Goal: Task Accomplishment & Management: Manage account settings

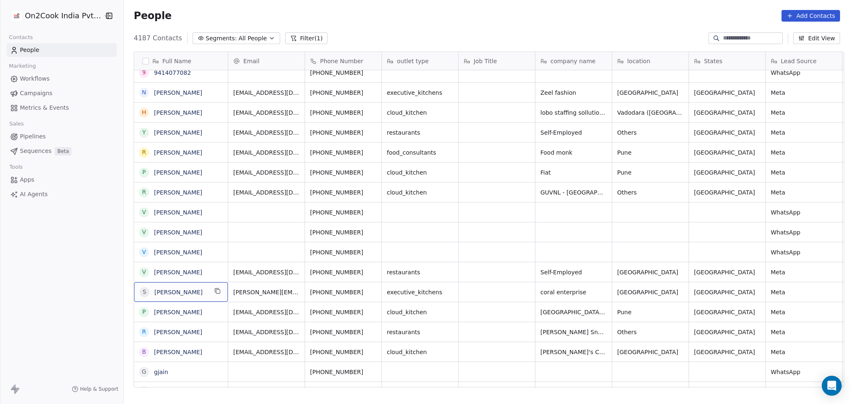
drag, startPoint x: 205, startPoint y: 292, endPoint x: 211, endPoint y: 291, distance: 5.4
click at [214, 291] on icon "grid" at bounding box center [217, 290] width 7 height 7
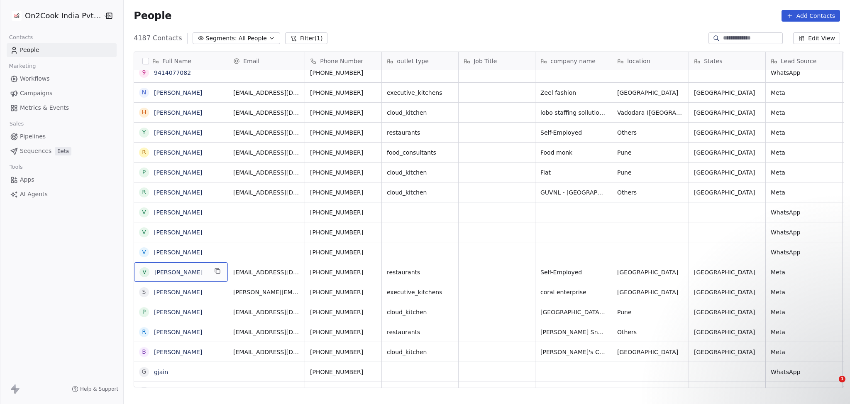
click at [209, 272] on div "V Vivek Jadav" at bounding box center [181, 272] width 94 height 20
click at [214, 272] on icon "grid" at bounding box center [217, 270] width 7 height 7
click at [735, 359] on p "Harinder • Just now" at bounding box center [765, 357] width 90 height 7
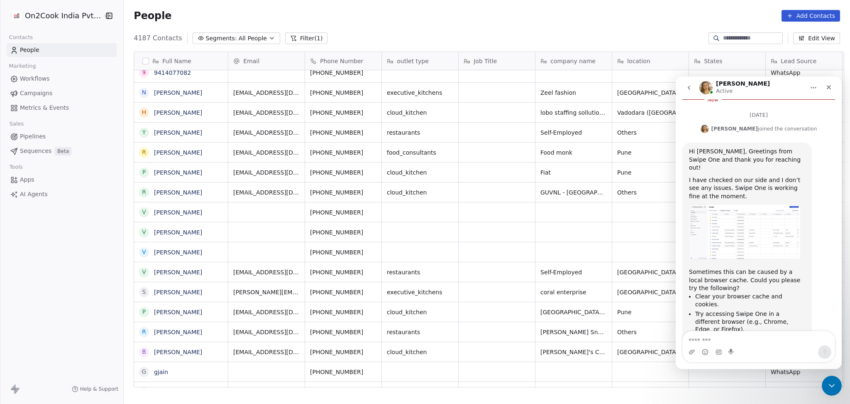
scroll to position [221, 0]
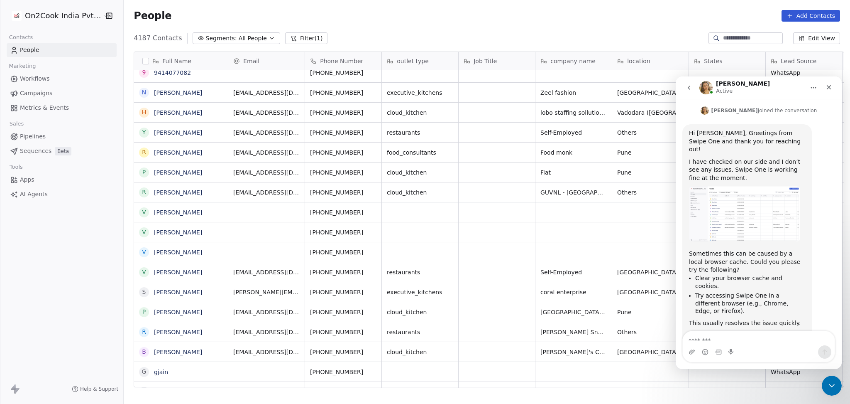
click at [708, 90] on img "Intercom messenger" at bounding box center [706, 87] width 13 height 13
click at [731, 90] on div "Active" at bounding box center [725, 91] width 18 height 8
click at [705, 90] on img "Intercom messenger" at bounding box center [706, 87] width 13 height 13
click at [809, 84] on button "Home" at bounding box center [814, 88] width 16 height 16
click at [801, 108] on div "Expand window" at bounding box center [791, 108] width 59 height 9
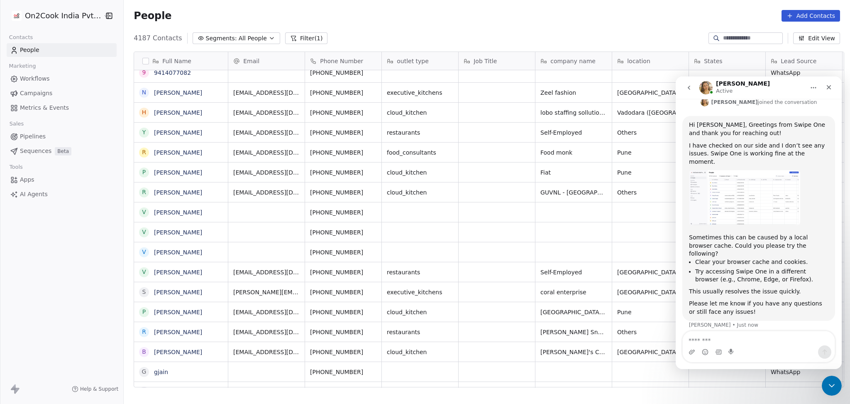
scroll to position [112, 0]
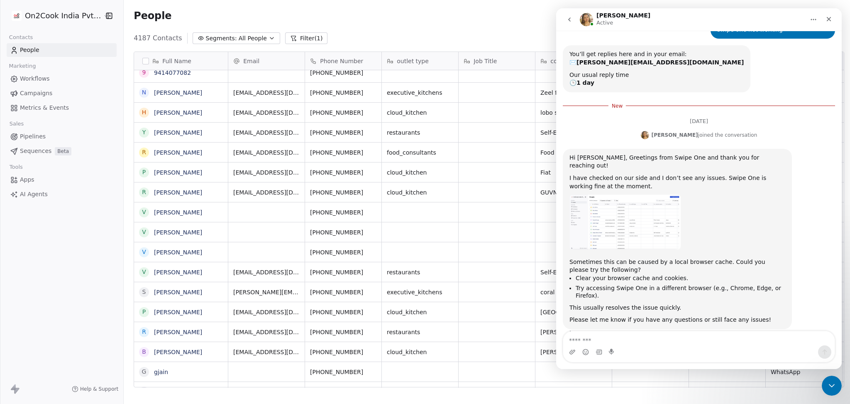
click at [814, 18] on icon "Home" at bounding box center [814, 19] width 7 height 7
click at [761, 34] on div "Collapse window" at bounding box center [787, 40] width 82 height 17
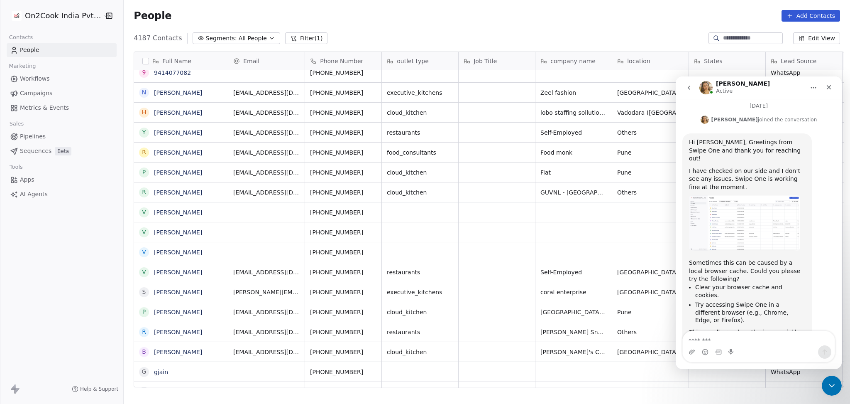
scroll to position [221, 0]
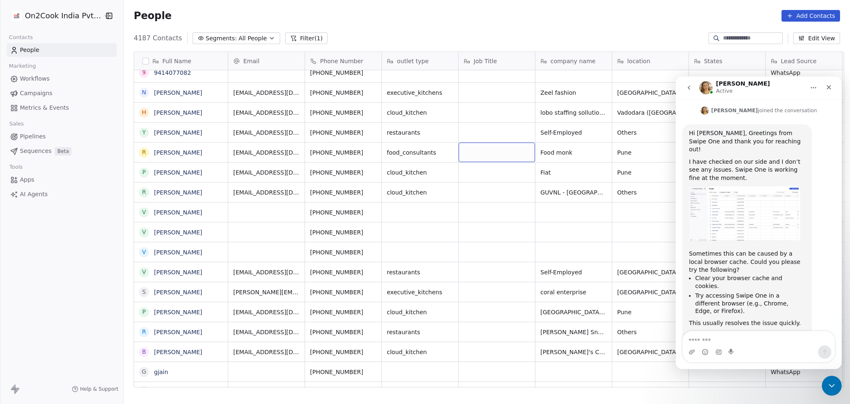
click at [691, 86] on icon "go back" at bounding box center [689, 87] width 7 height 7
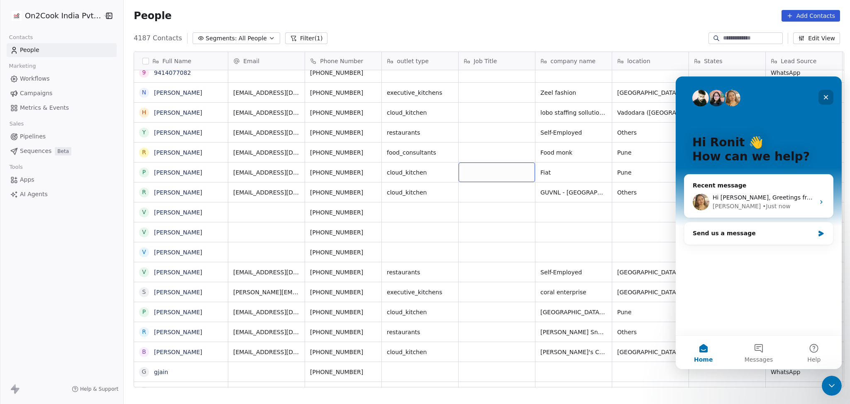
click at [826, 94] on icon "Close" at bounding box center [826, 97] width 7 height 7
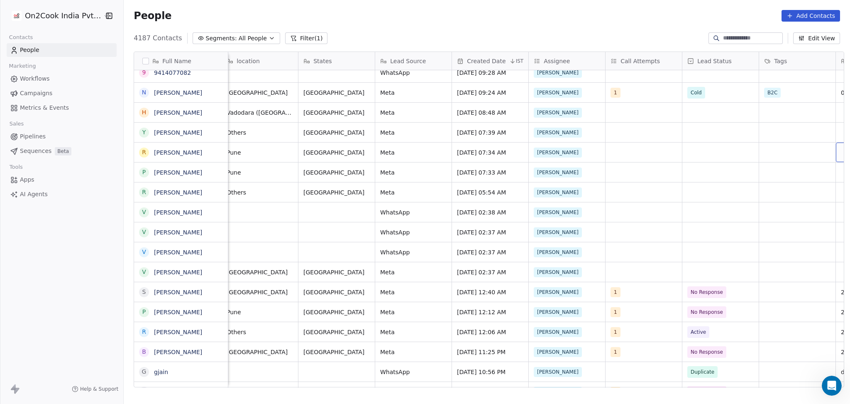
scroll to position [0, 468]
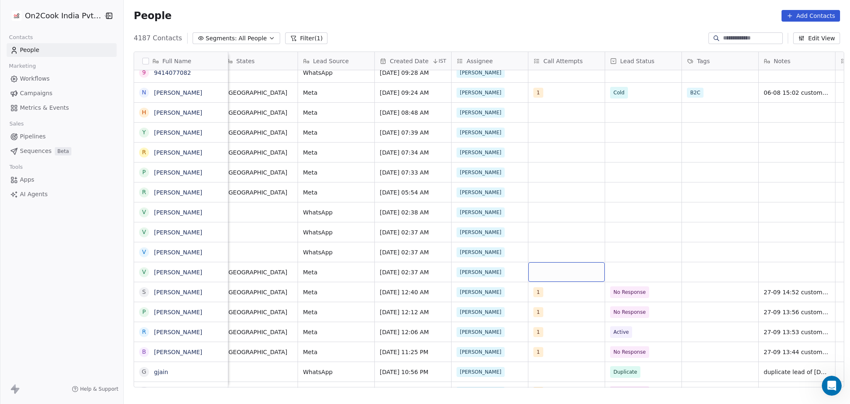
click at [555, 267] on div "grid" at bounding box center [567, 272] width 76 height 20
drag, startPoint x: 566, startPoint y: 140, endPoint x: 640, endPoint y: 185, distance: 86.5
click at [566, 140] on div "1" at bounding box center [583, 139] width 74 height 9
click at [669, 203] on html "On2Cook India Pvt. Ltd. Contacts People Marketing Workflows Campaigns Metrics &…" at bounding box center [425, 202] width 850 height 404
click at [626, 270] on div "grid" at bounding box center [643, 272] width 76 height 20
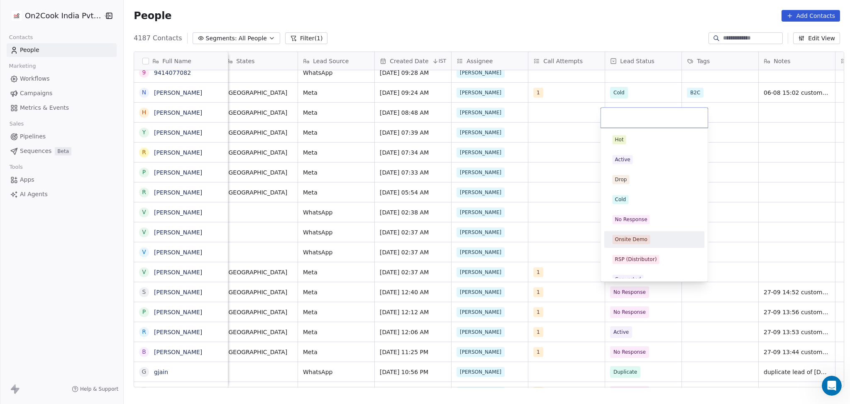
scroll to position [110, 0]
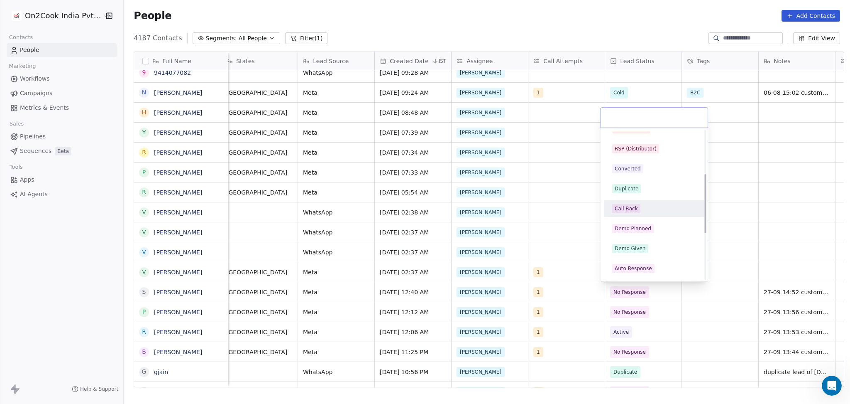
click at [632, 213] on div "Call Back" at bounding box center [655, 208] width 94 height 13
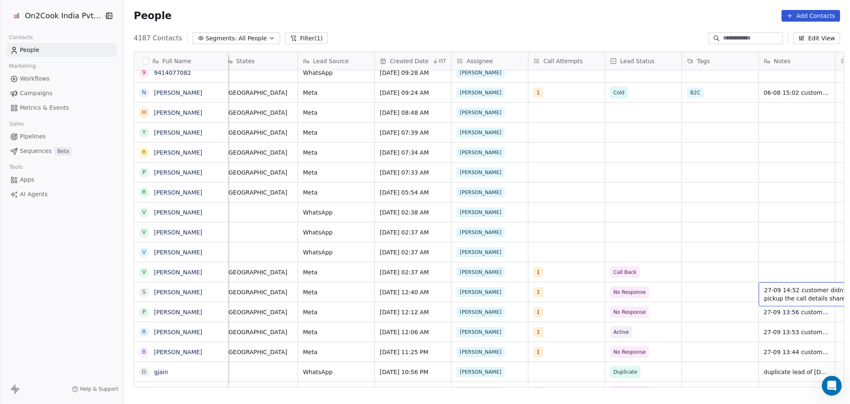
click at [775, 282] on div "27-09 14:52 customer didnt pickup the call details shared" at bounding box center [821, 294] width 125 height 24
click at [737, 272] on html "On2Cook India Pvt. Ltd. Contacts People Marketing Workflows Campaigns Metrics &…" at bounding box center [425, 202] width 850 height 404
click at [781, 270] on div "grid" at bounding box center [797, 272] width 76 height 20
type textarea "**********"
click at [709, 269] on html "On2Cook India Pvt. Ltd. Contacts People Marketing Workflows Campaigns Metrics &…" at bounding box center [425, 202] width 850 height 404
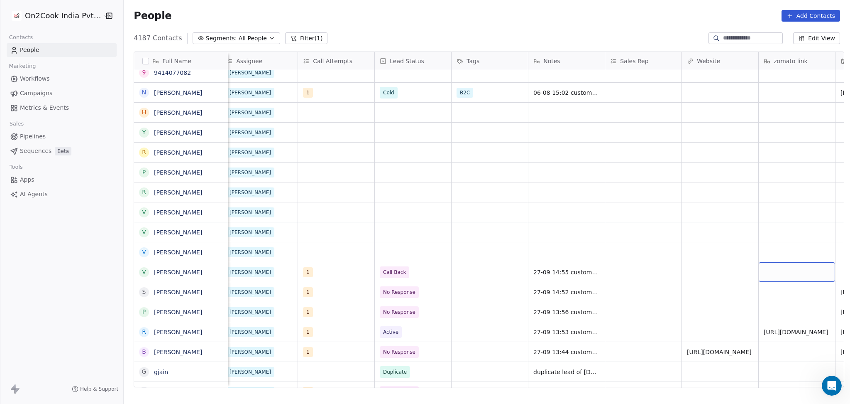
scroll to position [0, 852]
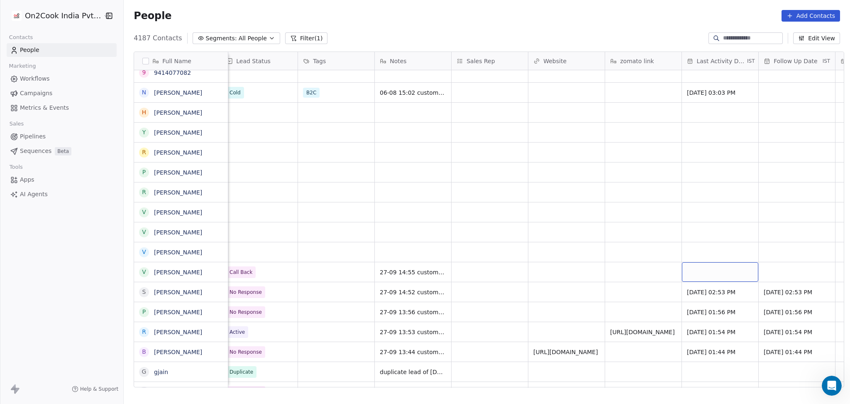
click at [702, 266] on div "grid" at bounding box center [720, 272] width 76 height 20
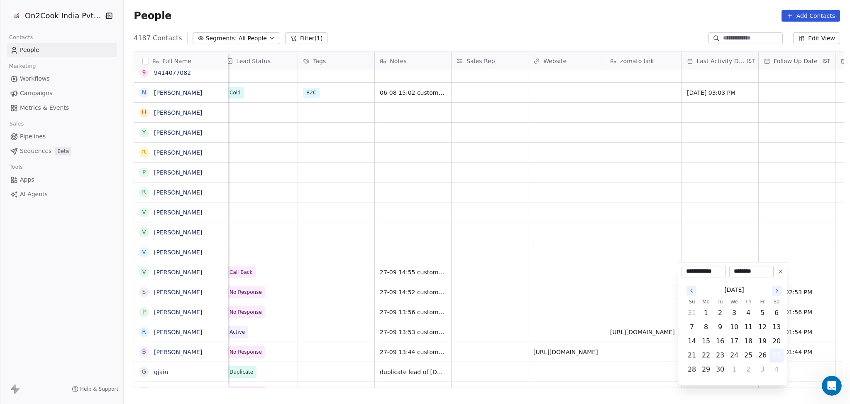
click at [772, 353] on button "27" at bounding box center [776, 354] width 13 height 13
click at [590, 305] on html "On2Cook India Pvt. Ltd. Contacts People Marketing Workflows Campaigns Metrics &…" at bounding box center [425, 202] width 850 height 404
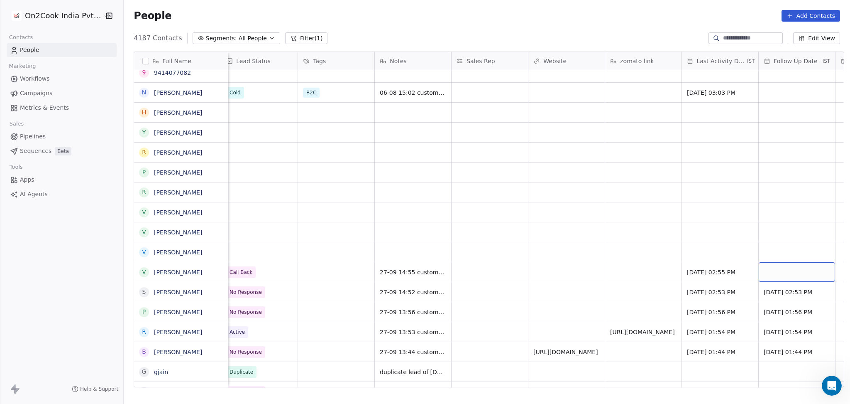
click at [768, 268] on div "grid" at bounding box center [797, 272] width 76 height 20
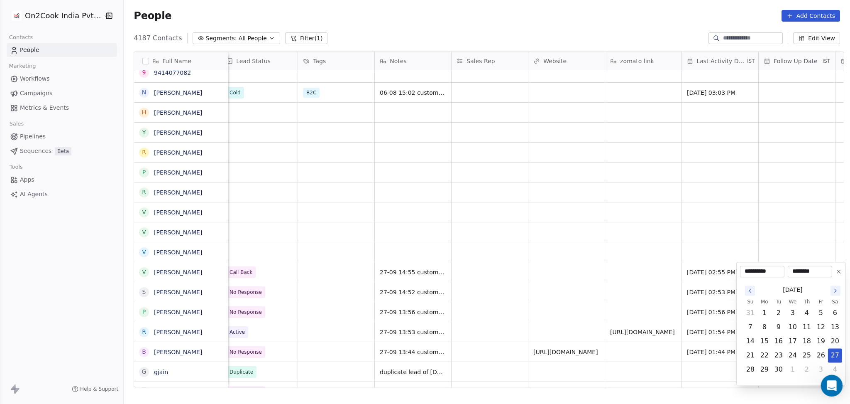
click at [824, 376] on body "On2Cook India Pvt. Ltd. Contacts People Marketing Workflows Campaigns Metrics &…" at bounding box center [425, 202] width 850 height 404
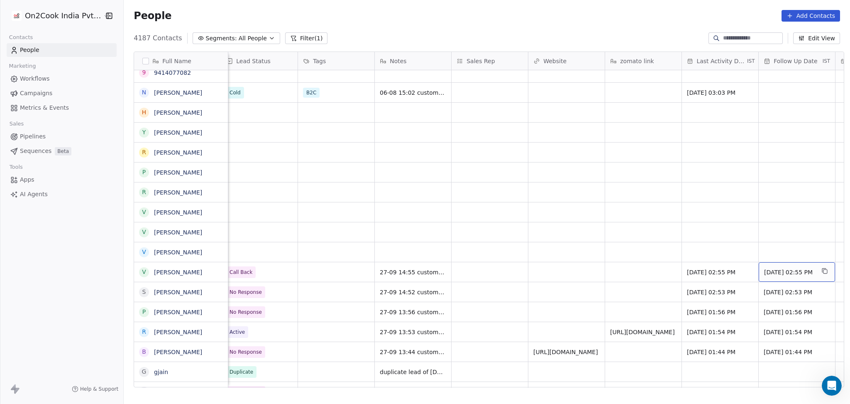
click at [774, 276] on span "[DATE] 02:55 PM" at bounding box center [789, 272] width 51 height 8
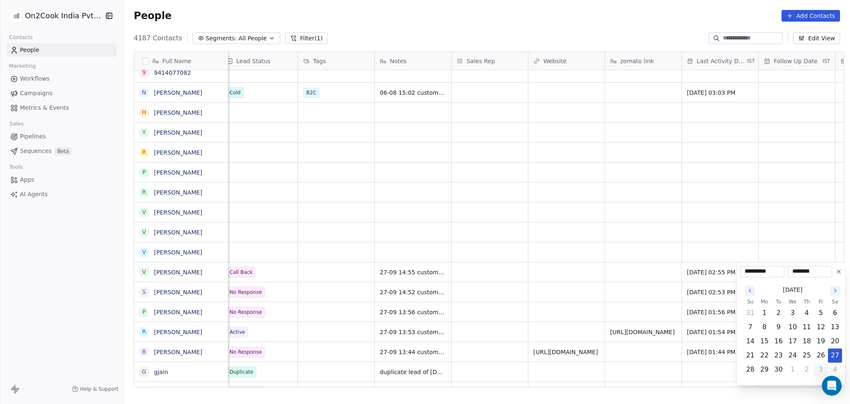
click at [816, 369] on button "3" at bounding box center [821, 369] width 13 height 13
type input "**********"
click at [495, 265] on html "On2Cook India Pvt. Ltd. Contacts People Marketing Workflows Campaigns Metrics &…" at bounding box center [425, 202] width 850 height 404
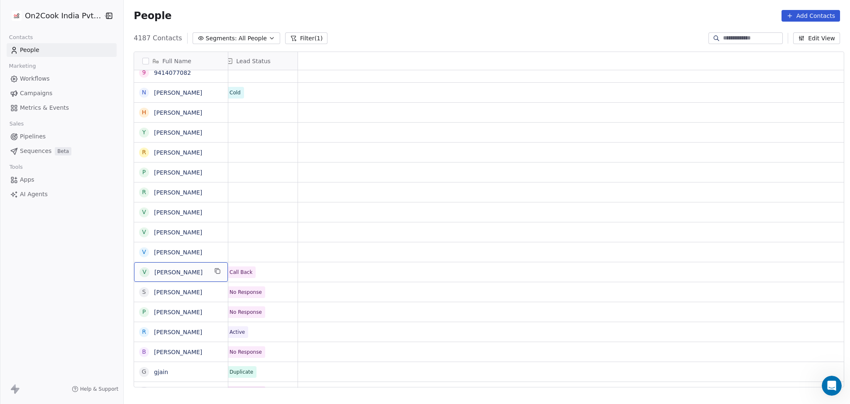
scroll to position [0, 0]
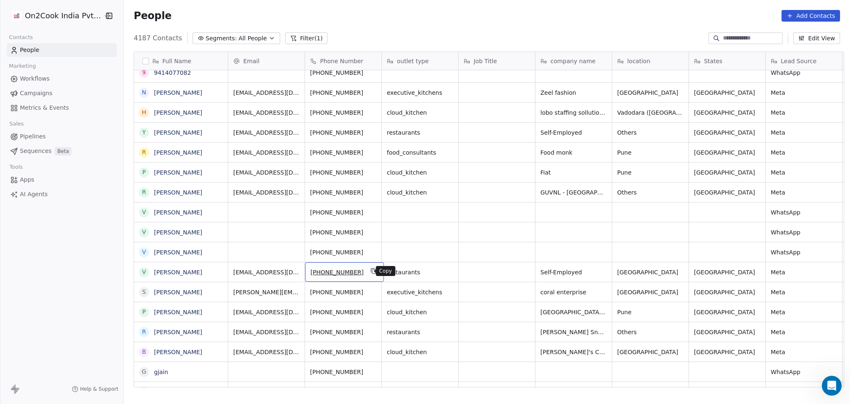
click at [370, 271] on button "grid" at bounding box center [374, 271] width 10 height 10
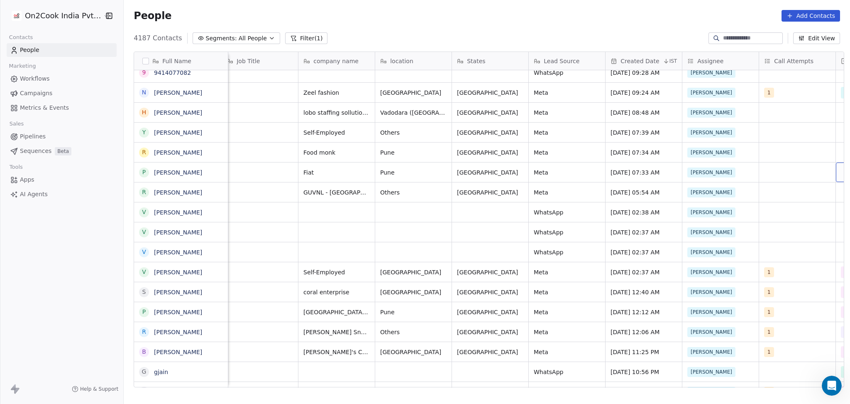
scroll to position [0, 391]
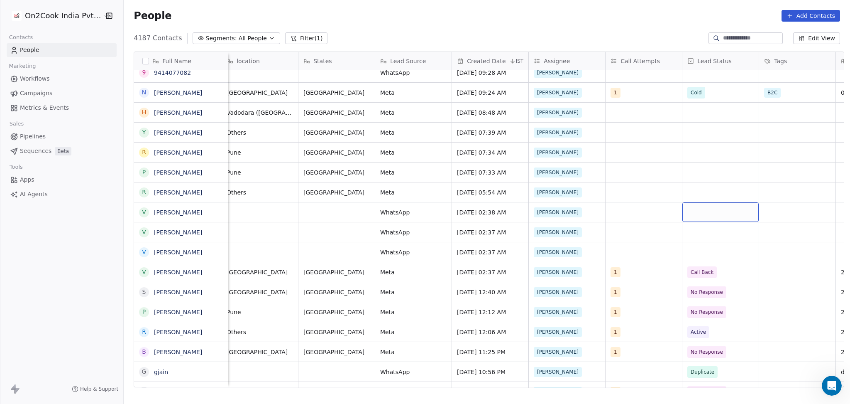
click at [701, 208] on div "grid" at bounding box center [721, 212] width 76 height 20
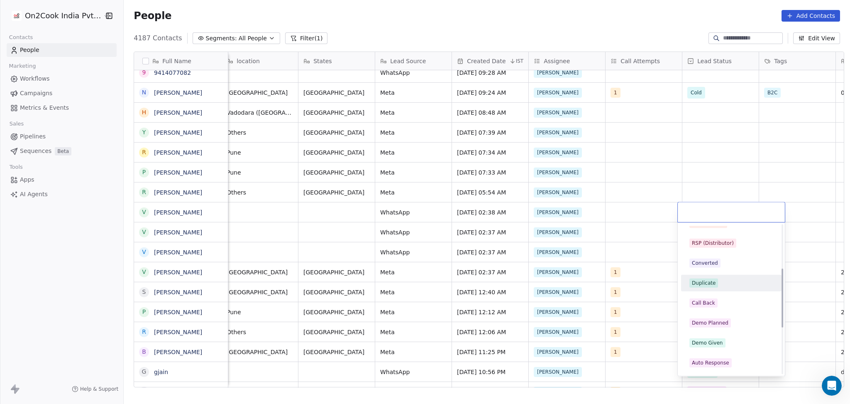
click at [715, 280] on span "Duplicate" at bounding box center [704, 282] width 29 height 9
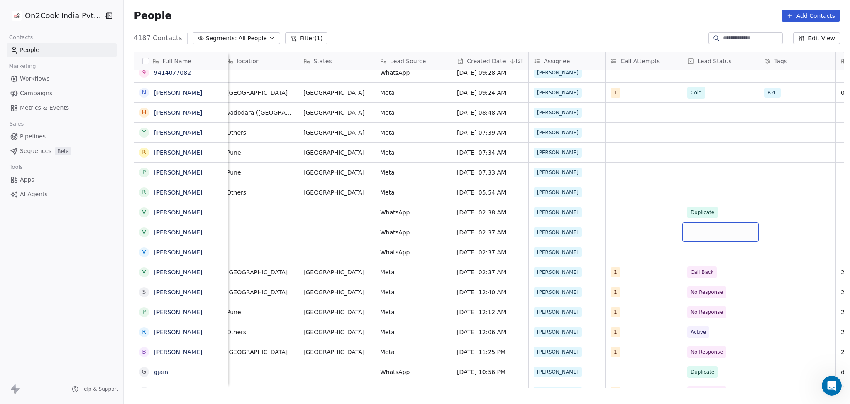
click at [709, 234] on div "grid" at bounding box center [721, 232] width 76 height 20
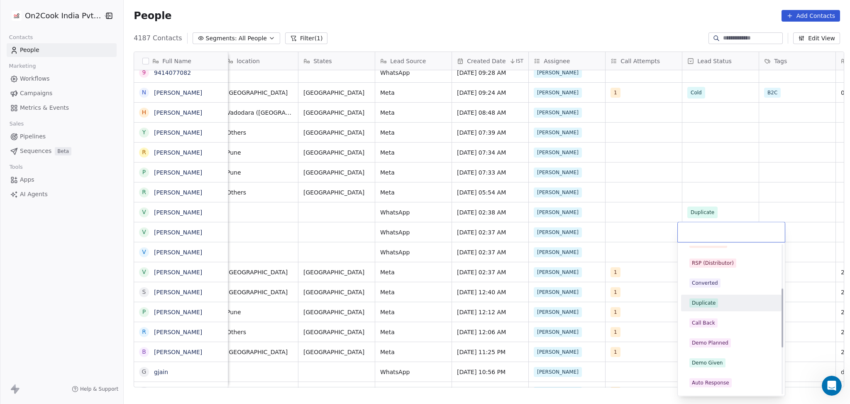
click at [712, 300] on div "Duplicate" at bounding box center [704, 302] width 24 height 7
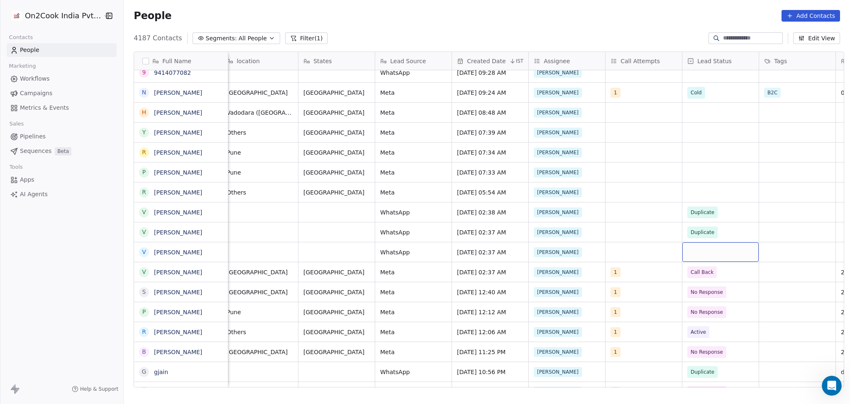
click at [702, 254] on div "grid" at bounding box center [721, 252] width 76 height 20
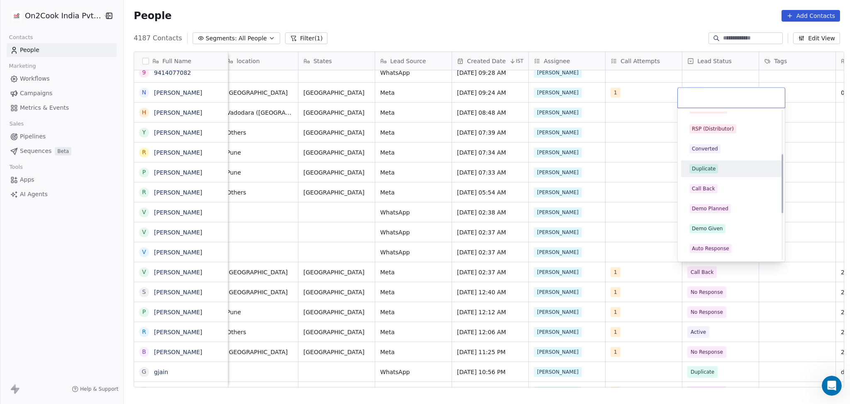
click at [703, 170] on div "Duplicate" at bounding box center [704, 168] width 24 height 7
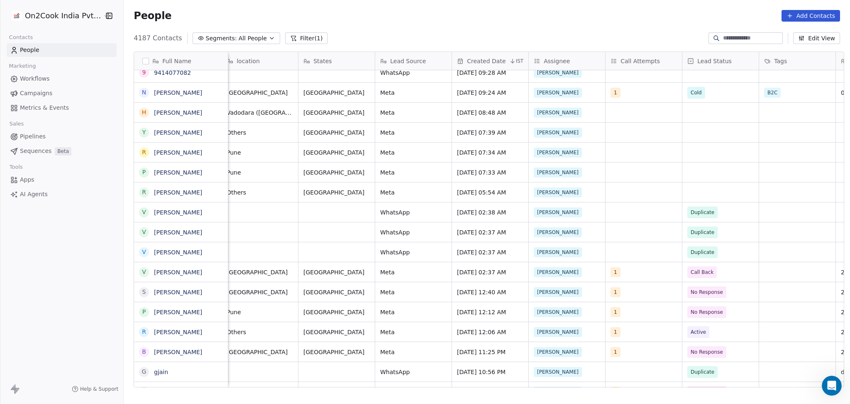
scroll to position [0, 545]
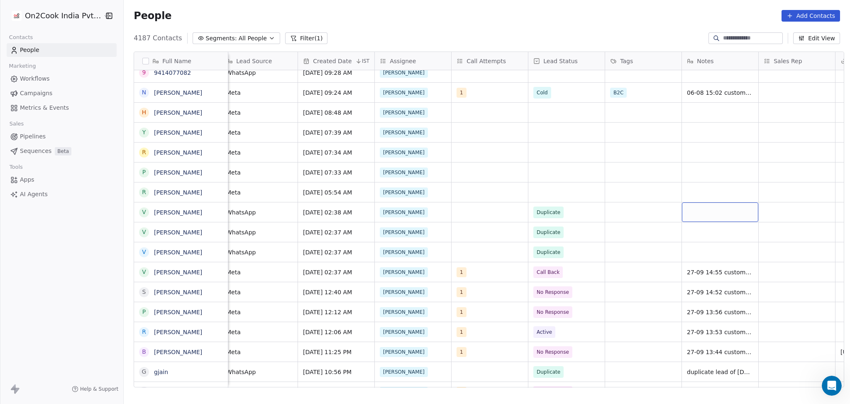
click at [728, 211] on div "grid" at bounding box center [720, 212] width 76 height 20
type textarea "*"
click at [727, 370] on html "On2Cook India Pvt. Ltd. Contacts People Marketing Workflows Campaigns Metrics &…" at bounding box center [425, 202] width 850 height 404
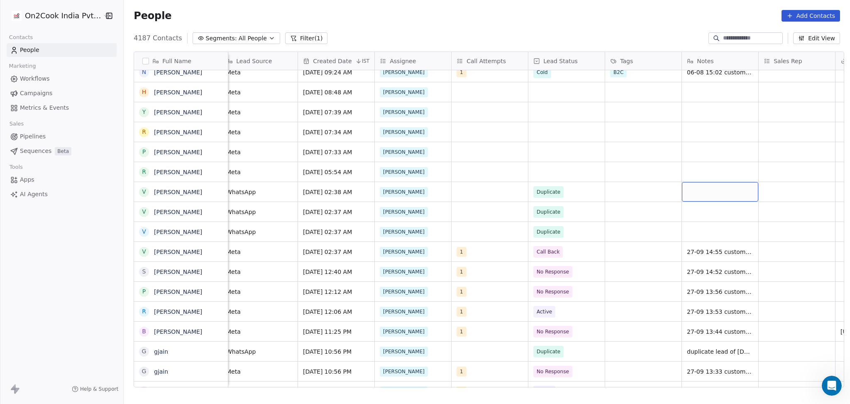
click at [698, 183] on div "grid" at bounding box center [720, 192] width 76 height 20
type textarea "**********"
click at [470, 330] on html "On2Cook India Pvt. Ltd. Contacts People Marketing Workflows Campaigns Metrics &…" at bounding box center [425, 202] width 850 height 404
click at [763, 192] on button "grid" at bounding box center [768, 191] width 10 height 10
click at [713, 212] on div "grid" at bounding box center [720, 212] width 76 height 20
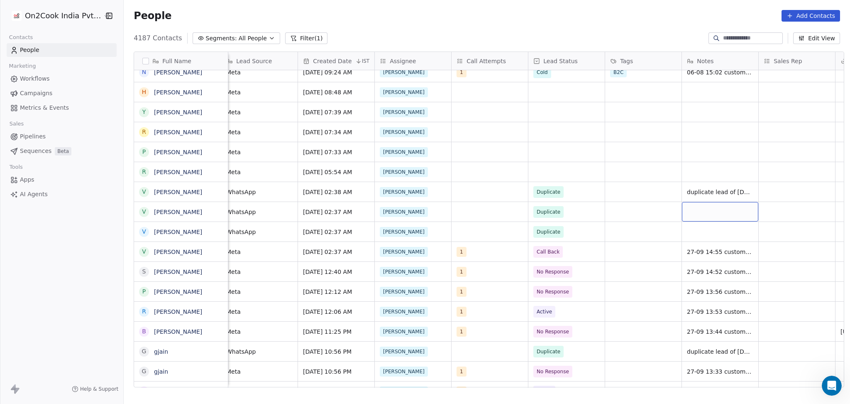
click at [713, 212] on div "grid" at bounding box center [720, 212] width 76 height 20
click at [703, 228] on html "On2Cook India Pvt. Ltd. Contacts People Marketing Workflows Campaigns Metrics &…" at bounding box center [425, 202] width 850 height 404
click at [695, 232] on html "On2Cook India Pvt. Ltd. Contacts People Marketing Workflows Campaigns Metrics &…" at bounding box center [425, 202] width 850 height 404
click at [695, 232] on div "grid" at bounding box center [720, 232] width 76 height 20
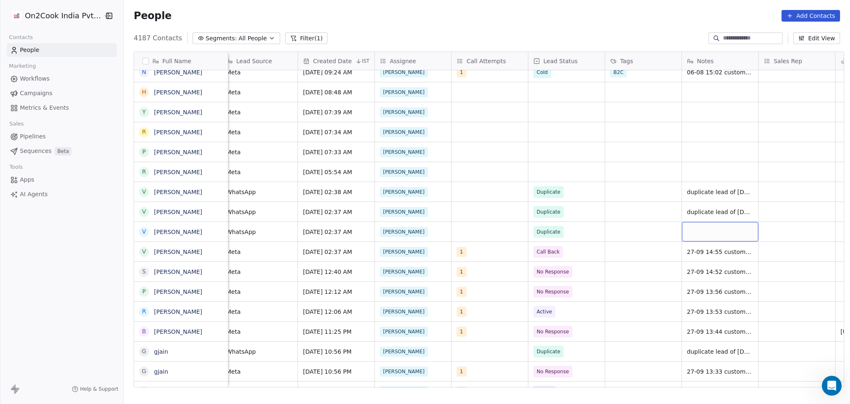
click at [695, 232] on div "grid" at bounding box center [720, 232] width 76 height 20
type textarea "**********"
click at [636, 221] on html "On2Cook India Pvt. Ltd. Contacts People Marketing Workflows Campaigns Metrics &…" at bounding box center [425, 202] width 850 height 404
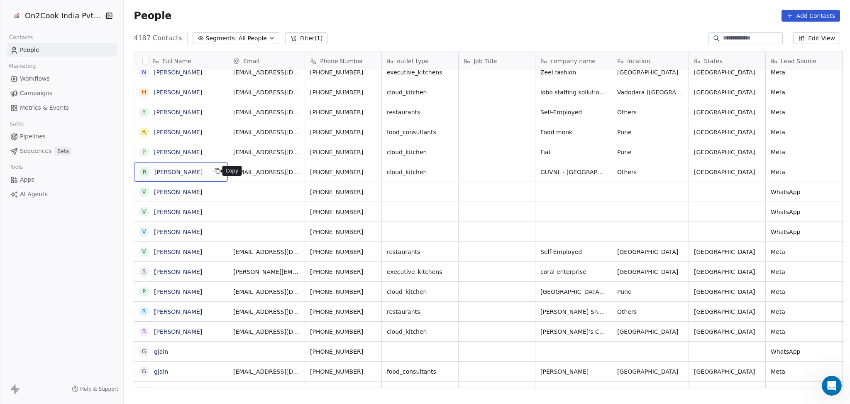
click at [215, 169] on icon "grid" at bounding box center [217, 170] width 4 height 4
click at [214, 153] on icon "grid" at bounding box center [217, 150] width 7 height 7
click at [599, 132] on icon "grid" at bounding box center [601, 130] width 4 height 4
click at [598, 129] on icon "grid" at bounding box center [601, 130] width 7 height 7
click at [215, 152] on icon "grid" at bounding box center [217, 150] width 7 height 7
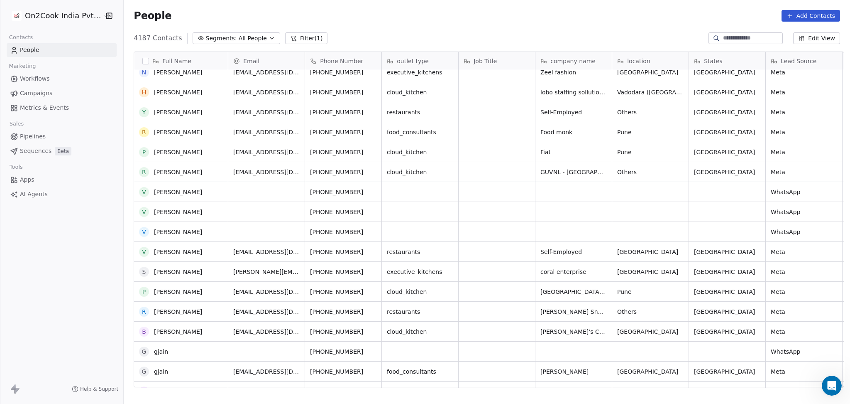
scroll to position [97, 0]
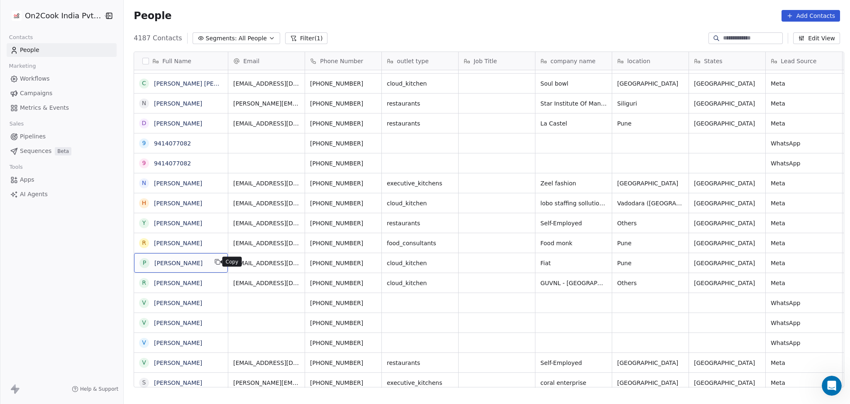
click at [216, 265] on icon "grid" at bounding box center [217, 261] width 7 height 7
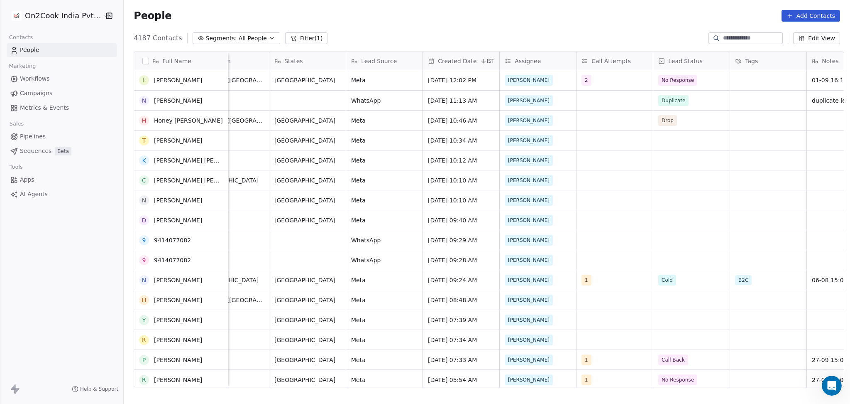
scroll to position [0, 0]
click at [617, 345] on div "grid" at bounding box center [615, 339] width 76 height 20
click at [611, 207] on div "1" at bounding box center [631, 206] width 74 height 9
click at [709, 274] on html "On2Cook India Pvt. Ltd. Contacts People Marketing Workflows Campaigns Metrics &…" at bounding box center [425, 202] width 850 height 404
click at [681, 331] on div "grid" at bounding box center [692, 339] width 76 height 20
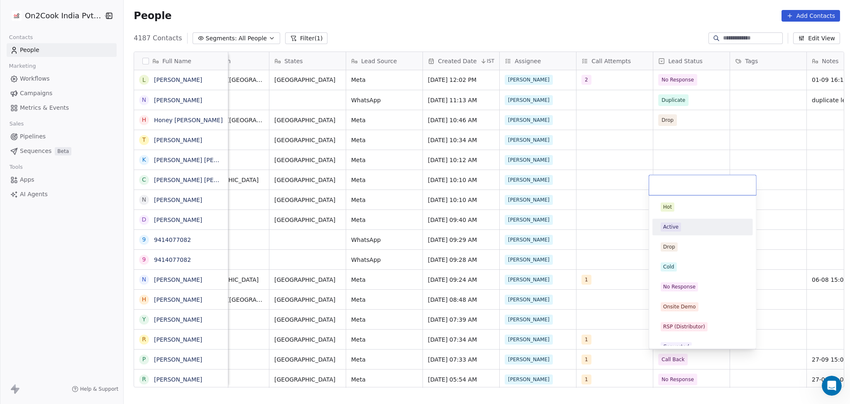
click at [689, 229] on div "Active" at bounding box center [703, 226] width 84 height 9
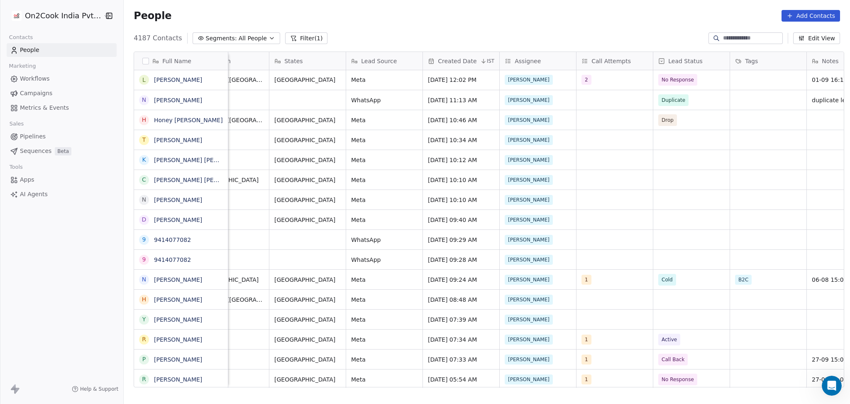
scroll to position [0, 468]
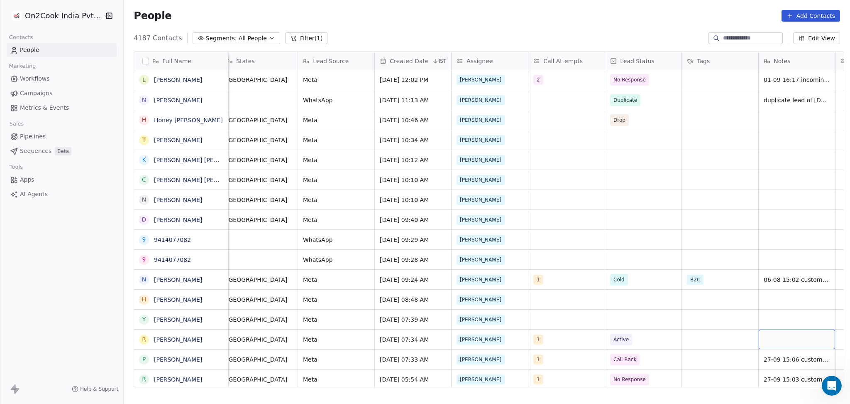
click at [813, 342] on div "grid" at bounding box center [797, 339] width 76 height 20
click at [720, 351] on html "On2Cook India Pvt. Ltd. Contacts People Marketing Workflows Campaigns Metrics &…" at bounding box center [425, 202] width 850 height 404
click at [765, 341] on div "grid" at bounding box center [797, 339] width 76 height 20
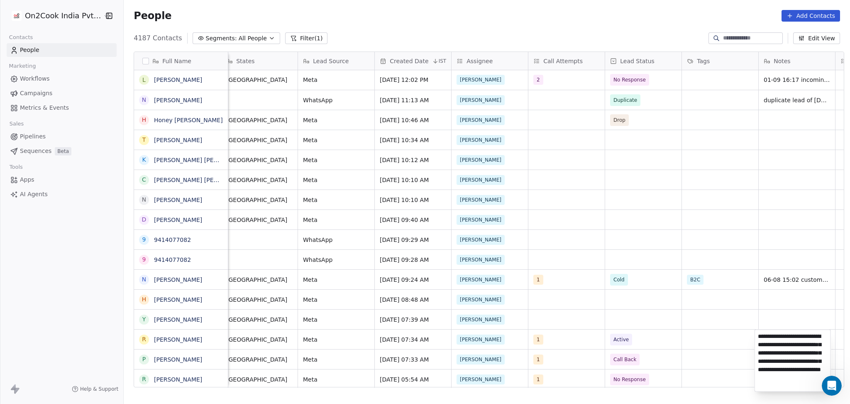
type textarea "**********"
click at [703, 342] on html "On2Cook India Pvt. Ltd. Contacts People Marketing Workflows Campaigns Metrics &…" at bounding box center [425, 202] width 850 height 404
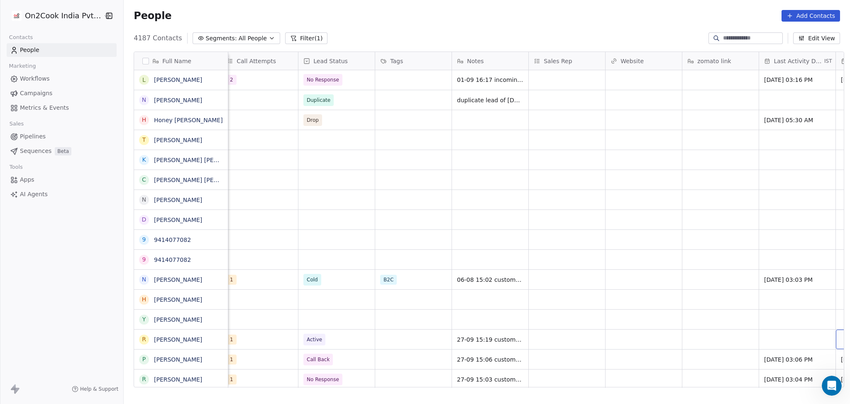
scroll to position [0, 852]
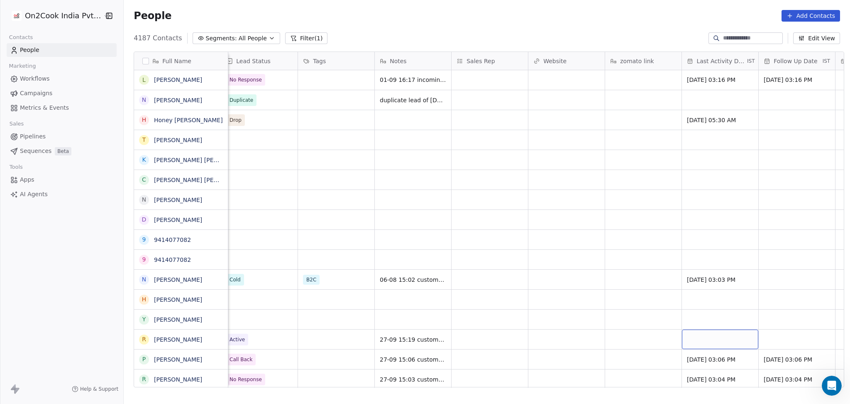
click at [720, 339] on div "grid" at bounding box center [720, 339] width 76 height 20
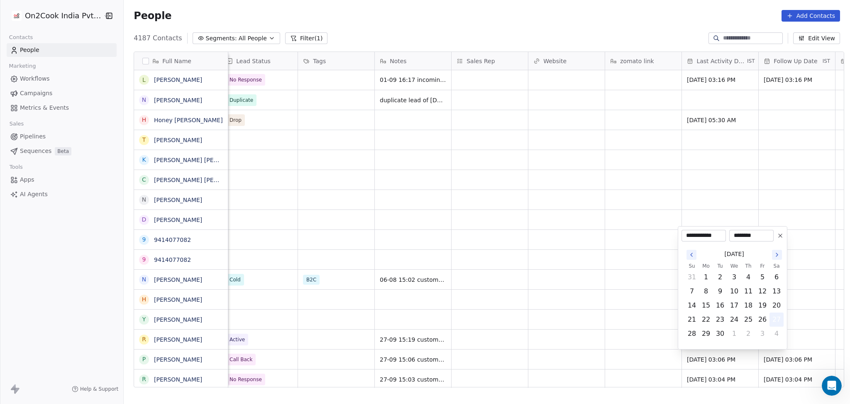
click at [779, 320] on button "27" at bounding box center [776, 319] width 13 height 13
click at [581, 314] on html "On2Cook India Pvt. Ltd. Contacts People Marketing Workflows Campaigns Metrics &…" at bounding box center [425, 202] width 850 height 404
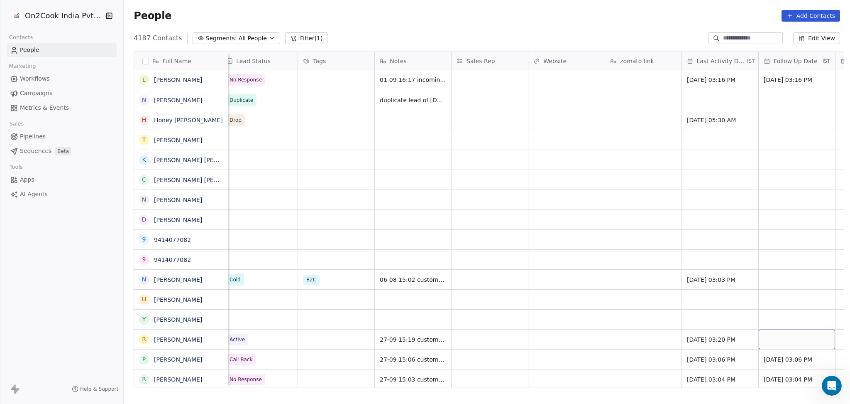
click at [769, 339] on div "grid" at bounding box center [797, 339] width 76 height 20
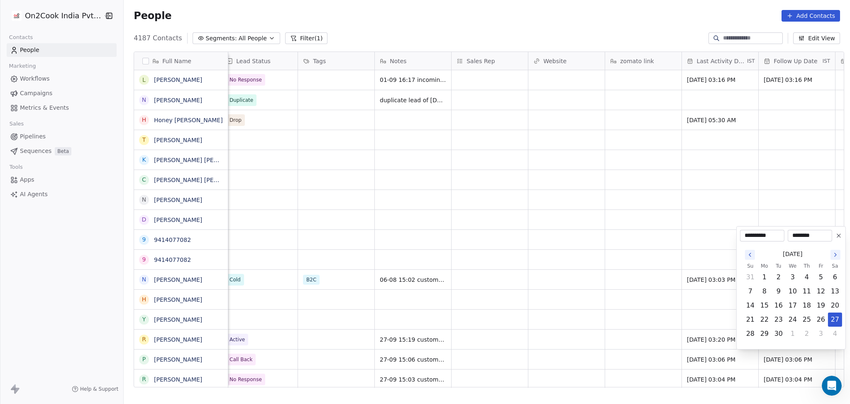
click at [833, 256] on icon "Go to the Next Month" at bounding box center [836, 254] width 7 height 7
click at [809, 279] on button "2" at bounding box center [807, 276] width 13 height 13
type input "**********"
click at [674, 316] on html "On2Cook India Pvt. Ltd. Contacts People Marketing Workflows Campaigns Metrics &…" at bounding box center [425, 202] width 850 height 404
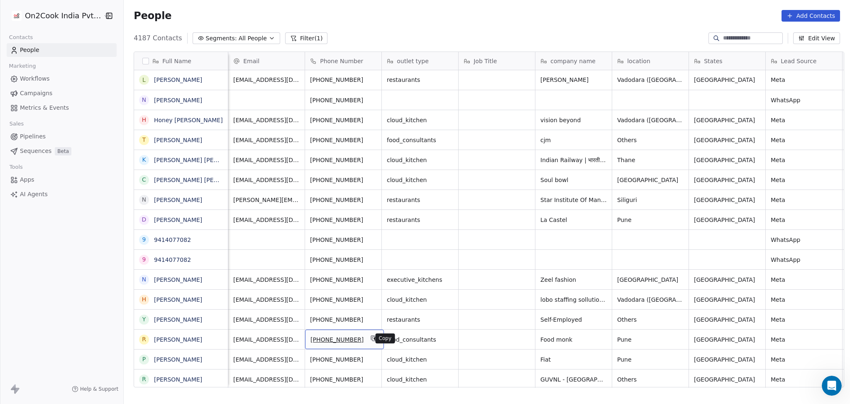
scroll to position [0, 0]
click at [370, 338] on icon "grid" at bounding box center [373, 338] width 7 height 7
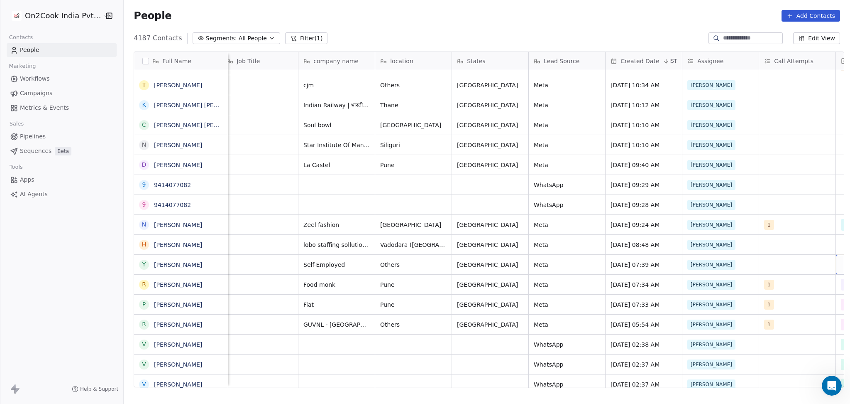
scroll to position [0, 314]
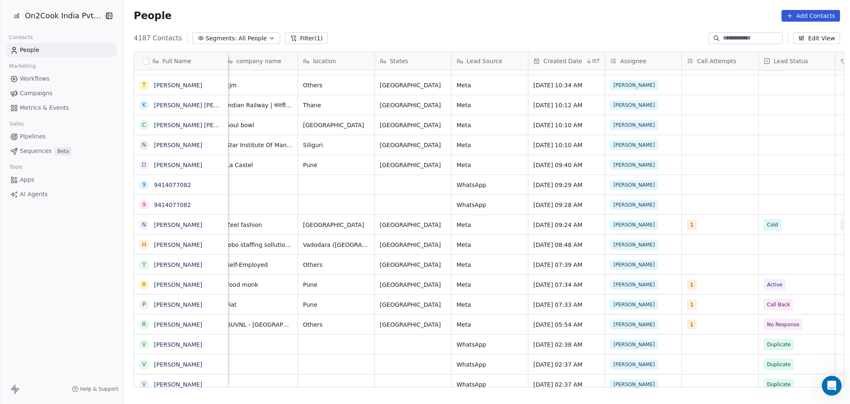
click at [704, 274] on div "+918999199377 food_consultants Food monk Pune Maharashtra Meta Sep 27, 2025 07:…" at bounding box center [769, 284] width 1710 height 20
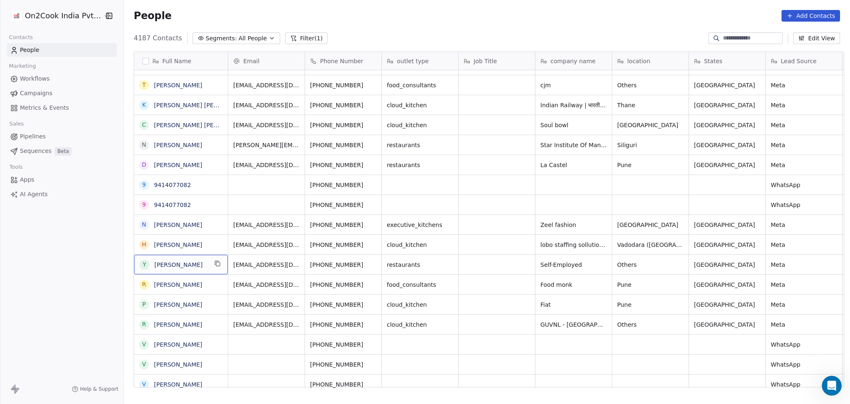
scroll to position [0, 0]
drag, startPoint x: 470, startPoint y: 270, endPoint x: 463, endPoint y: 258, distance: 13.8
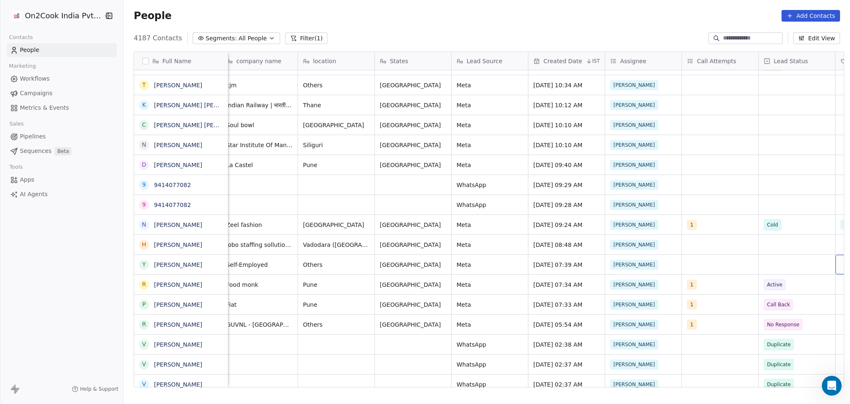
scroll to position [0, 391]
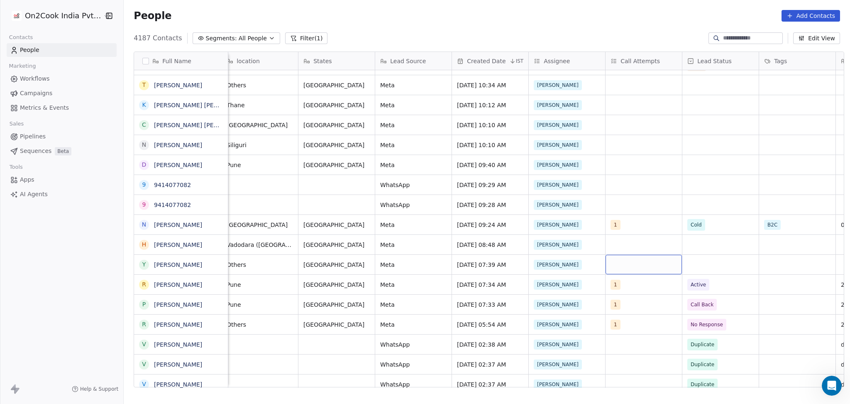
click at [668, 268] on div "grid" at bounding box center [644, 265] width 76 height 20
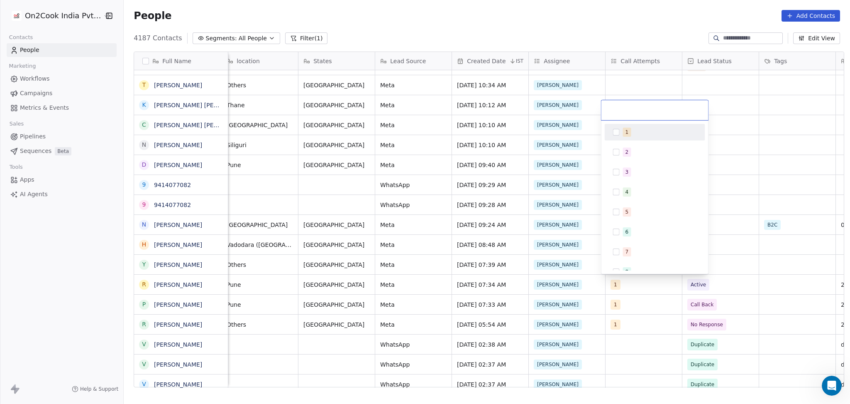
click at [639, 135] on div "1" at bounding box center [660, 131] width 74 height 9
click at [736, 210] on html "On2Cook India Pvt. Ltd. Contacts People Marketing Workflows Campaigns Metrics &…" at bounding box center [425, 202] width 850 height 404
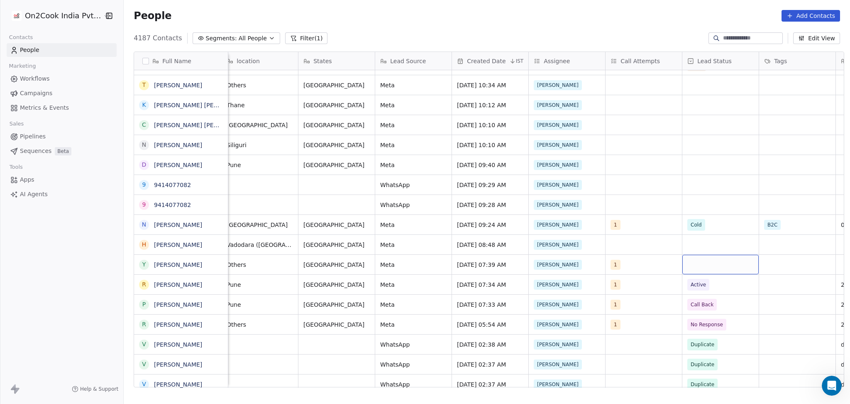
click at [732, 265] on div "grid" at bounding box center [721, 265] width 76 height 20
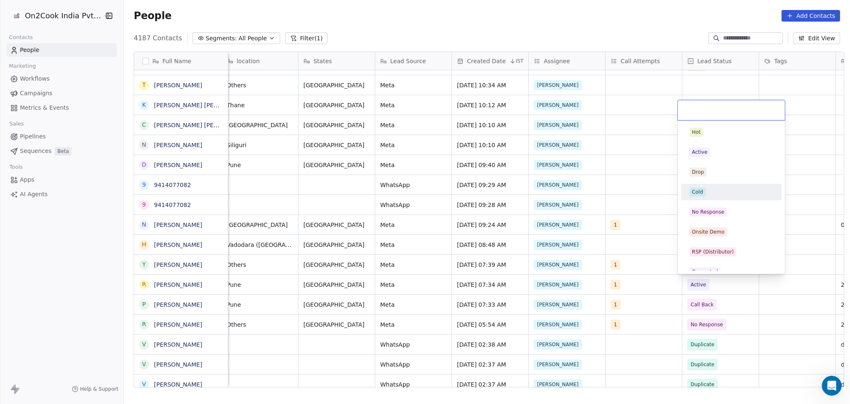
click at [713, 190] on div "Cold" at bounding box center [732, 191] width 84 height 9
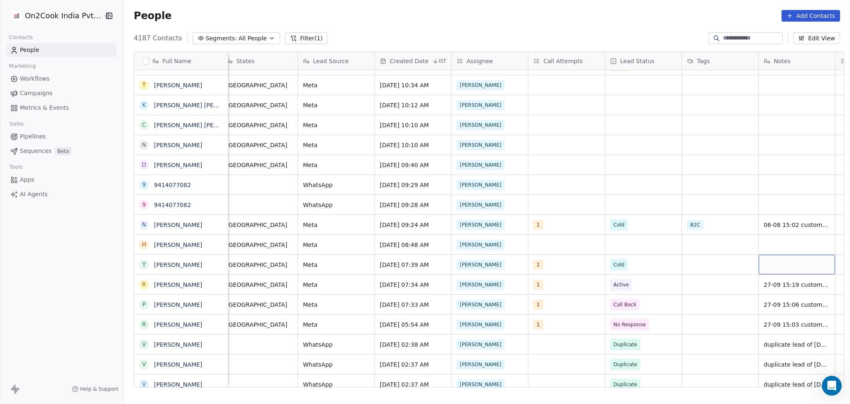
scroll to position [0, 545]
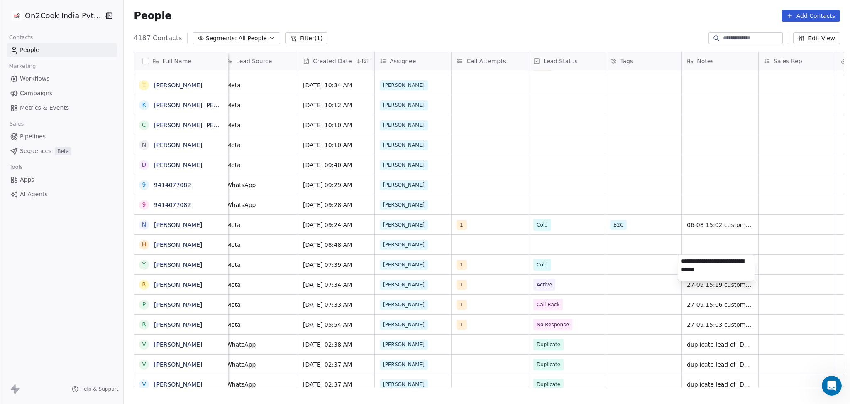
type textarea "**********"
drag, startPoint x: 686, startPoint y: 260, endPoint x: 674, endPoint y: 270, distance: 15.4
click at [687, 260] on textarea "**********" at bounding box center [717, 268] width 76 height 26
click at [641, 267] on html "On2Cook India Pvt. Ltd. Contacts People Marketing Workflows Campaigns Metrics &…" at bounding box center [425, 202] width 850 height 404
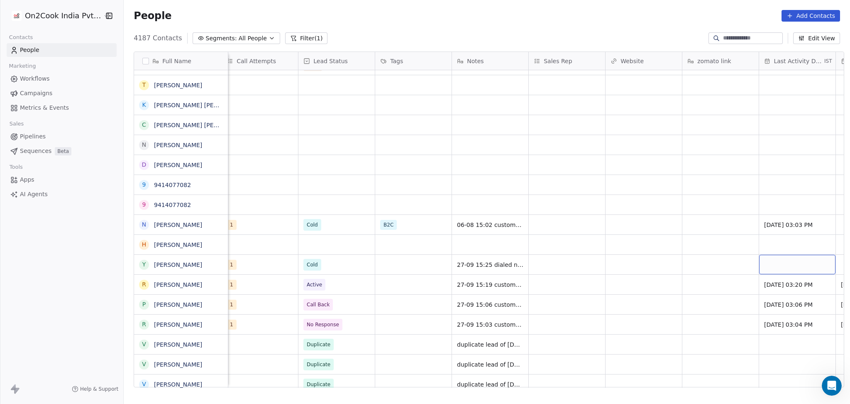
scroll to position [0, 852]
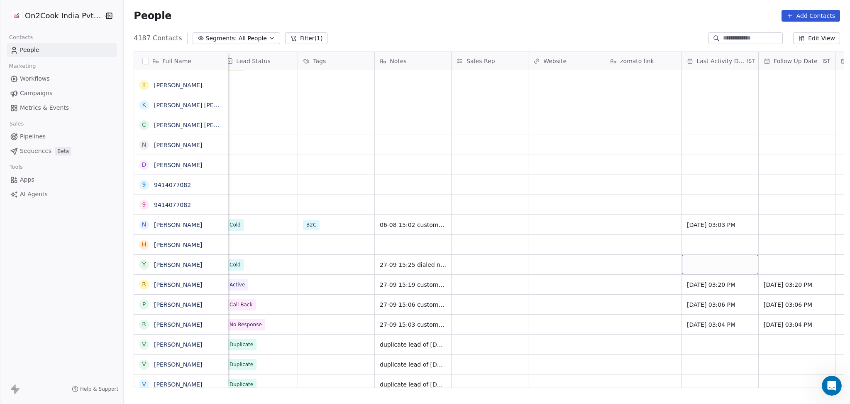
click at [728, 265] on div "grid" at bounding box center [720, 265] width 76 height 20
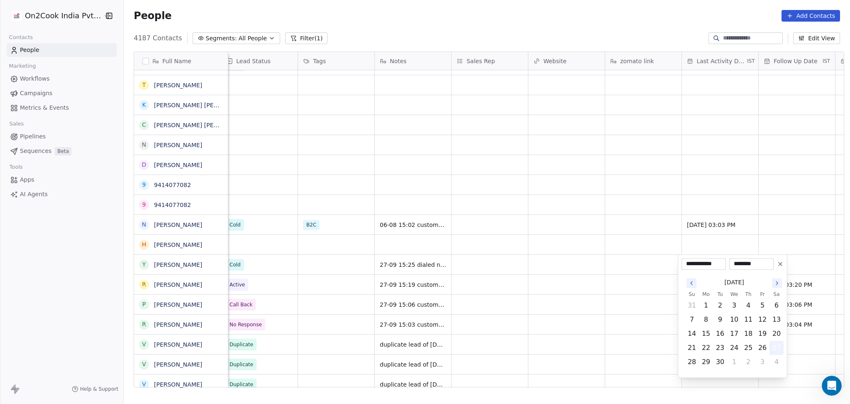
click at [773, 344] on button "27" at bounding box center [776, 347] width 13 height 13
click at [500, 288] on html "On2Cook India Pvt. Ltd. Contacts People Marketing Workflows Campaigns Metrics &…" at bounding box center [425, 202] width 850 height 404
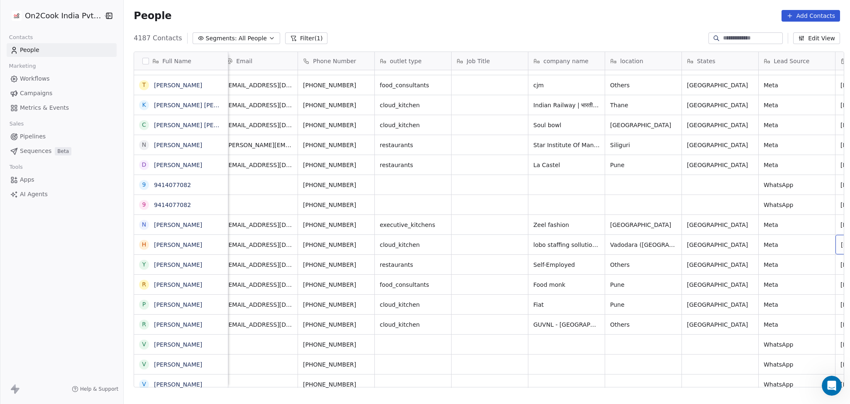
scroll to position [0, 83]
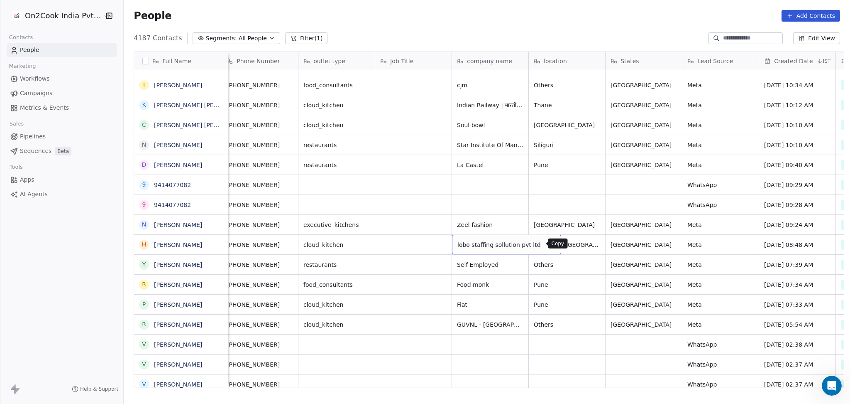
click at [548, 245] on icon "grid" at bounding box center [551, 243] width 7 height 7
click at [213, 286] on button "grid" at bounding box center [218, 283] width 10 height 10
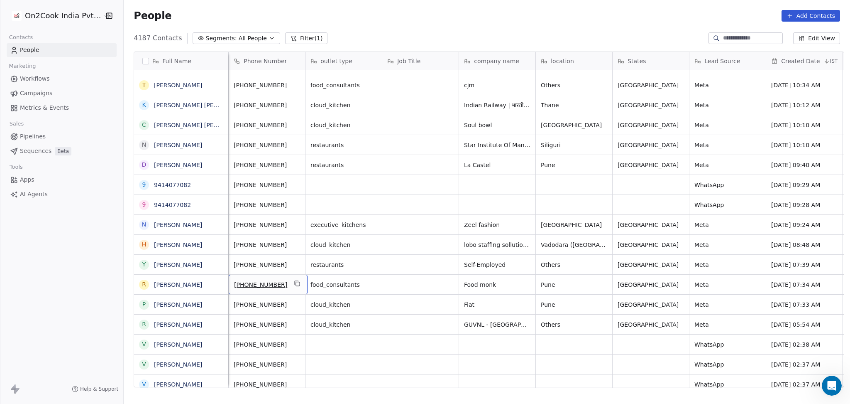
click at [299, 276] on div "[PHONE_NUMBER]" at bounding box center [268, 284] width 79 height 20
click at [296, 282] on icon "grid" at bounding box center [298, 284] width 4 height 4
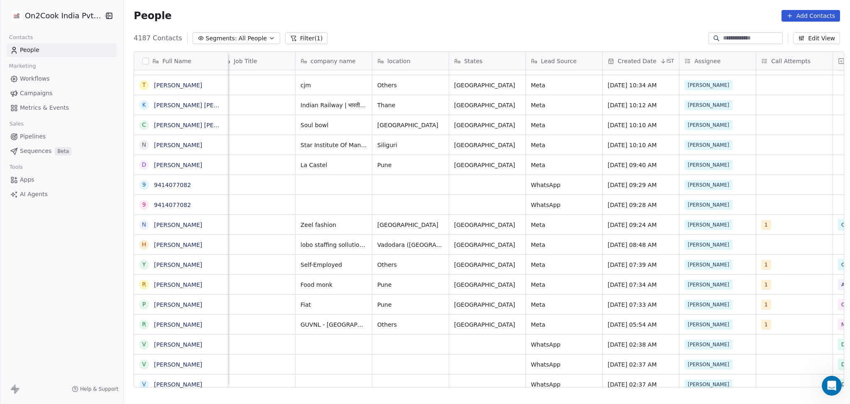
scroll to position [0, 0]
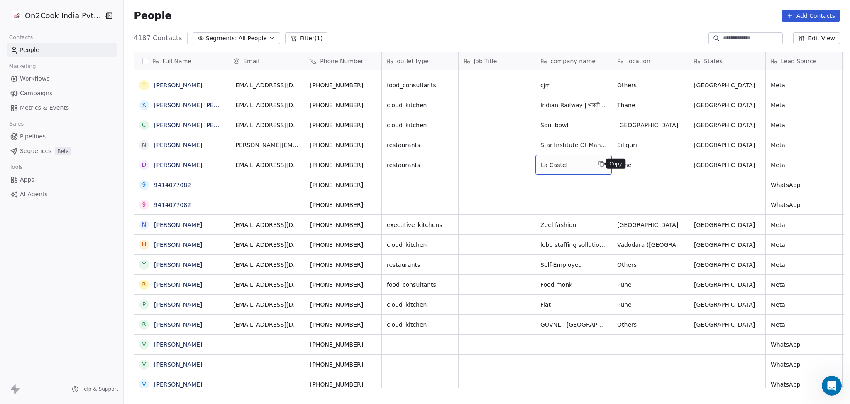
click at [597, 167] on button "grid" at bounding box center [602, 164] width 10 height 10
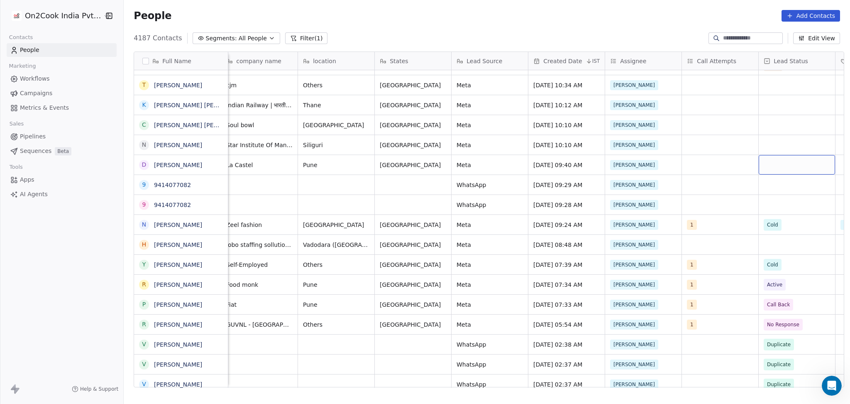
scroll to position [0, 391]
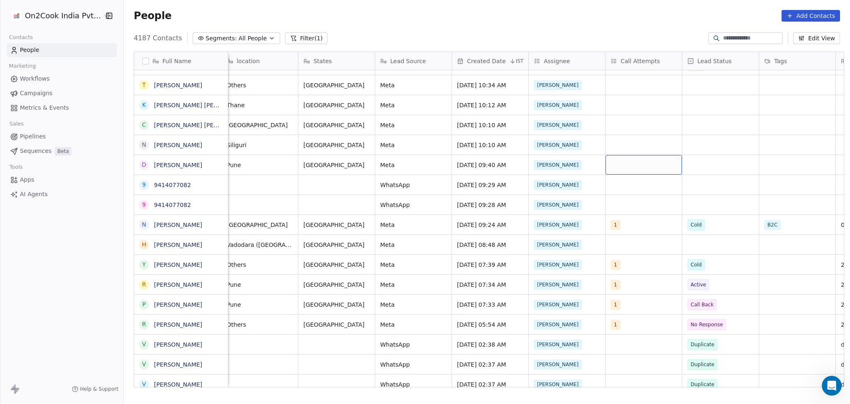
click at [617, 167] on div "grid" at bounding box center [644, 165] width 76 height 20
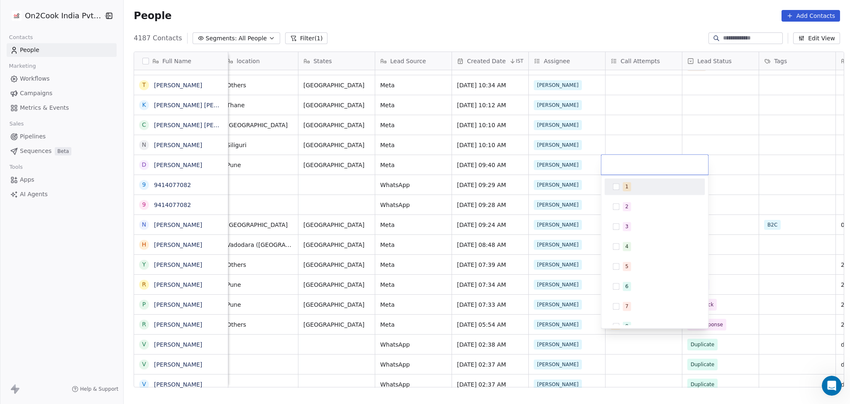
click at [616, 194] on div "1" at bounding box center [655, 186] width 100 height 17
click at [629, 145] on html "On2Cook India Pvt. Ltd. Contacts People Marketing Workflows Campaigns Metrics &…" at bounding box center [425, 202] width 850 height 404
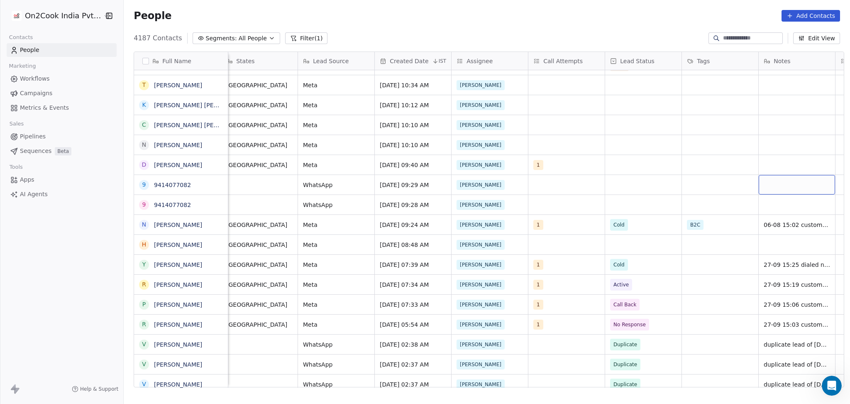
scroll to position [0, 545]
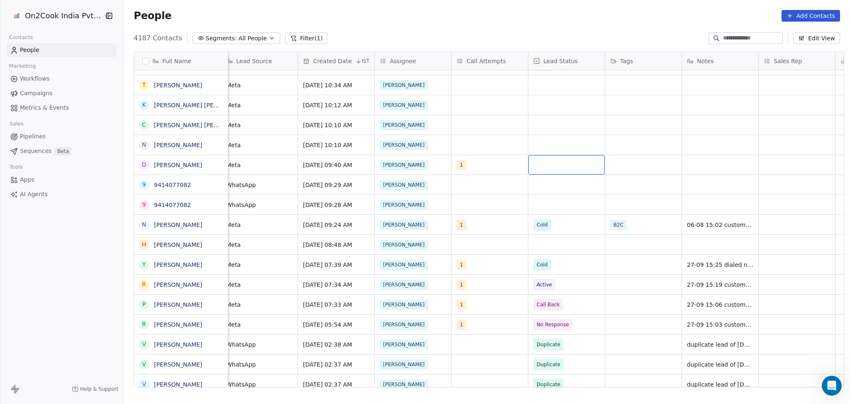
click at [537, 166] on div "grid" at bounding box center [567, 165] width 76 height 20
click at [555, 208] on span "Active" at bounding box center [546, 206] width 20 height 9
click at [701, 159] on div "grid" at bounding box center [720, 165] width 76 height 20
type textarea "**********"
drag, startPoint x: 290, startPoint y: 83, endPoint x: 245, endPoint y: 7, distance: 88.3
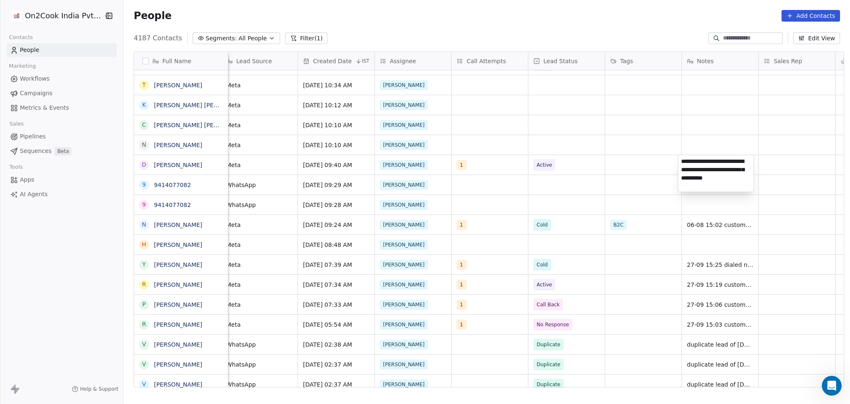
click at [285, 83] on html "On2Cook India Pvt. Ltd. Contacts People Marketing Workflows Campaigns Metrics &…" at bounding box center [425, 202] width 850 height 404
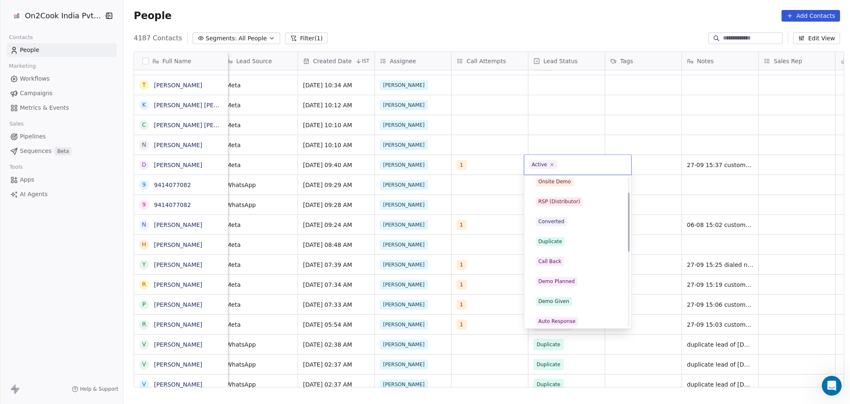
scroll to position [110, 0]
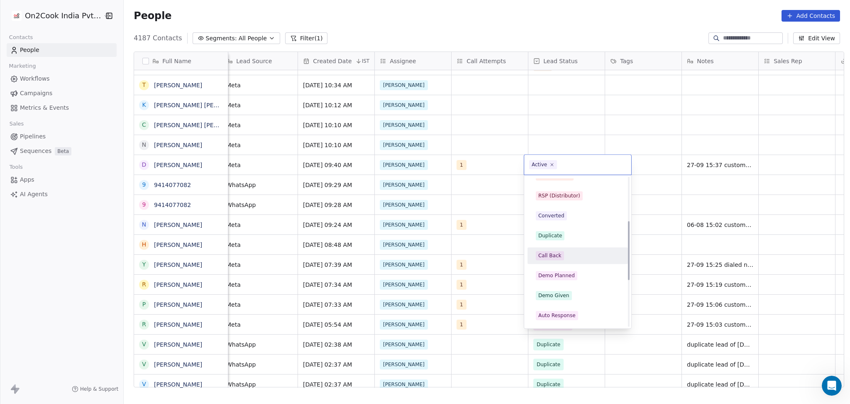
click at [562, 254] on div "Call Back" at bounding box center [578, 255] width 84 height 9
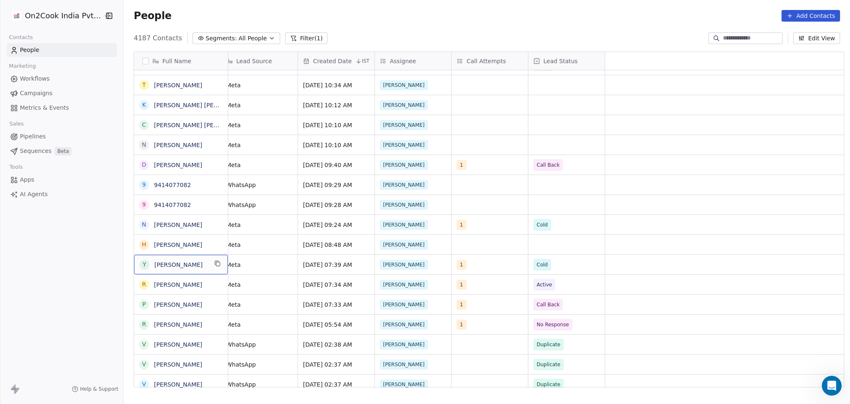
scroll to position [0, 0]
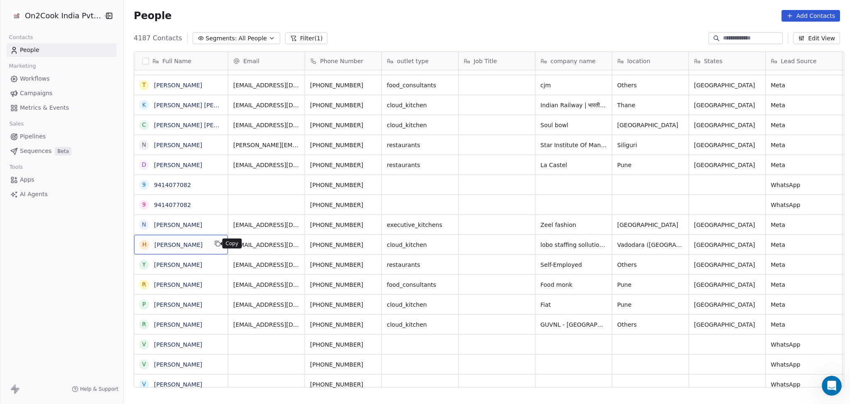
click at [214, 245] on icon "grid" at bounding box center [217, 243] width 7 height 7
click at [371, 243] on icon "grid" at bounding box center [373, 243] width 4 height 4
click at [631, 244] on icon "grid" at bounding box center [634, 243] width 7 height 7
click at [680, 241] on div "Vadodara ([GEOGRAPHIC_DATA])" at bounding box center [673, 245] width 121 height 20
click at [720, 242] on icon "grid" at bounding box center [723, 243] width 7 height 7
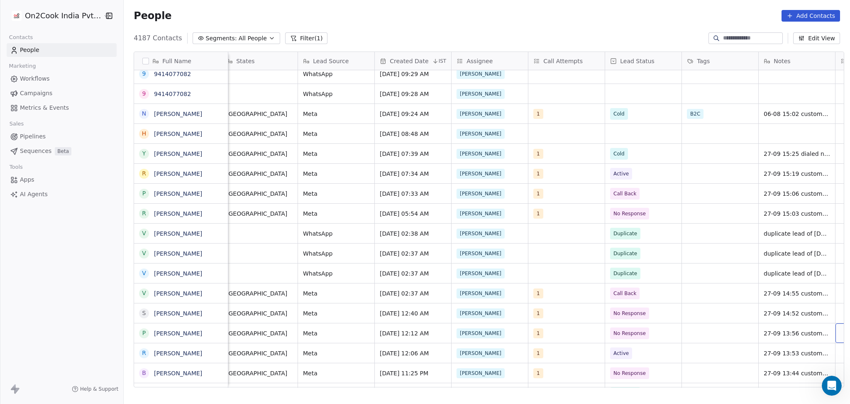
scroll to position [0, 545]
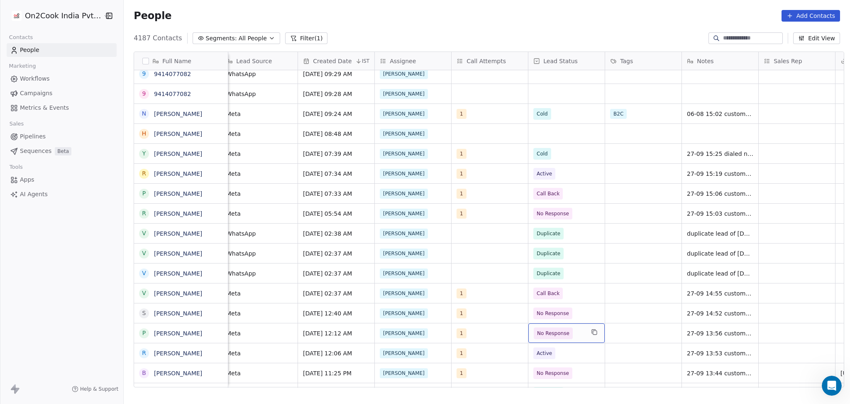
click at [562, 336] on span "No Response" at bounding box center [553, 333] width 32 height 8
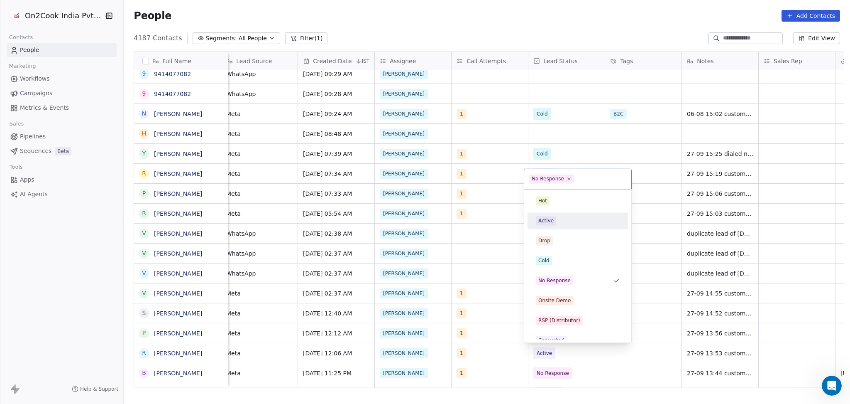
click at [550, 217] on div "Active" at bounding box center [546, 220] width 15 height 7
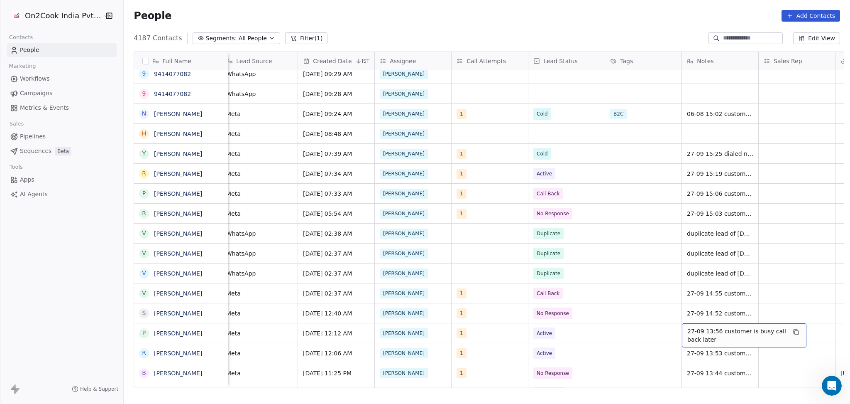
click at [700, 333] on span "27-09 13:56 customer is busy call back later" at bounding box center [737, 335] width 99 height 17
drag, startPoint x: 739, startPoint y: 330, endPoint x: 816, endPoint y: 333, distance: 76.9
click at [816, 333] on html "On2Cook India Pvt. Ltd. Contacts People Marketing Workflows Campaigns Metrics &…" at bounding box center [425, 202] width 850 height 404
type textarea "**********"
click at [659, 347] on html "On2Cook India Pvt. Ltd. Contacts People Marketing Workflows Campaigns Metrics &…" at bounding box center [425, 202] width 850 height 404
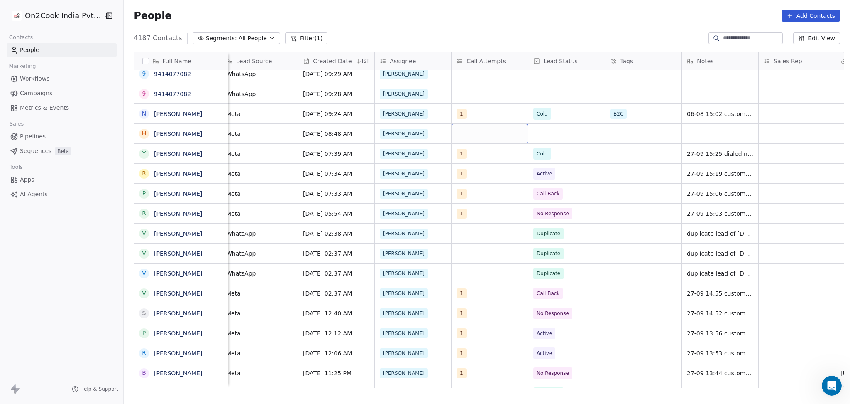
click at [466, 128] on div "grid" at bounding box center [490, 134] width 76 height 20
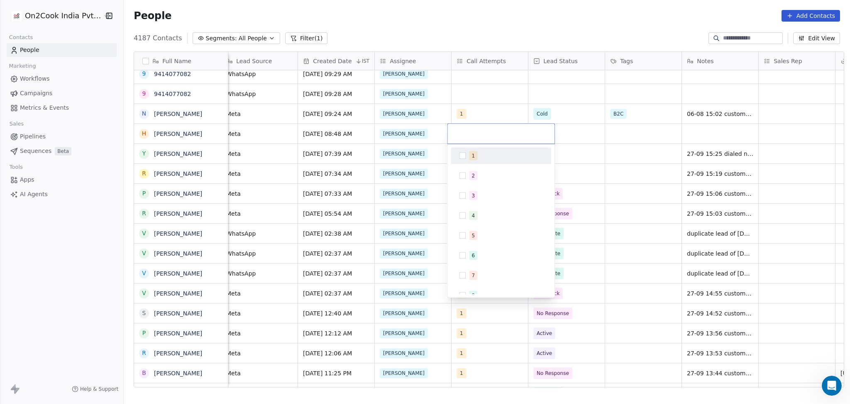
click at [469, 152] on span "1" at bounding box center [473, 155] width 8 height 9
click at [595, 157] on html "On2Cook India Pvt. Ltd. Contacts People Marketing Workflows Campaigns Metrics &…" at bounding box center [425, 202] width 850 height 404
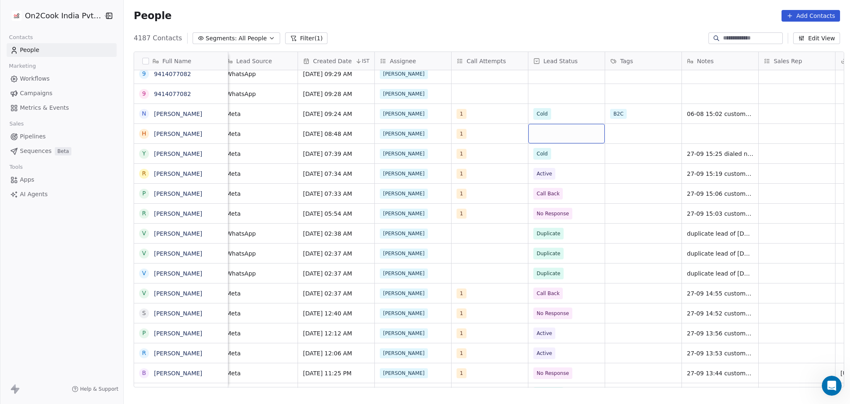
click at [568, 135] on div "grid" at bounding box center [567, 134] width 76 height 20
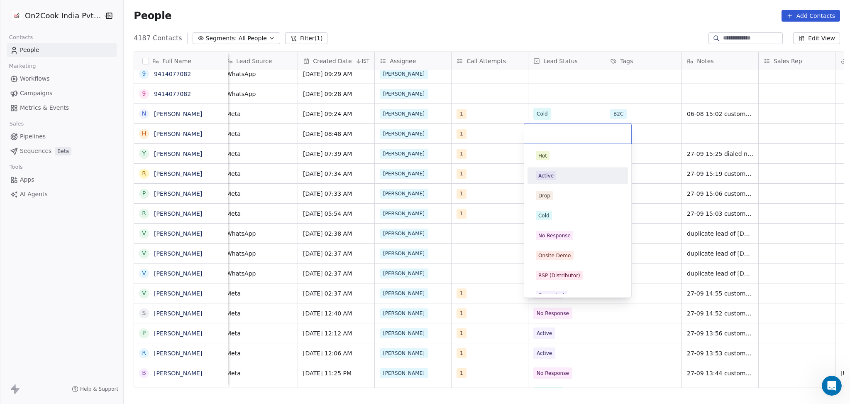
scroll to position [166, 0]
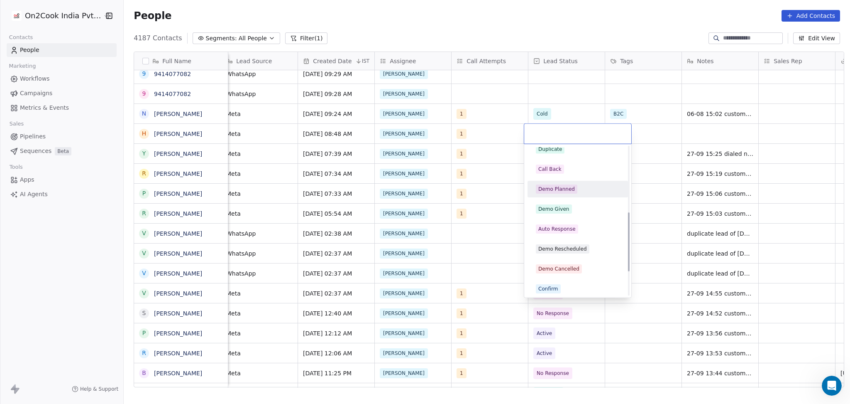
click at [563, 190] on div "Demo Planned" at bounding box center [557, 188] width 37 height 7
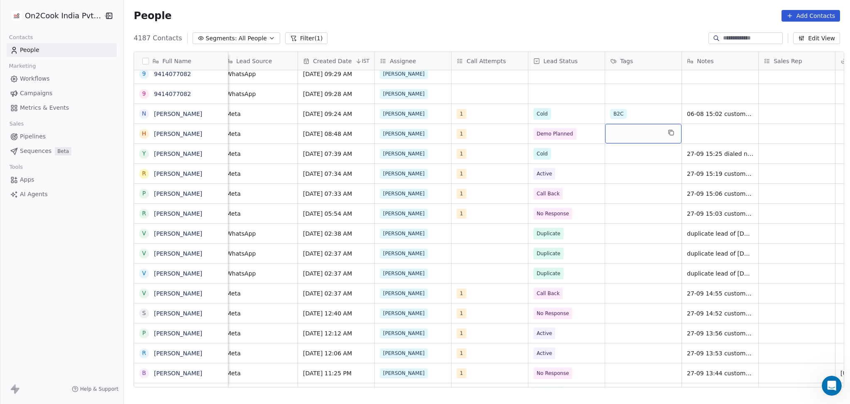
click at [627, 133] on div "grid" at bounding box center [643, 134] width 76 height 20
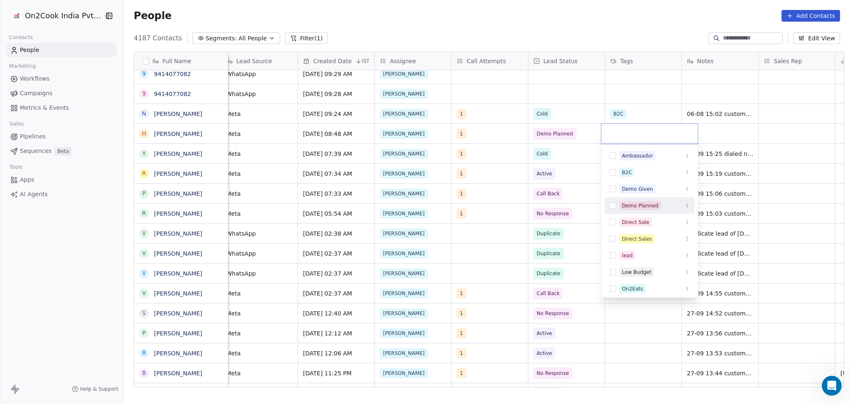
click at [630, 206] on div "Demo Planned" at bounding box center [640, 205] width 37 height 7
click at [738, 160] on html "On2Cook India Pvt. Ltd. Contacts People Marketing Workflows Campaigns Metrics &…" at bounding box center [425, 202] width 850 height 404
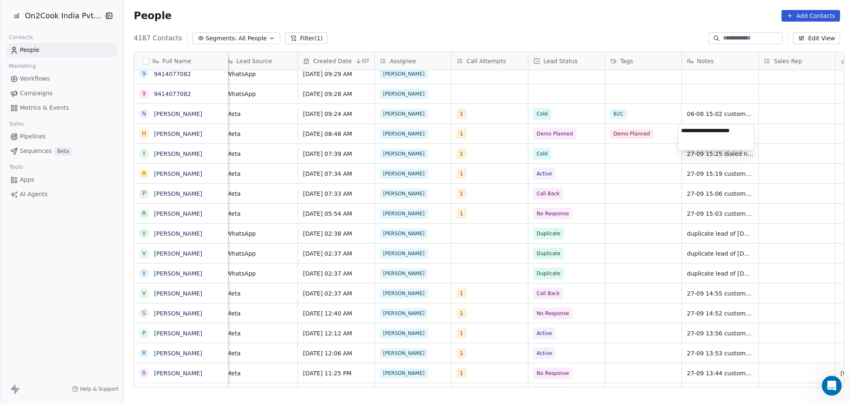
type textarea "**********"
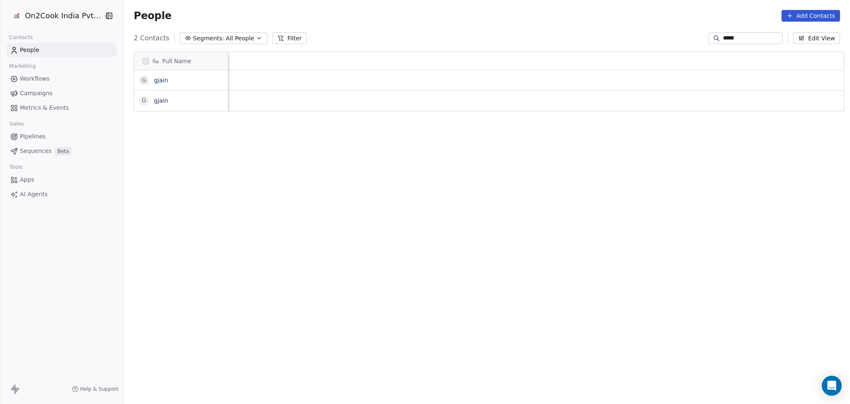
scroll to position [347, 722]
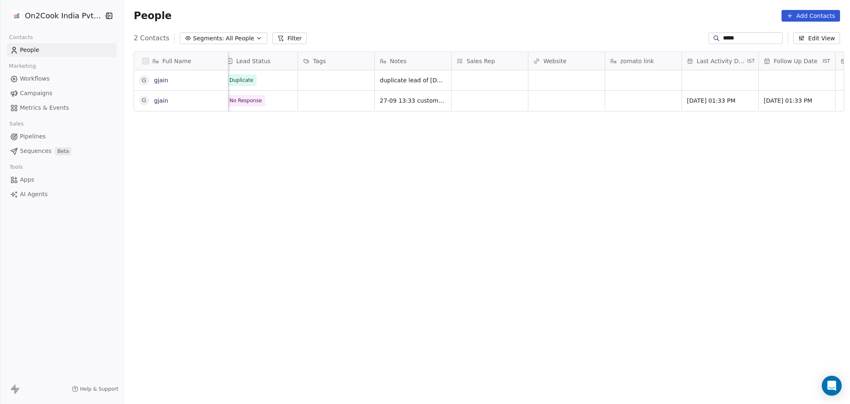
click at [710, 34] on div at bounding box center [716, 38] width 13 height 8
click at [718, 32] on div "2 Contacts Segments: All People Filter ***** Edit View" at bounding box center [487, 38] width 727 height 13
click at [723, 39] on input "*****" at bounding box center [752, 38] width 58 height 8
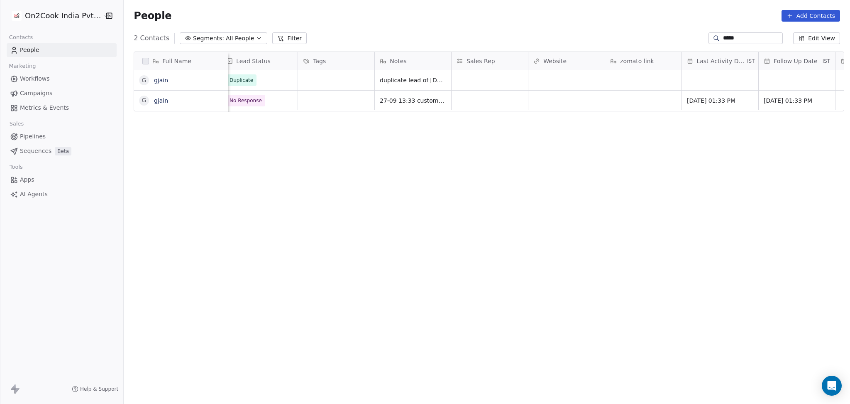
click at [723, 39] on input "*****" at bounding box center [752, 38] width 58 height 8
paste input "**********"
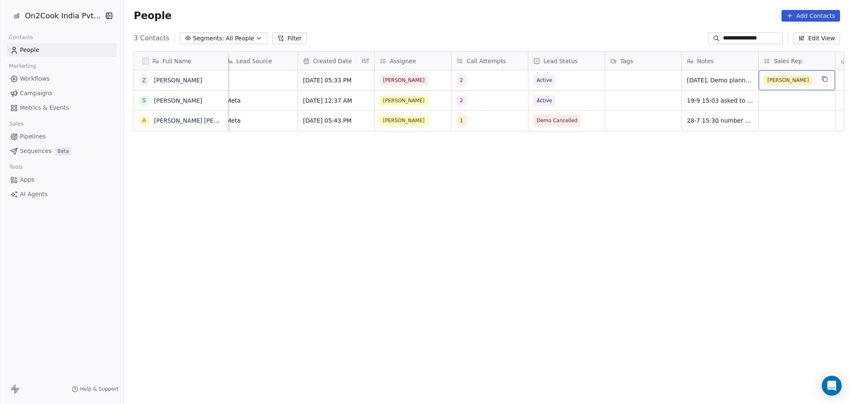
scroll to position [0, 621]
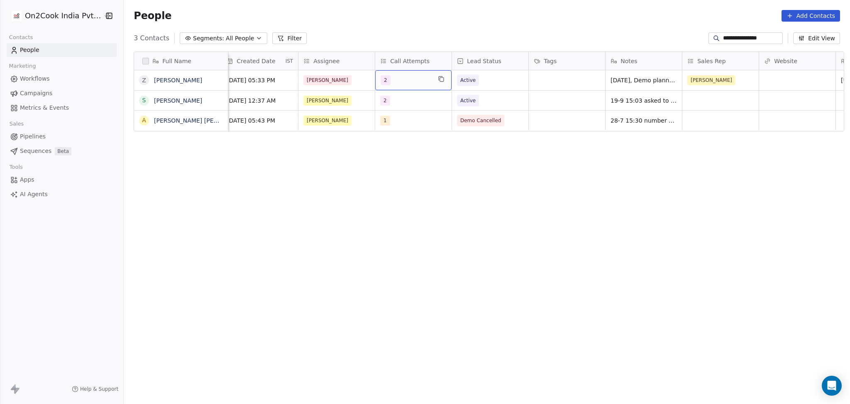
click at [392, 85] on div "2" at bounding box center [406, 80] width 51 height 10
click at [397, 140] on div "3" at bounding box center [396, 142] width 3 height 7
click at [399, 123] on span "2" at bounding box center [397, 122] width 8 height 9
click at [528, 120] on html "**********" at bounding box center [425, 202] width 850 height 404
click at [487, 81] on span "Active" at bounding box center [483, 80] width 51 height 12
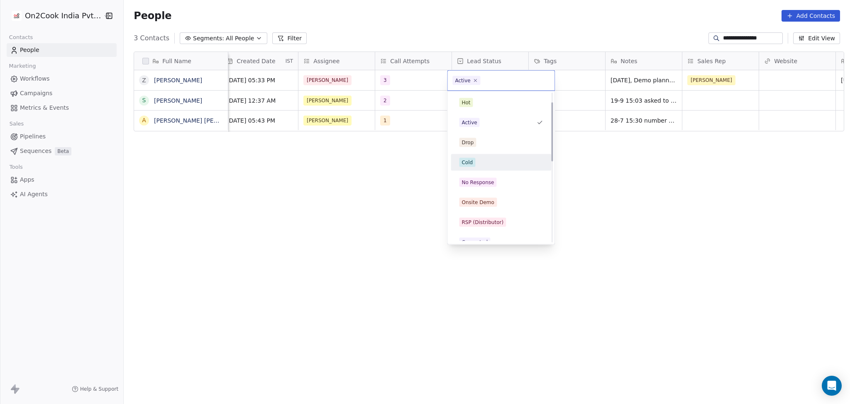
scroll to position [110, 0]
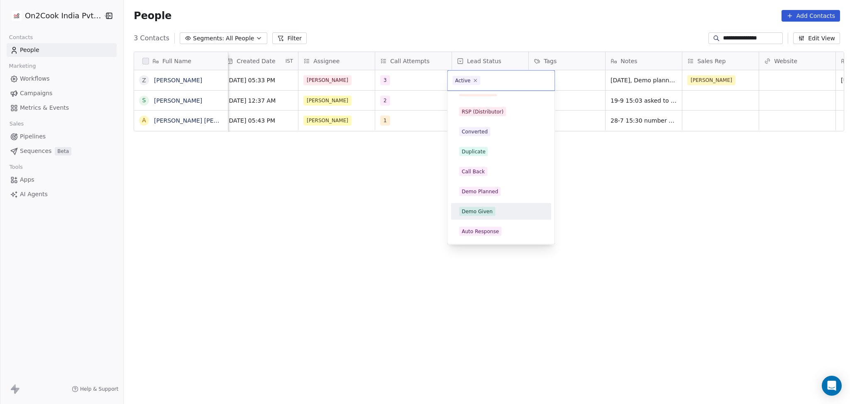
click at [484, 218] on div "Demo Given" at bounding box center [501, 211] width 100 height 17
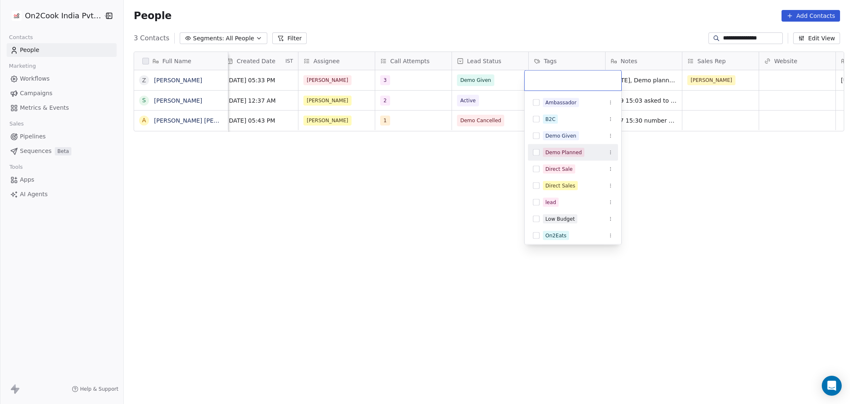
click at [559, 150] on div "Demo Planned" at bounding box center [564, 152] width 37 height 7
click at [556, 138] on div "Demo Given" at bounding box center [561, 135] width 31 height 7
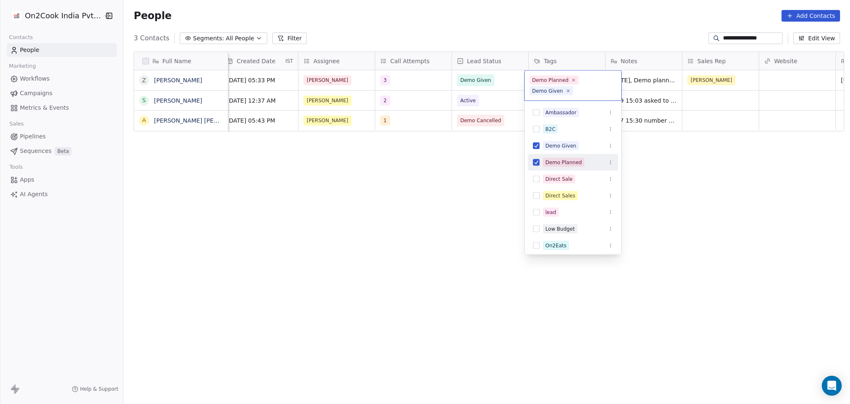
click at [479, 170] on html "**********" at bounding box center [425, 202] width 850 height 404
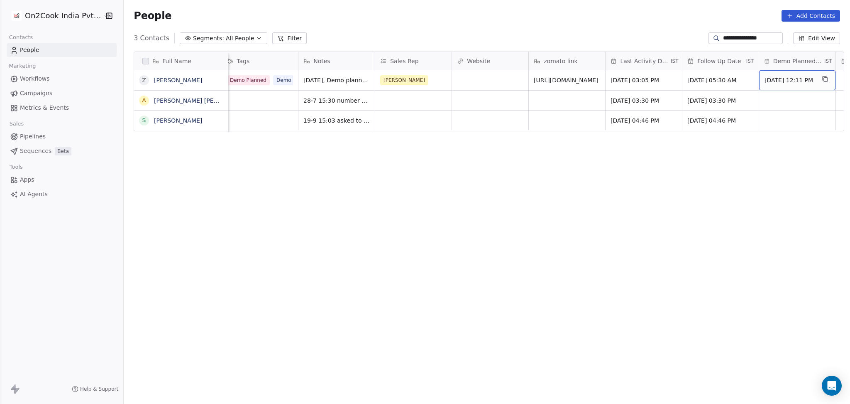
scroll to position [0, 1006]
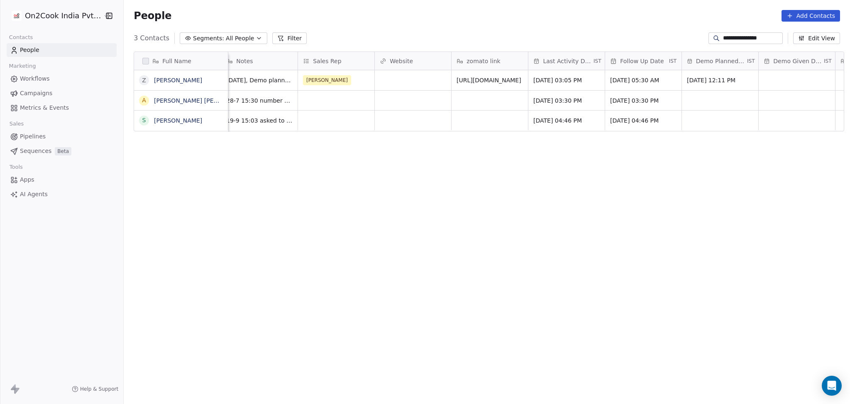
click at [729, 36] on input "**********" at bounding box center [752, 38] width 58 height 8
paste input "*"
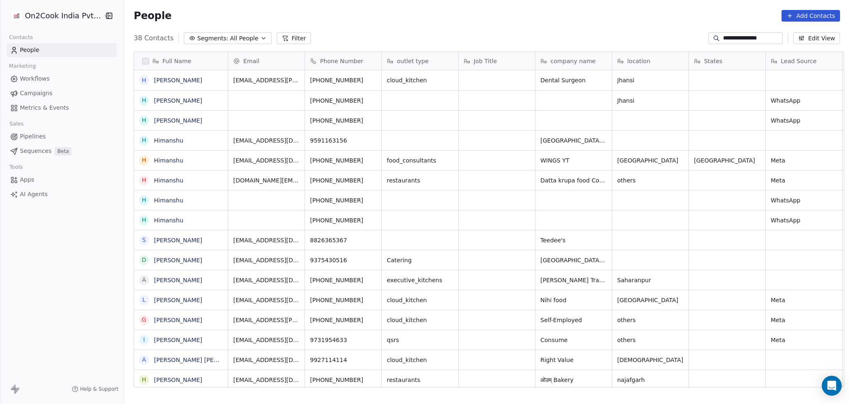
scroll to position [347, 722]
type input "**********"
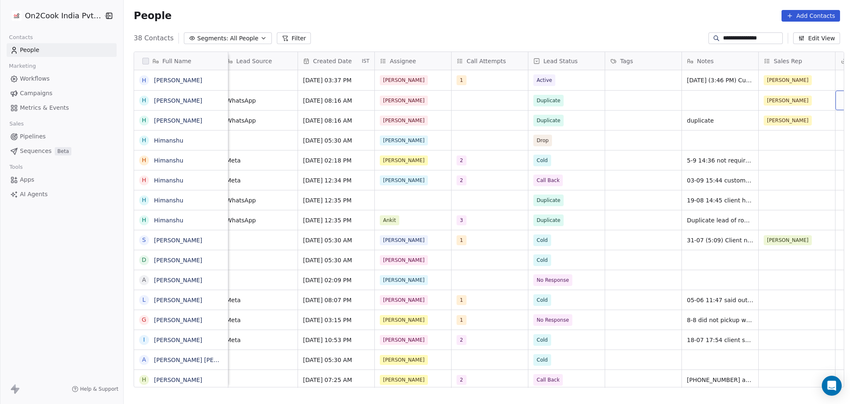
scroll to position [0, 621]
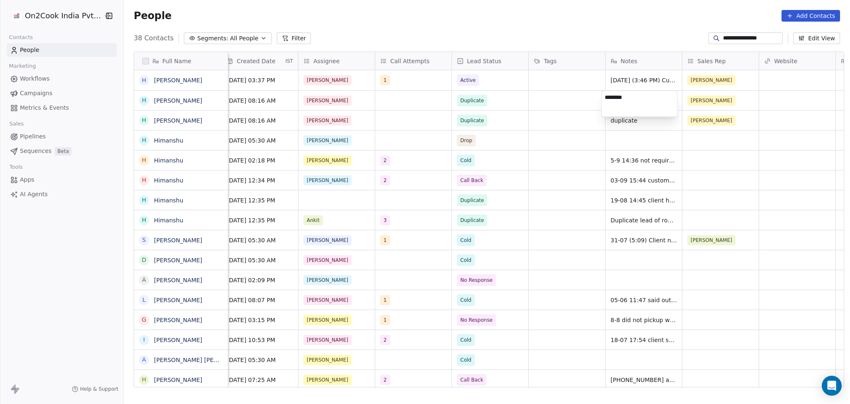
type textarea "*********"
click at [520, 145] on html "**********" at bounding box center [425, 202] width 850 height 404
click at [475, 85] on span "Active" at bounding box center [483, 80] width 51 height 12
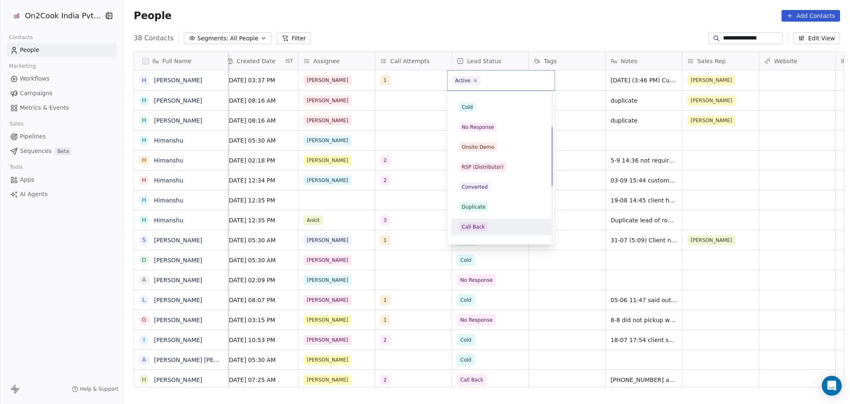
scroll to position [110, 0]
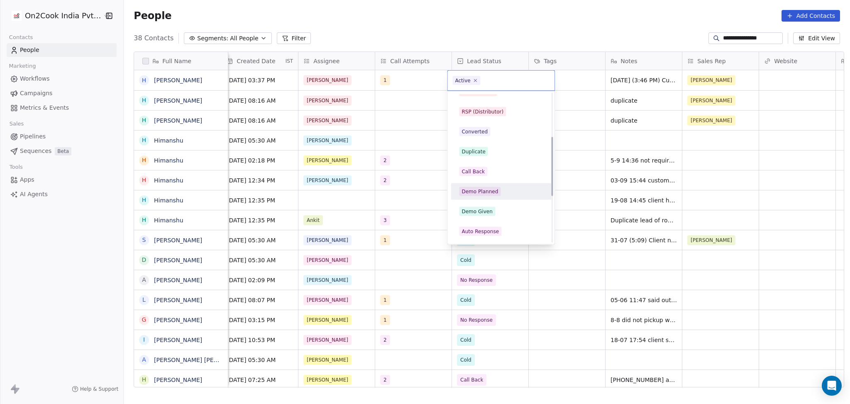
click at [482, 194] on div "Demo Planned" at bounding box center [480, 191] width 37 height 7
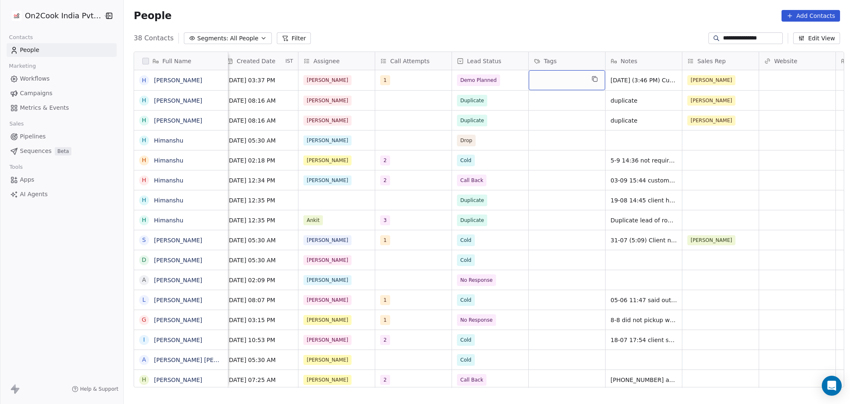
click at [546, 83] on div "grid" at bounding box center [567, 80] width 76 height 20
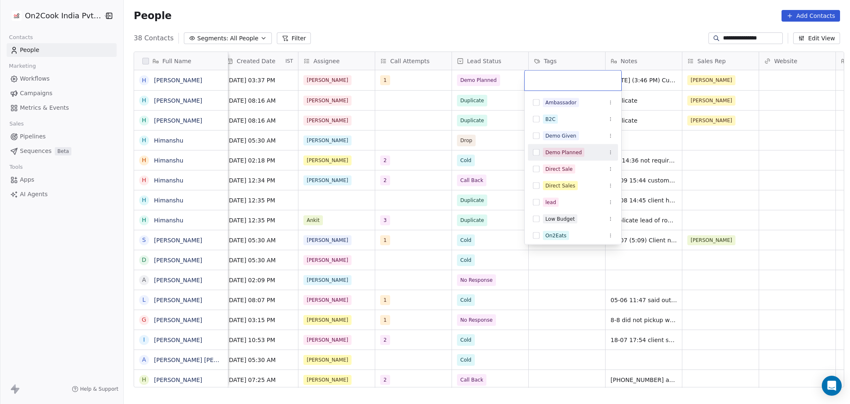
click at [557, 154] on div "Demo Planned" at bounding box center [564, 152] width 37 height 7
click at [497, 147] on html "**********" at bounding box center [425, 202] width 850 height 404
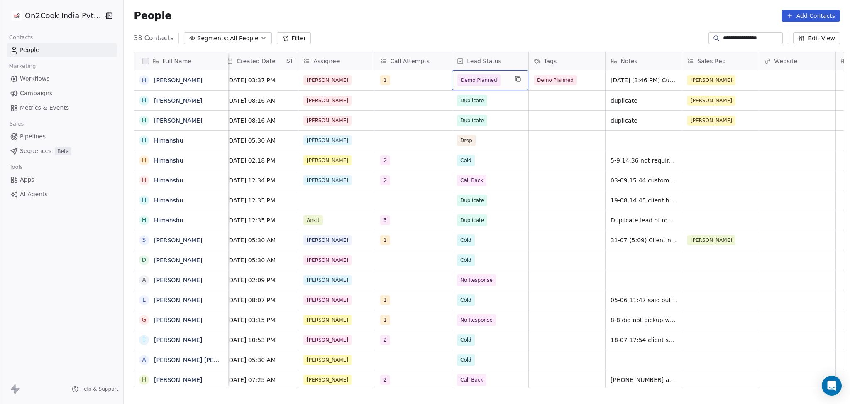
click at [493, 85] on span "Demo Planned" at bounding box center [479, 80] width 43 height 12
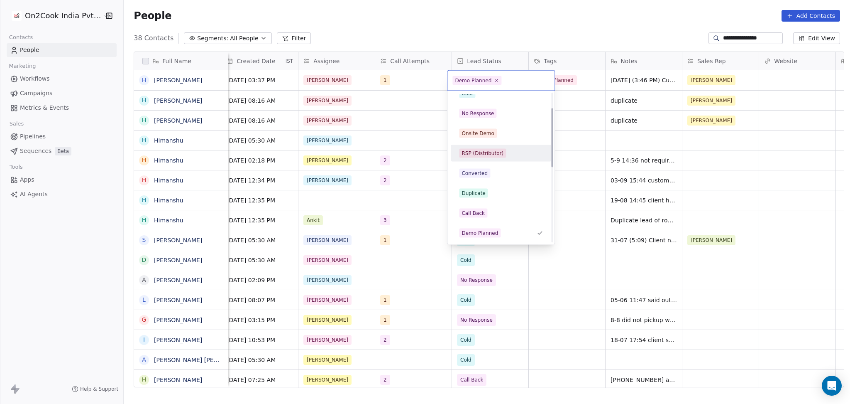
scroll to position [14, 0]
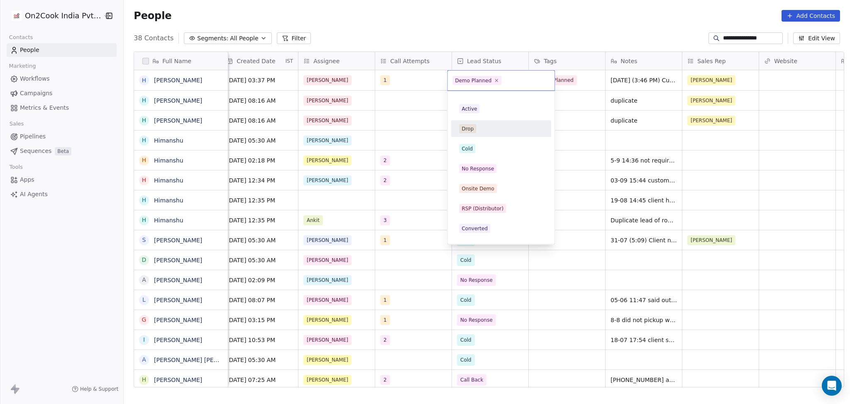
drag, startPoint x: 600, startPoint y: 101, endPoint x: 571, endPoint y: 91, distance: 31.6
click at [600, 101] on html "**********" at bounding box center [425, 202] width 850 height 404
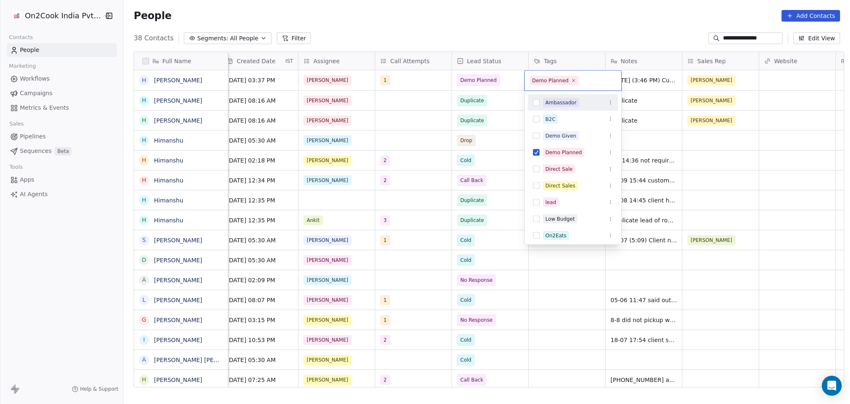
click at [437, 117] on html "**********" at bounding box center [425, 202] width 850 height 404
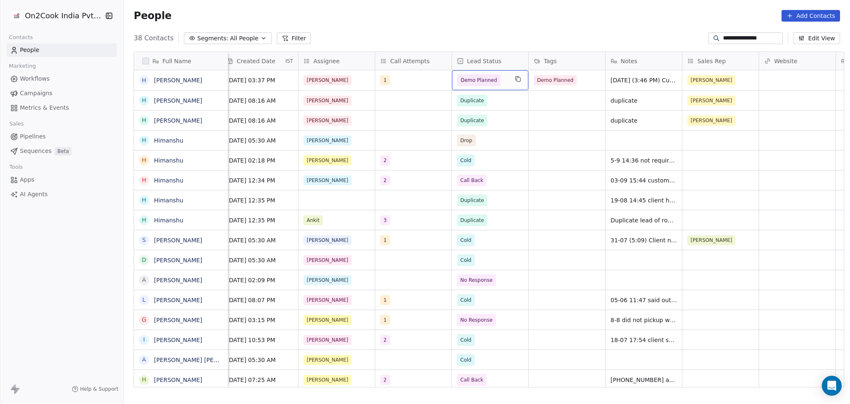
click at [482, 85] on span "Demo Planned" at bounding box center [479, 80] width 43 height 12
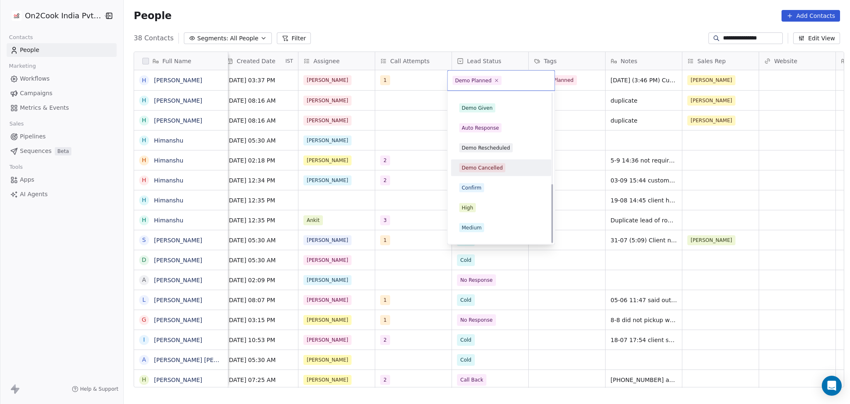
scroll to position [228, 0]
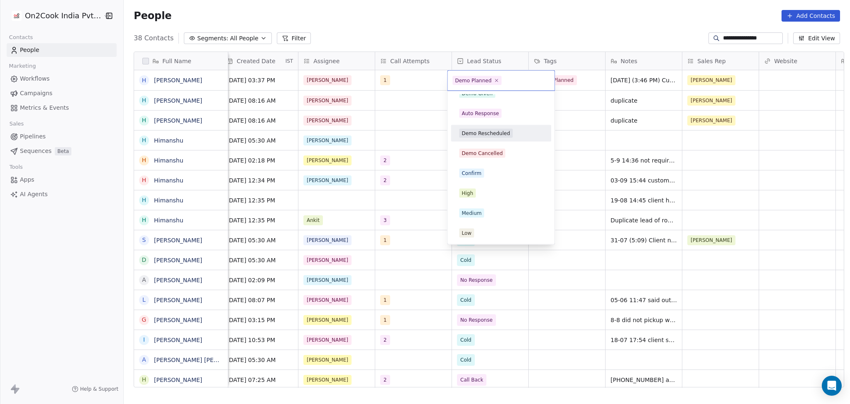
click at [415, 132] on html "**********" at bounding box center [425, 202] width 850 height 404
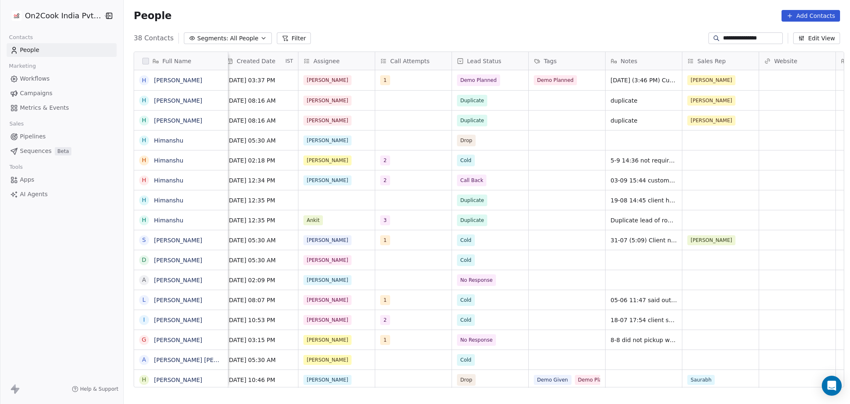
click at [732, 36] on input "**********" at bounding box center [752, 38] width 58 height 8
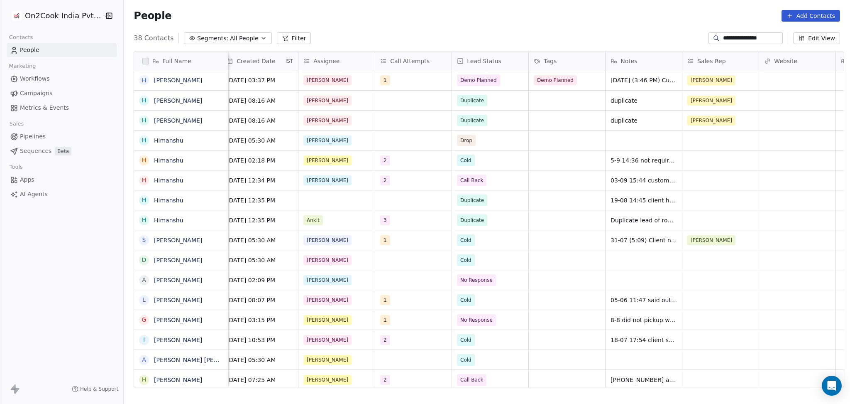
paste input
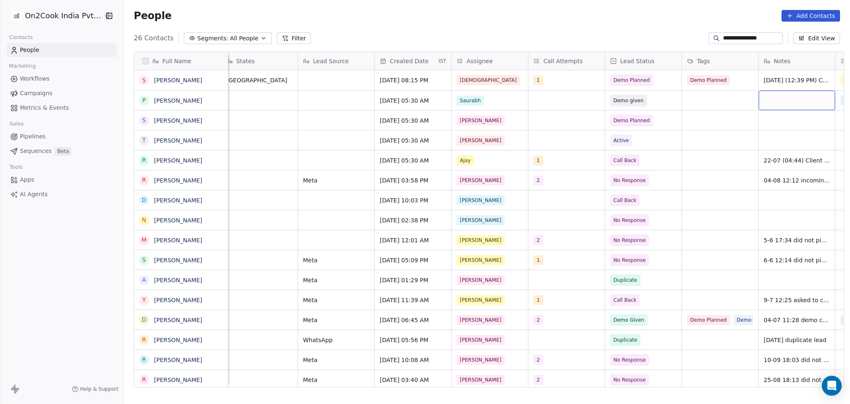
scroll to position [0, 545]
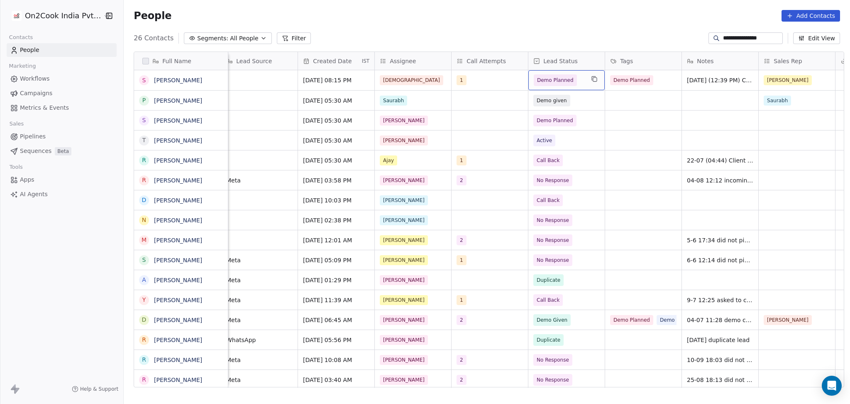
click at [550, 85] on span "Demo Planned" at bounding box center [555, 80] width 43 height 12
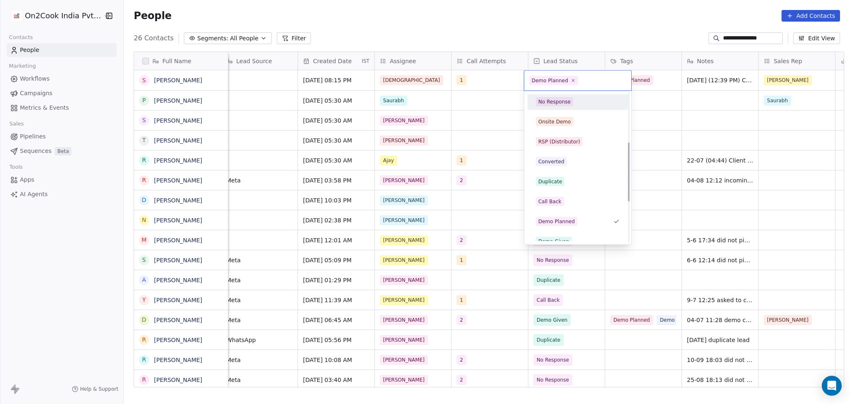
scroll to position [124, 0]
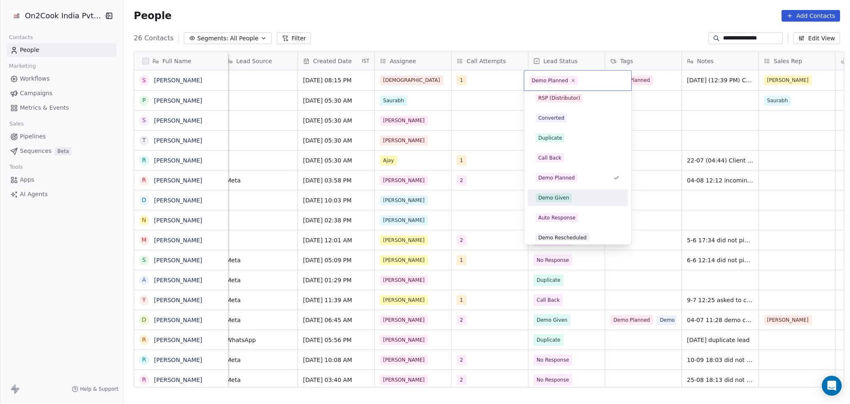
click at [566, 194] on div "Demo Given" at bounding box center [554, 197] width 31 height 7
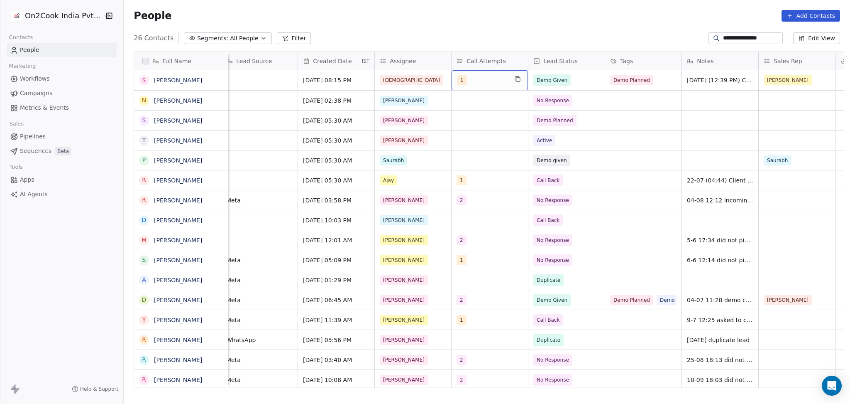
click at [468, 76] on div "1" at bounding box center [482, 80] width 51 height 10
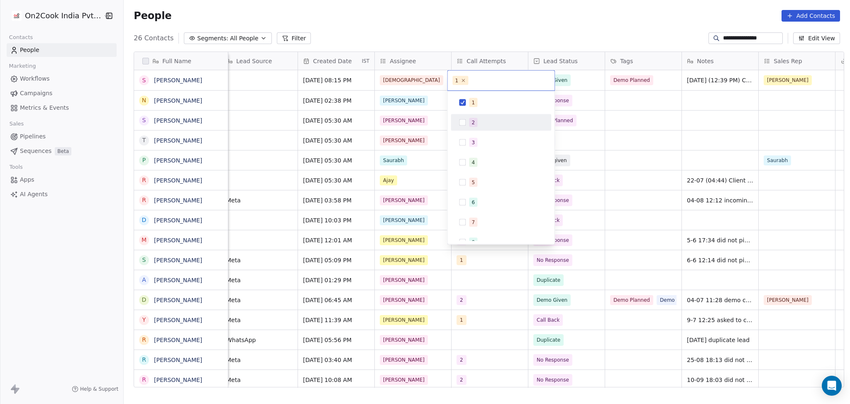
click at [472, 123] on div "2" at bounding box center [473, 122] width 3 height 7
click at [470, 103] on span "1" at bounding box center [473, 102] width 8 height 9
drag, startPoint x: 620, startPoint y: 115, endPoint x: 702, endPoint y: 91, distance: 86.1
click at [620, 115] on html "**********" at bounding box center [425, 202] width 850 height 404
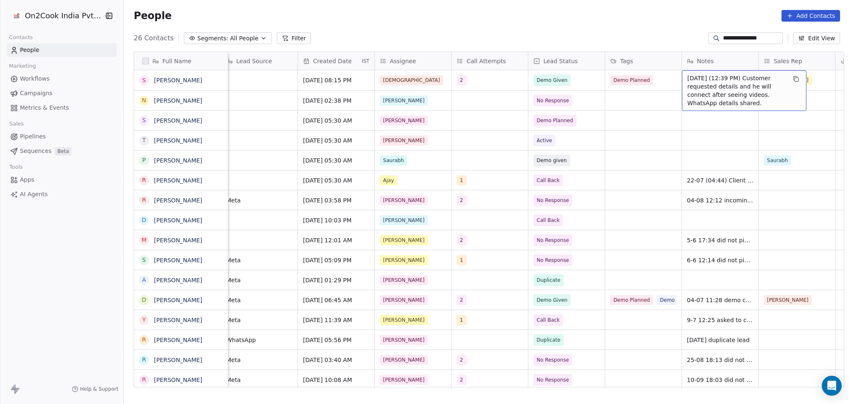
click at [698, 83] on span "26/9/2025 (12:39 PM) Customer requested details and he will connect after seein…" at bounding box center [737, 90] width 99 height 33
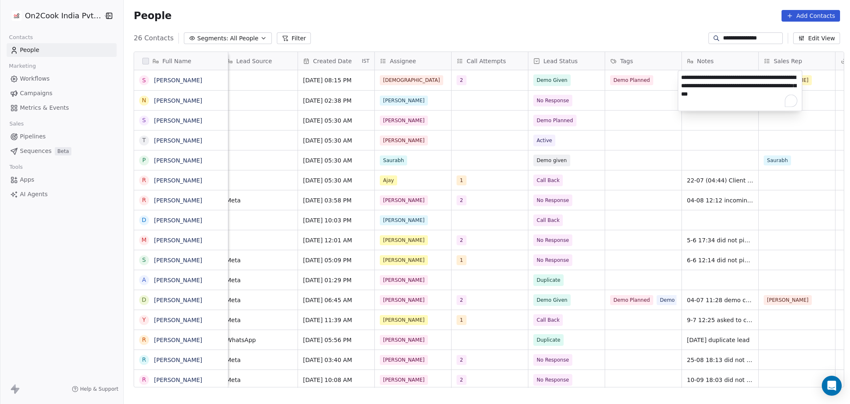
click at [622, 86] on html "**********" at bounding box center [425, 202] width 850 height 404
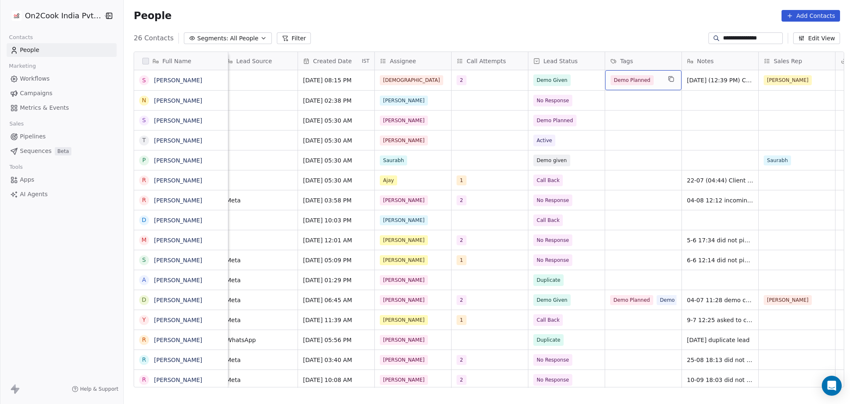
click at [622, 86] on div "Demo Planned" at bounding box center [643, 80] width 76 height 20
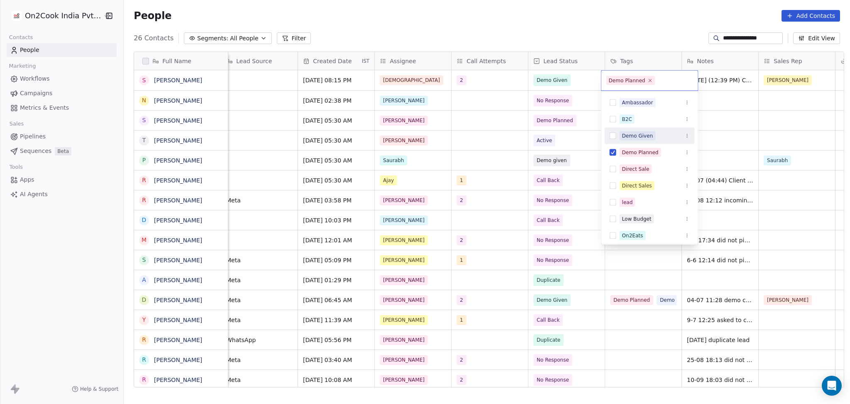
click at [627, 131] on span "Demo Given" at bounding box center [638, 135] width 36 height 9
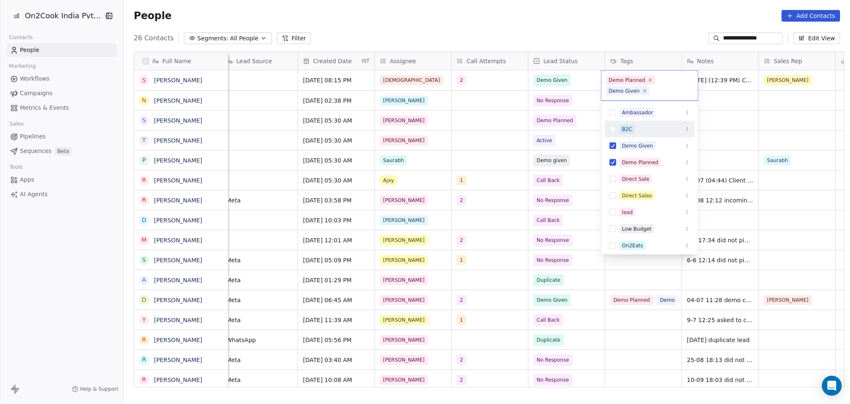
click at [761, 113] on html "**********" at bounding box center [425, 202] width 850 height 404
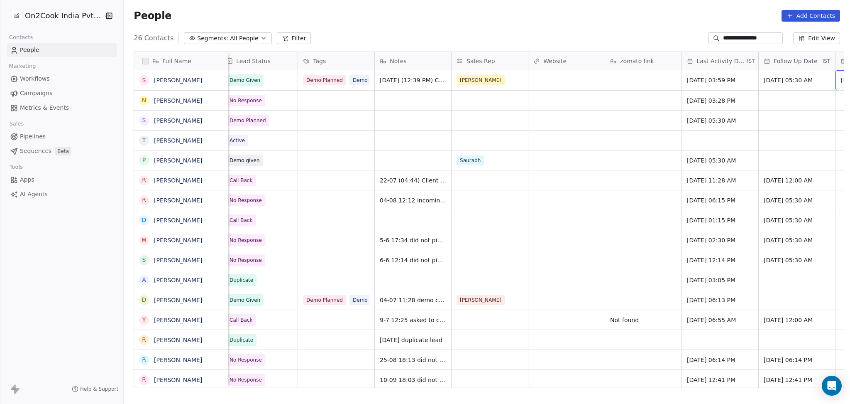
scroll to position [0, 929]
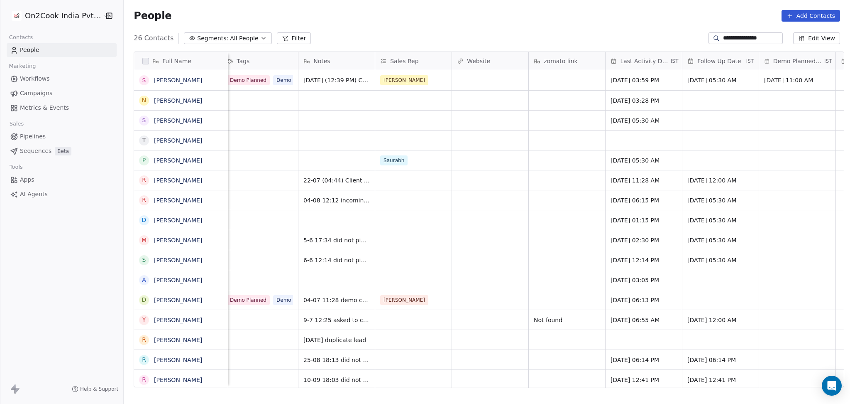
drag, startPoint x: 722, startPoint y: 45, endPoint x: 728, endPoint y: 34, distance: 12.1
click at [725, 40] on section "**********" at bounding box center [487, 202] width 727 height 404
click at [728, 34] on input "**********" at bounding box center [752, 38] width 58 height 8
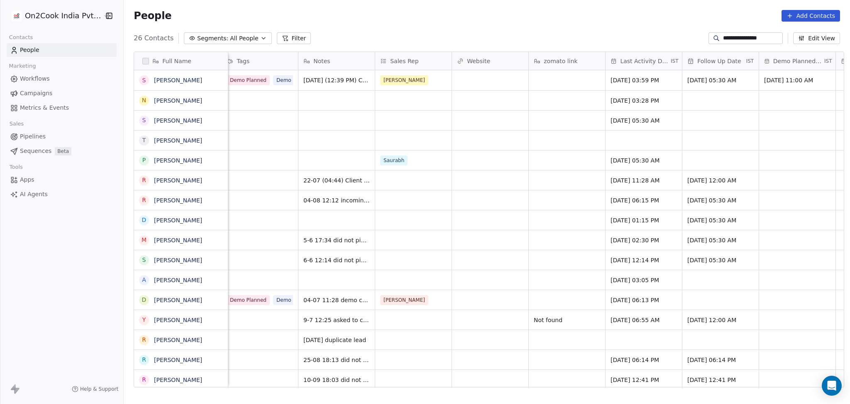
paste input
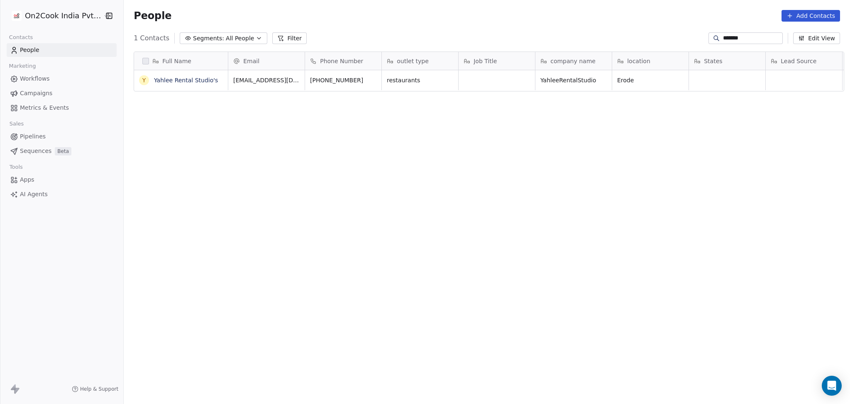
scroll to position [347, 722]
type input "******"
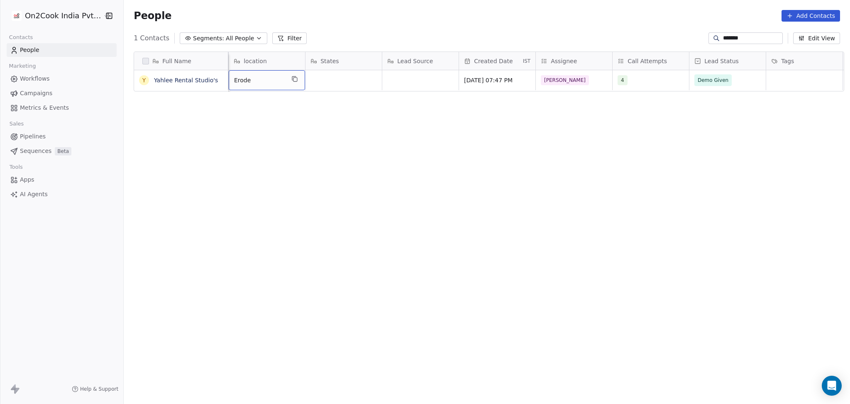
scroll to position [0, 307]
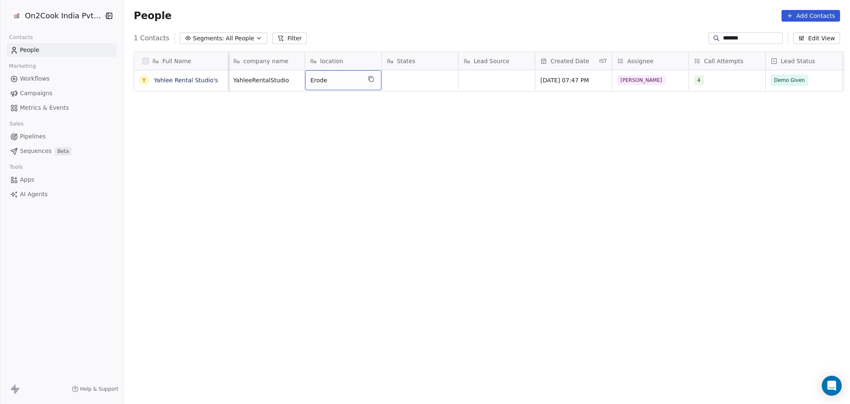
click at [313, 82] on span "Erode" at bounding box center [336, 80] width 51 height 8
type textarea "********"
click at [382, 90] on html "On2Cook India Pvt. Ltd. Contacts People Marketing Workflows Campaigns Metrics &…" at bounding box center [425, 202] width 850 height 404
click at [405, 87] on html "On2Cook India Pvt. Ltd. Contacts People Marketing Workflows Campaigns Metrics &…" at bounding box center [425, 202] width 850 height 404
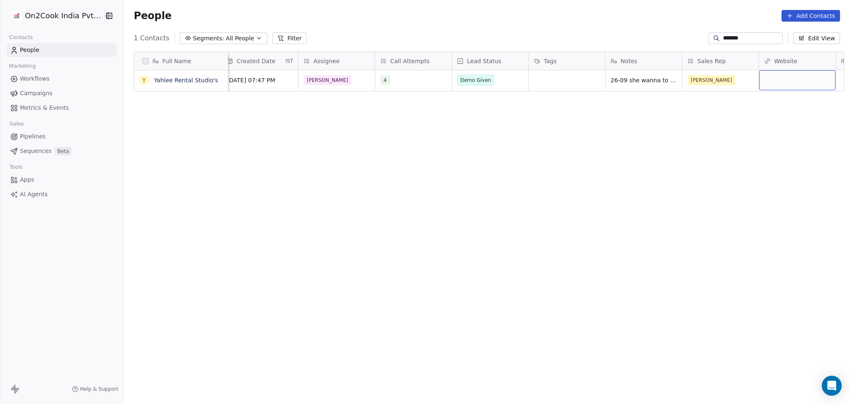
scroll to position [0, 698]
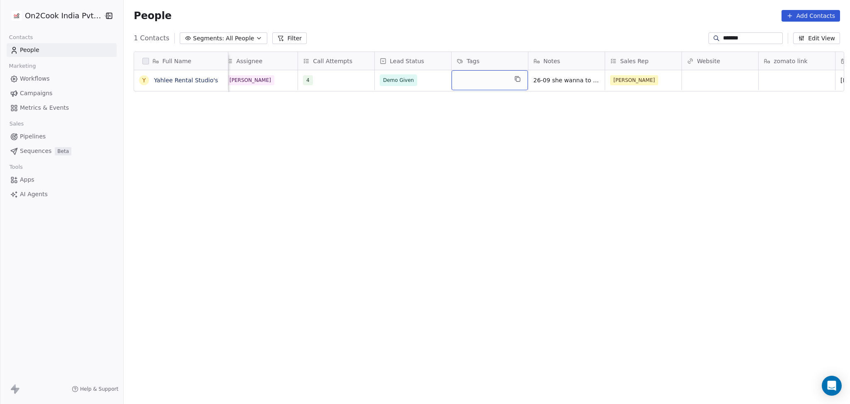
click at [468, 76] on div "grid" at bounding box center [490, 80] width 76 height 20
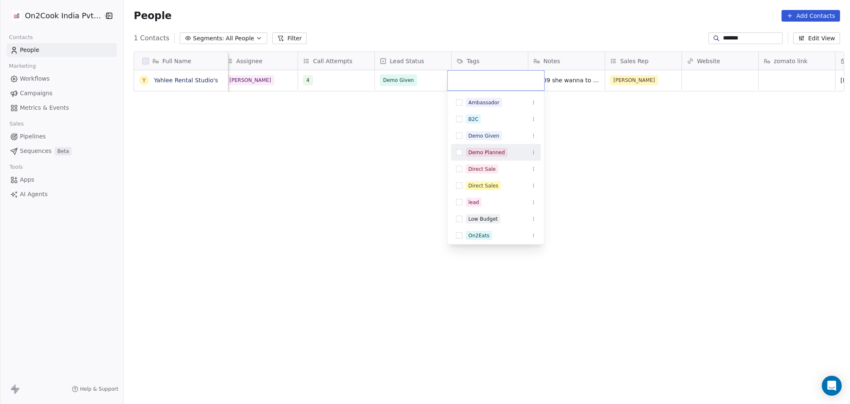
click at [473, 152] on div "Demo Planned" at bounding box center [486, 152] width 37 height 7
click at [412, 145] on html "On2Cook India Pvt. Ltd. Contacts People Marketing Workflows Campaigns Metrics &…" at bounding box center [425, 202] width 850 height 404
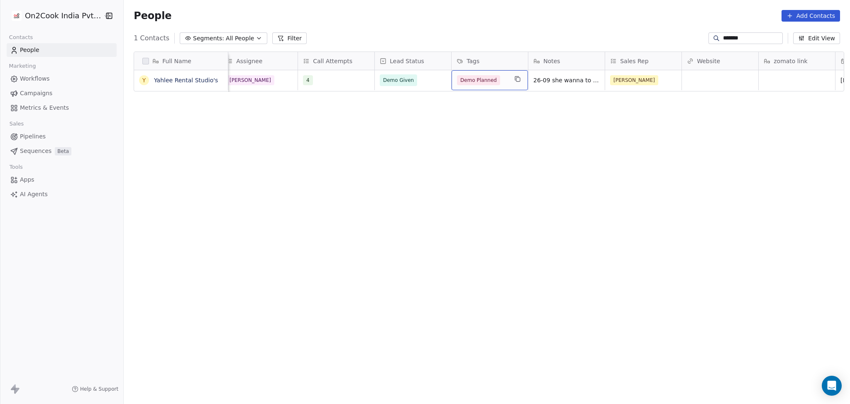
click at [493, 83] on span "Demo Planned" at bounding box center [478, 80] width 43 height 10
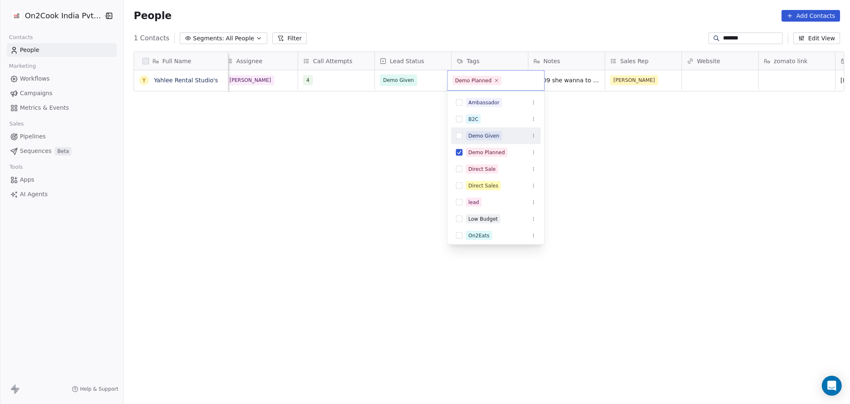
click at [482, 133] on div "Demo Given" at bounding box center [483, 135] width 31 height 7
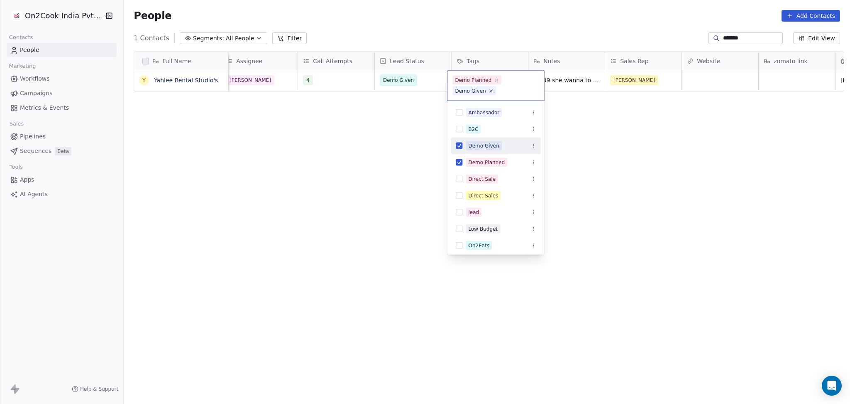
click at [408, 139] on html "On2Cook India Pvt. Ltd. Contacts People Marketing Workflows Campaigns Metrics &…" at bounding box center [425, 202] width 850 height 404
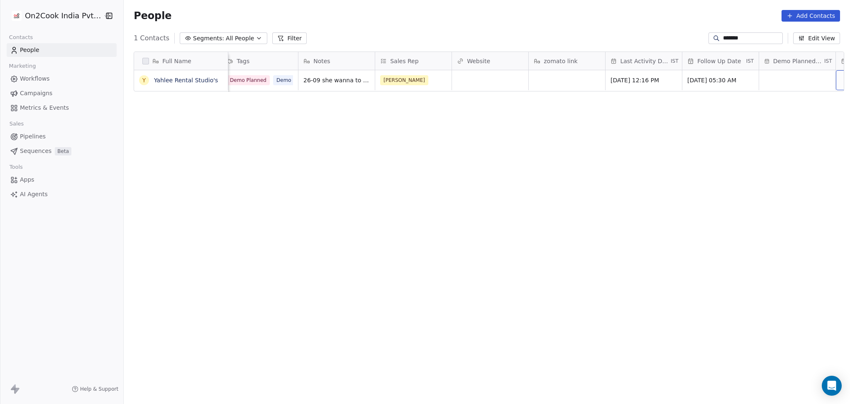
scroll to position [0, 1006]
click at [726, 38] on input "******" at bounding box center [752, 38] width 58 height 8
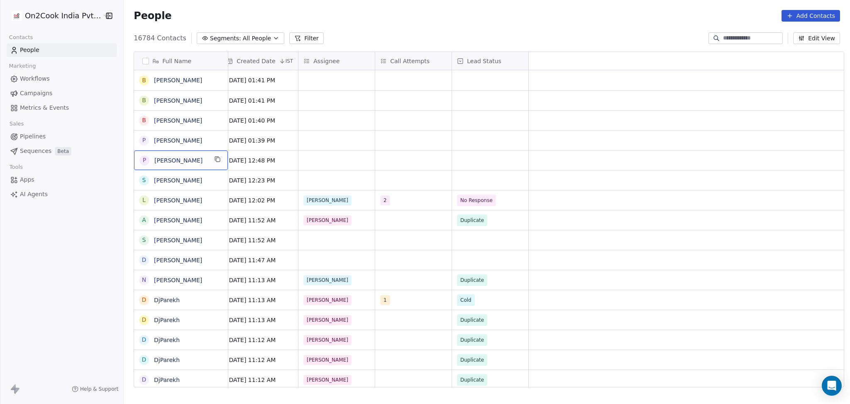
scroll to position [0, 0]
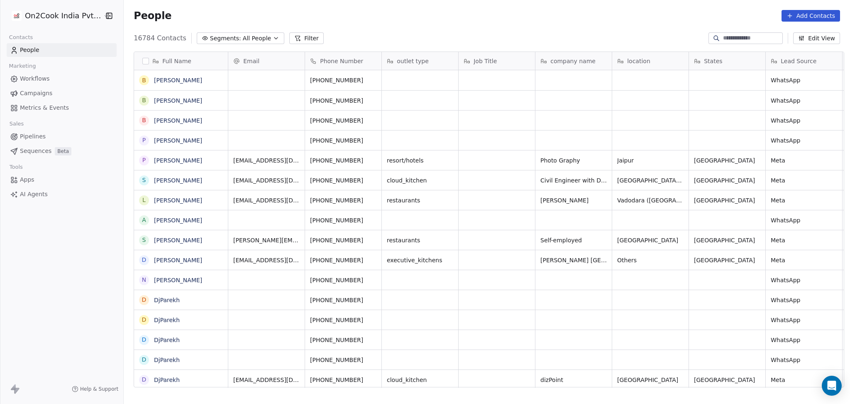
click at [728, 32] on div "16784 Contacts Segments: All People Filter Edit View" at bounding box center [487, 38] width 727 height 13
drag, startPoint x: 728, startPoint y: 32, endPoint x: 728, endPoint y: 37, distance: 5.0
click at [728, 37] on div at bounding box center [746, 38] width 74 height 12
paste input "**********"
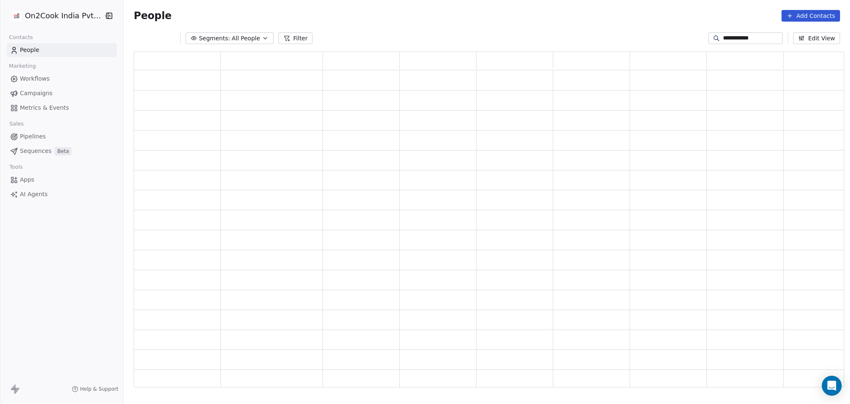
scroll to position [327, 702]
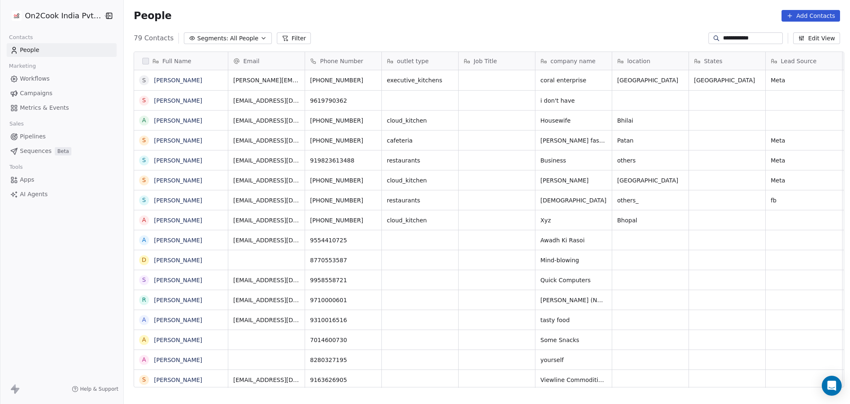
type input "**********"
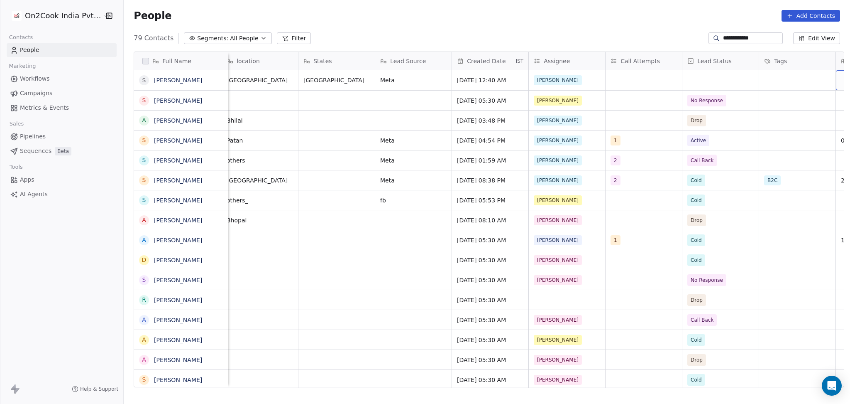
scroll to position [0, 468]
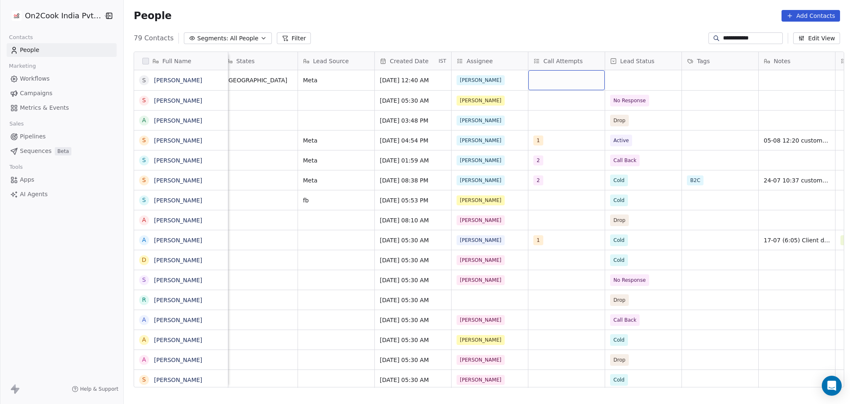
click at [555, 79] on div "grid" at bounding box center [567, 80] width 76 height 20
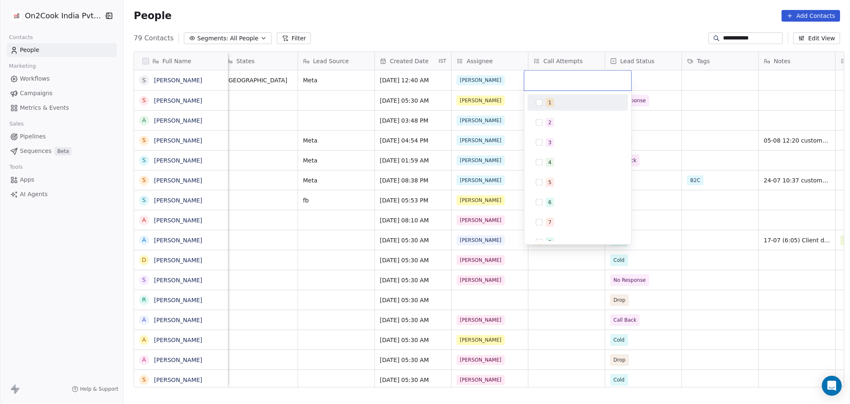
click at [549, 99] on div "1" at bounding box center [550, 102] width 3 height 7
click at [685, 87] on html "**********" at bounding box center [425, 202] width 850 height 404
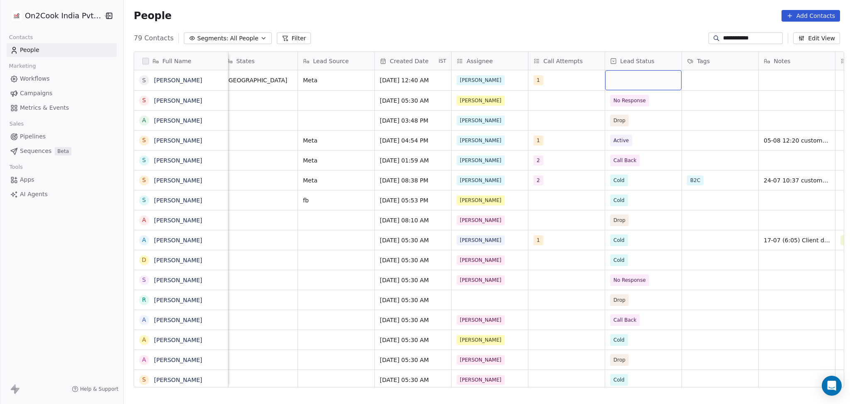
click at [639, 82] on div "grid" at bounding box center [643, 80] width 76 height 20
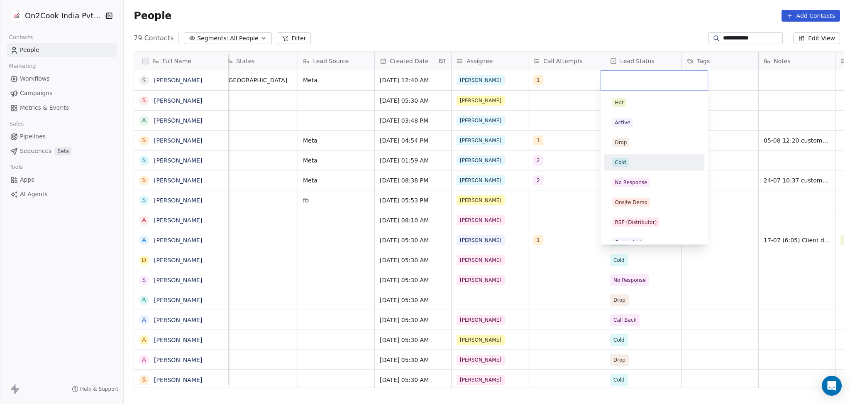
click at [645, 175] on div "No Response" at bounding box center [654, 182] width 100 height 17
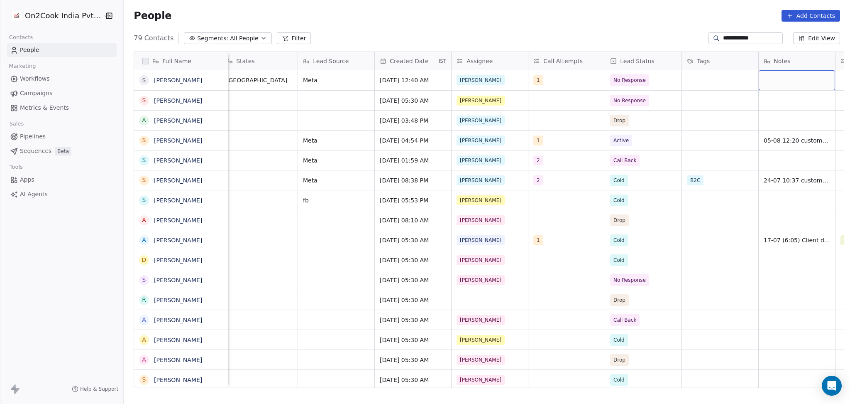
click at [761, 73] on div "grid" at bounding box center [797, 80] width 76 height 20
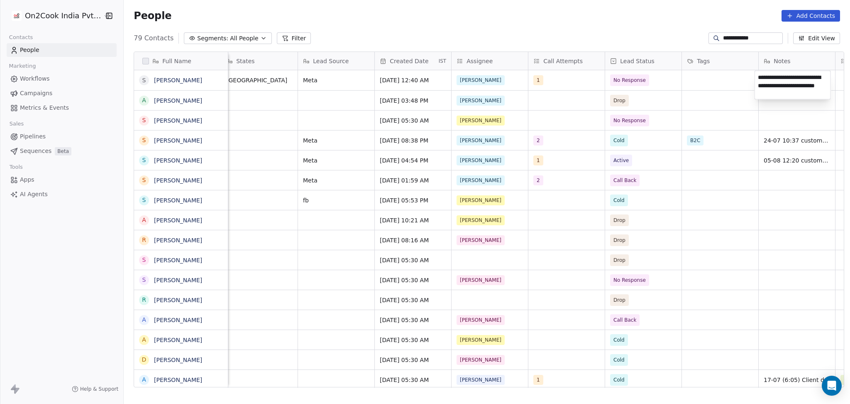
type textarea "**********"
click at [711, 89] on html "**********" at bounding box center [425, 202] width 850 height 404
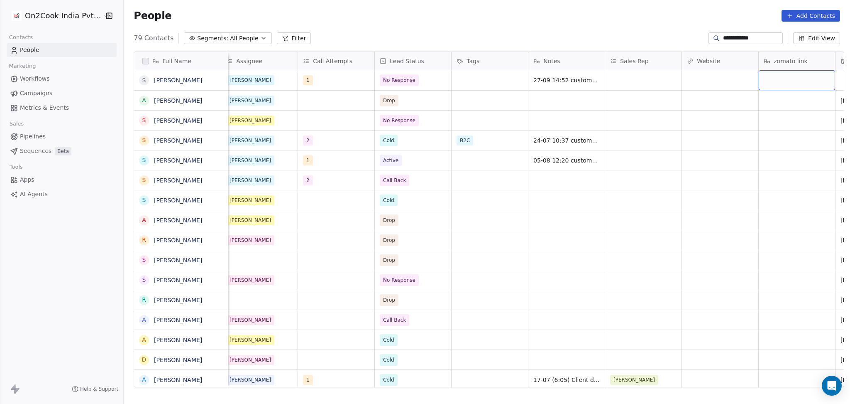
scroll to position [0, 775]
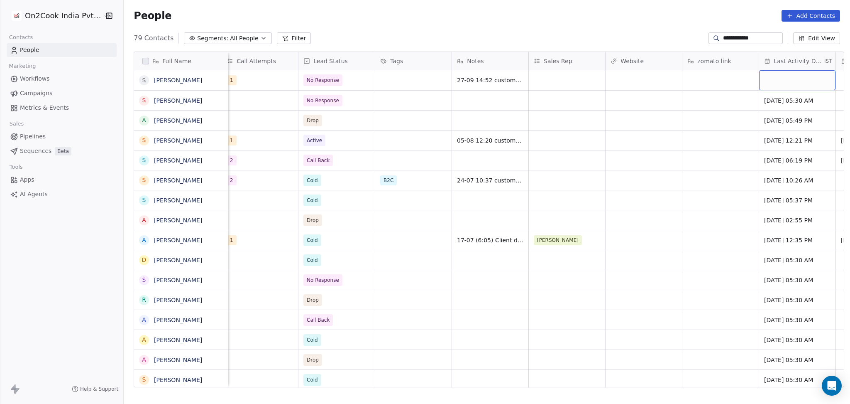
click at [769, 83] on div "grid" at bounding box center [798, 80] width 76 height 20
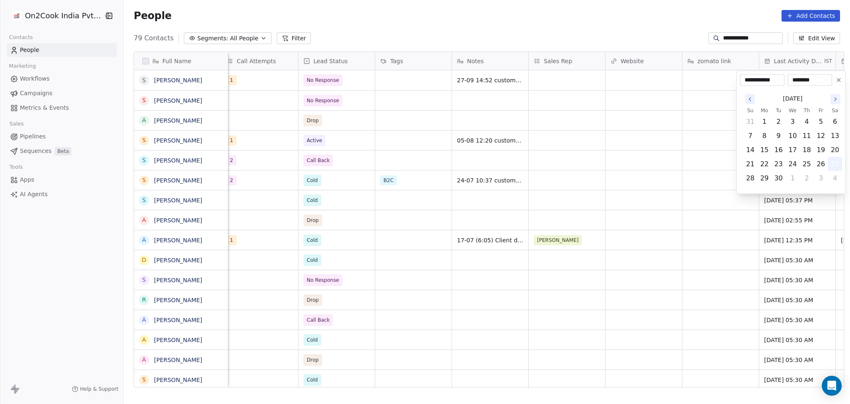
click at [835, 163] on button "27" at bounding box center [835, 163] width 13 height 13
click at [641, 151] on html "**********" at bounding box center [425, 202] width 850 height 404
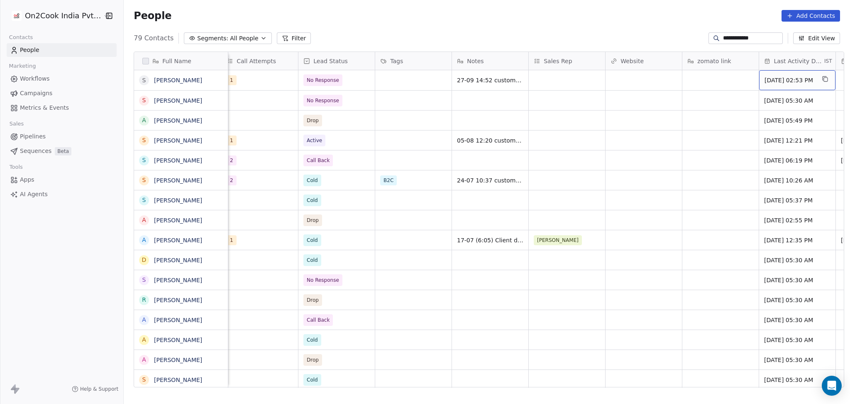
scroll to position [0, 852]
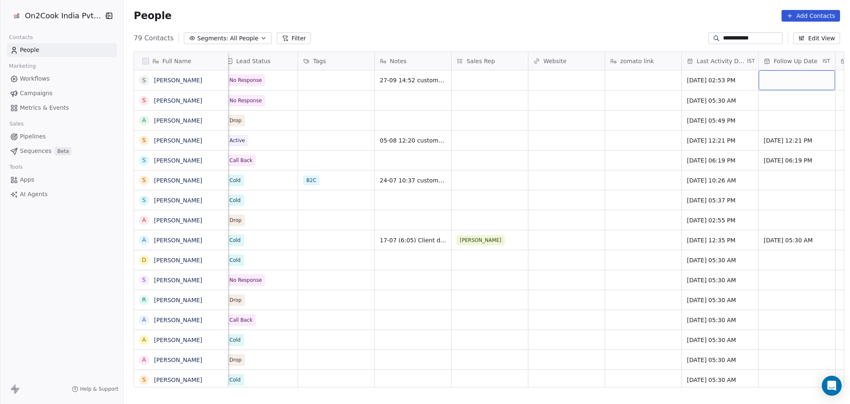
click at [777, 80] on div "grid" at bounding box center [797, 80] width 76 height 20
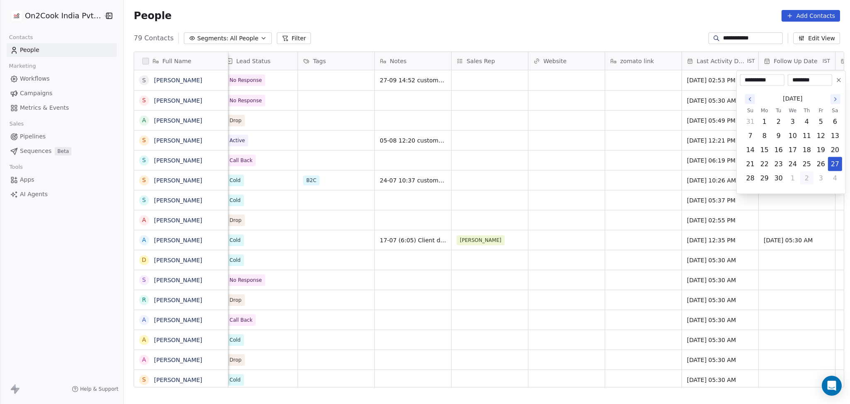
click at [802, 174] on button "2" at bounding box center [807, 178] width 13 height 13
type input "**********"
click at [527, 173] on html "**********" at bounding box center [425, 202] width 850 height 404
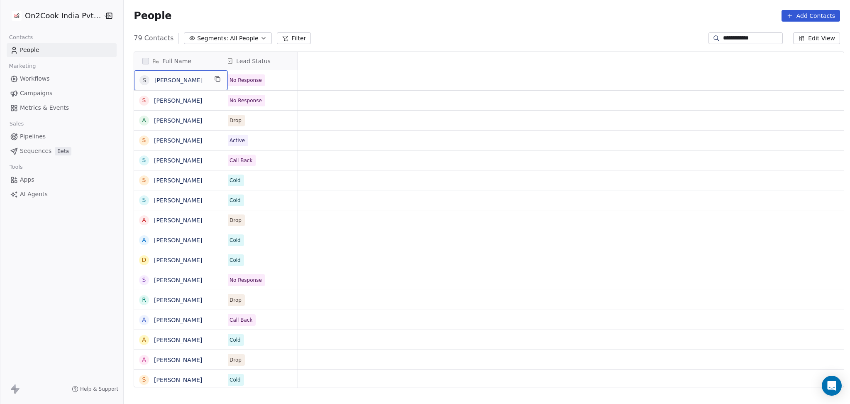
scroll to position [0, 0]
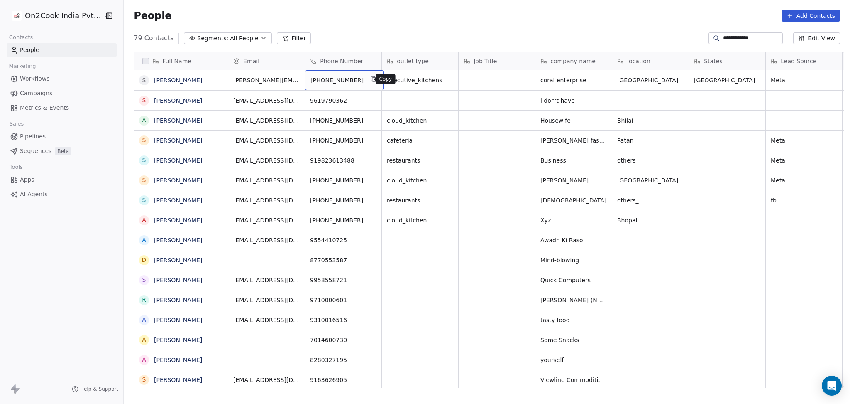
click at [369, 83] on button "grid" at bounding box center [374, 79] width 10 height 10
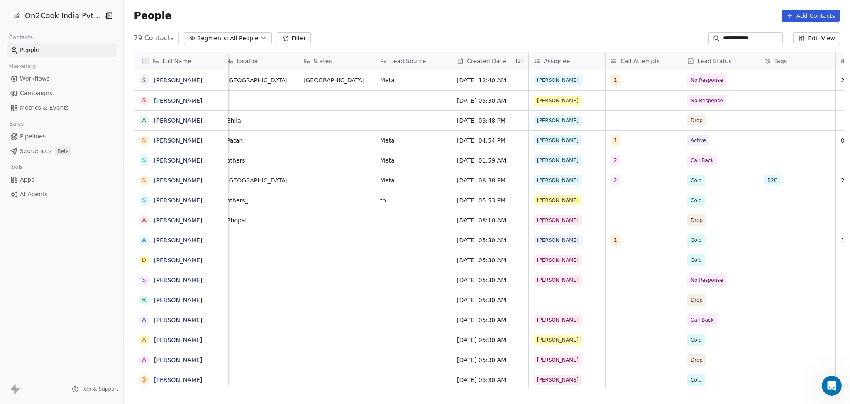
click at [734, 38] on input "**********" at bounding box center [752, 38] width 58 height 8
paste input "***"
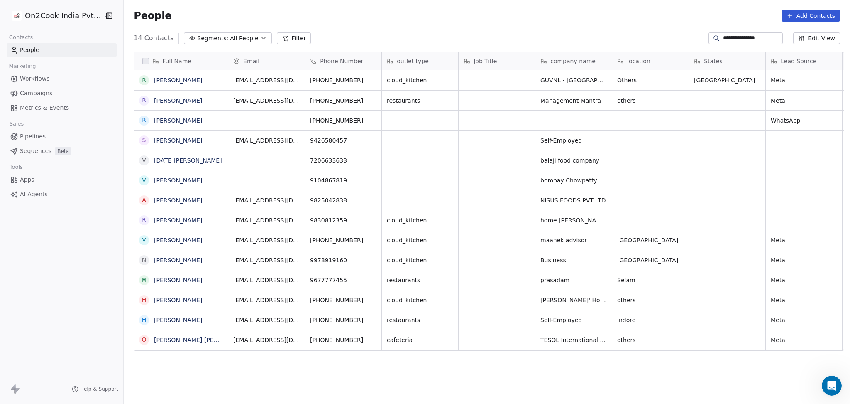
scroll to position [347, 722]
type input "**********"
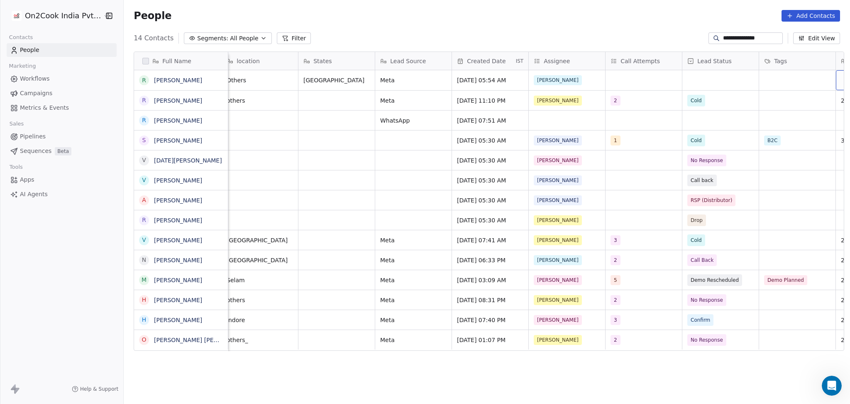
scroll to position [0, 468]
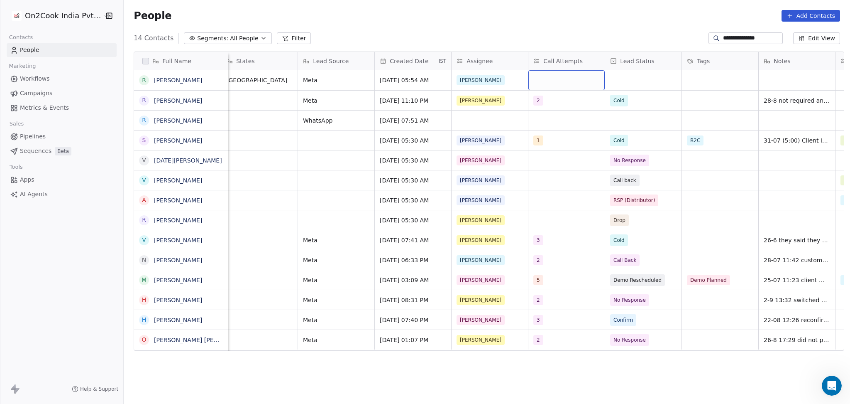
click at [549, 83] on div "grid" at bounding box center [567, 80] width 76 height 20
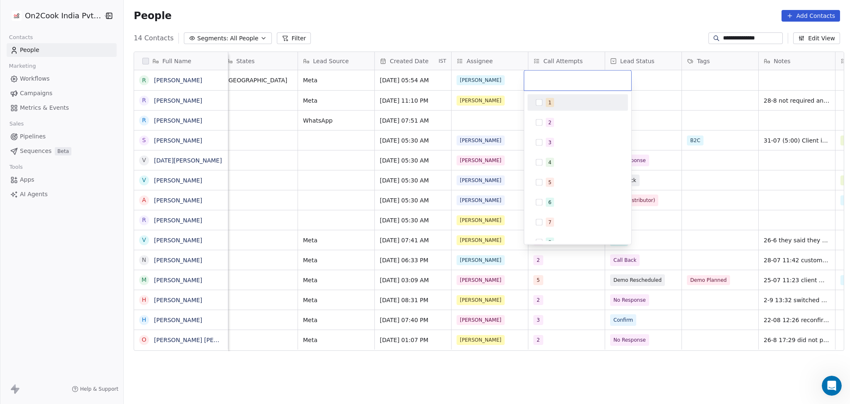
click at [551, 97] on div "1" at bounding box center [578, 102] width 94 height 13
click at [657, 78] on html "**********" at bounding box center [425, 202] width 850 height 404
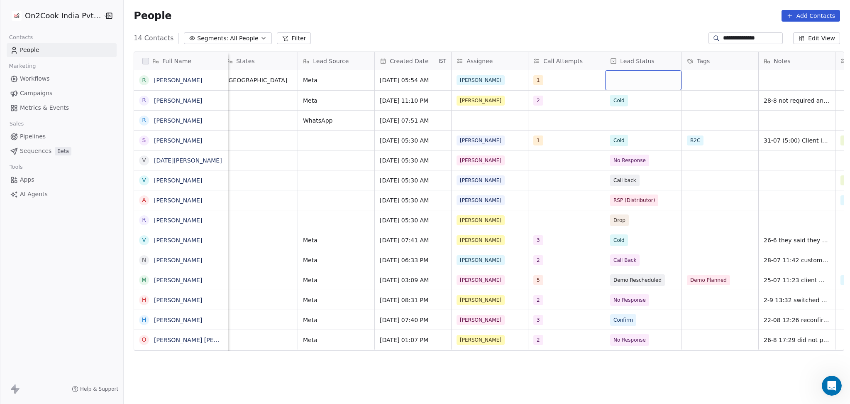
click at [630, 76] on div "grid" at bounding box center [643, 80] width 76 height 20
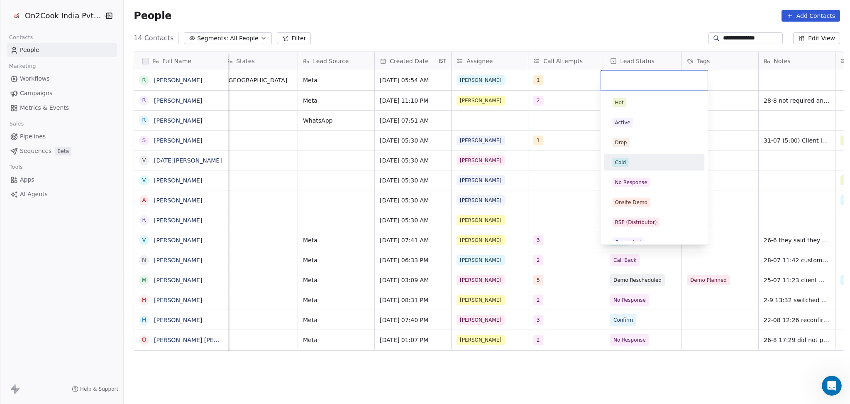
click at [565, 74] on html "**********" at bounding box center [425, 202] width 850 height 404
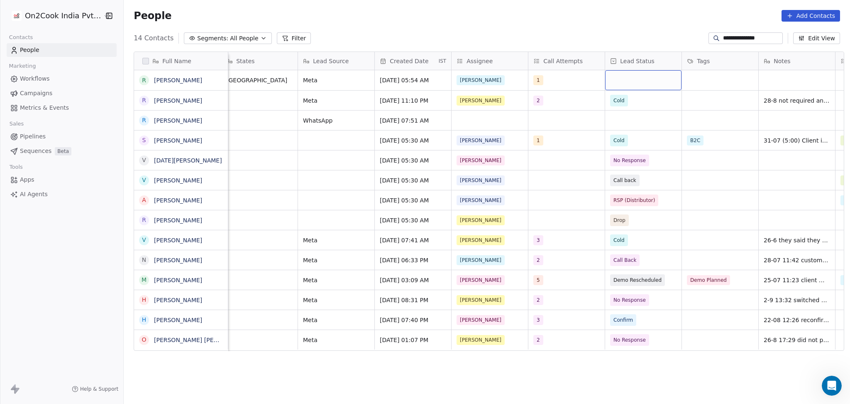
click at [623, 81] on div "grid" at bounding box center [643, 80] width 76 height 20
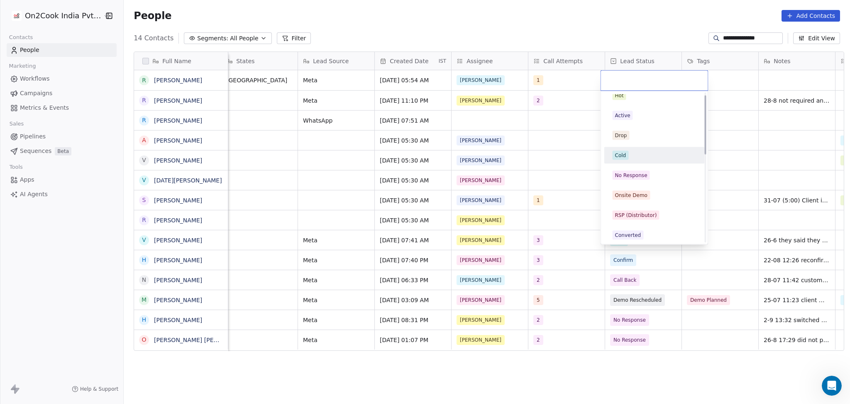
scroll to position [0, 0]
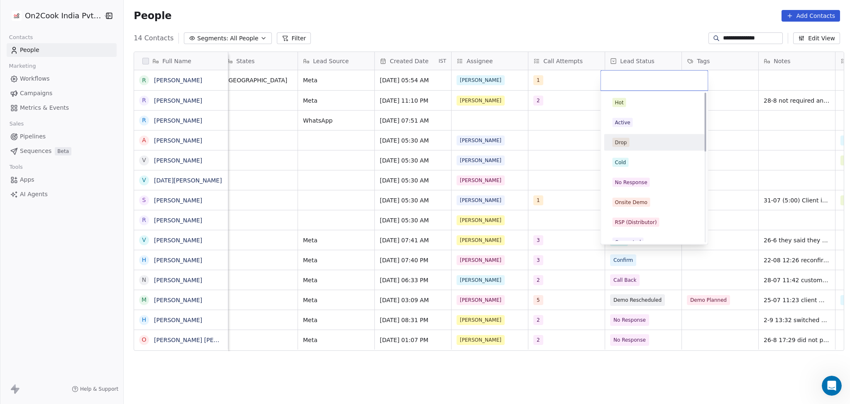
click at [629, 152] on div "Hot Active Drop Cold No Response Onsite Demo RSP (Distributor) Converted Duplic…" at bounding box center [654, 281] width 100 height 375
click at [634, 123] on div "Active" at bounding box center [655, 122] width 84 height 9
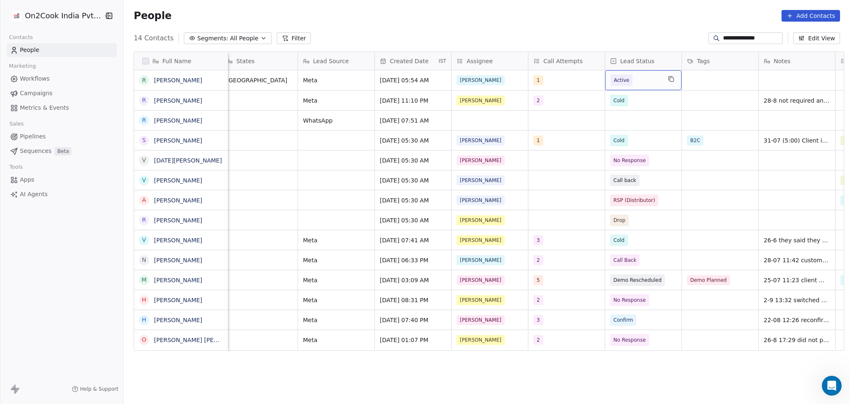
click at [615, 75] on span "Active" at bounding box center [622, 80] width 22 height 12
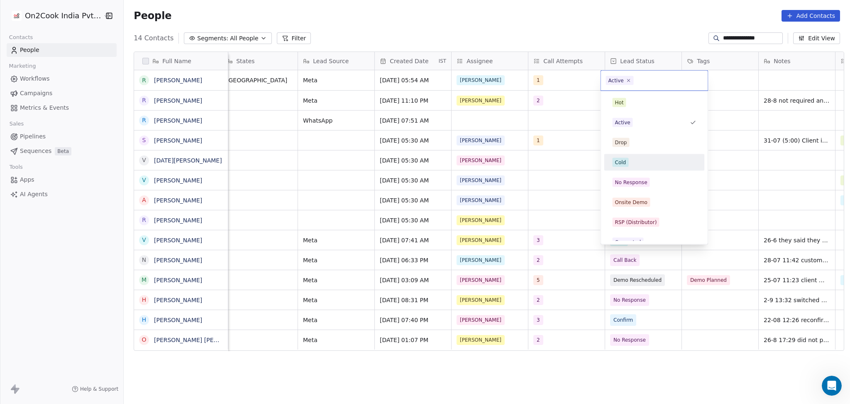
click at [632, 174] on div "No Response" at bounding box center [654, 182] width 100 height 17
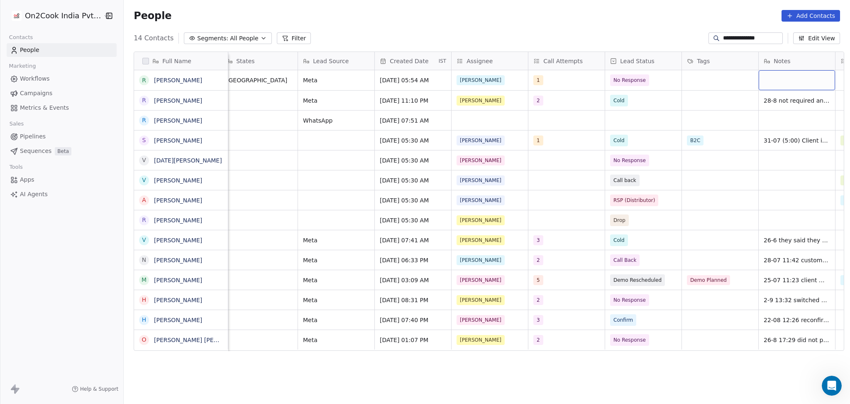
click at [765, 81] on div "grid" at bounding box center [797, 80] width 76 height 20
type textarea "**********"
click at [731, 88] on html "**********" at bounding box center [425, 202] width 850 height 404
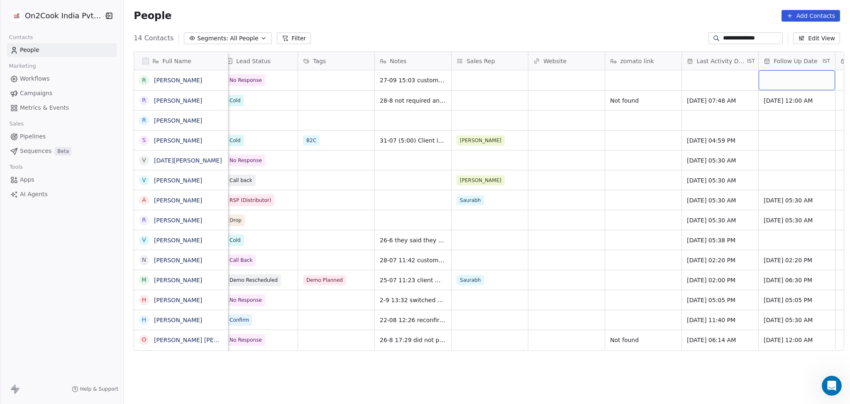
scroll to position [0, 929]
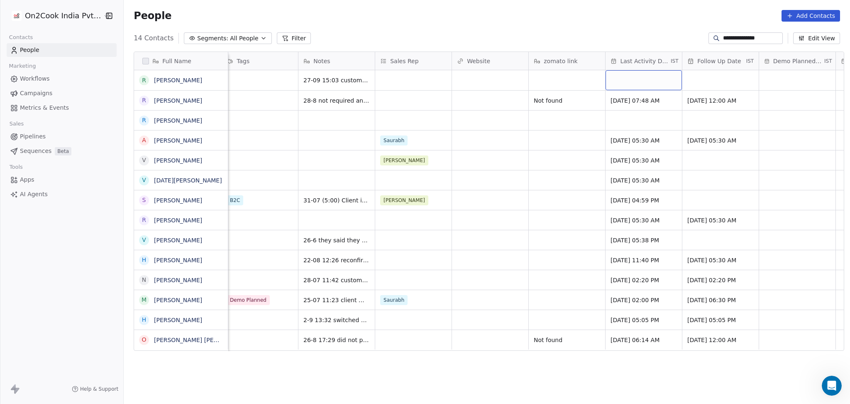
click at [645, 76] on div "grid" at bounding box center [644, 80] width 76 height 20
click at [701, 159] on button "27" at bounding box center [700, 163] width 13 height 13
click at [527, 145] on html "**********" at bounding box center [425, 202] width 850 height 404
click at [699, 78] on div "grid" at bounding box center [721, 80] width 76 height 20
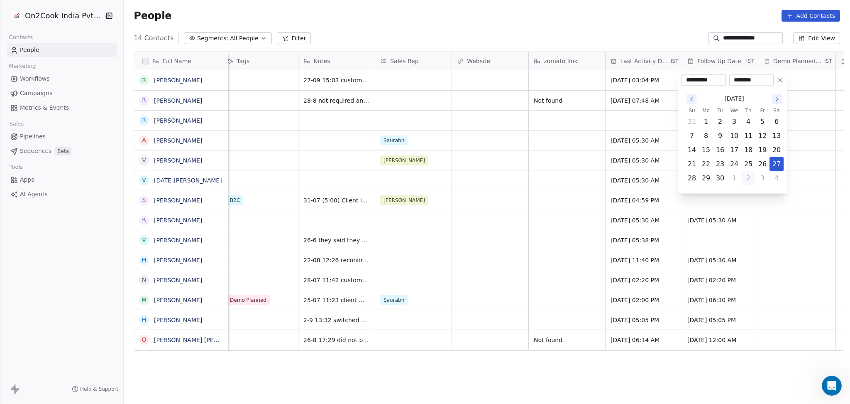
click at [748, 179] on button "2" at bounding box center [748, 178] width 13 height 13
type input "**********"
click at [587, 152] on html "**********" at bounding box center [425, 202] width 850 height 404
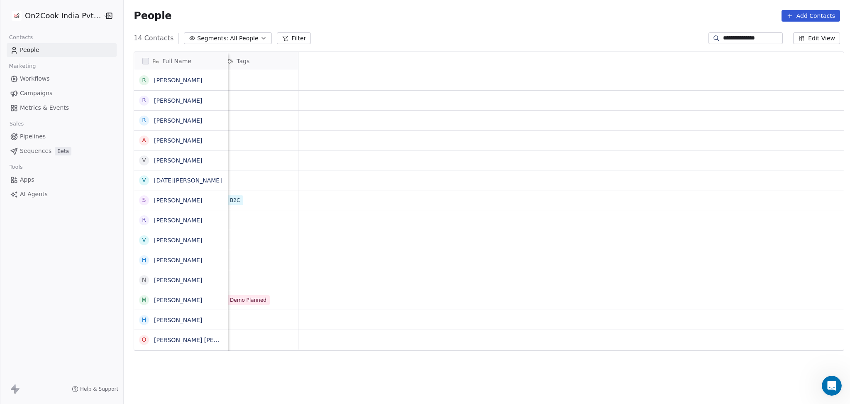
scroll to position [0, 0]
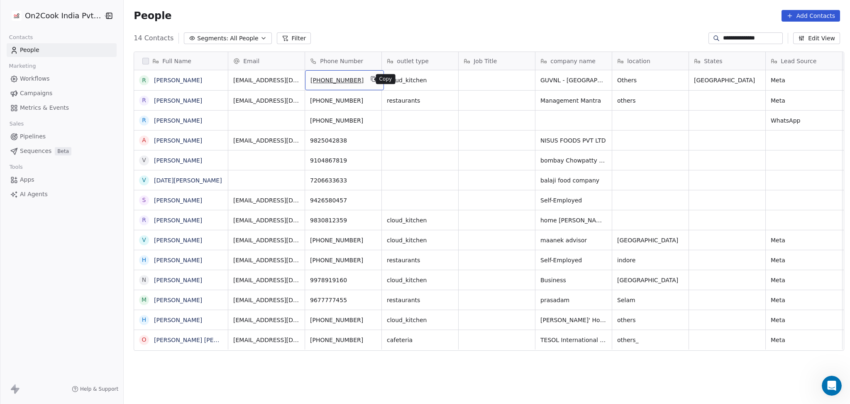
click at [369, 83] on button "grid" at bounding box center [374, 79] width 10 height 10
click at [730, 32] on div "**********" at bounding box center [746, 38] width 74 height 12
click at [730, 35] on input "**********" at bounding box center [752, 38] width 58 height 8
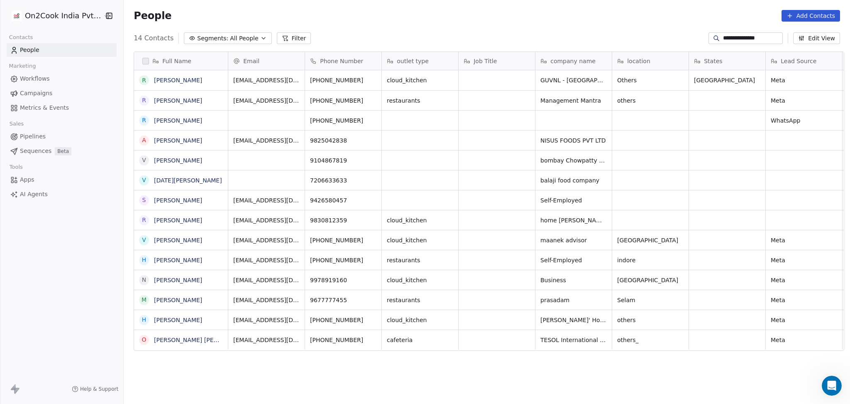
click at [730, 35] on input "**********" at bounding box center [752, 38] width 58 height 8
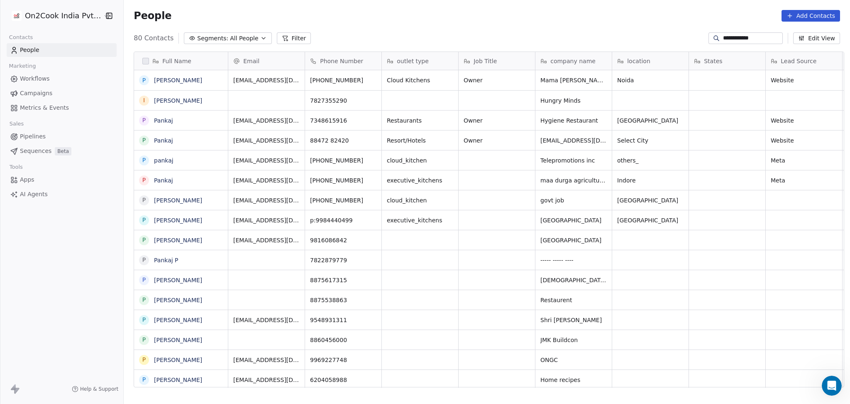
scroll to position [347, 722]
type input "**********"
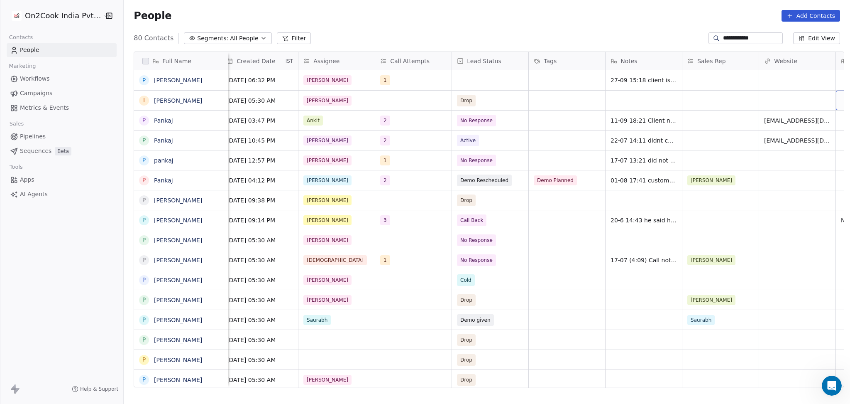
scroll to position [0, 698]
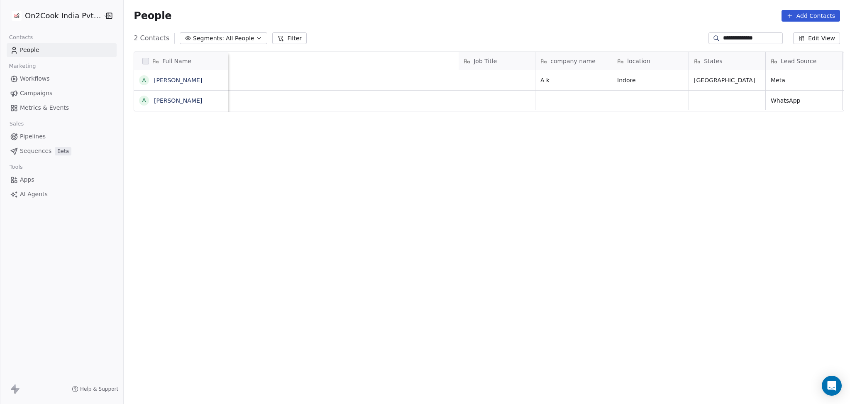
scroll to position [347, 722]
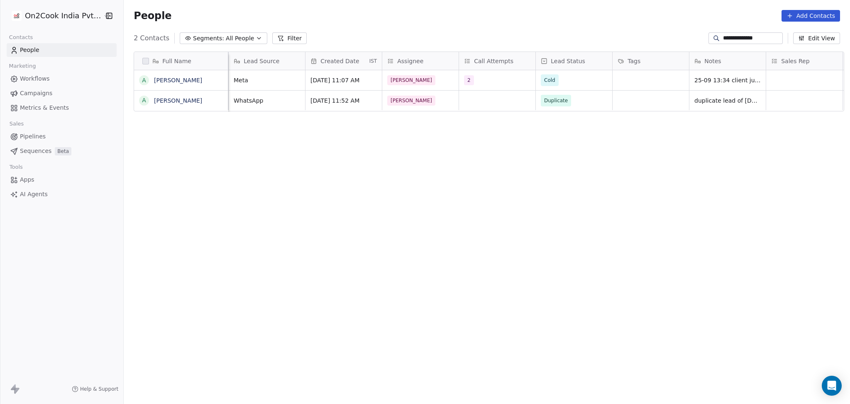
click at [745, 33] on div "**********" at bounding box center [746, 38] width 74 height 12
click at [743, 36] on input "**********" at bounding box center [752, 38] width 58 height 8
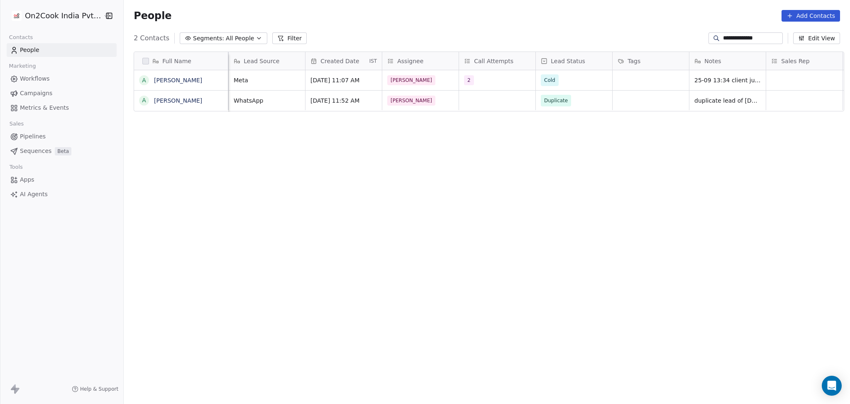
click at [743, 36] on input "**********" at bounding box center [752, 38] width 58 height 8
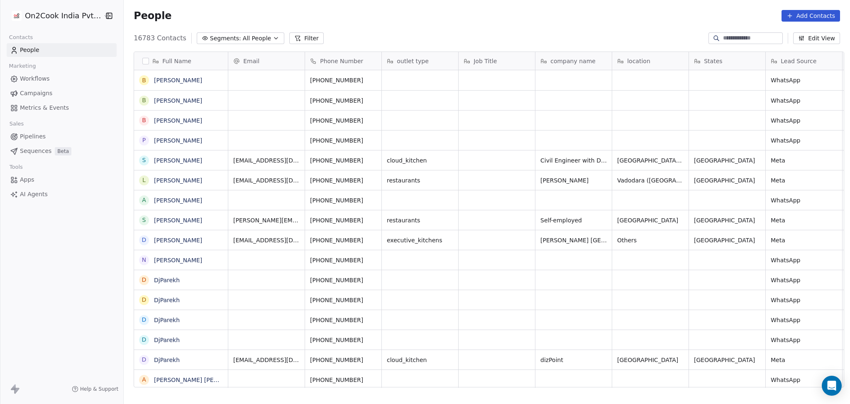
click at [289, 40] on button "Filter" at bounding box center [306, 38] width 34 height 12
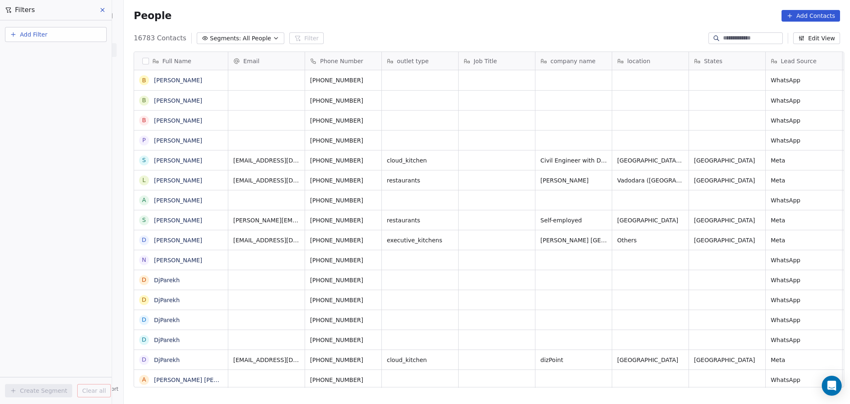
click at [65, 38] on button "Add Filter" at bounding box center [56, 34] width 102 height 15
click at [54, 50] on span "Contact properties" at bounding box center [41, 53] width 54 height 9
click at [353, 21] on html "On2Cook India Pvt. Ltd. Contacts People Marketing Workflows Campaigns Metrics &…" at bounding box center [425, 202] width 850 height 404
click at [62, 37] on button "Add Filter" at bounding box center [56, 34] width 102 height 15
click at [56, 47] on div "Contact properties" at bounding box center [56, 53] width 94 height 13
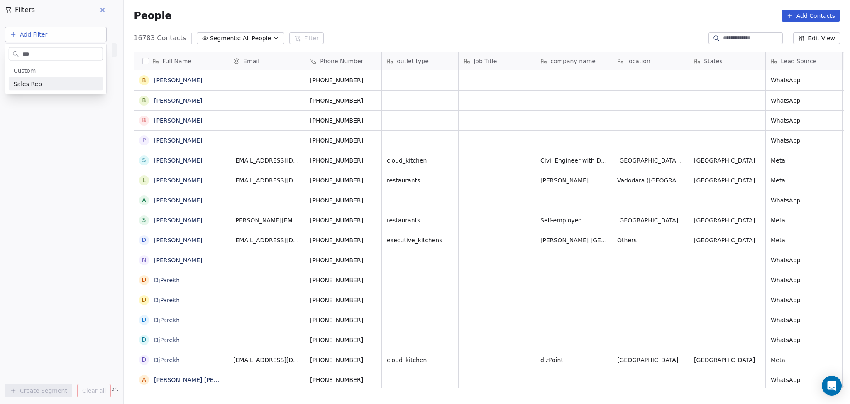
type input "***"
click at [61, 81] on div "Sales Rep" at bounding box center [56, 84] width 84 height 8
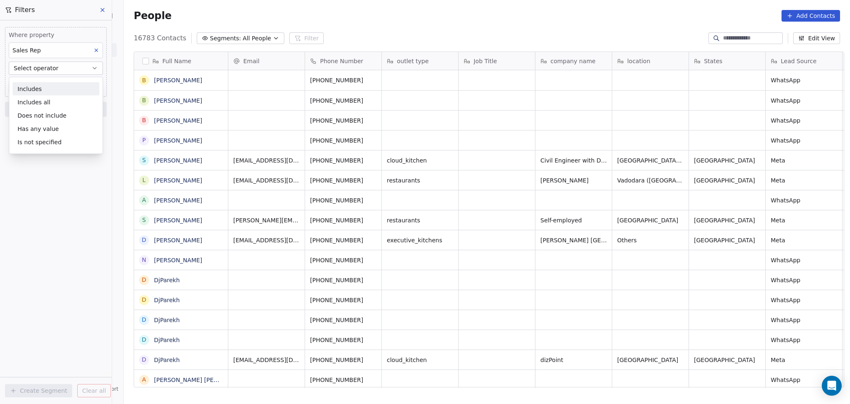
click at [46, 83] on div "Includes" at bounding box center [55, 88] width 87 height 13
click at [46, 82] on body "On2Cook India Pvt. Ltd. Contacts People Marketing Workflows Campaigns Metrics &…" at bounding box center [425, 202] width 850 height 404
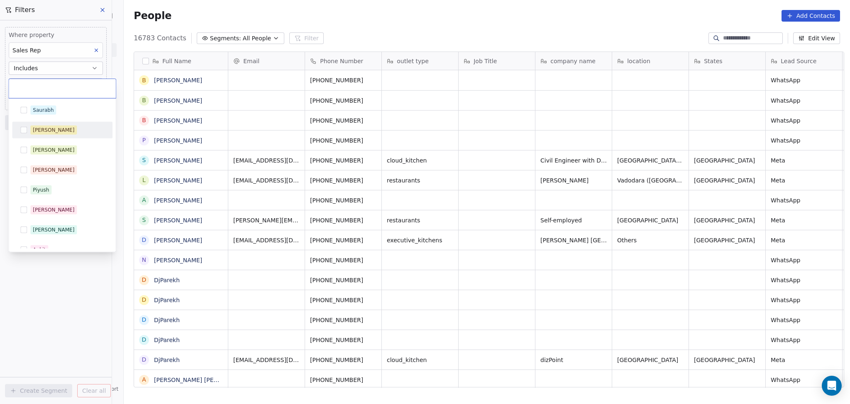
click at [49, 128] on span "[PERSON_NAME]" at bounding box center [53, 129] width 47 height 9
click at [467, 97] on html "On2Cook India Pvt. Ltd. Contacts People Marketing Workflows Campaigns Metrics &…" at bounding box center [425, 202] width 850 height 404
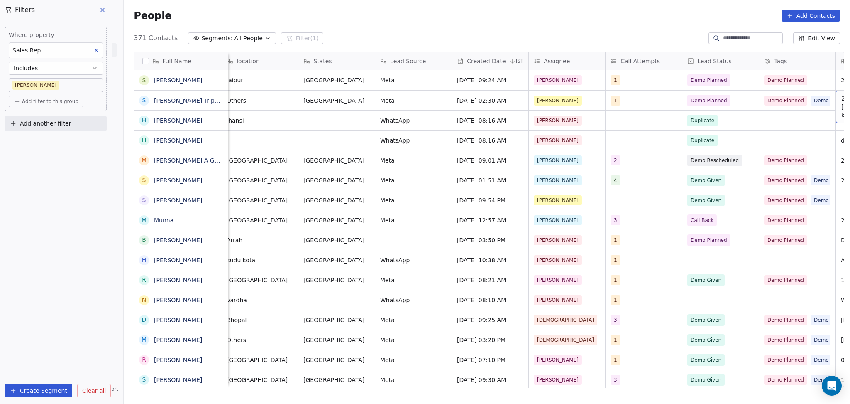
scroll to position [0, 468]
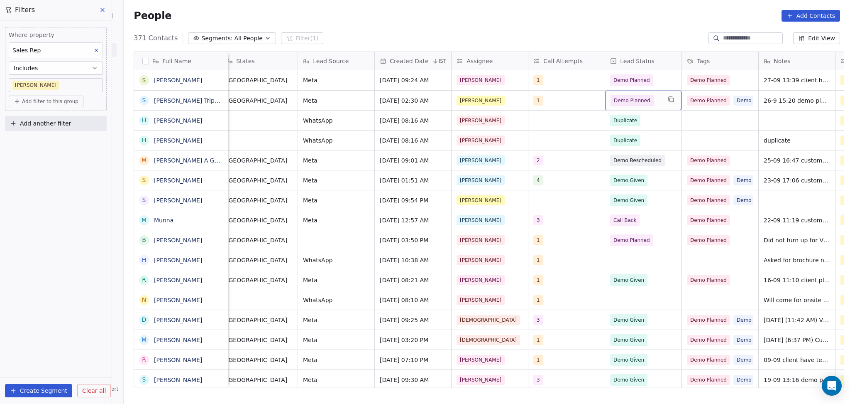
click at [634, 106] on div "Demo Planned" at bounding box center [643, 101] width 76 height 20
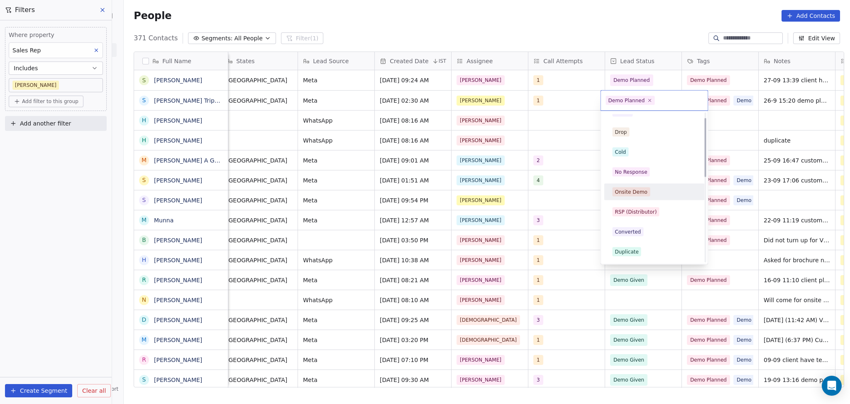
scroll to position [14, 0]
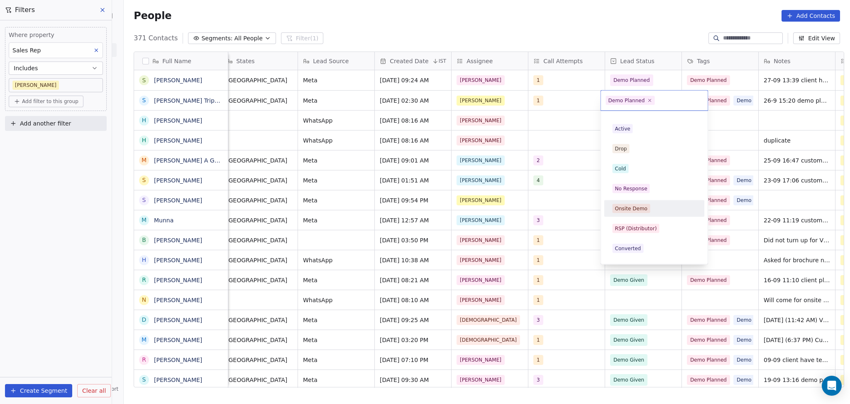
click at [582, 153] on html "On2Cook India Pvt. Ltd. Contacts People Marketing Workflows Campaigns Metrics &…" at bounding box center [425, 202] width 850 height 404
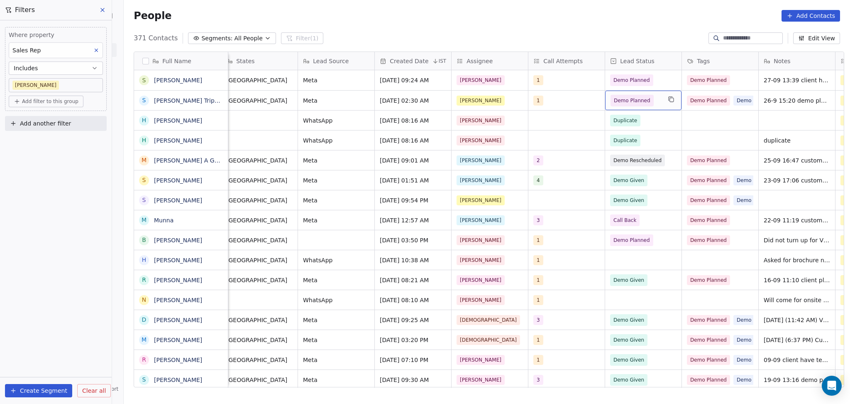
click at [652, 103] on span "Demo Planned" at bounding box center [636, 101] width 51 height 12
click at [653, 103] on span "Demo Planned" at bounding box center [636, 101] width 51 height 12
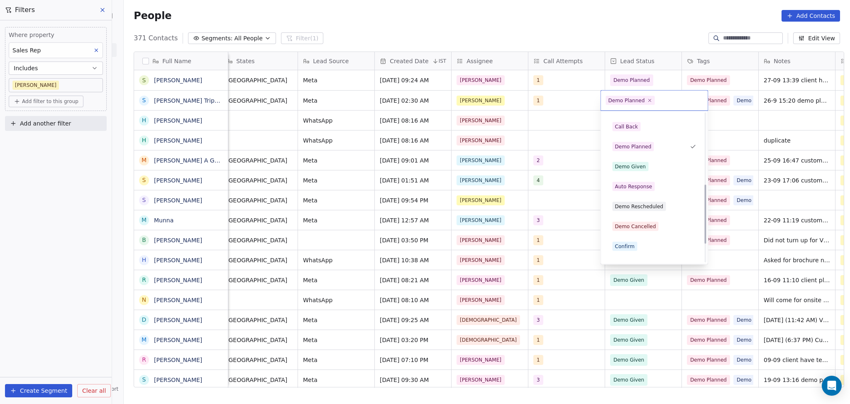
scroll to position [180, 0]
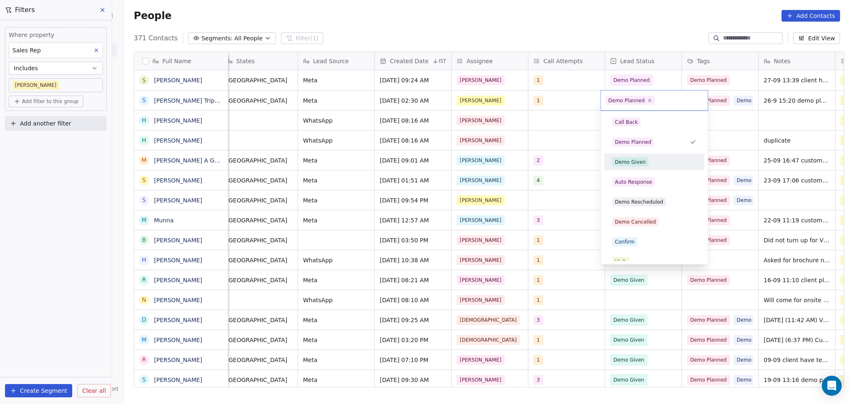
click at [641, 164] on div "Demo Given" at bounding box center [630, 161] width 31 height 7
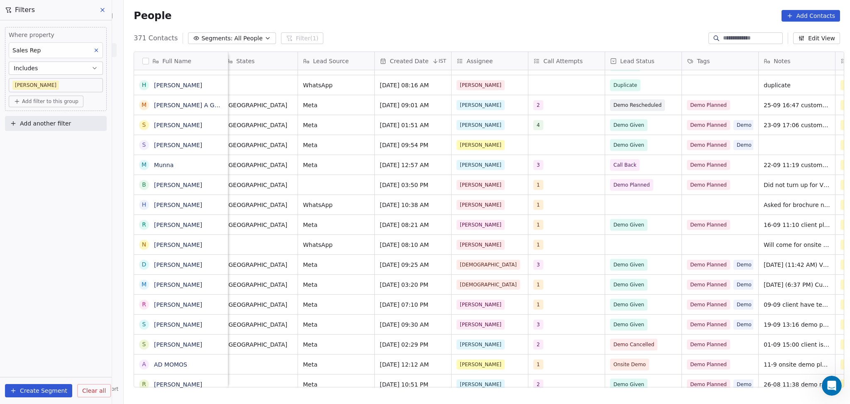
scroll to position [0, 0]
click at [98, 49] on icon at bounding box center [96, 50] width 6 height 6
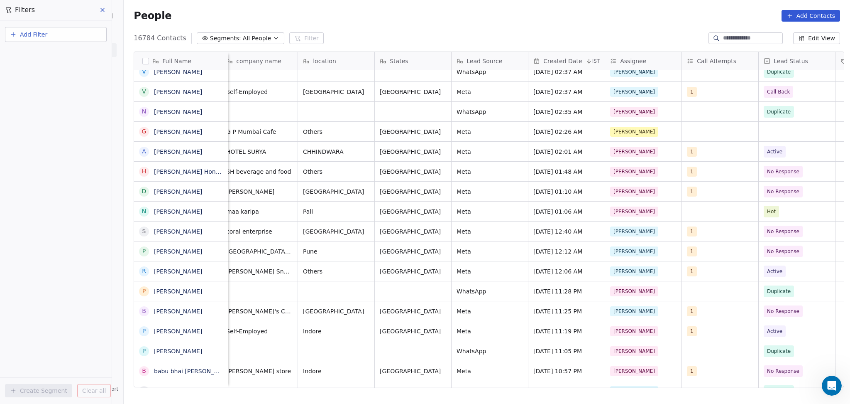
click at [741, 37] on input at bounding box center [752, 38] width 58 height 8
paste input "******"
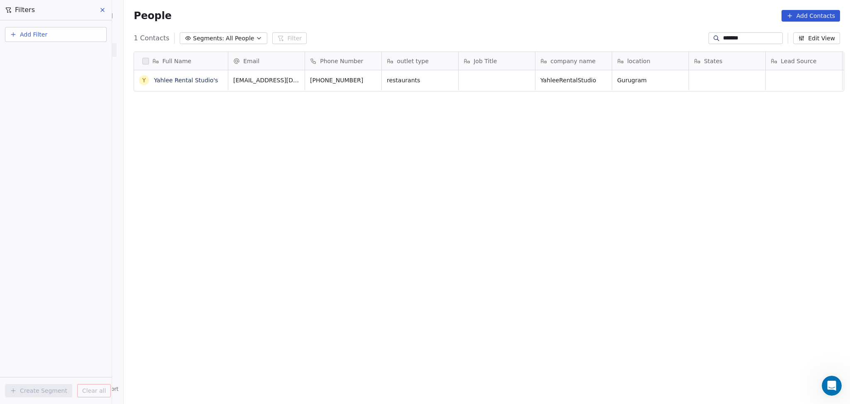
scroll to position [347, 722]
type input "******"
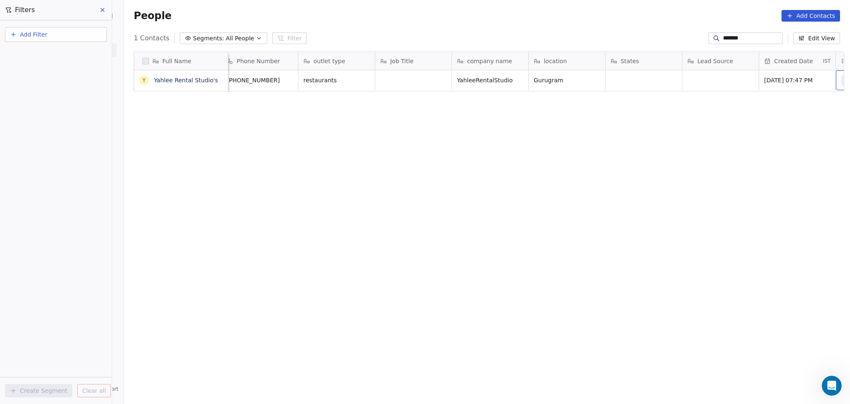
scroll to position [0, 161]
click at [457, 76] on span "Gurugram" at bounding box center [482, 80] width 51 height 8
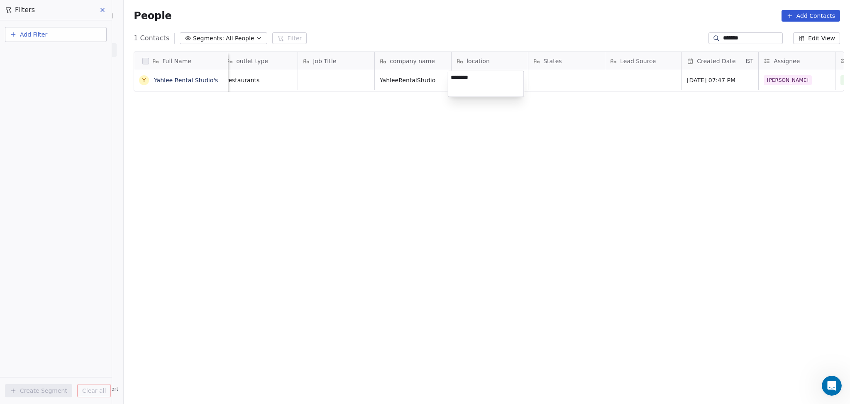
click at [454, 76] on textarea "********" at bounding box center [486, 84] width 76 height 26
type textarea "*"
type textarea "*****"
click at [457, 140] on html "On2Cook India Pvt. Ltd. Contacts People Marketing Workflows Campaigns Metrics &…" at bounding box center [425, 202] width 850 height 404
click at [294, 162] on html "On2Cook India Pvt. Ltd. Contacts People Marketing Workflows Campaigns Metrics &…" at bounding box center [425, 202] width 850 height 404
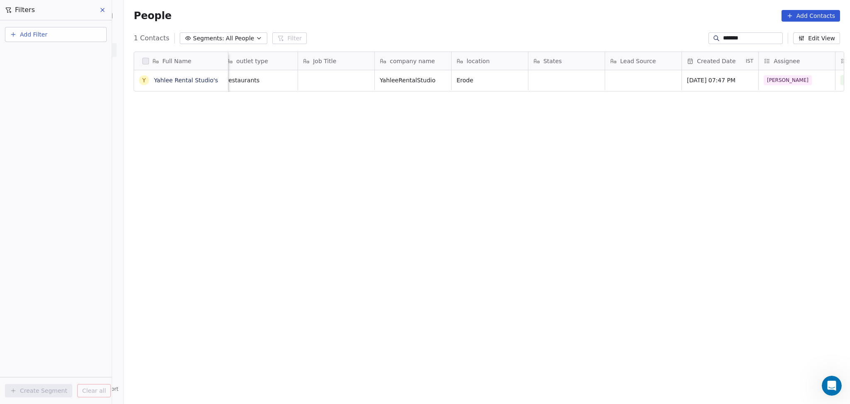
click at [726, 37] on input "******" at bounding box center [752, 38] width 58 height 8
paste input "*********"
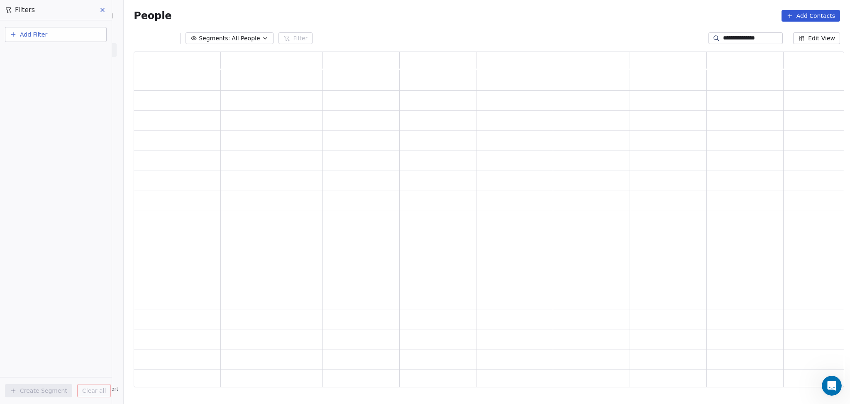
scroll to position [327, 702]
type input "**********"
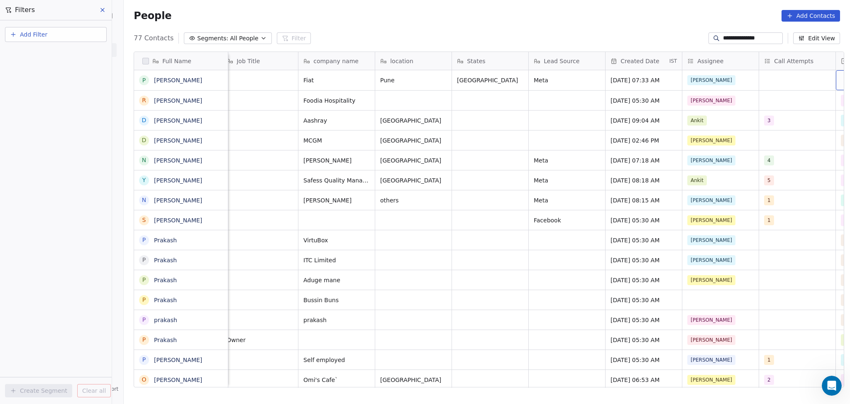
scroll to position [0, 314]
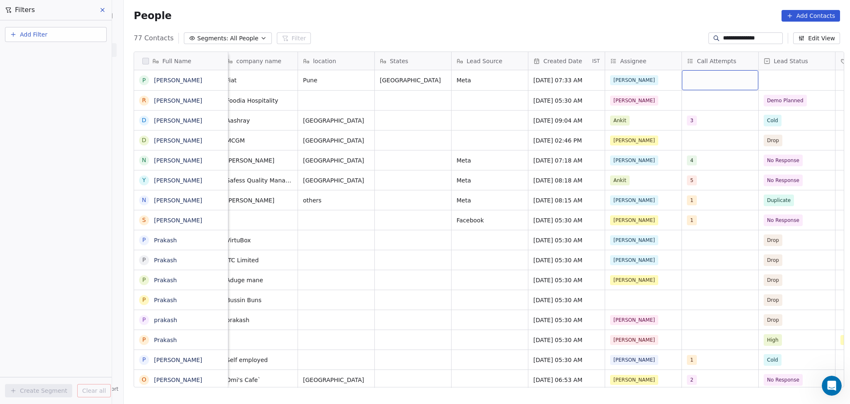
click at [696, 74] on div "grid" at bounding box center [720, 80] width 76 height 20
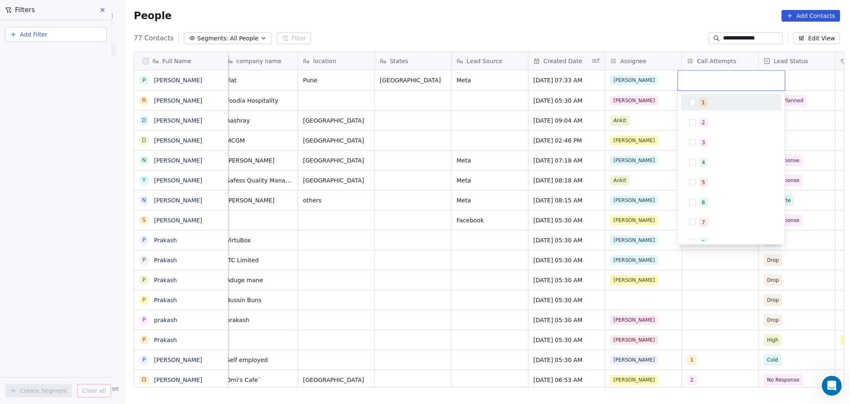
click at [696, 109] on div "1" at bounding box center [732, 102] width 94 height 13
click at [615, 96] on html "**********" at bounding box center [425, 202] width 850 height 404
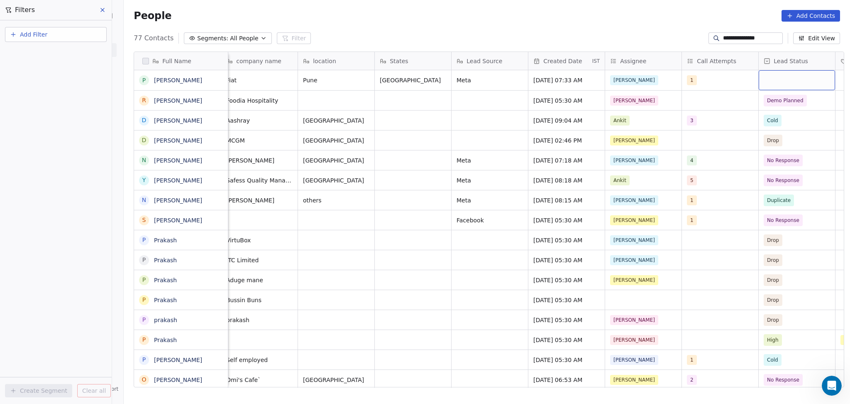
click at [768, 80] on div "grid" at bounding box center [797, 80] width 76 height 20
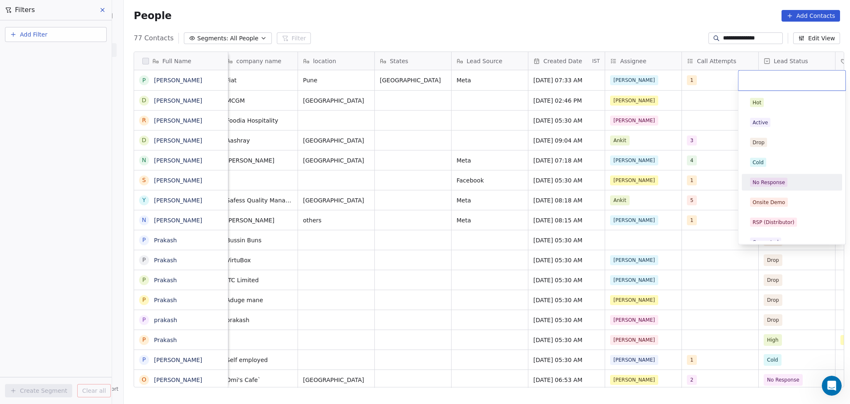
click at [769, 181] on div "No Response" at bounding box center [769, 182] width 32 height 7
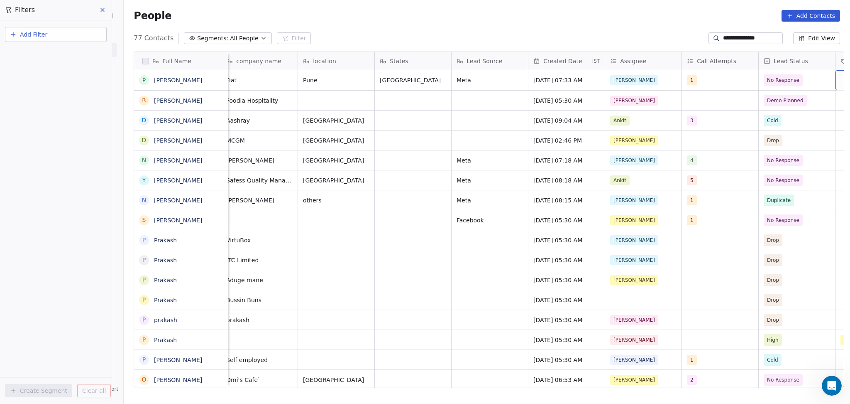
scroll to position [0, 391]
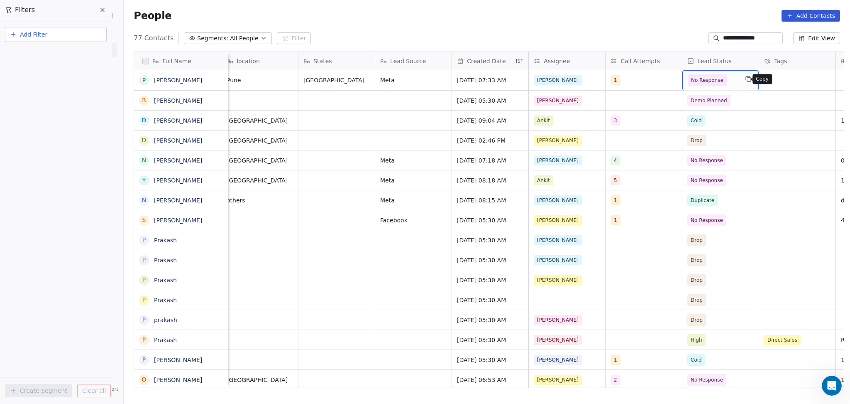
click at [744, 83] on button "grid" at bounding box center [749, 79] width 10 height 10
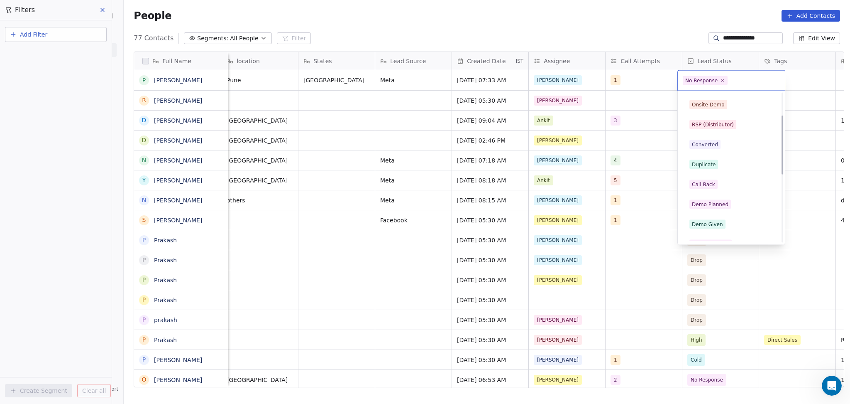
scroll to position [166, 0]
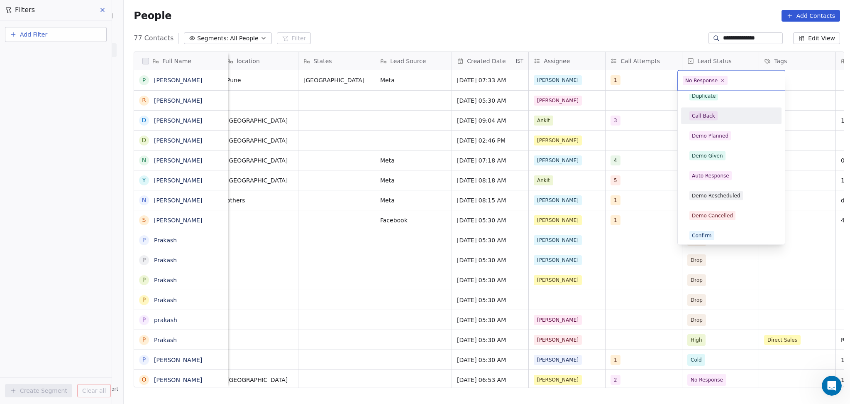
click at [700, 117] on div "Call Back" at bounding box center [703, 115] width 23 height 7
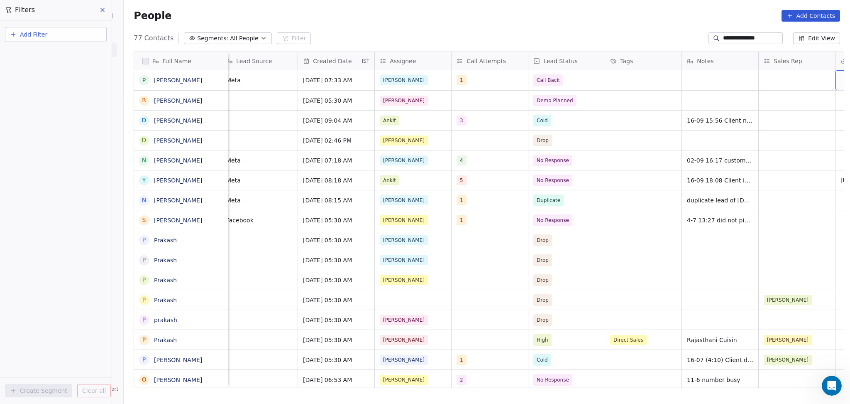
scroll to position [0, 621]
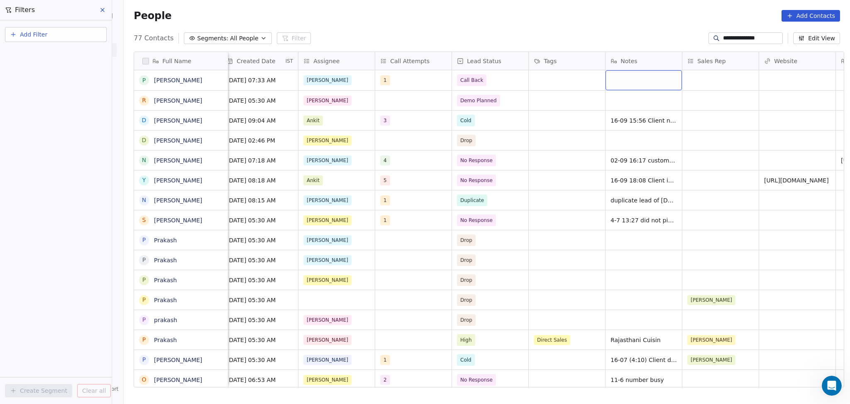
click at [625, 77] on div "grid" at bounding box center [644, 80] width 76 height 20
type textarea "**********"
click at [583, 73] on html "**********" at bounding box center [425, 202] width 850 height 404
drag, startPoint x: 576, startPoint y: 81, endPoint x: 574, endPoint y: 105, distance: 23.8
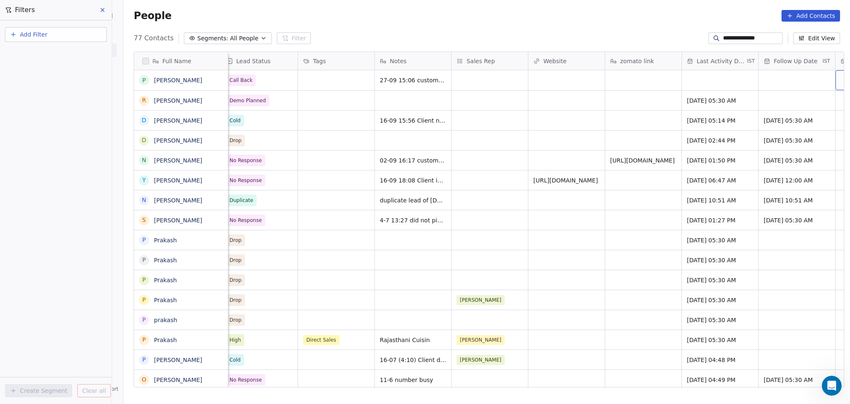
scroll to position [0, 929]
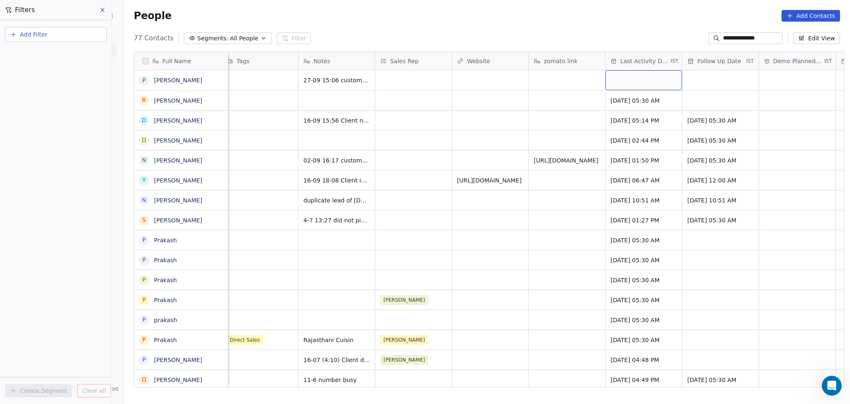
click at [619, 83] on div "grid" at bounding box center [644, 80] width 76 height 20
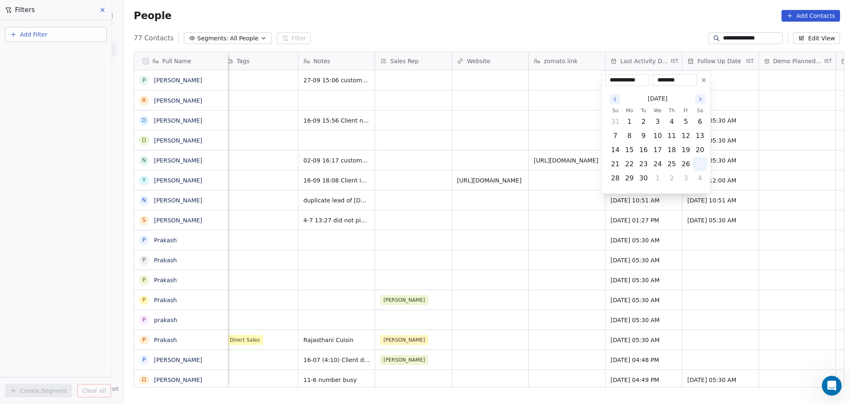
click at [702, 164] on button "27" at bounding box center [700, 163] width 13 height 13
click at [572, 133] on html "**********" at bounding box center [425, 202] width 850 height 404
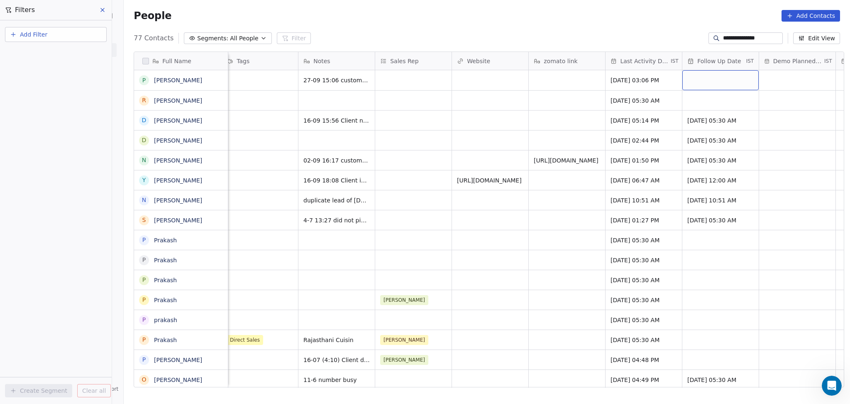
click at [686, 79] on div "grid" at bounding box center [721, 80] width 76 height 20
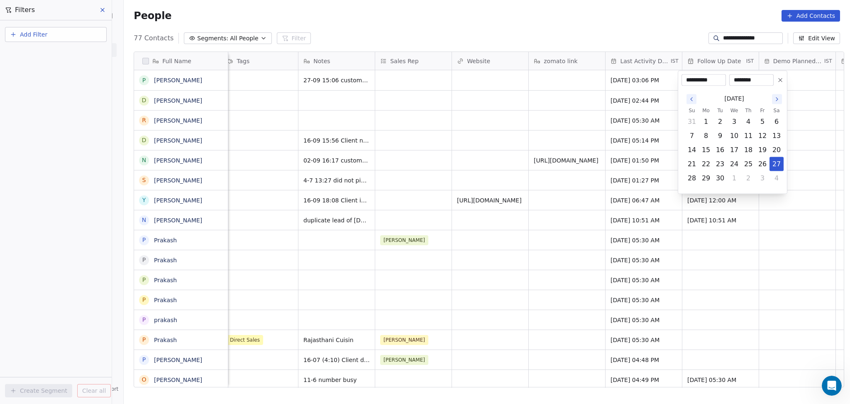
click at [570, 136] on html "**********" at bounding box center [425, 202] width 850 height 404
click at [759, 178] on button "3" at bounding box center [762, 178] width 13 height 13
type input "**********"
click at [521, 100] on html "**********" at bounding box center [425, 202] width 850 height 404
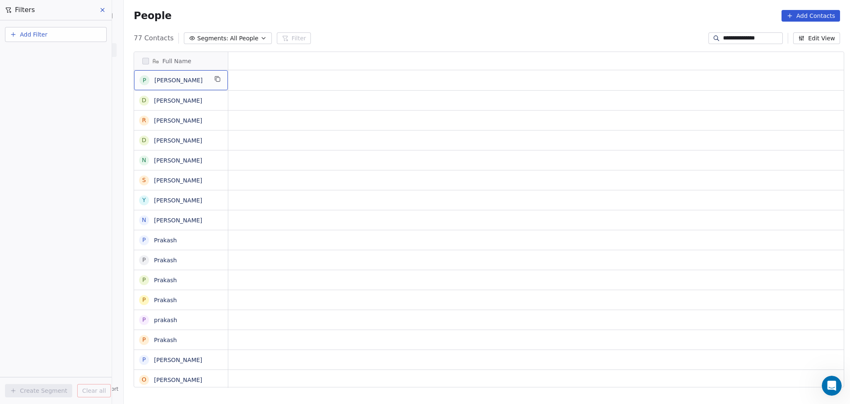
scroll to position [0, 0]
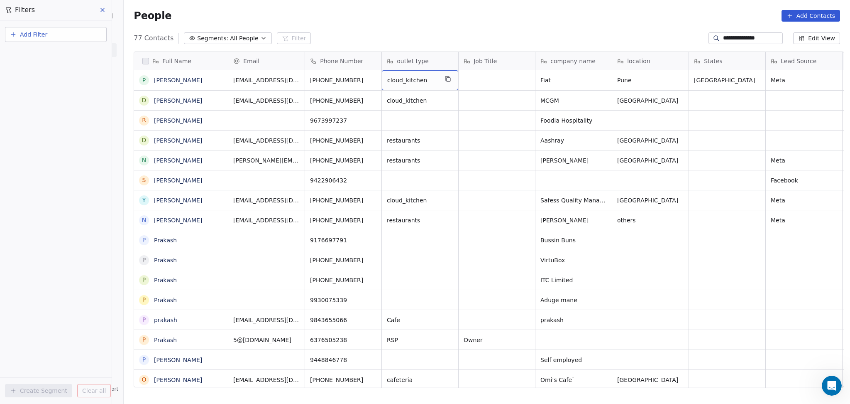
drag, startPoint x: 406, startPoint y: 86, endPoint x: 353, endPoint y: 83, distance: 53.3
click at [372, 78] on icon "grid" at bounding box center [374, 80] width 4 height 4
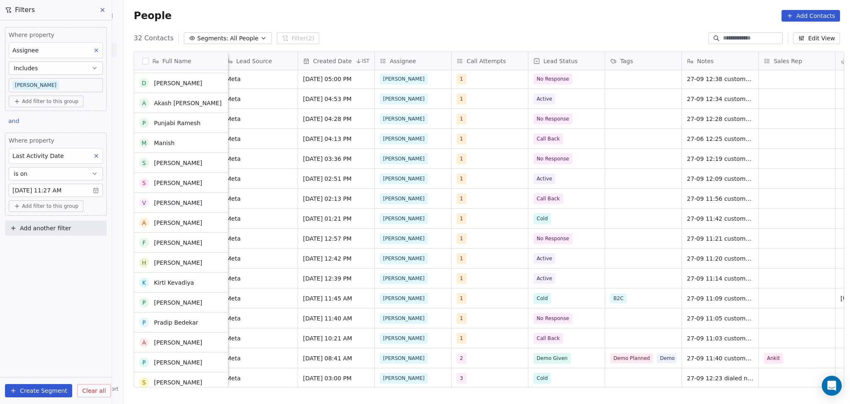
scroll to position [321, 0]
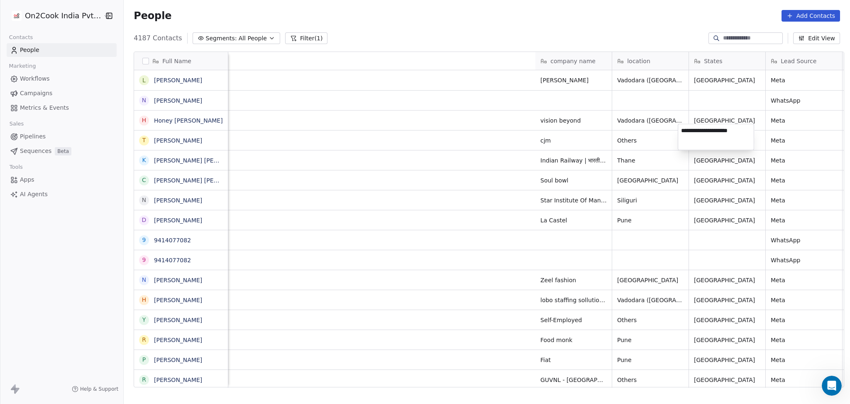
scroll to position [347, 722]
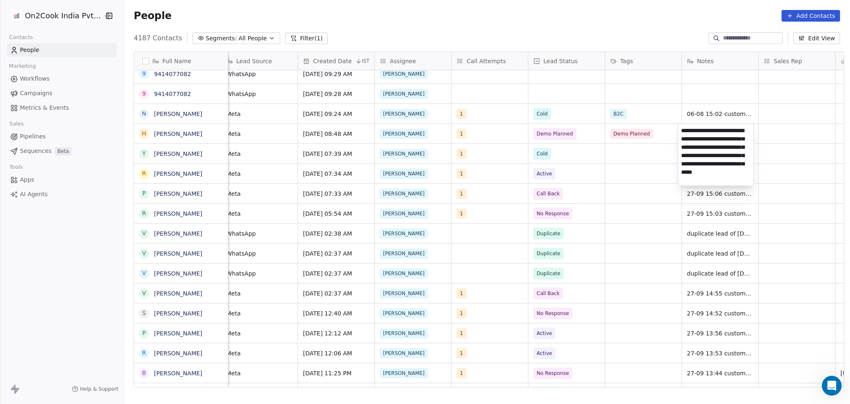
type textarea "**********"
click at [627, 147] on html "On2Cook India Pvt. Ltd. Contacts People Marketing Workflows Campaigns Metrics &…" at bounding box center [425, 202] width 850 height 404
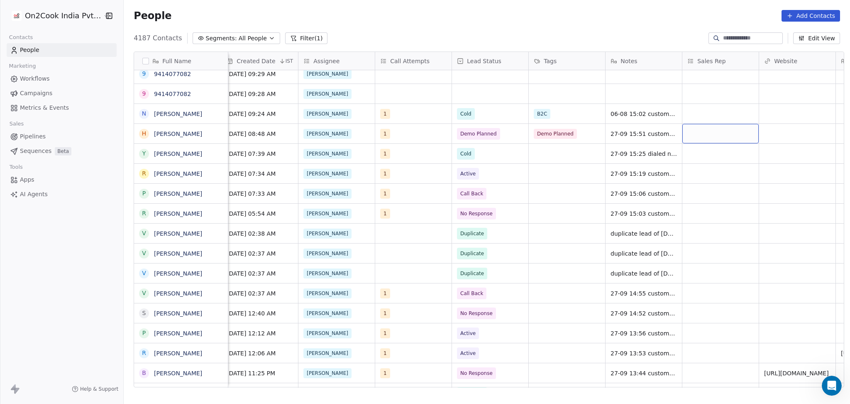
click at [748, 138] on div "grid" at bounding box center [721, 134] width 76 height 20
click at [740, 137] on div "grid" at bounding box center [721, 134] width 76 height 20
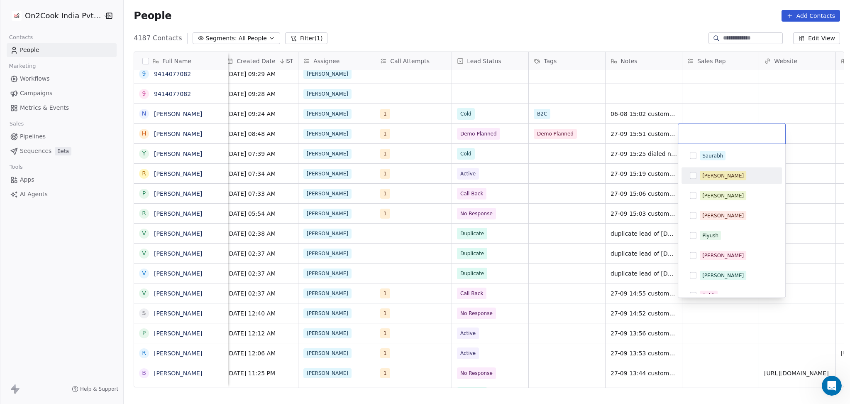
click at [721, 179] on div "[PERSON_NAME]" at bounding box center [737, 175] width 74 height 9
click at [790, 150] on html "On2Cook India Pvt. Ltd. Contacts People Marketing Workflows Campaigns Metrics &…" at bounding box center [425, 202] width 850 height 404
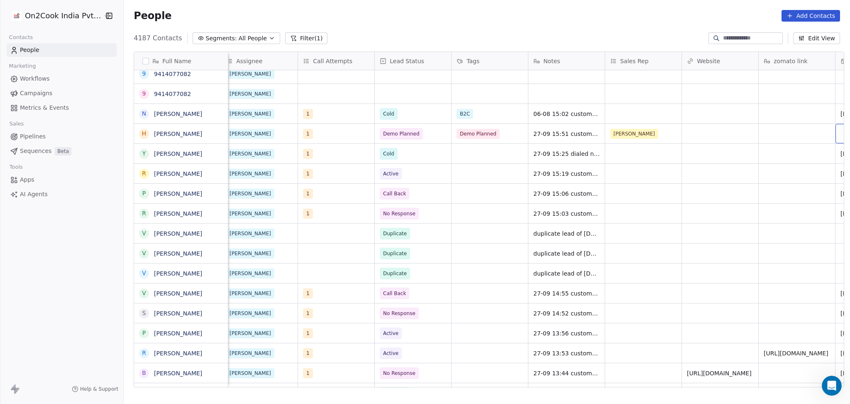
scroll to position [0, 775]
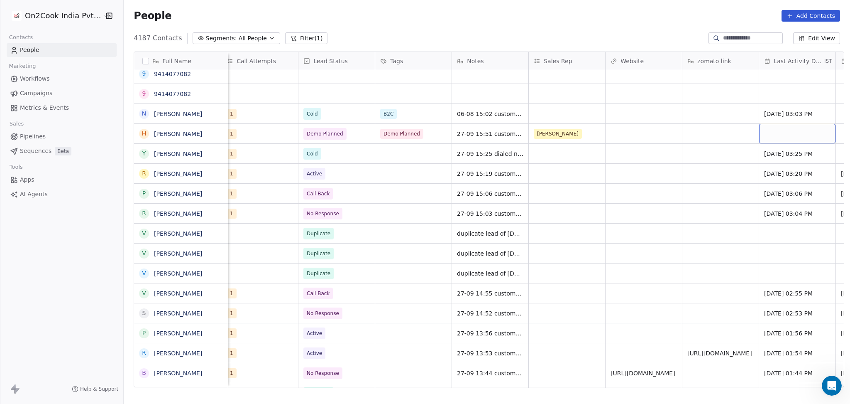
click at [763, 134] on div "grid" at bounding box center [798, 134] width 76 height 20
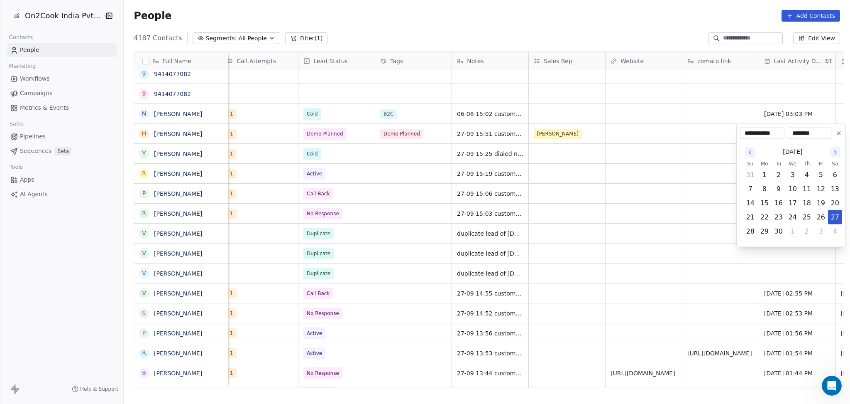
drag, startPoint x: 833, startPoint y: 217, endPoint x: 653, endPoint y: 174, distance: 185.1
click at [834, 217] on button "27" at bounding box center [835, 217] width 13 height 13
click at [614, 162] on html "On2Cook India Pvt. Ltd. Contacts People Marketing Workflows Campaigns Metrics &…" at bounding box center [425, 202] width 850 height 404
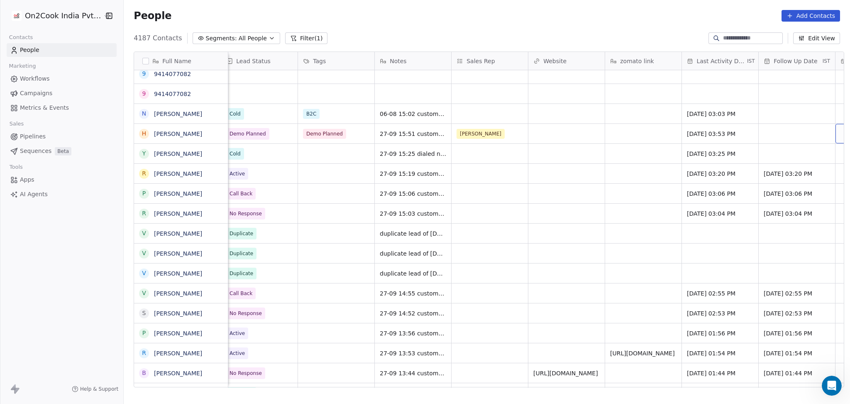
scroll to position [0, 929]
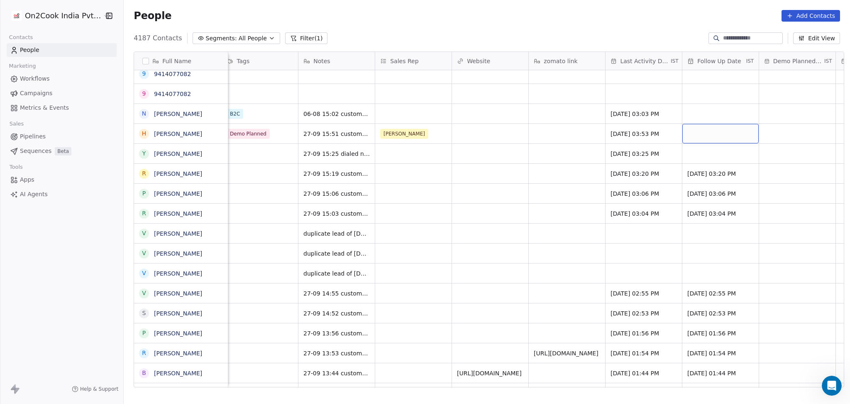
click at [687, 127] on div "grid" at bounding box center [721, 134] width 76 height 20
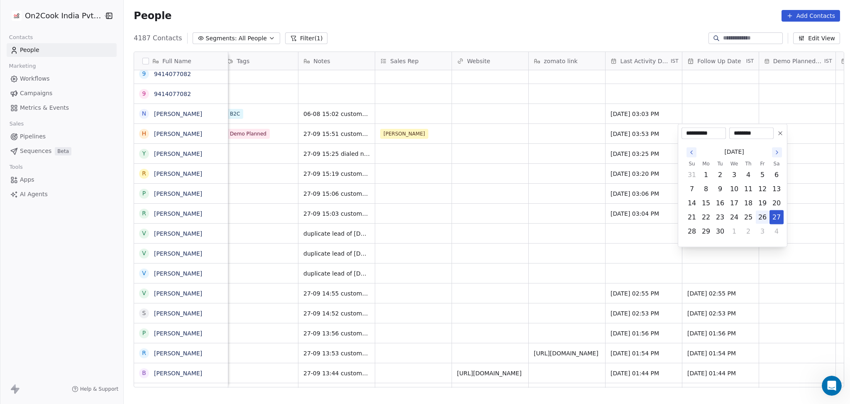
click at [778, 219] on button "27" at bounding box center [776, 217] width 13 height 13
click at [496, 169] on html "On2Cook India Pvt. Ltd. Contacts People Marketing Workflows Campaigns Metrics &…" at bounding box center [425, 202] width 850 height 404
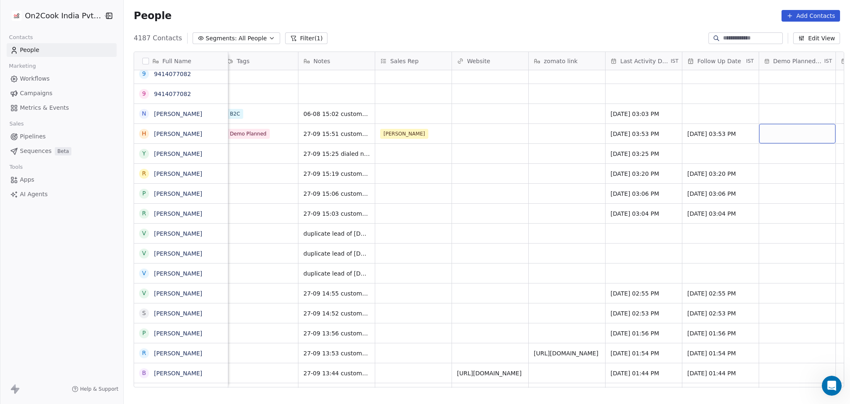
click at [762, 133] on div "grid" at bounding box center [798, 134] width 76 height 20
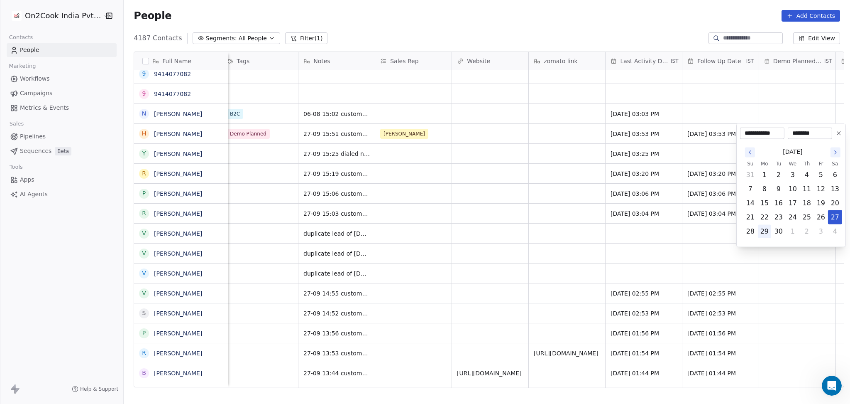
click at [763, 230] on button "29" at bounding box center [764, 231] width 13 height 13
type input "**********"
drag, startPoint x: 821, startPoint y: 130, endPoint x: 767, endPoint y: 128, distance: 54.0
click at [767, 128] on div "**********" at bounding box center [786, 133] width 92 height 12
type input "********"
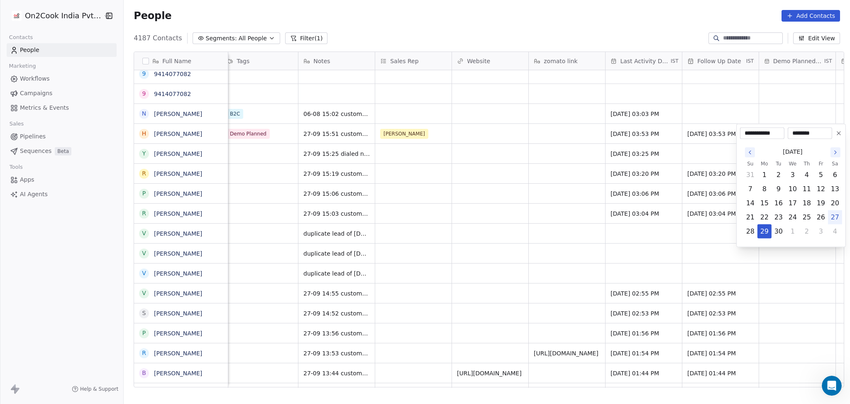
click at [516, 69] on html "On2Cook India Pvt. Ltd. Contacts People Marketing Workflows Campaigns Metrics &…" at bounding box center [425, 202] width 850 height 404
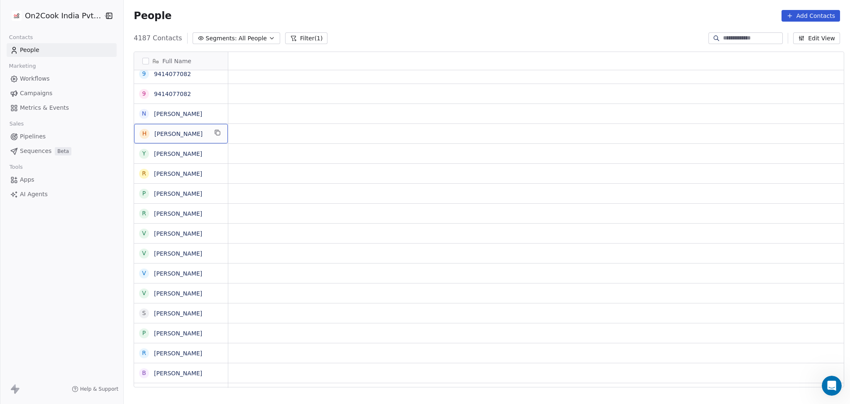
scroll to position [0, 0]
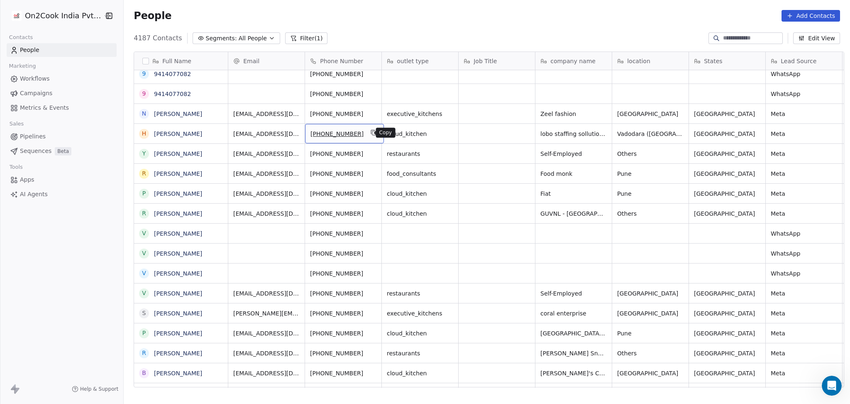
click at [370, 132] on icon "grid" at bounding box center [373, 132] width 7 height 7
click at [214, 131] on icon "grid" at bounding box center [217, 132] width 7 height 7
click at [370, 134] on button "grid" at bounding box center [374, 132] width 10 height 10
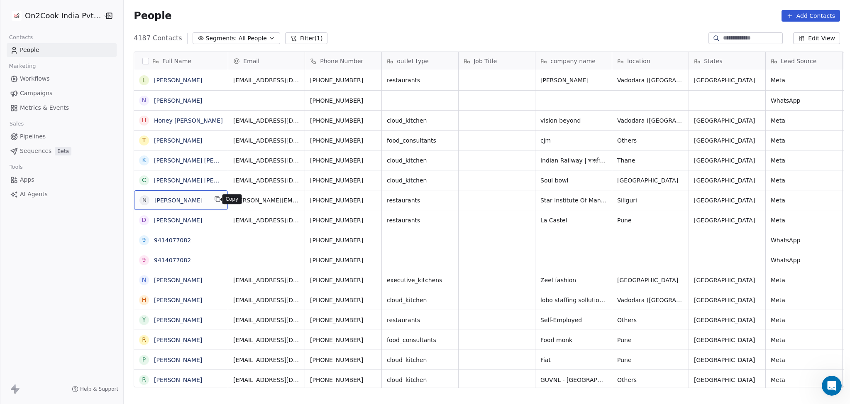
click at [213, 202] on button "grid" at bounding box center [218, 199] width 10 height 10
click at [598, 178] on icon "grid" at bounding box center [601, 179] width 7 height 7
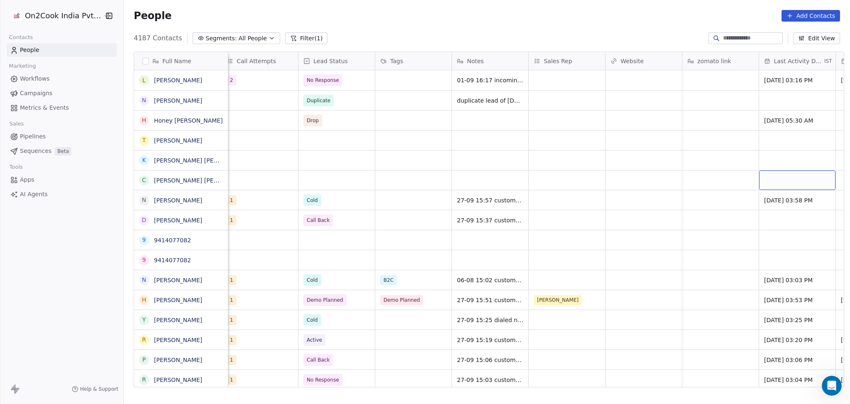
scroll to position [0, 852]
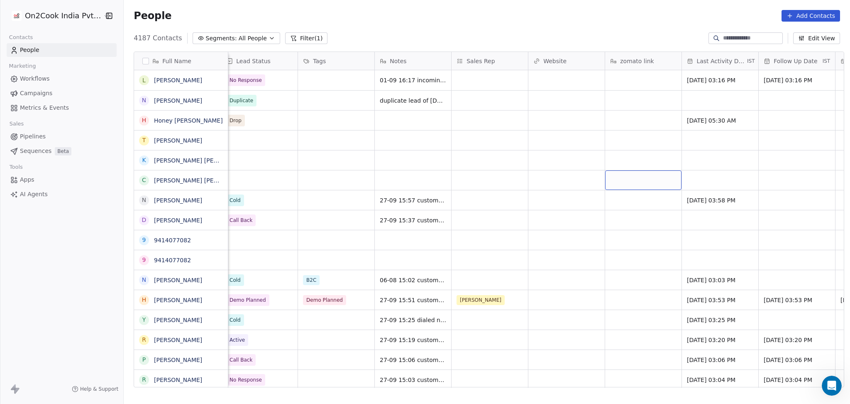
click at [622, 178] on div "grid" at bounding box center [643, 180] width 76 height 20
type textarea "**********"
click at [564, 185] on html "On2Cook India Pvt. Ltd. Contacts People Marketing Workflows Campaigns Metrics &…" at bounding box center [425, 202] width 850 height 404
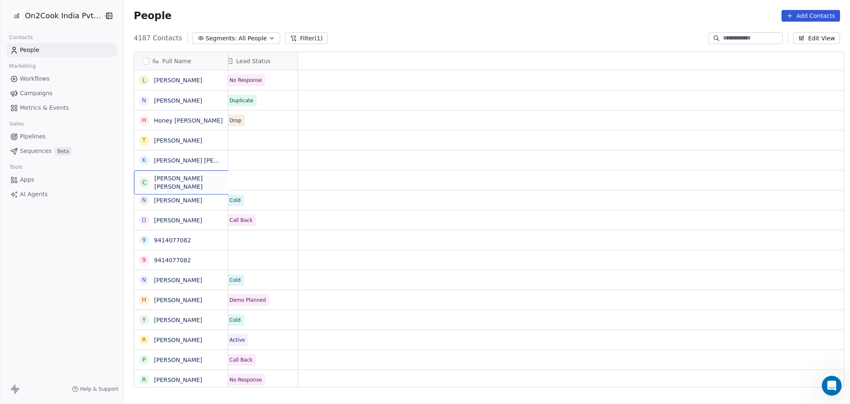
scroll to position [0, 0]
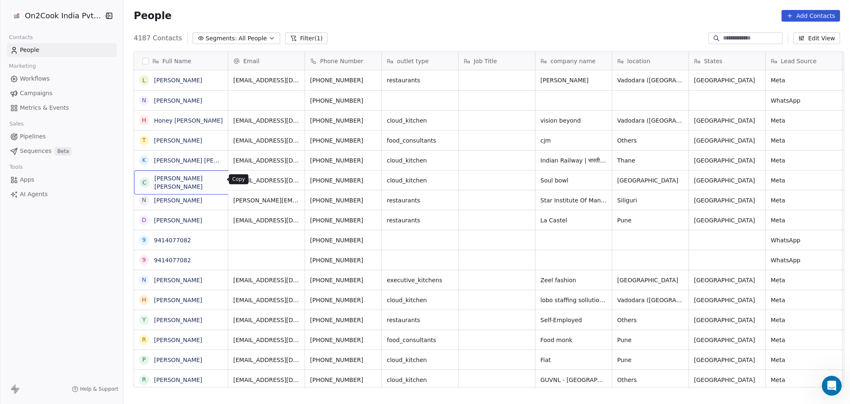
click at [245, 181] on icon "grid" at bounding box center [248, 179] width 7 height 7
click at [245, 156] on icon "grid" at bounding box center [248, 159] width 7 height 7
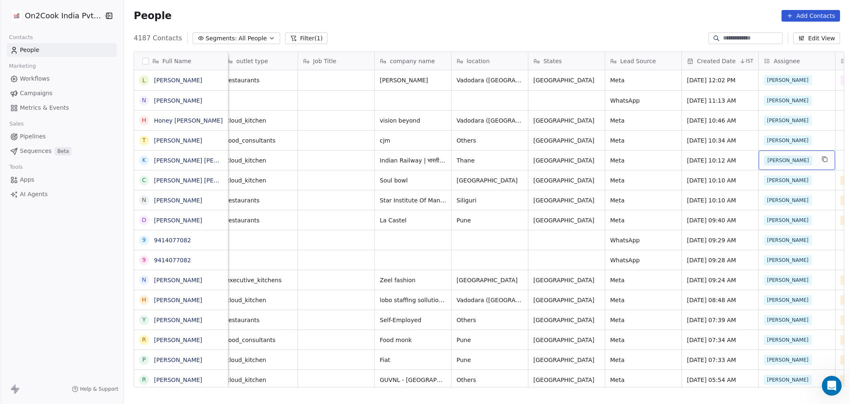
scroll to position [0, 237]
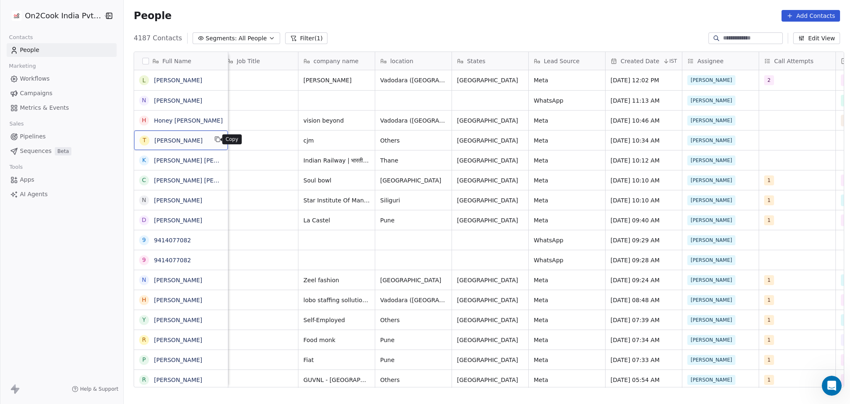
click at [214, 140] on icon "grid" at bounding box center [217, 139] width 7 height 7
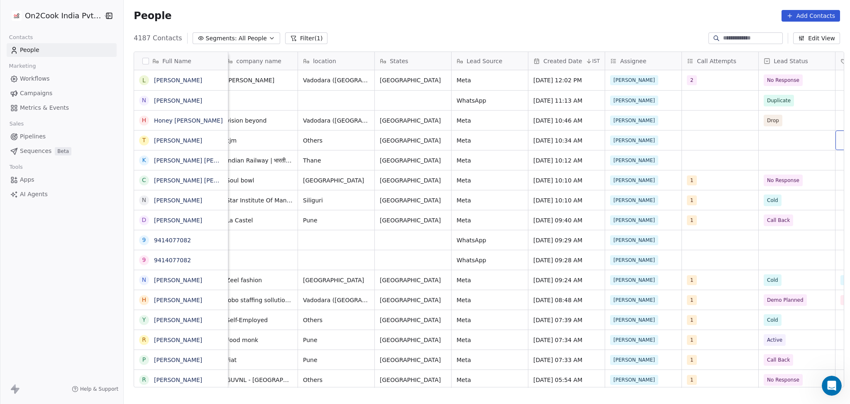
scroll to position [0, 391]
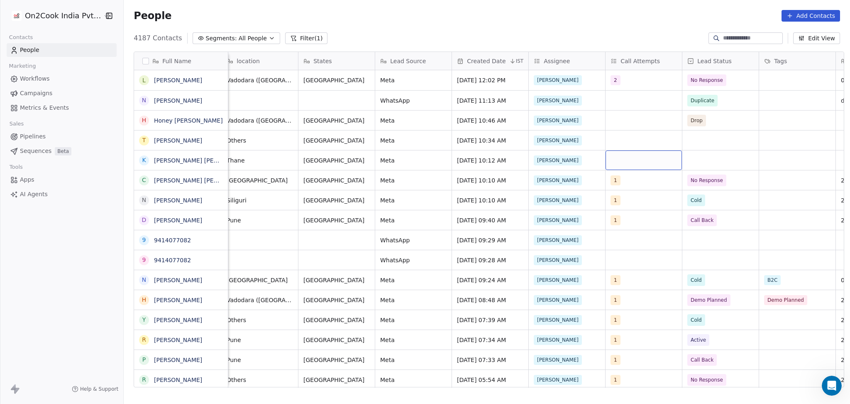
click at [628, 163] on div "grid" at bounding box center [644, 160] width 76 height 20
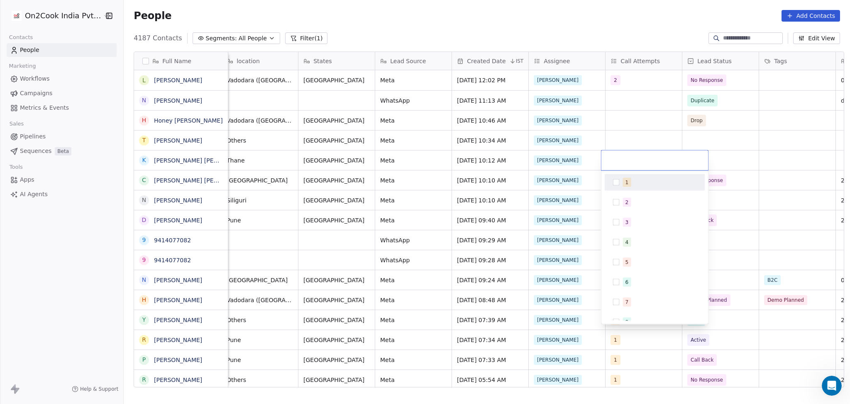
click at [623, 180] on span "1" at bounding box center [627, 182] width 8 height 9
click at [748, 164] on html "On2Cook India Pvt. Ltd. Contacts People Marketing Workflows Campaigns Metrics &…" at bounding box center [425, 202] width 850 height 404
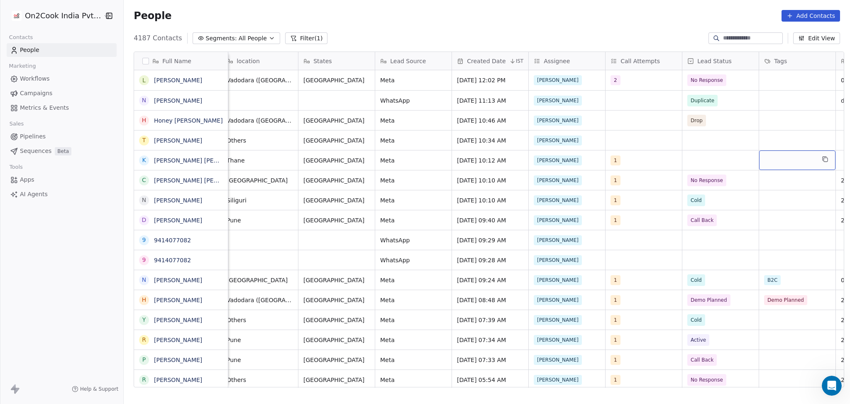
scroll to position [0, 468]
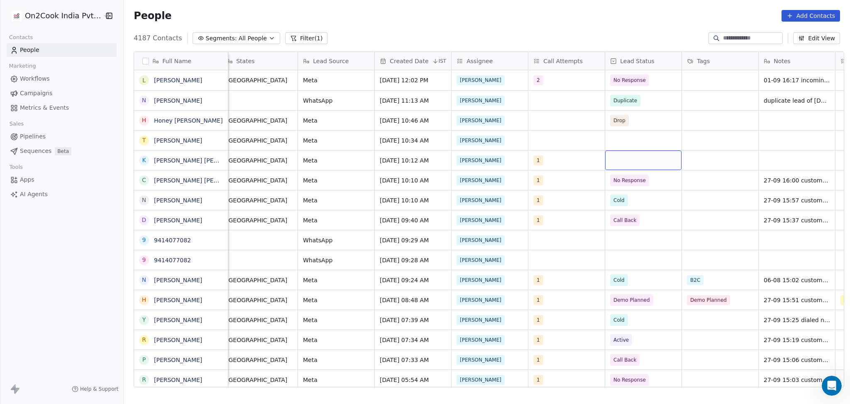
click at [632, 158] on div "grid" at bounding box center [643, 160] width 76 height 20
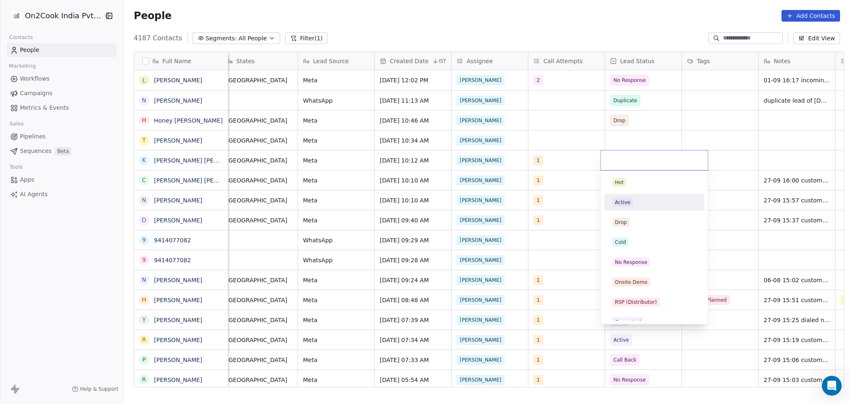
click at [628, 199] on div "Active" at bounding box center [622, 201] width 15 height 7
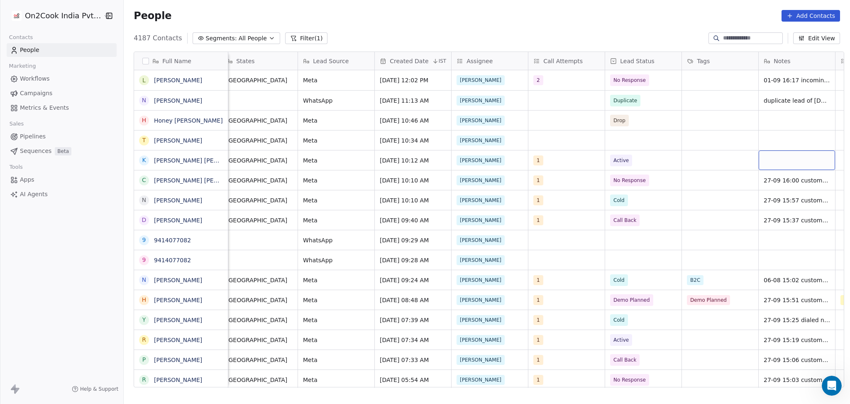
click at [773, 156] on div "grid" at bounding box center [797, 160] width 76 height 20
type textarea "**********"
click at [723, 166] on html "On2Cook India Pvt. Ltd. Contacts People Marketing Workflows Campaigns Metrics &…" at bounding box center [425, 202] width 850 height 404
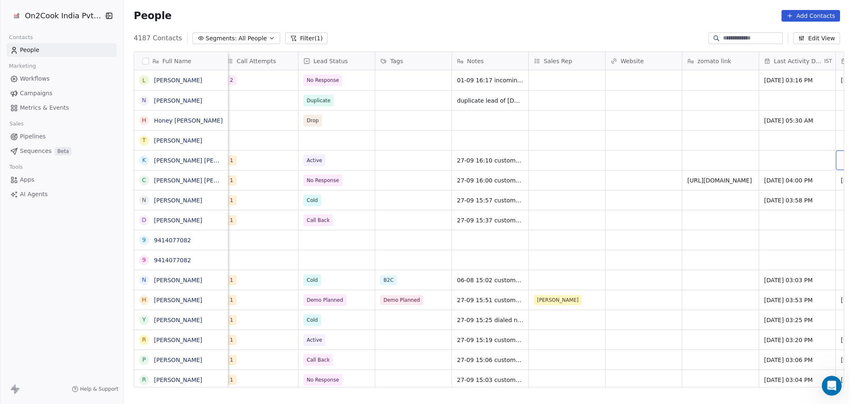
scroll to position [0, 852]
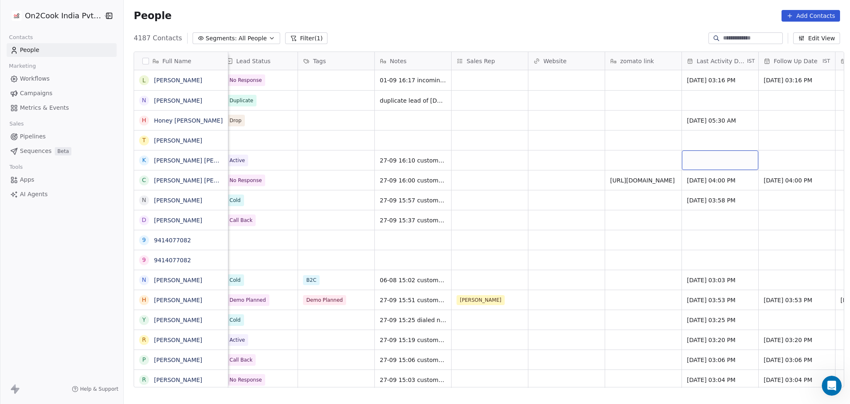
click at [729, 167] on div "grid" at bounding box center [720, 160] width 76 height 20
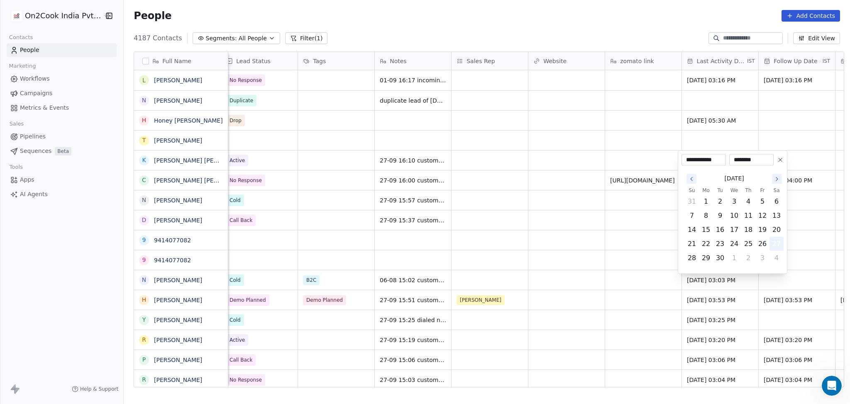
drag, startPoint x: 780, startPoint y: 246, endPoint x: 557, endPoint y: 241, distance: 222.6
click at [779, 246] on button "27" at bounding box center [776, 243] width 13 height 13
click at [521, 240] on html "On2Cook India Pvt. Ltd. Contacts People Marketing Workflows Campaigns Metrics &…" at bounding box center [425, 202] width 850 height 404
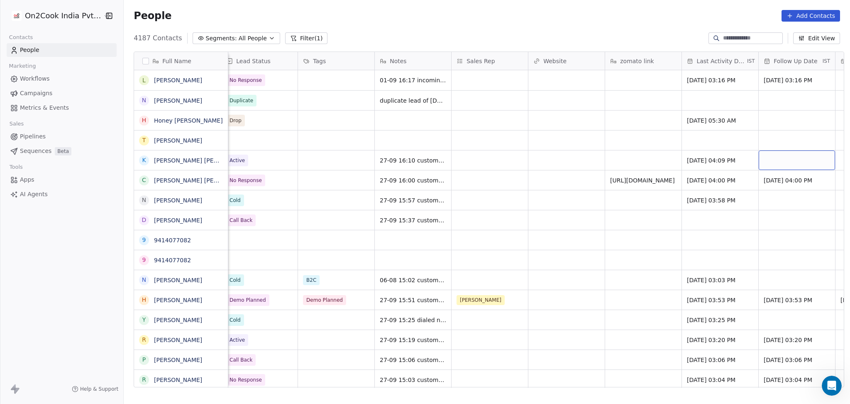
click at [777, 159] on div "grid" at bounding box center [797, 160] width 76 height 20
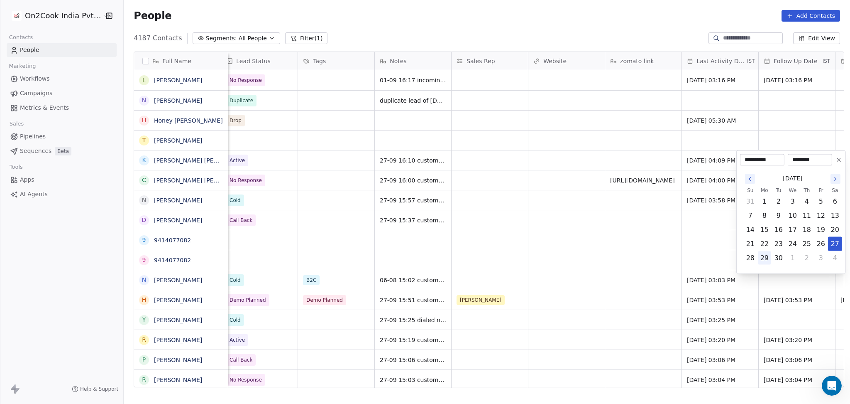
drag, startPoint x: 768, startPoint y: 260, endPoint x: 758, endPoint y: 261, distance: 9.7
click at [767, 260] on button "29" at bounding box center [764, 257] width 13 height 13
type input "**********"
click at [591, 252] on html "On2Cook India Pvt. Ltd. Contacts People Marketing Workflows Campaigns Metrics &…" at bounding box center [425, 202] width 850 height 404
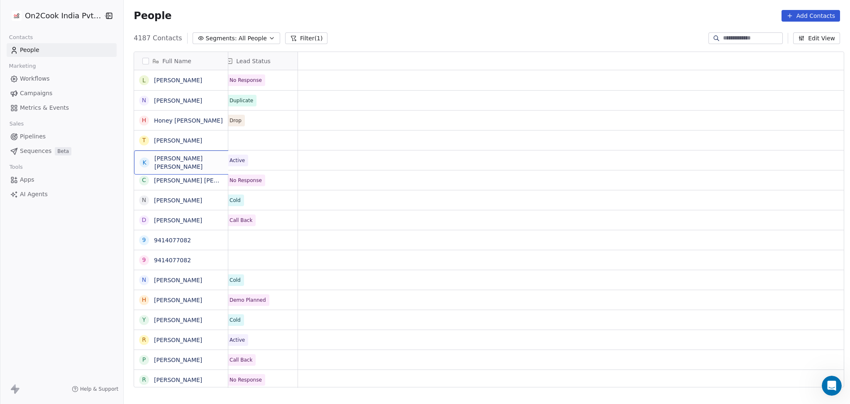
scroll to position [0, 0]
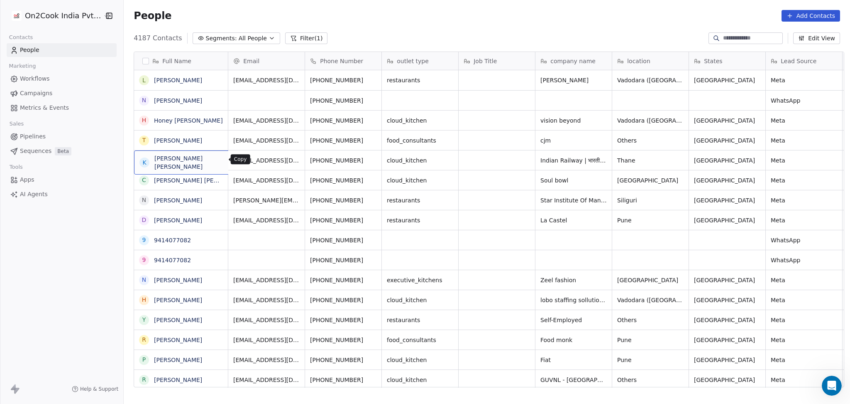
click at [243, 163] on button "grid" at bounding box center [248, 159] width 10 height 10
click at [372, 158] on icon "grid" at bounding box center [374, 160] width 4 height 4
click at [370, 157] on icon "grid" at bounding box center [373, 159] width 7 height 7
click at [214, 140] on icon "grid" at bounding box center [217, 139] width 7 height 7
click at [213, 75] on button "grid" at bounding box center [218, 79] width 10 height 10
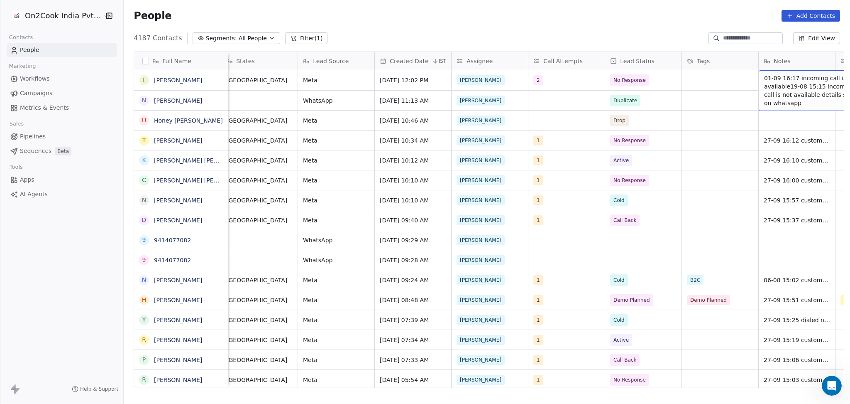
scroll to position [0, 545]
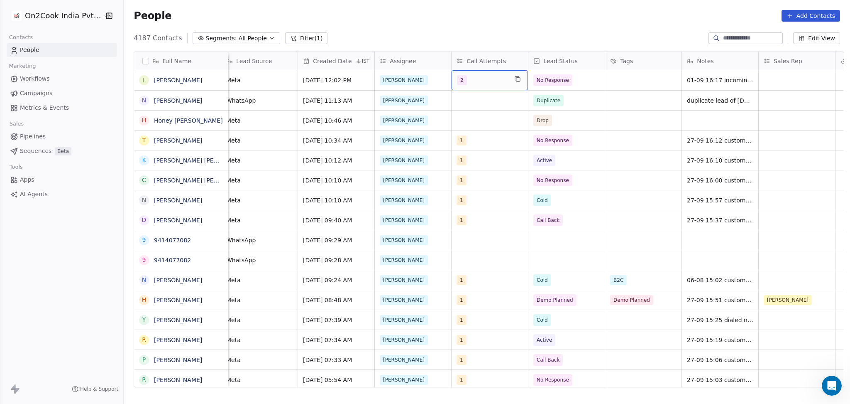
click at [460, 78] on span "2" at bounding box center [462, 80] width 10 height 10
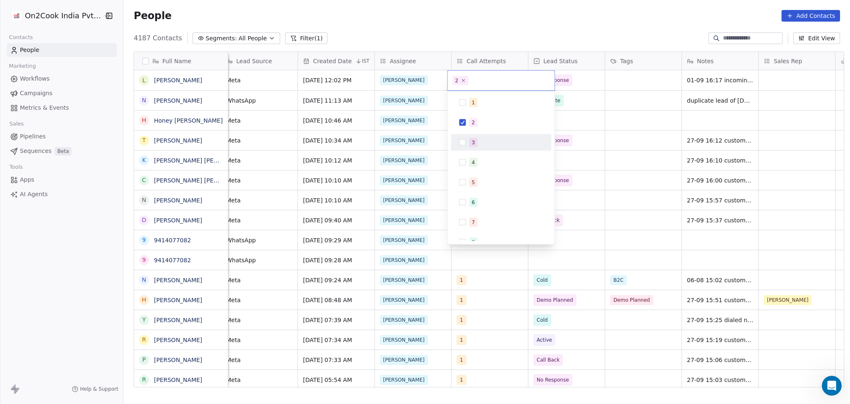
click at [477, 139] on div "3" at bounding box center [506, 142] width 74 height 9
click at [482, 115] on div "2" at bounding box center [501, 122] width 100 height 17
click at [588, 87] on html "On2Cook India Pvt. Ltd. Contacts People Marketing Workflows Campaigns Metrics &…" at bounding box center [425, 202] width 850 height 404
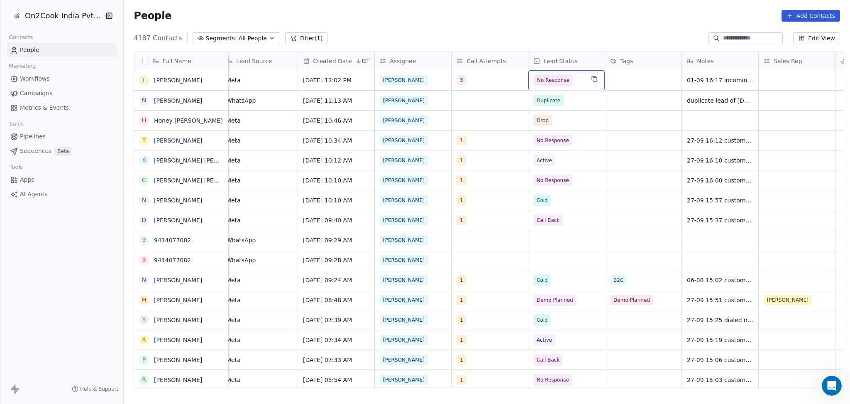
click at [569, 80] on span "No Response" at bounding box center [559, 80] width 51 height 12
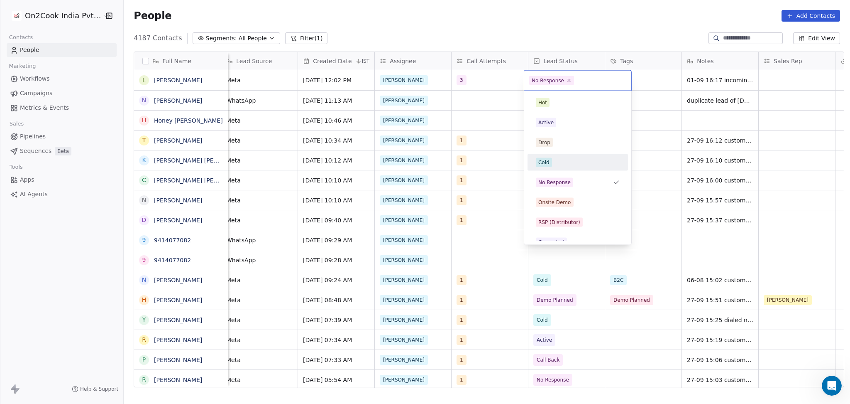
click at [561, 162] on div "Cold" at bounding box center [578, 162] width 84 height 9
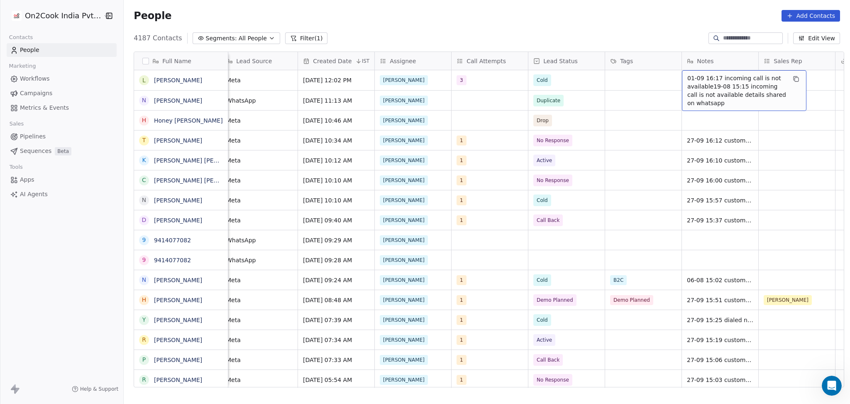
click at [701, 79] on span "01-09 16:17 incoming call is not available19-08 15:15 incoming call is not avai…" at bounding box center [737, 90] width 99 height 33
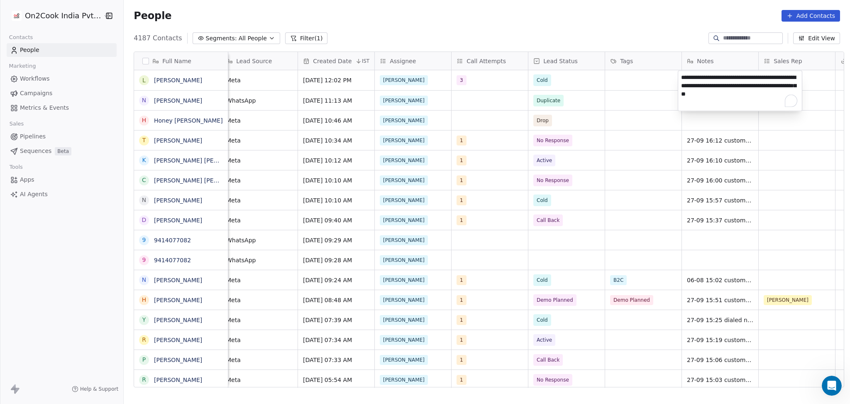
click at [680, 78] on textarea "**********" at bounding box center [741, 91] width 124 height 40
click at [708, 77] on textarea "**********" at bounding box center [741, 89] width 124 height 37
type textarea "**********"
click at [682, 125] on html "On2Cook India Pvt. Ltd. Contacts People Marketing Workflows Campaigns Metrics &…" at bounding box center [425, 202] width 850 height 404
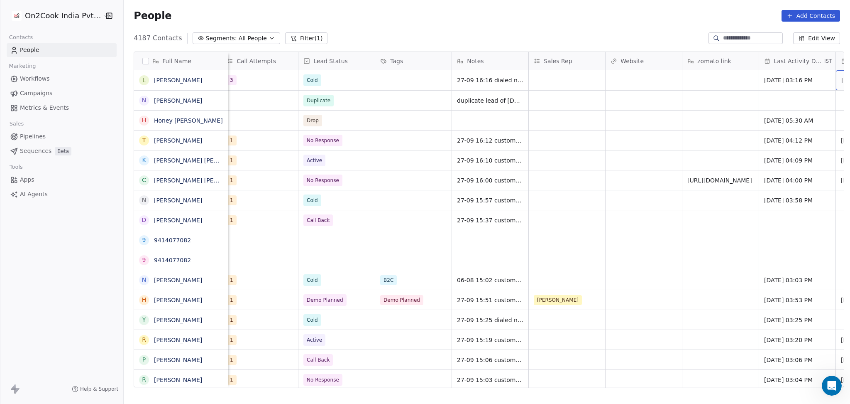
scroll to position [0, 852]
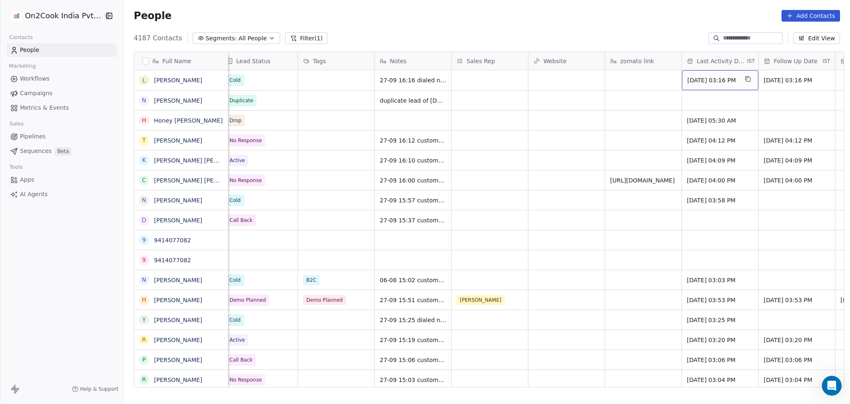
click at [732, 81] on span "Sep 01, 2025 03:16 PM" at bounding box center [713, 80] width 51 height 8
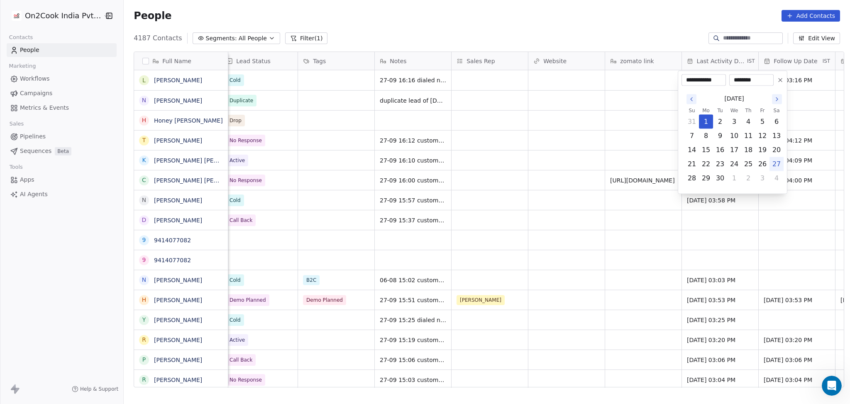
click at [777, 169] on button "27" at bounding box center [776, 163] width 13 height 13
type input "**********"
click at [540, 147] on html "On2Cook India Pvt. Ltd. Contacts People Marketing Workflows Campaigns Metrics &…" at bounding box center [425, 202] width 850 height 404
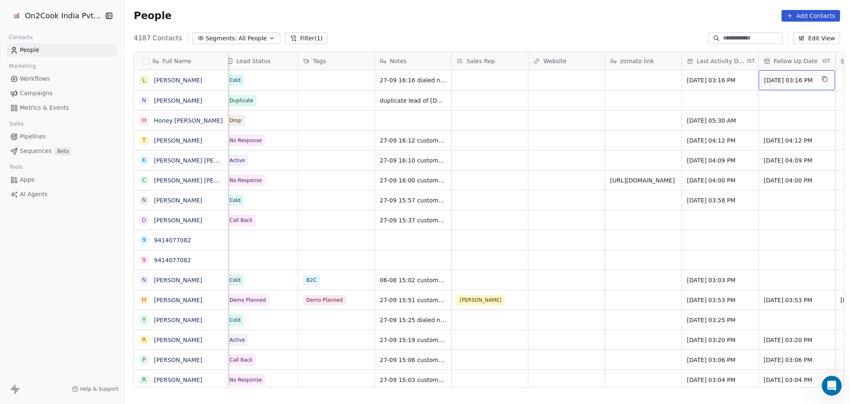
click at [793, 78] on span "Sep 24, 2025 03:16 PM" at bounding box center [789, 80] width 51 height 8
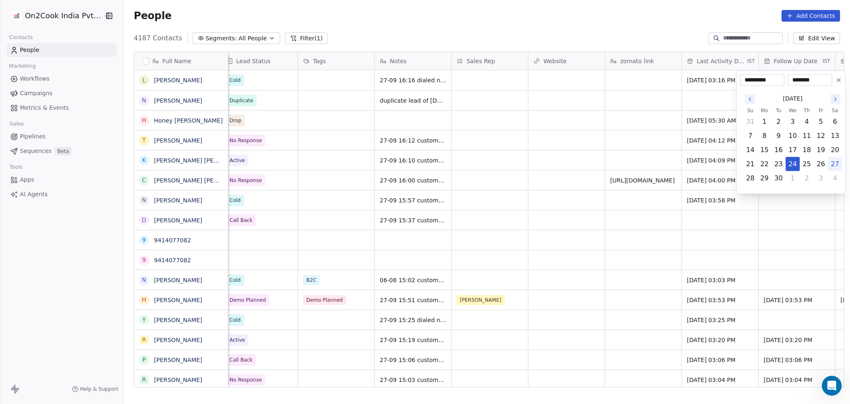
click at [841, 80] on icon at bounding box center [839, 80] width 7 height 7
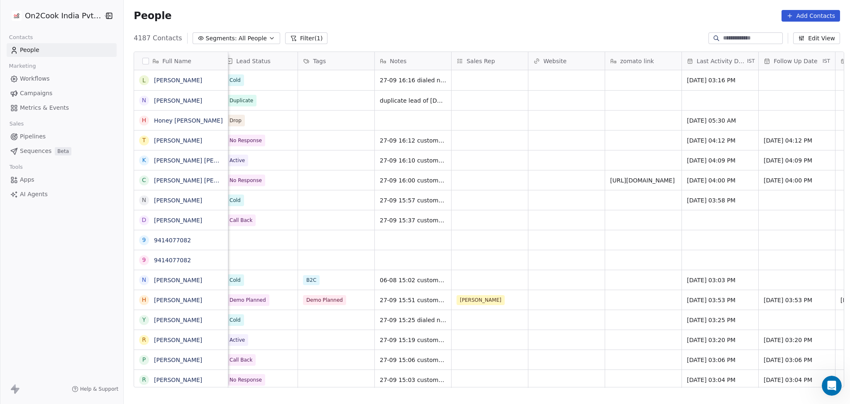
click at [289, 33] on button "Filter (1)" at bounding box center [306, 38] width 43 height 12
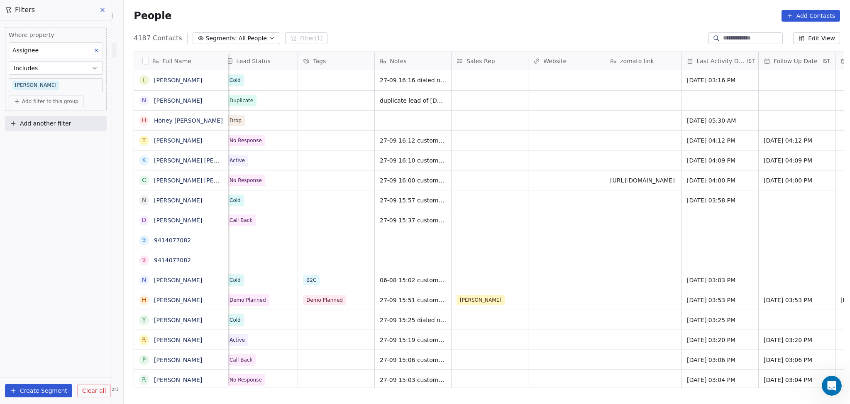
click at [239, 35] on span "All People" at bounding box center [253, 38] width 28 height 9
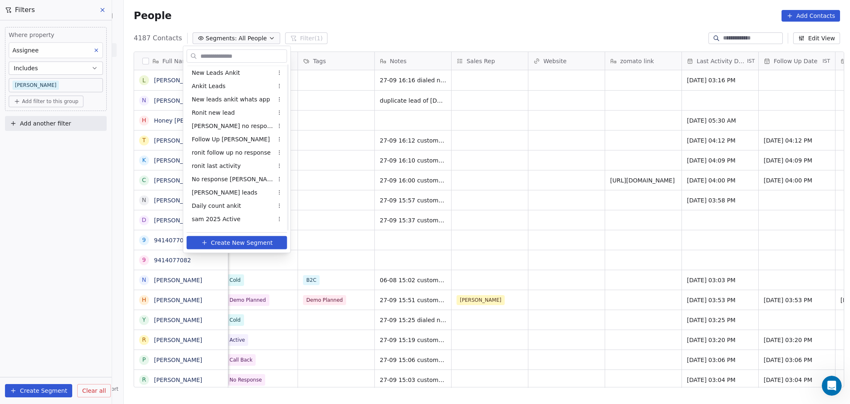
scroll to position [448, 0]
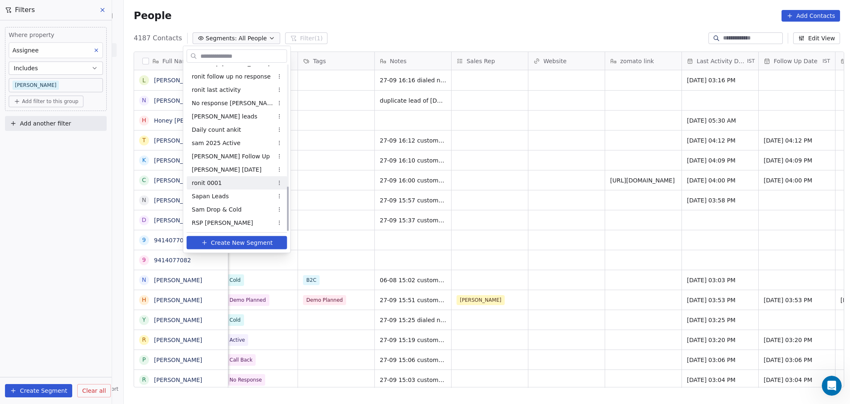
click at [225, 182] on div "ronit 0001" at bounding box center [237, 182] width 100 height 13
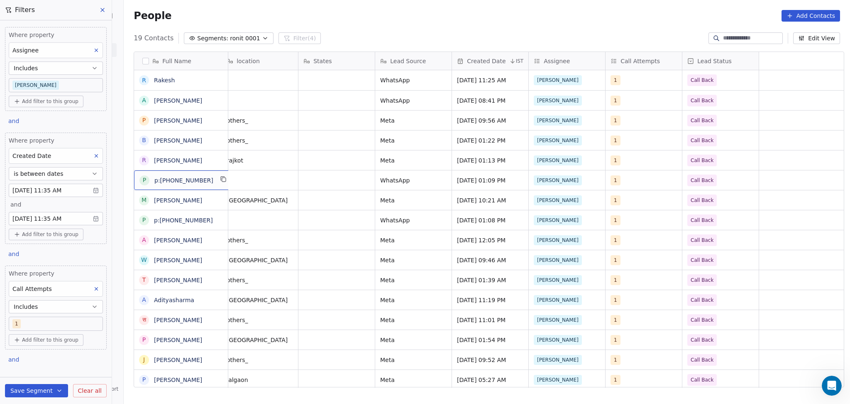
scroll to position [0, 0]
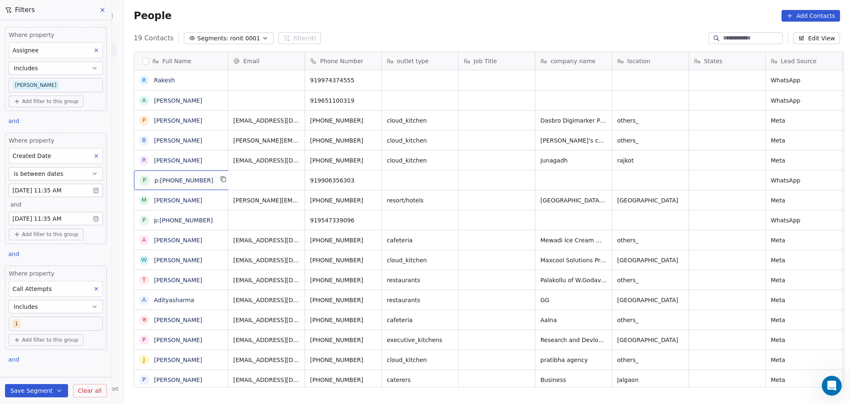
click at [45, 190] on body "On2Cook India Pvt. Ltd. Contacts People Marketing Workflows Campaigns Metrics &…" at bounding box center [425, 202] width 850 height 404
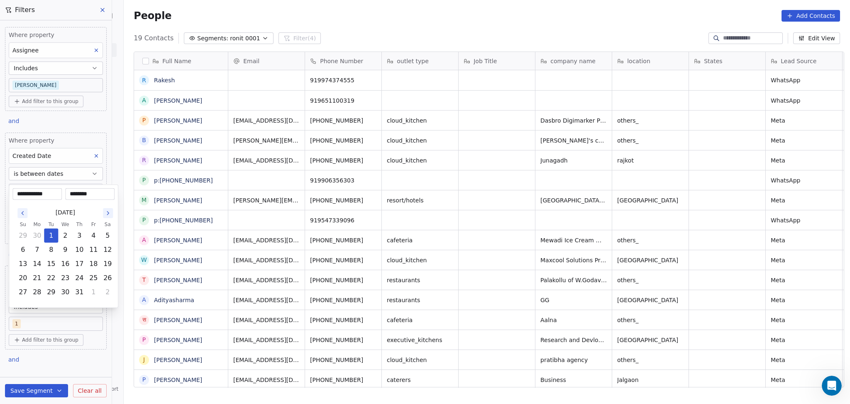
click at [401, 23] on html "On2Cook India Pvt. Ltd. Contacts People Marketing Workflows Campaigns Metrics &…" at bounding box center [425, 202] width 850 height 404
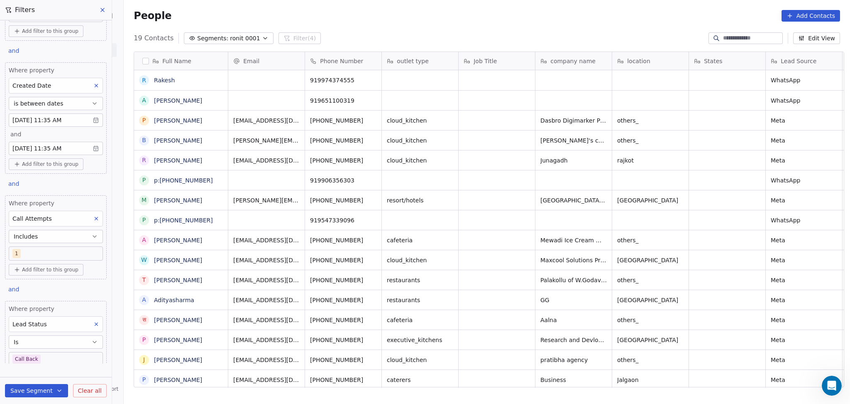
scroll to position [115, 0]
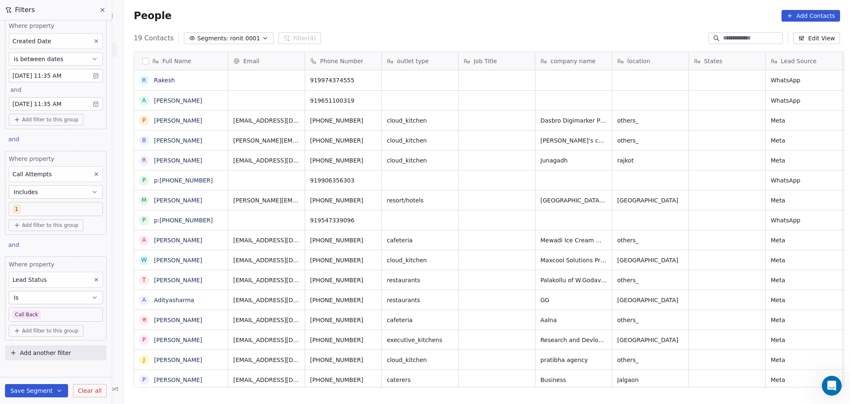
click at [34, 321] on body "On2Cook India Pvt. Ltd. Contacts People Marketing Workflows Campaigns Metrics &…" at bounding box center [425, 202] width 850 height 404
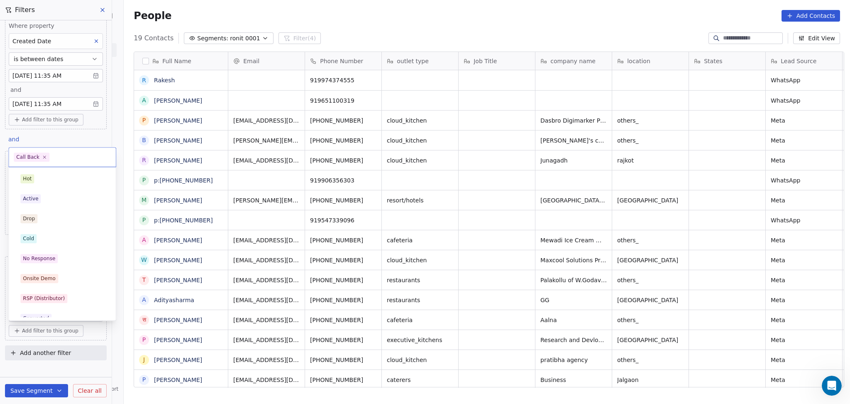
scroll to position [49, 0]
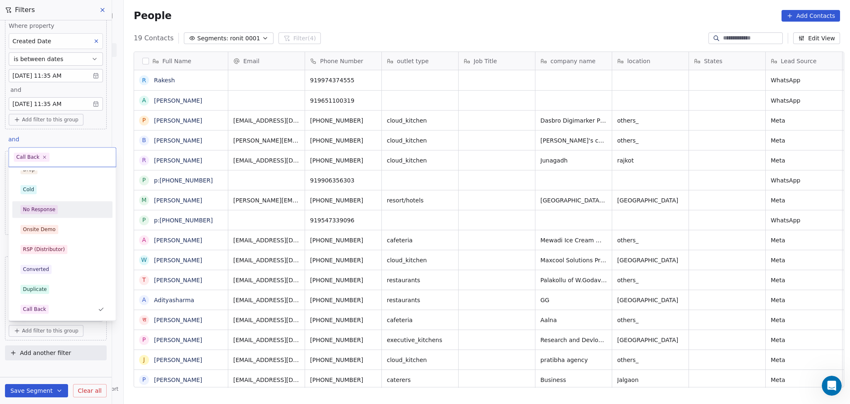
click at [51, 211] on div "No Response" at bounding box center [39, 209] width 32 height 7
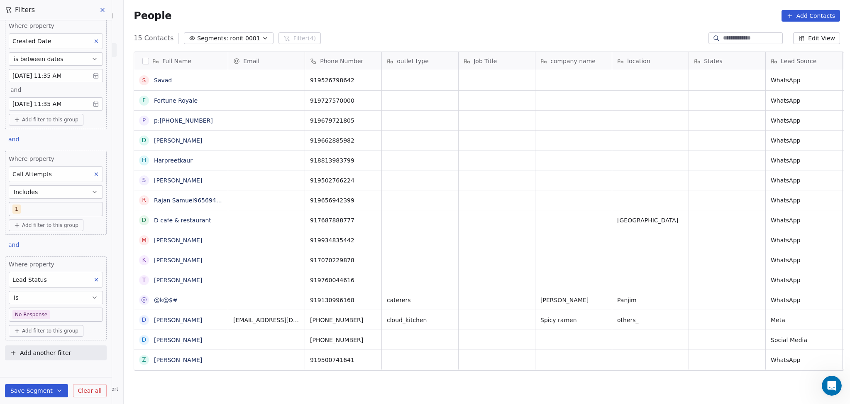
scroll to position [8, 0]
click at [44, 99] on body "On2Cook India Pvt. Ltd. Contacts People Marketing Workflows Campaigns Metrics &…" at bounding box center [425, 202] width 850 height 404
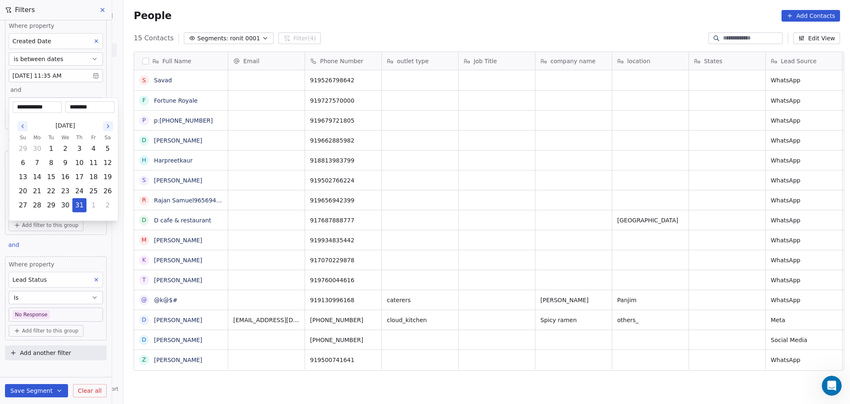
click at [110, 123] on icon "Go to the Next Month" at bounding box center [108, 126] width 7 height 7
click at [19, 220] on button "31" at bounding box center [22, 219] width 13 height 13
type input "**********"
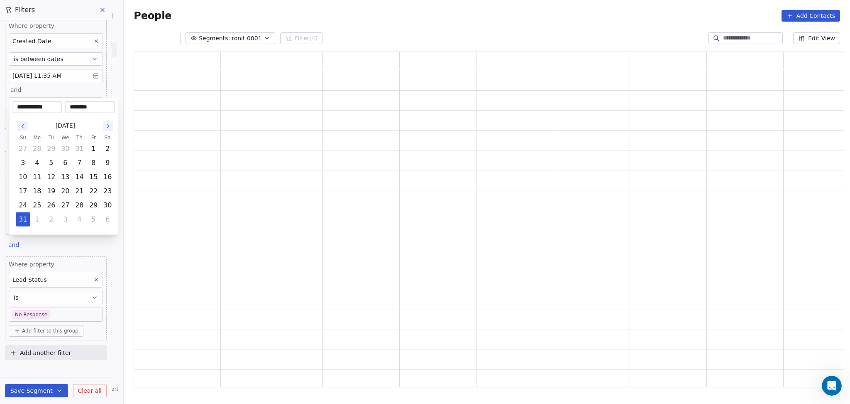
click at [314, 7] on html "**********" at bounding box center [425, 202] width 850 height 404
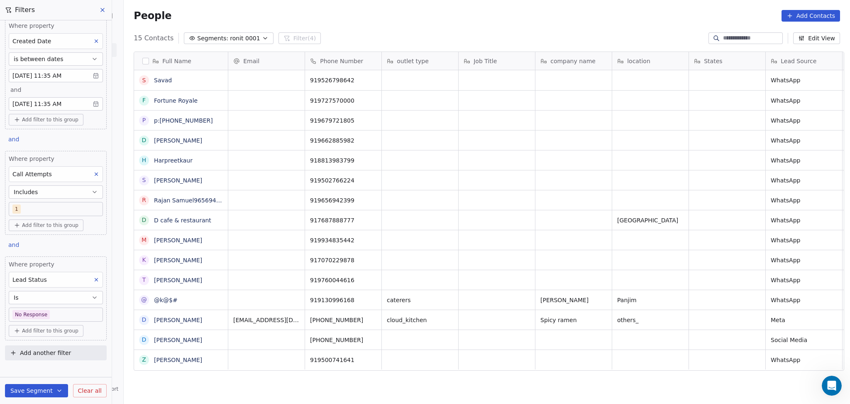
scroll to position [347, 722]
click at [42, 201] on div "Where property Call Attempts Includes 1" at bounding box center [56, 184] width 94 height 61
click at [40, 209] on body "On2Cook India Pvt. Ltd. Contacts People Marketing Workflows Campaigns Metrics &…" at bounding box center [425, 202] width 850 height 404
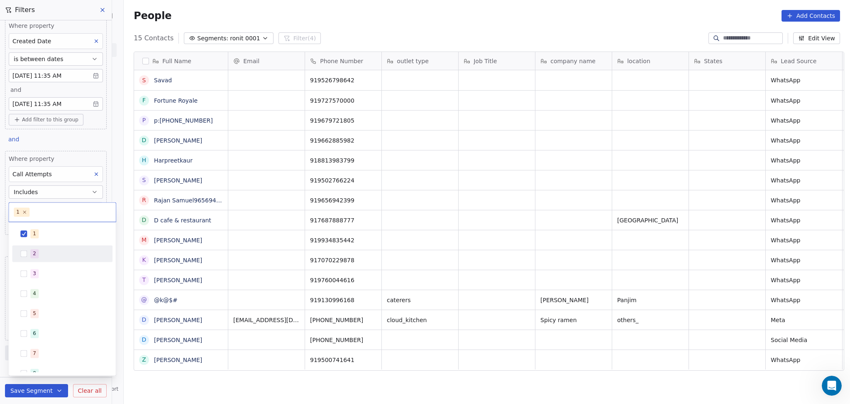
click at [34, 255] on div "2" at bounding box center [34, 253] width 3 height 7
click at [35, 238] on div "1" at bounding box center [62, 233] width 94 height 13
click at [438, 42] on html "On2Cook India Pvt. Ltd. Contacts People Marketing Workflows Campaigns Metrics &…" at bounding box center [425, 202] width 850 height 404
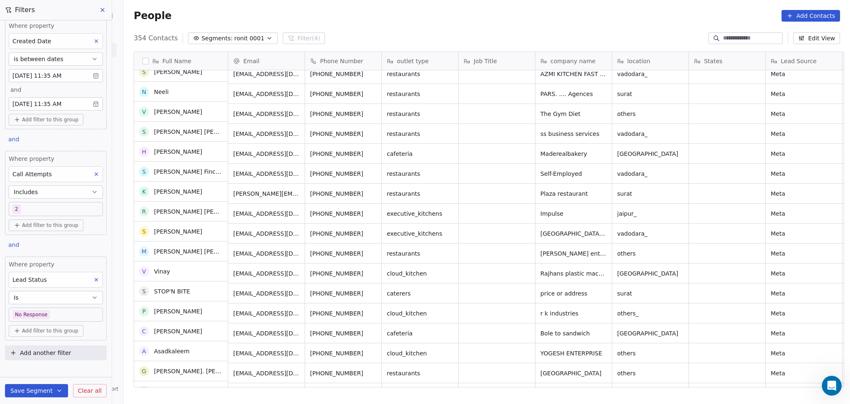
scroll to position [0, 0]
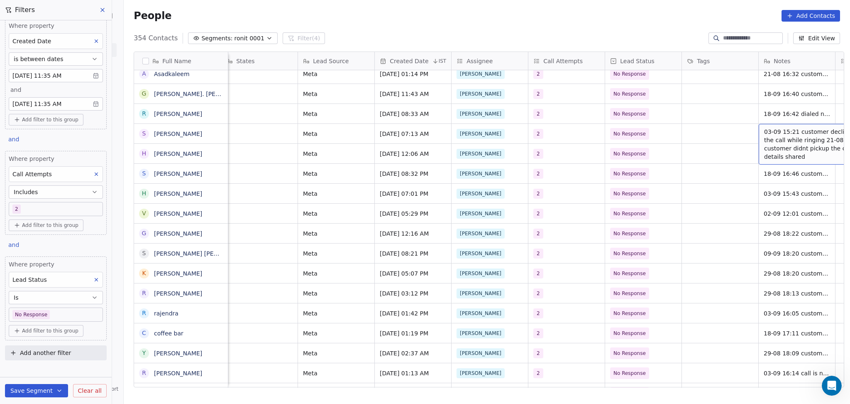
click at [785, 103] on div "The Gym Diet others Meta Aug 19, 2025 08:33 AM Ronit 2 No Response 18-09 16:42 …" at bounding box center [615, 113] width 1710 height 20
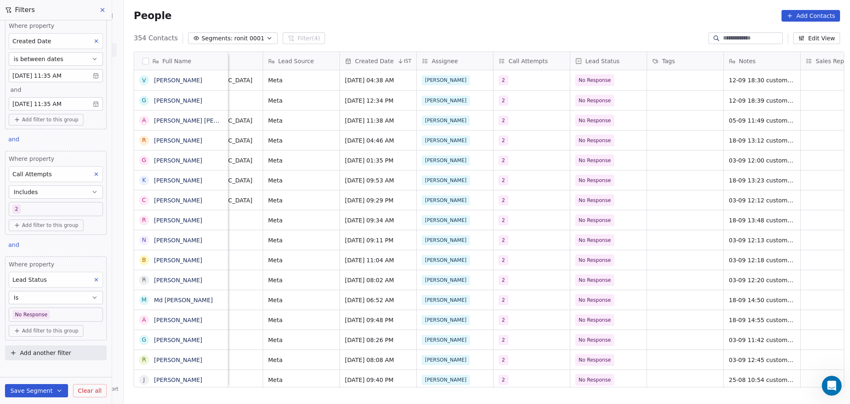
scroll to position [0, 682]
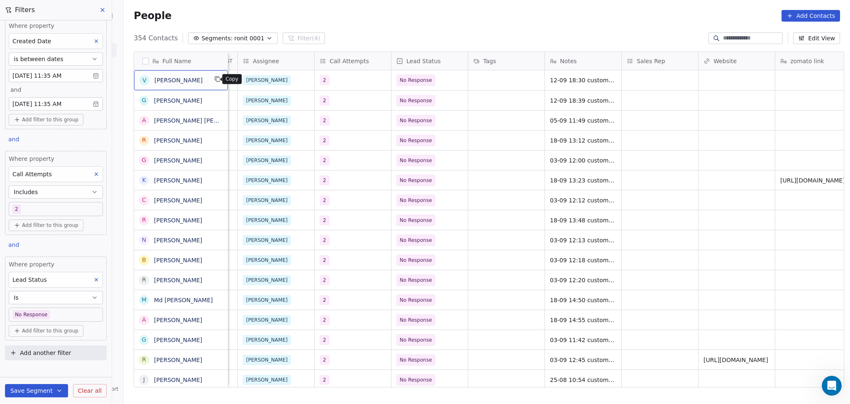
click at [216, 81] on icon "grid" at bounding box center [218, 80] width 4 height 4
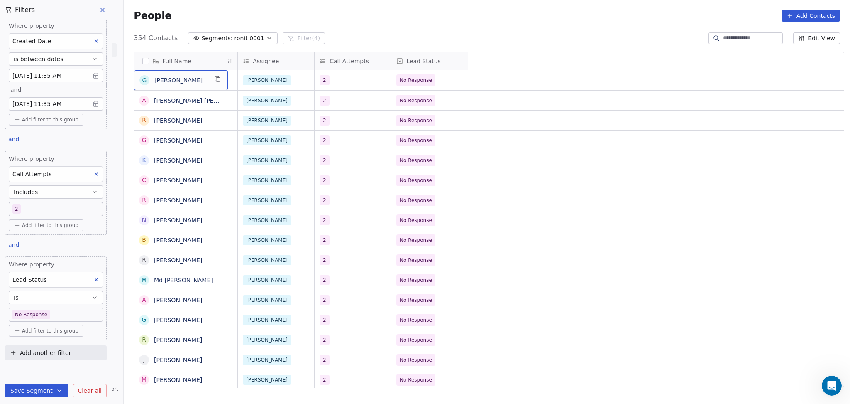
scroll to position [0, 0]
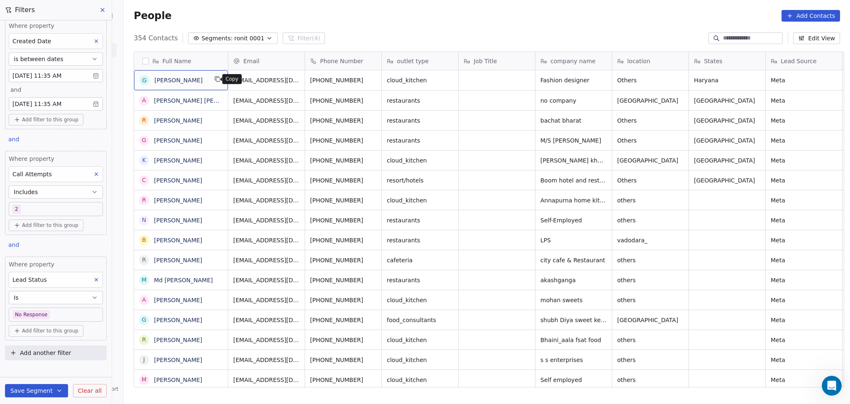
click at [216, 78] on icon "grid" at bounding box center [218, 80] width 4 height 4
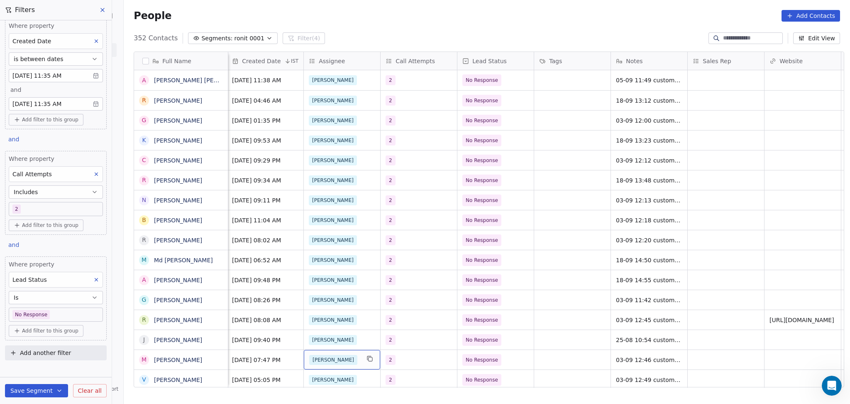
scroll to position [8, 0]
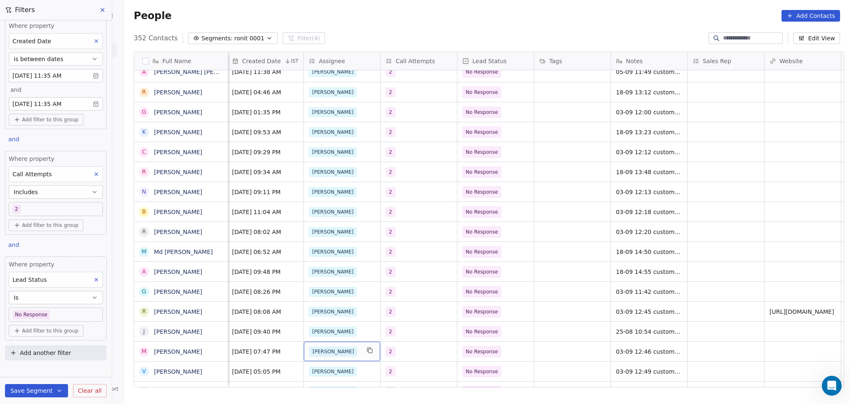
click at [348, 351] on div "[PERSON_NAME]" at bounding box center [334, 351] width 51 height 10
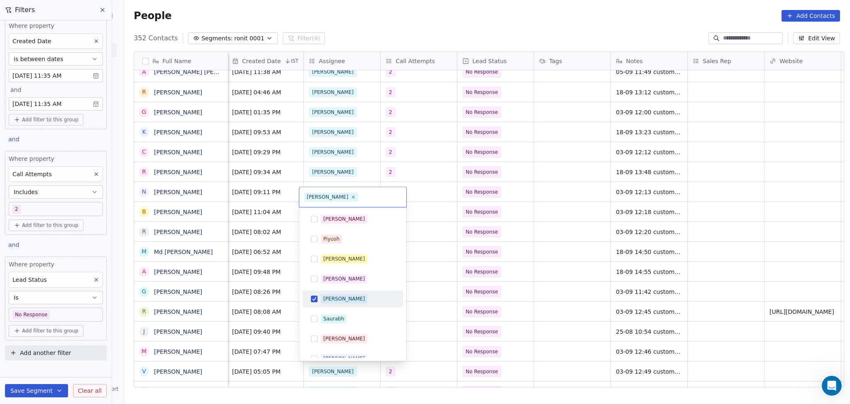
drag, startPoint x: 348, startPoint y: 351, endPoint x: 629, endPoint y: 277, distance: 290.3
click at [629, 277] on html "On2Cook India Pvt. Ltd. Contacts People Marketing Workflows Campaigns Metrics &…" at bounding box center [425, 202] width 850 height 404
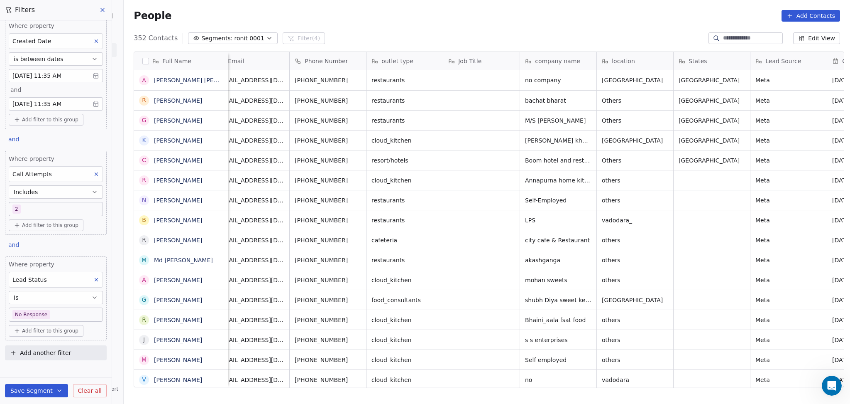
scroll to position [0, 0]
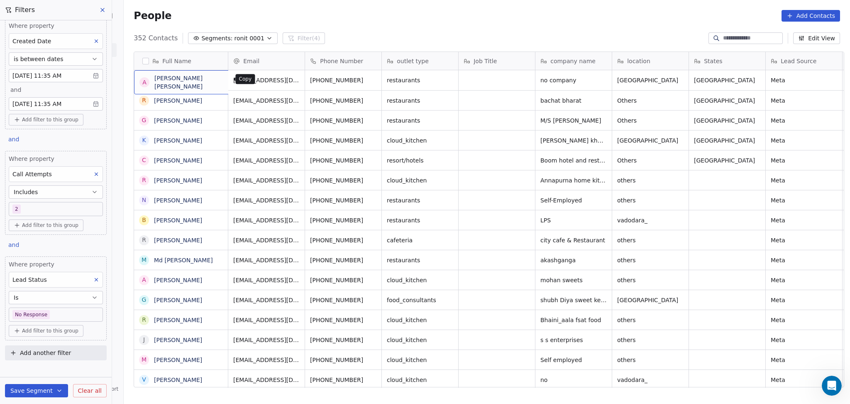
click at [245, 80] on icon "grid" at bounding box center [248, 79] width 7 height 7
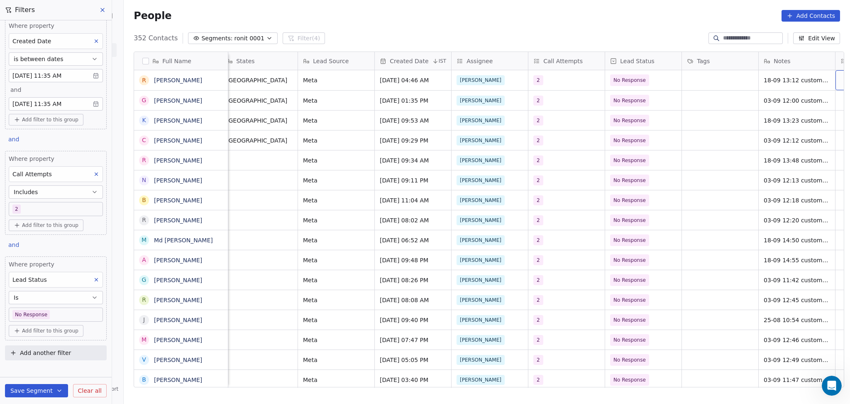
scroll to position [0, 545]
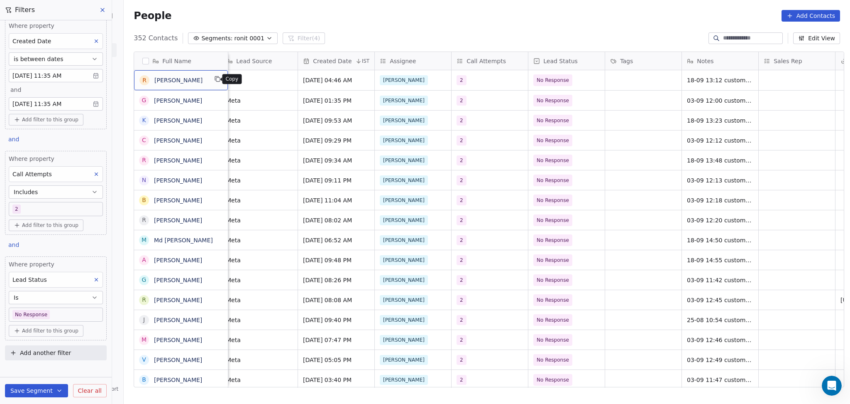
click at [214, 81] on icon "grid" at bounding box center [217, 79] width 7 height 7
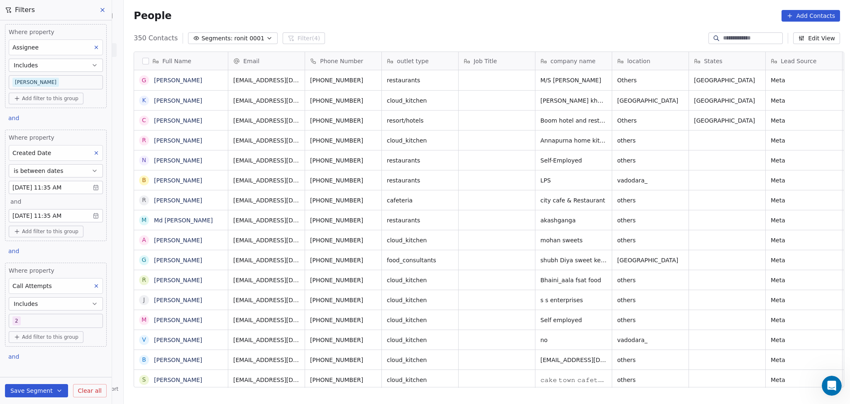
scroll to position [0, 0]
click at [92, 157] on button at bounding box center [96, 155] width 11 height 11
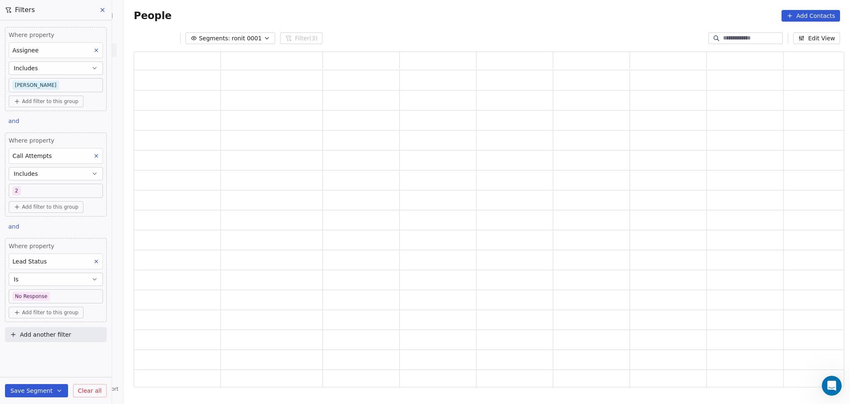
click at [92, 157] on button at bounding box center [96, 155] width 11 height 11
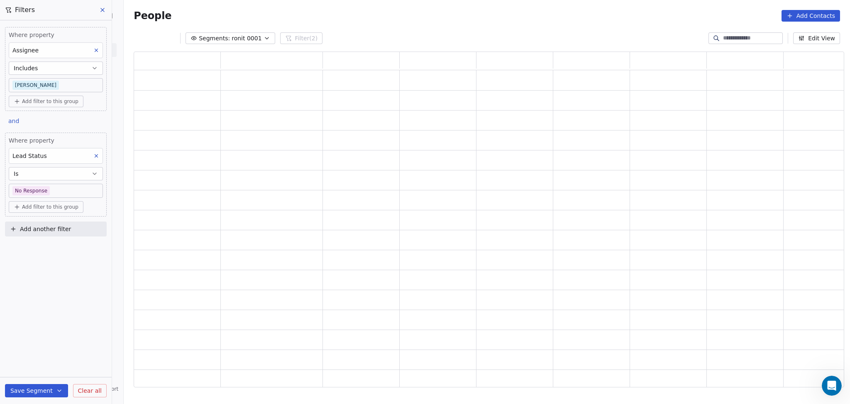
click at [92, 157] on button at bounding box center [96, 155] width 11 height 11
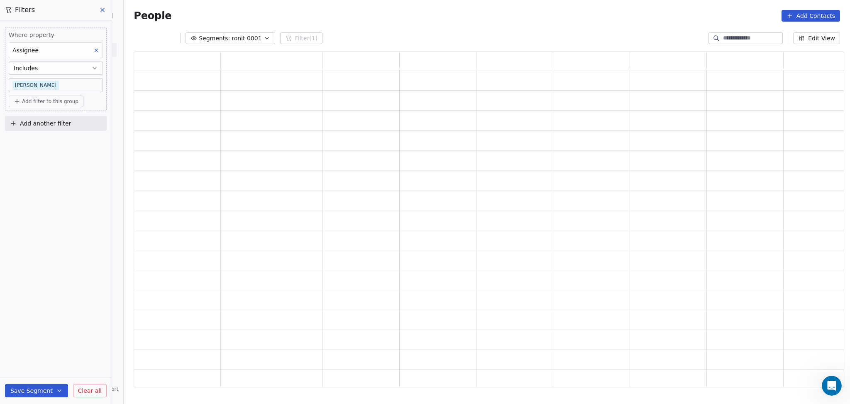
click at [92, 157] on div "Where property Assignee Includes Ronit Add filter to this group Add another fil…" at bounding box center [56, 211] width 112 height 383
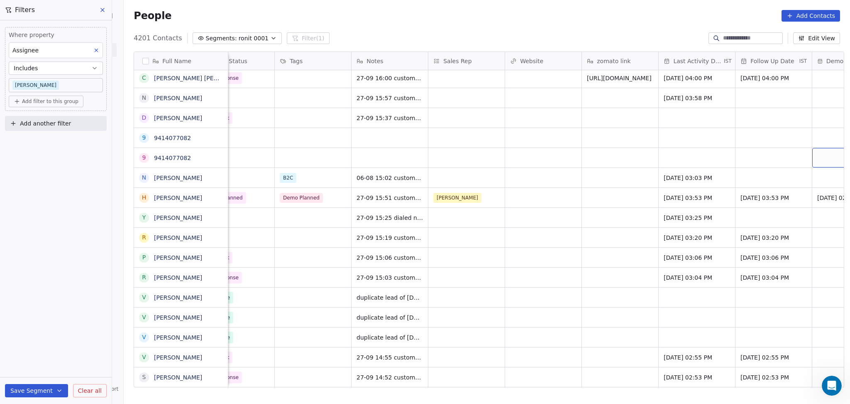
scroll to position [0, 874]
click at [194, 158] on span "9414077082" at bounding box center [180, 158] width 53 height 8
type textarea "**********"
click at [269, 169] on html "On2Cook India Pvt. Ltd. Contacts People Marketing Workflows Campaigns Metrics &…" at bounding box center [425, 202] width 850 height 404
click at [252, 154] on html "On2Cook India Pvt. Ltd. Contacts People Marketing Workflows Campaigns Metrics &…" at bounding box center [425, 202] width 850 height 404
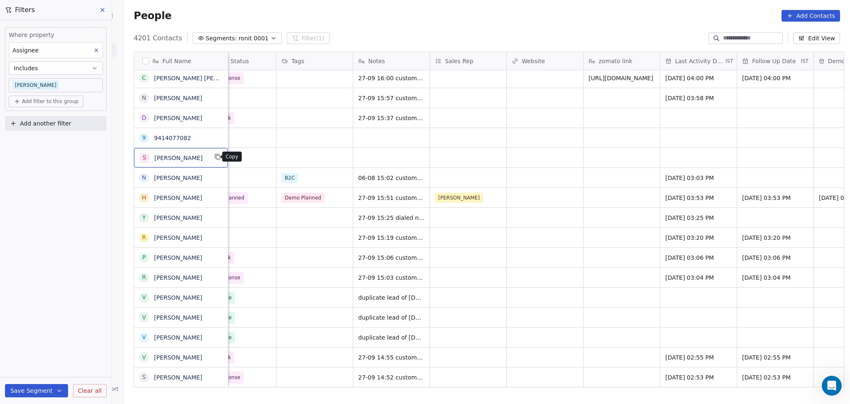
click at [214, 157] on icon "grid" at bounding box center [217, 156] width 7 height 7
click at [195, 140] on span "9414077082" at bounding box center [180, 138] width 53 height 8
type textarea "**********"
click at [285, 141] on html "On2Cook India Pvt. Ltd. Contacts People Marketing Workflows Campaigns Metrics &…" at bounding box center [425, 202] width 850 height 404
click at [308, 160] on html "On2Cook India Pvt. Ltd. Contacts People Marketing Workflows Campaigns Metrics &…" at bounding box center [425, 202] width 850 height 404
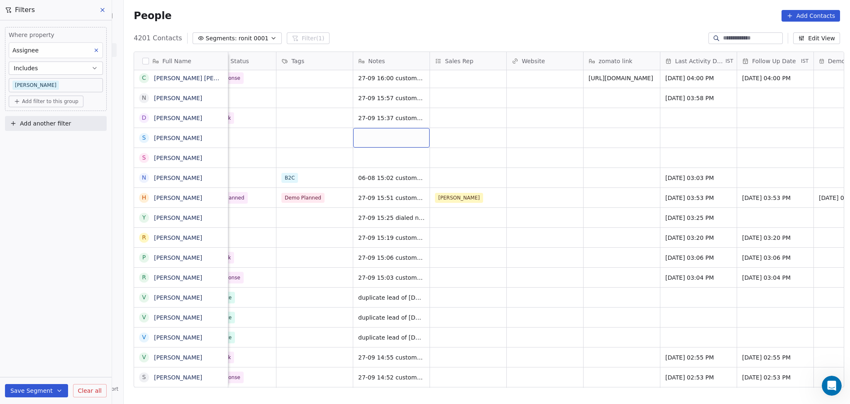
click at [378, 138] on div "grid" at bounding box center [391, 138] width 76 height 20
click at [362, 145] on textarea at bounding box center [388, 141] width 76 height 26
click at [333, 150] on html "On2Cook India Pvt. Ltd. Contacts People Marketing Workflows Campaigns Metrics &…" at bounding box center [425, 202] width 850 height 404
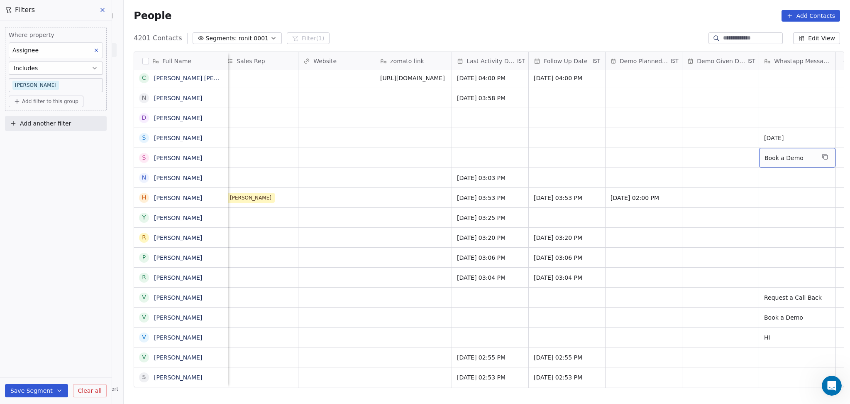
scroll to position [0, 1102]
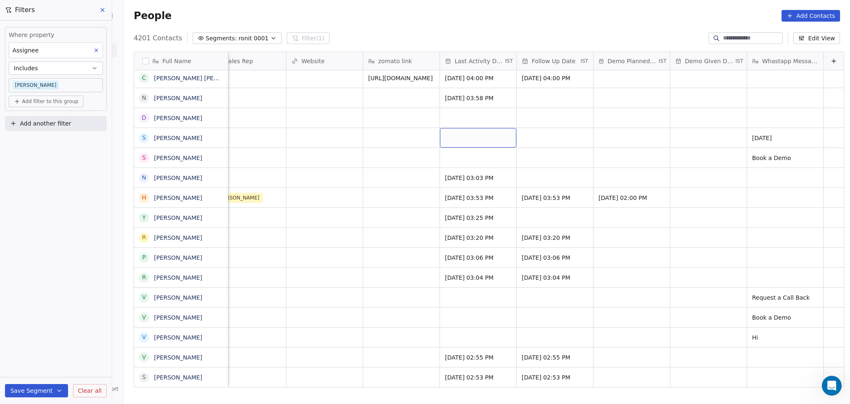
click at [455, 140] on div "grid" at bounding box center [478, 138] width 76 height 20
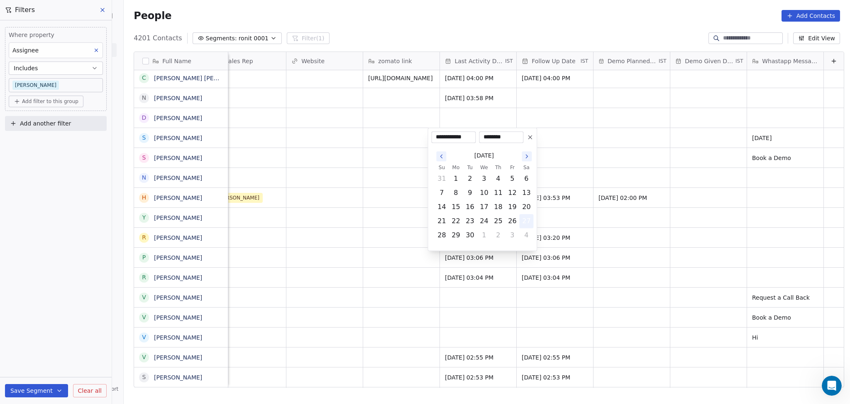
click at [524, 221] on button "27" at bounding box center [526, 220] width 13 height 13
click at [366, 190] on html "On2Cook India Pvt. Ltd. Contacts People Marketing Workflows Campaigns Metrics &…" at bounding box center [425, 202] width 850 height 404
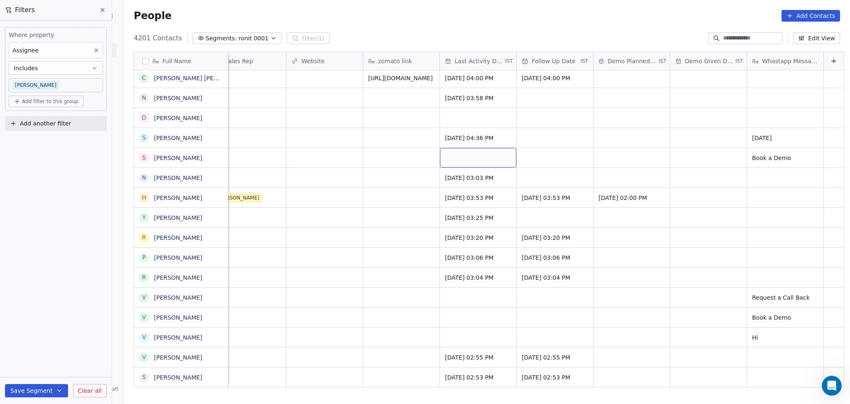
click at [440, 153] on div "grid" at bounding box center [478, 158] width 76 height 20
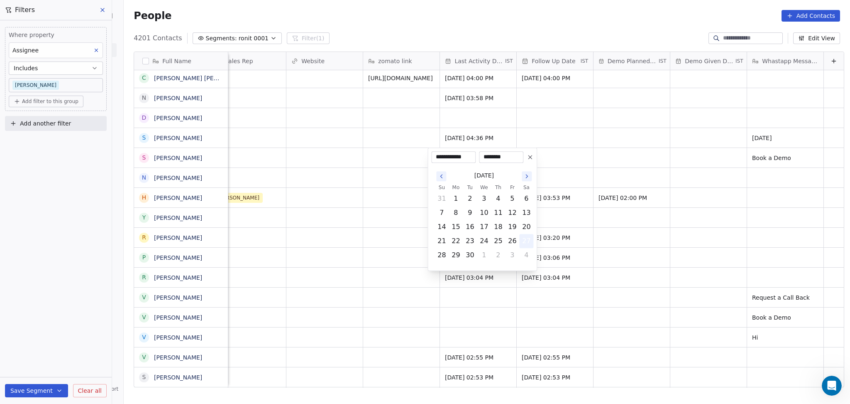
click at [523, 240] on button "27" at bounding box center [526, 240] width 13 height 13
click at [346, 221] on html "On2Cook India Pvt. Ltd. Contacts People Marketing Workflows Campaigns Metrics &…" at bounding box center [425, 202] width 850 height 404
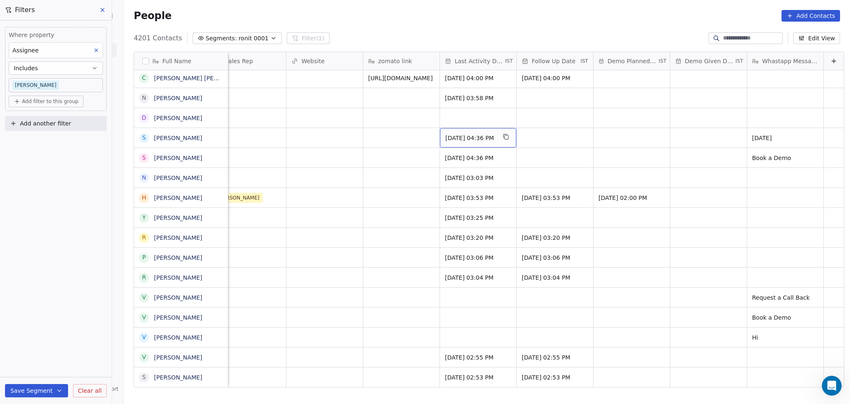
click at [483, 141] on span "[DATE] 04:36 PM" at bounding box center [471, 138] width 51 height 8
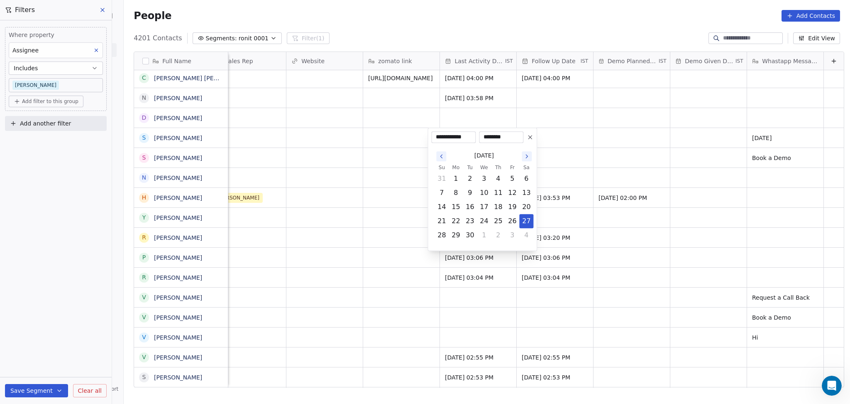
click at [527, 138] on icon at bounding box center [530, 137] width 7 height 7
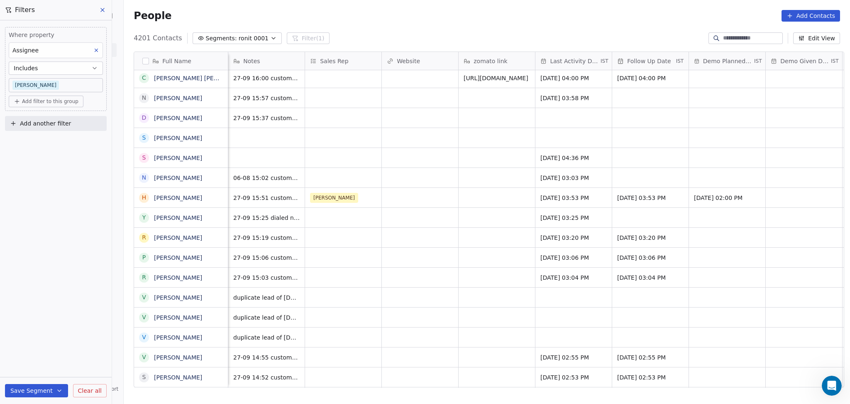
scroll to position [0, 845]
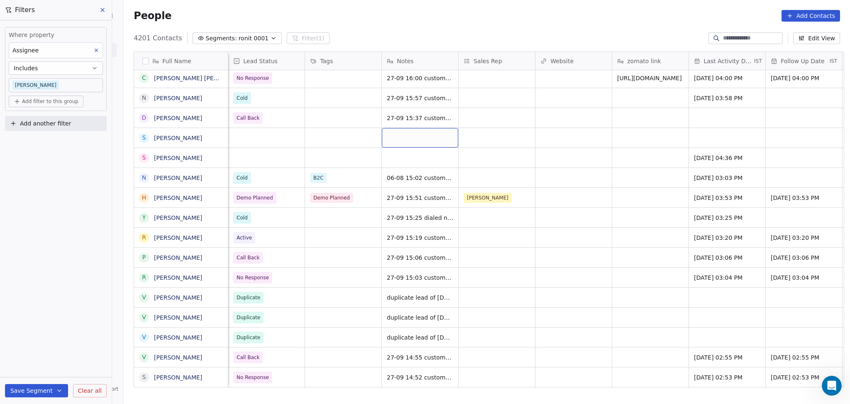
click at [400, 138] on div "grid" at bounding box center [420, 138] width 76 height 20
type textarea "**********"
click at [353, 158] on html "On2Cook India Pvt. Ltd. Contacts People Marketing Workflows Campaigns Metrics &…" at bounding box center [425, 202] width 850 height 404
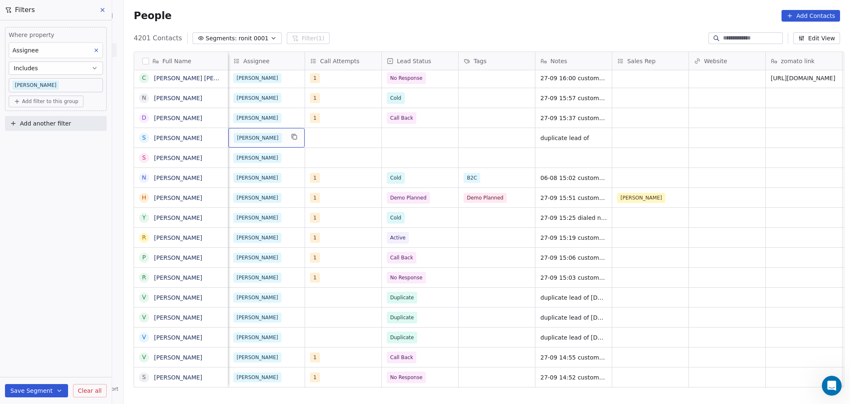
scroll to position [0, 615]
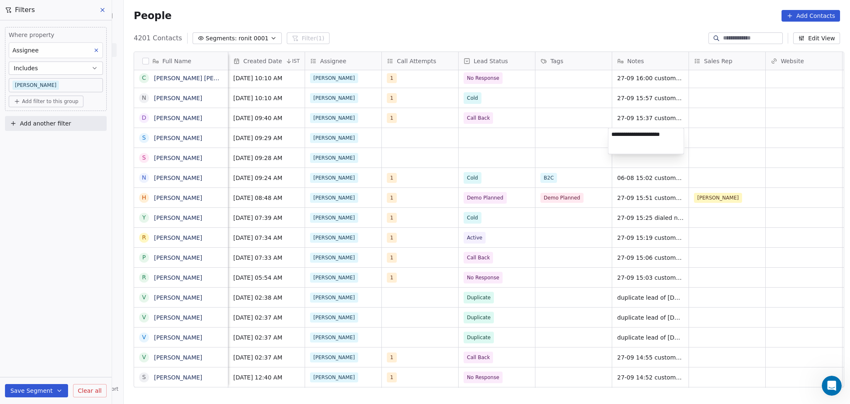
type textarea "**********"
click at [588, 160] on html "On2Cook India Pvt. Ltd. Contacts People Marketing Workflows Campaigns Metrics &…" at bounding box center [425, 202] width 850 height 404
click at [695, 135] on icon "grid" at bounding box center [698, 136] width 7 height 7
click at [652, 157] on div "grid" at bounding box center [651, 158] width 76 height 20
type textarea "**********"
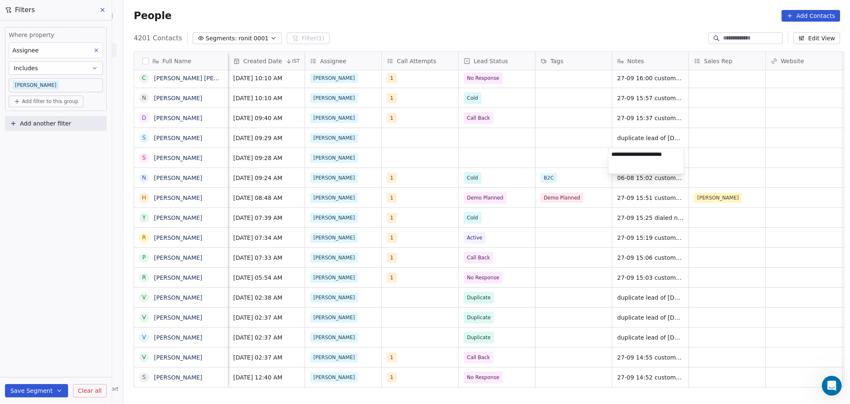
click at [548, 147] on html "On2Cook India Pvt. Ltd. Contacts People Marketing Workflows Campaigns Metrics &…" at bounding box center [425, 202] width 850 height 404
click at [402, 140] on div "grid" at bounding box center [420, 138] width 76 height 20
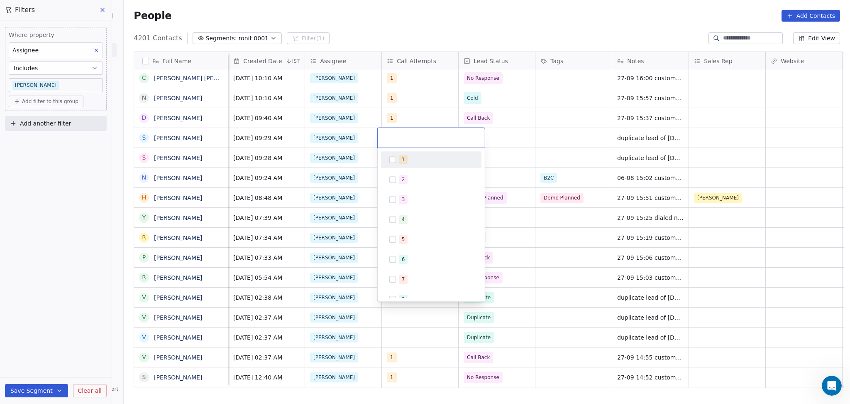
click at [400, 157] on span "1" at bounding box center [403, 159] width 8 height 9
click at [527, 156] on html "On2Cook India Pvt. Ltd. Contacts People Marketing Workflows Campaigns Metrics &…" at bounding box center [425, 202] width 850 height 404
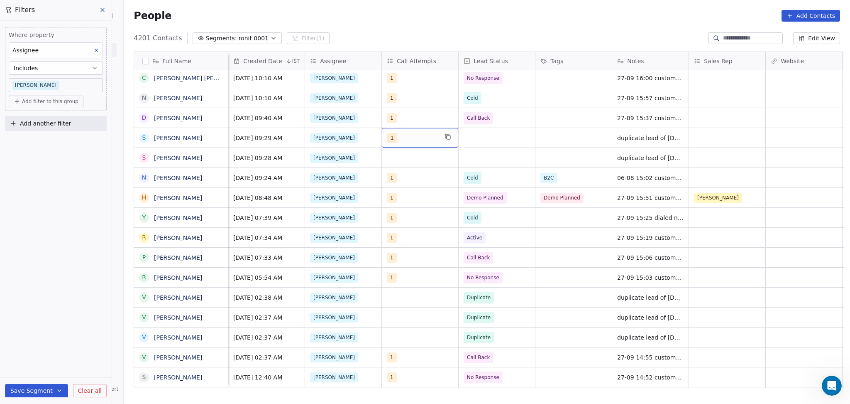
click at [412, 142] on div "1" at bounding box center [420, 138] width 76 height 20
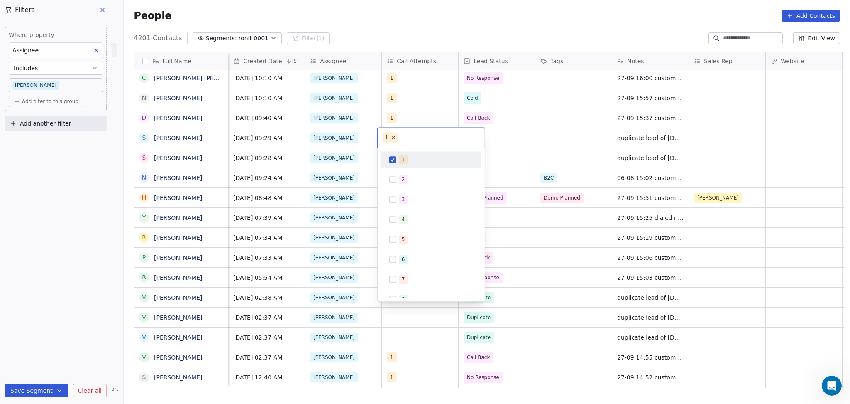
click at [396, 159] on button "Suggestions" at bounding box center [393, 159] width 7 height 7
click at [534, 156] on html "On2Cook India Pvt. Ltd. Contacts People Marketing Workflows Campaigns Metrics &…" at bounding box center [425, 202] width 850 height 404
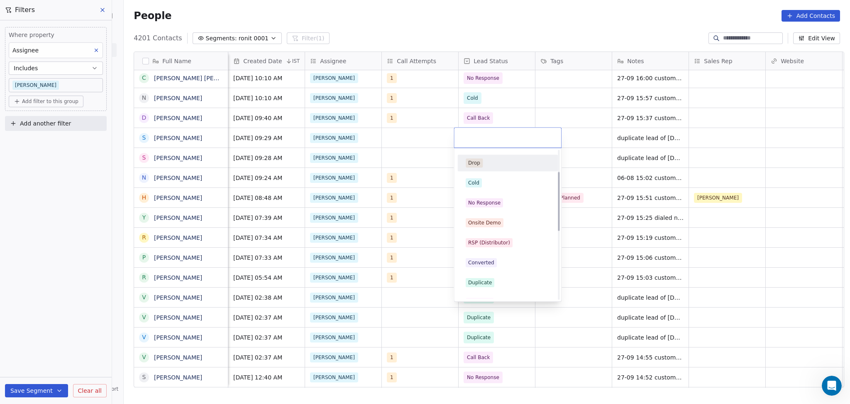
scroll to position [55, 0]
click at [481, 264] on div "Duplicate" at bounding box center [480, 263] width 24 height 7
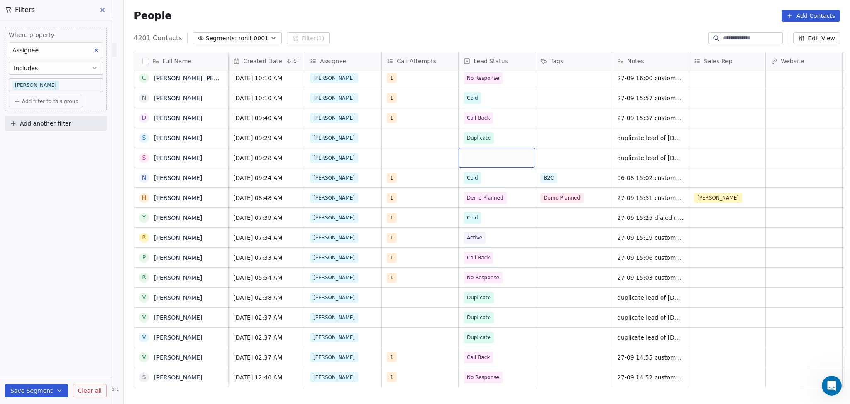
click at [478, 154] on div "grid" at bounding box center [497, 158] width 76 height 20
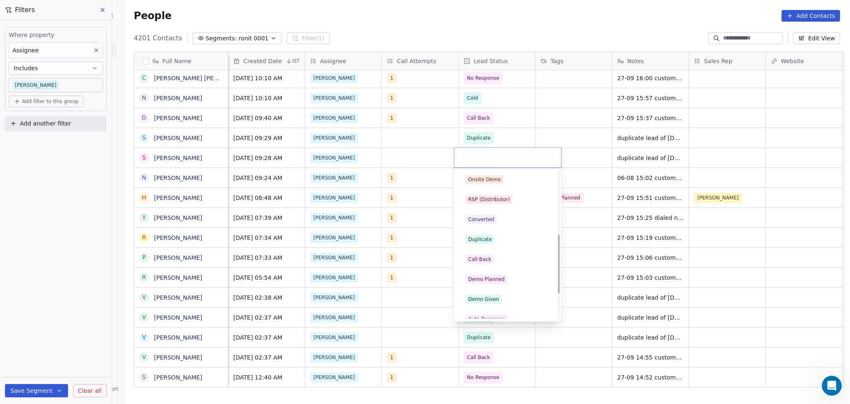
scroll to position [166, 0]
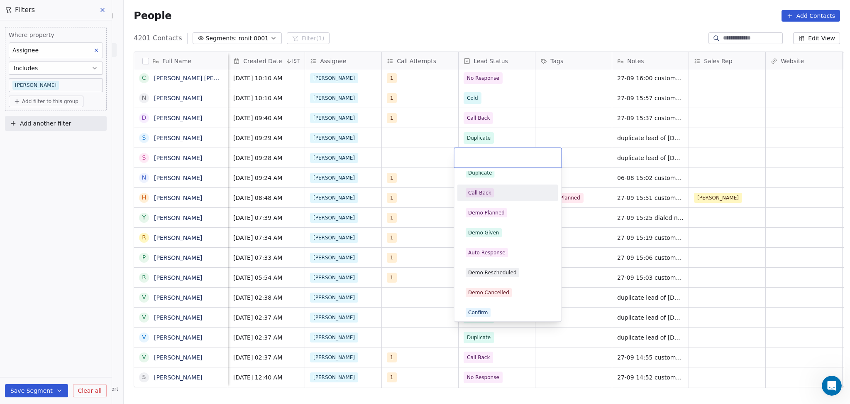
click at [493, 172] on div "Duplicate" at bounding box center [508, 172] width 84 height 9
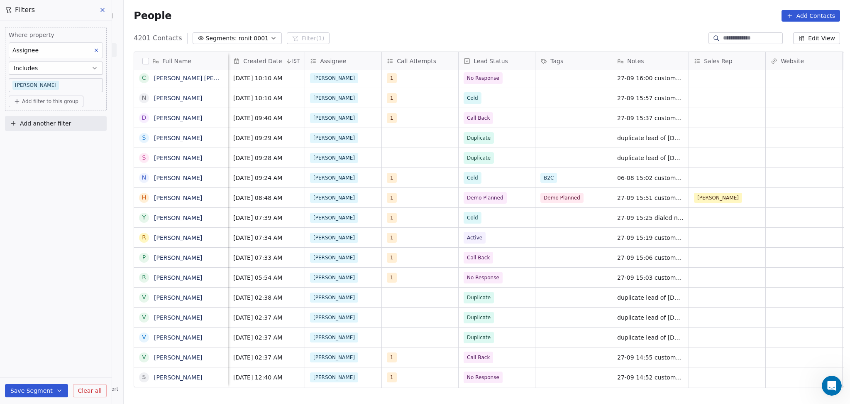
click at [391, 147] on div "WhatsApp Sep 27, 2025 09:28 AM Ronit Duplicate duplicate lead of sep 27 Sep 27,…" at bounding box center [469, 157] width 1710 height 20
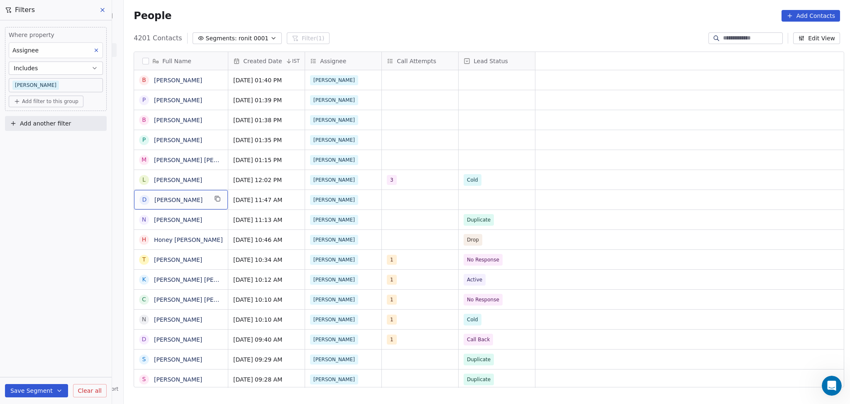
scroll to position [0, 0]
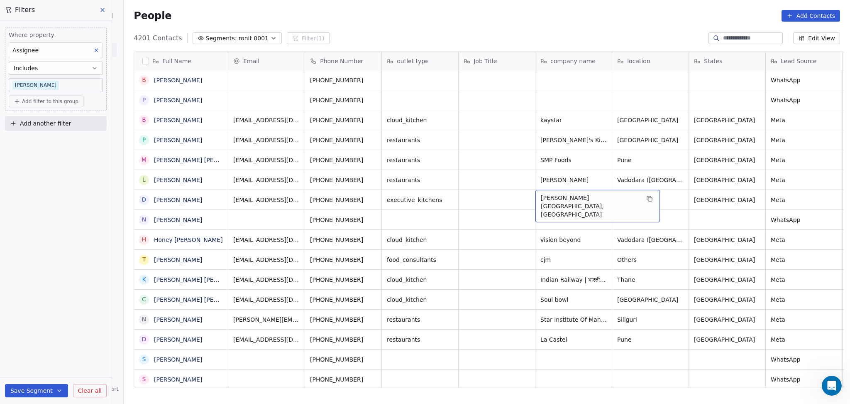
click at [645, 198] on button "grid" at bounding box center [650, 199] width 10 height 10
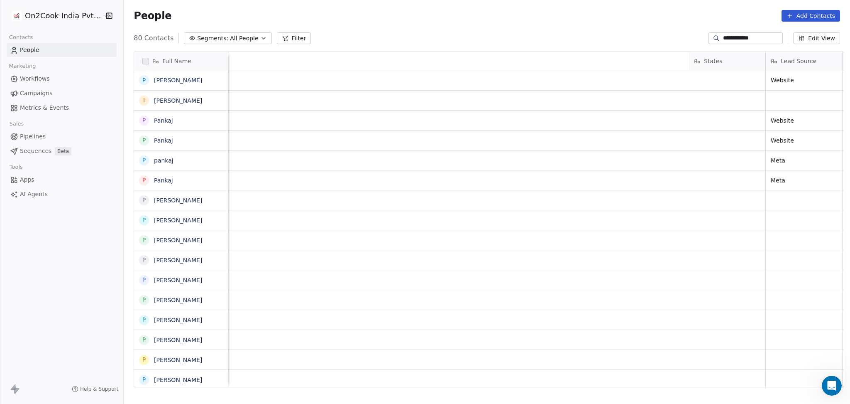
scroll to position [347, 722]
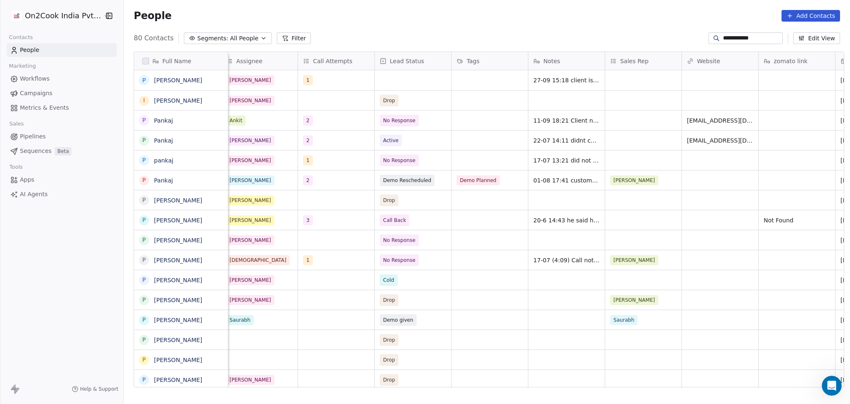
click at [725, 41] on input "**********" at bounding box center [752, 38] width 58 height 8
paste input "**"
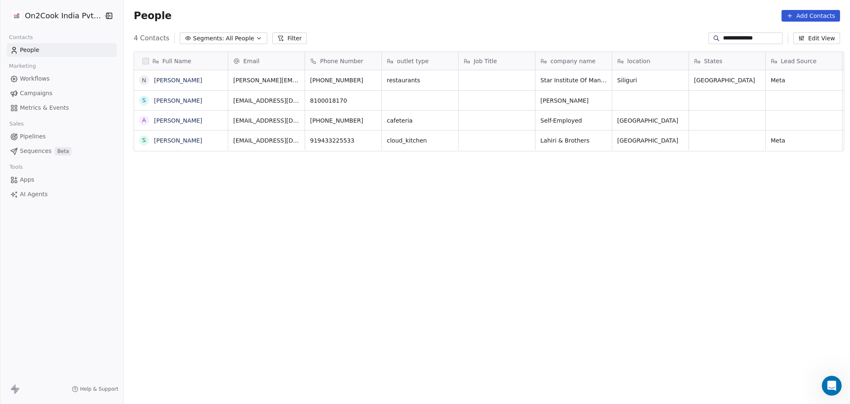
type input "**********"
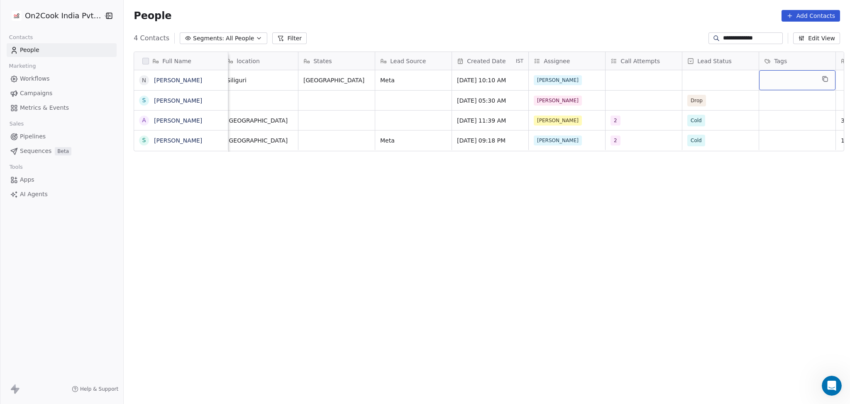
scroll to position [0, 468]
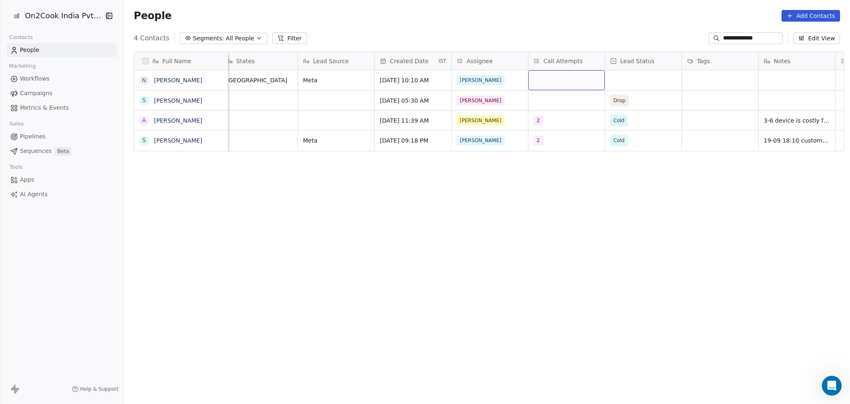
click at [538, 79] on div "grid" at bounding box center [567, 80] width 76 height 20
click at [556, 103] on div "1" at bounding box center [583, 102] width 74 height 9
click at [662, 101] on html "**********" at bounding box center [425, 202] width 850 height 404
click at [653, 82] on div "grid" at bounding box center [643, 80] width 76 height 20
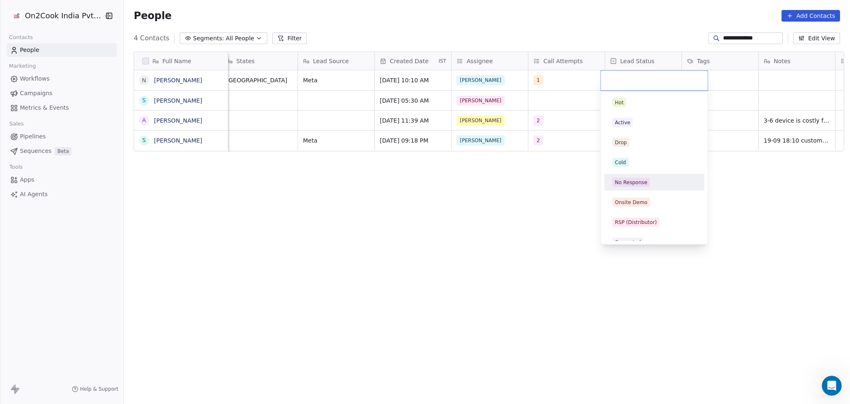
click at [635, 185] on div "No Response" at bounding box center [631, 182] width 32 height 7
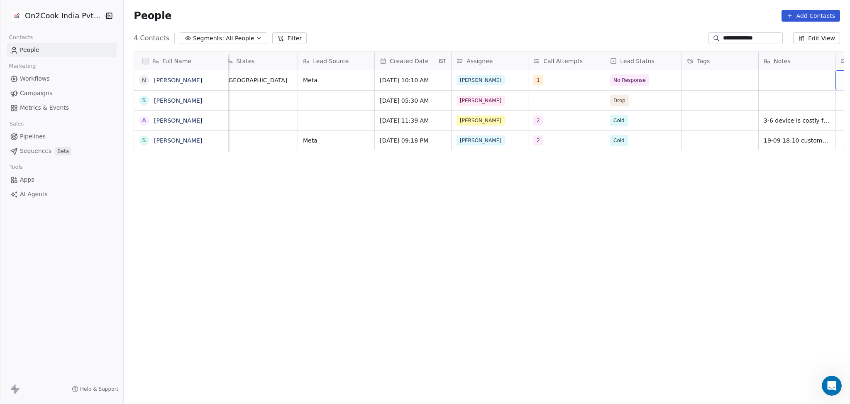
scroll to position [0, 545]
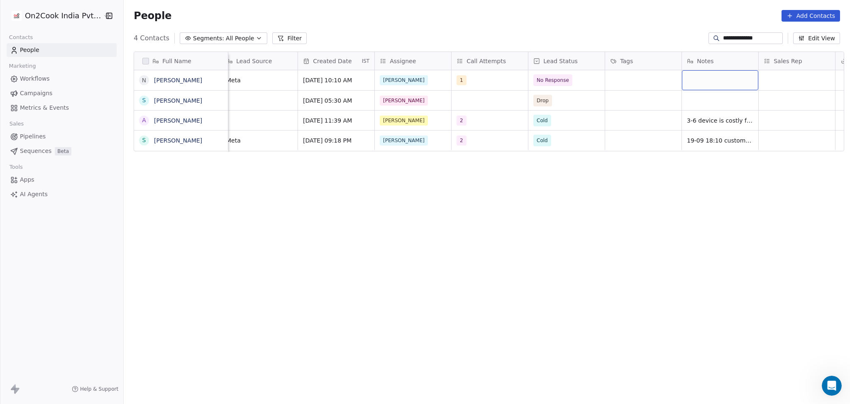
click at [691, 78] on div "grid" at bounding box center [720, 80] width 76 height 20
type textarea "**********"
click at [532, 69] on html "**********" at bounding box center [425, 202] width 850 height 404
click at [545, 78] on span "No Response" at bounding box center [553, 80] width 32 height 8
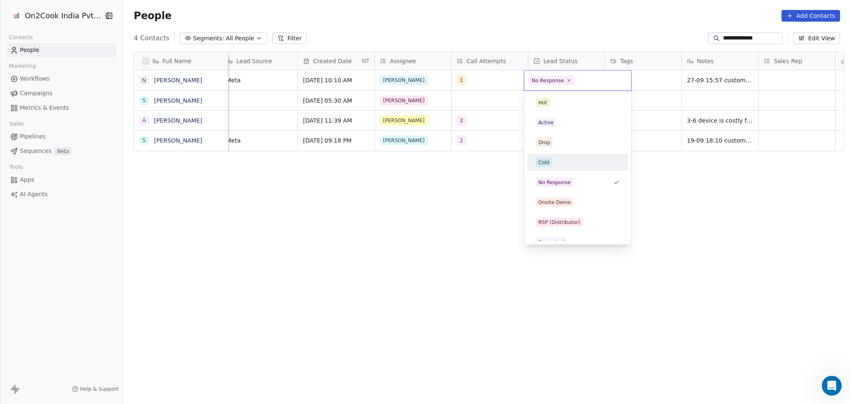
click at [565, 162] on div "Cold" at bounding box center [578, 162] width 84 height 9
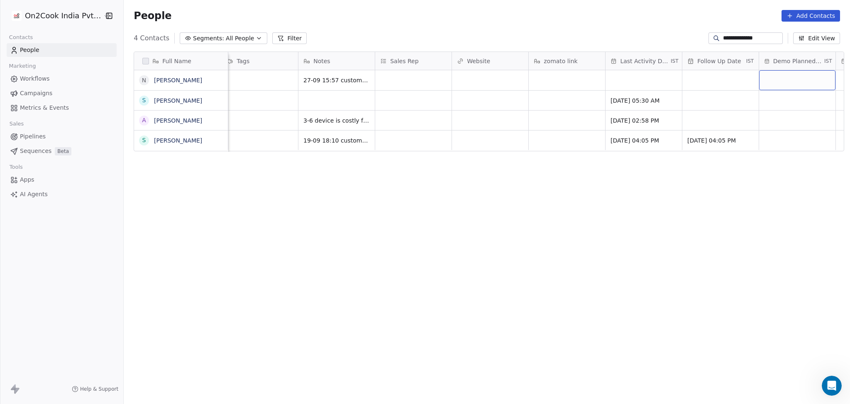
scroll to position [0, 1006]
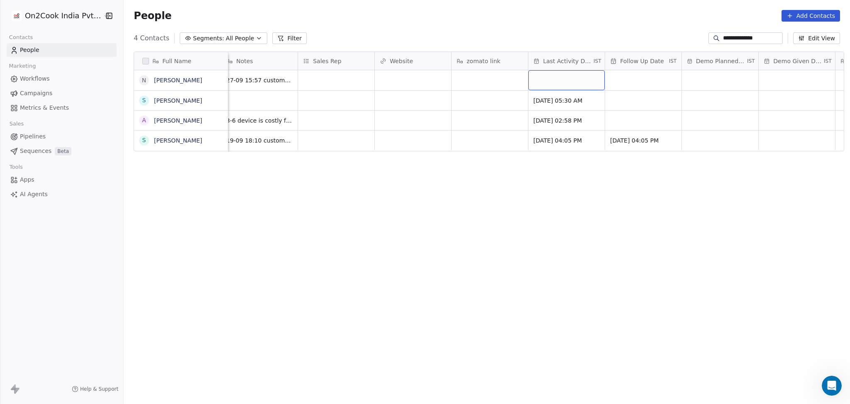
click at [554, 79] on div "grid" at bounding box center [567, 80] width 76 height 20
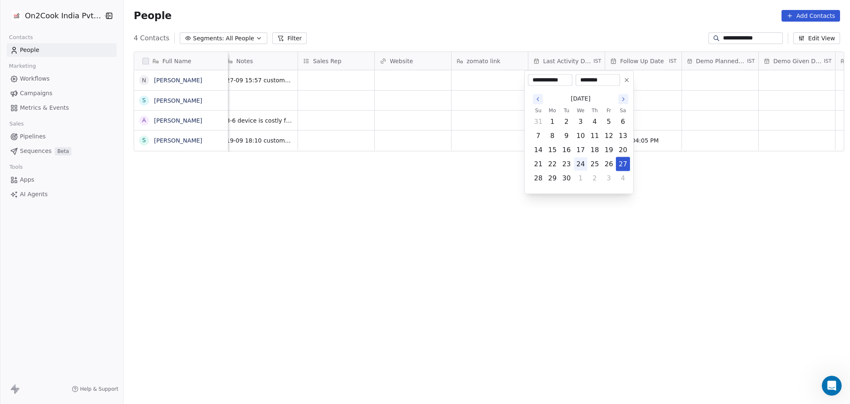
drag, startPoint x: 617, startPoint y: 163, endPoint x: 578, endPoint y: 163, distance: 38.6
click at [618, 163] on button "27" at bounding box center [623, 163] width 13 height 13
click at [457, 146] on html "**********" at bounding box center [425, 202] width 850 height 404
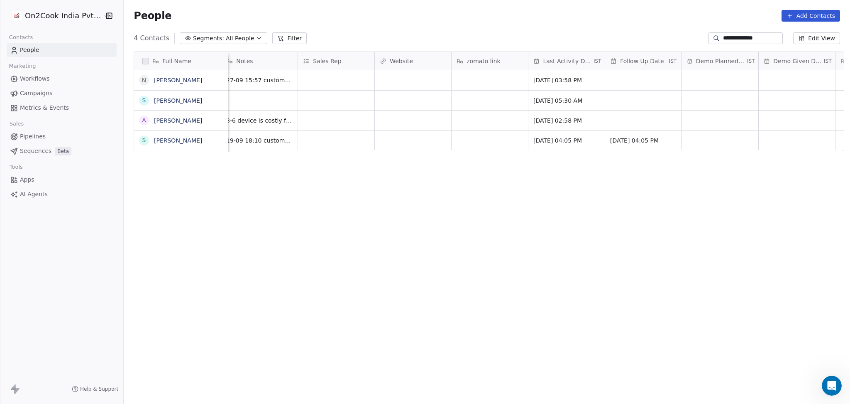
click at [725, 34] on input "**********" at bounding box center [752, 38] width 58 height 8
click at [724, 34] on input "**********" at bounding box center [752, 38] width 58 height 8
paste input "*******"
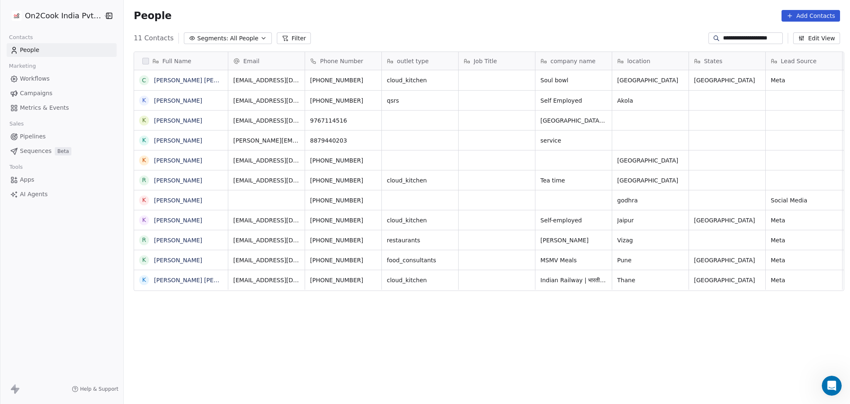
scroll to position [347, 722]
type input "**********"
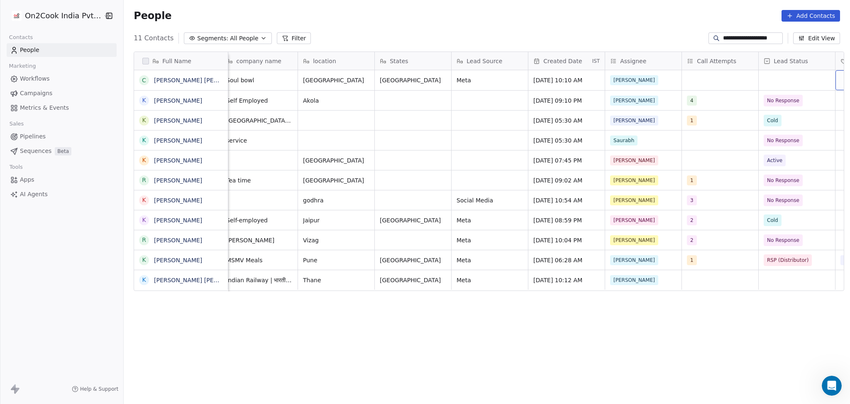
scroll to position [0, 391]
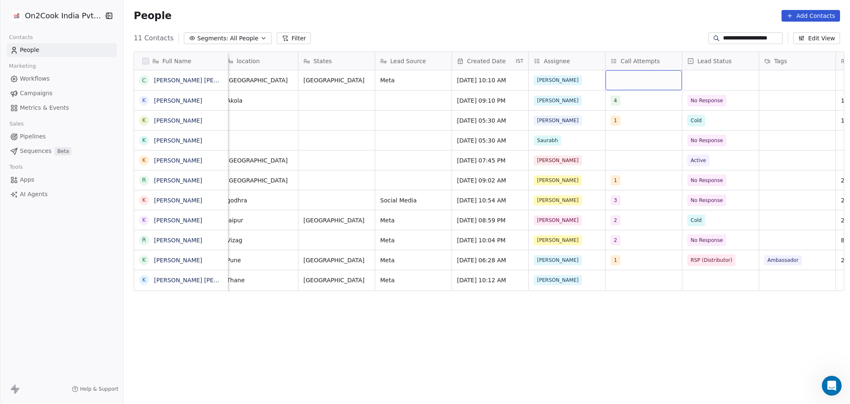
click at [608, 85] on div "grid" at bounding box center [644, 80] width 76 height 20
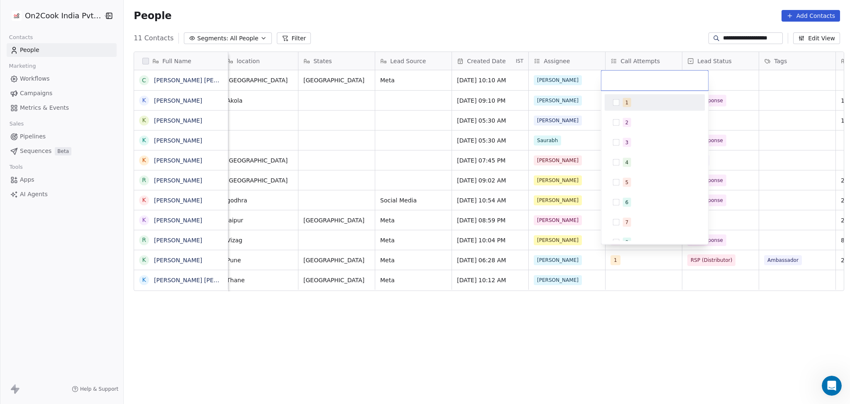
click at [627, 105] on div "1" at bounding box center [627, 102] width 3 height 7
click at [756, 106] on html "**********" at bounding box center [425, 202] width 850 height 404
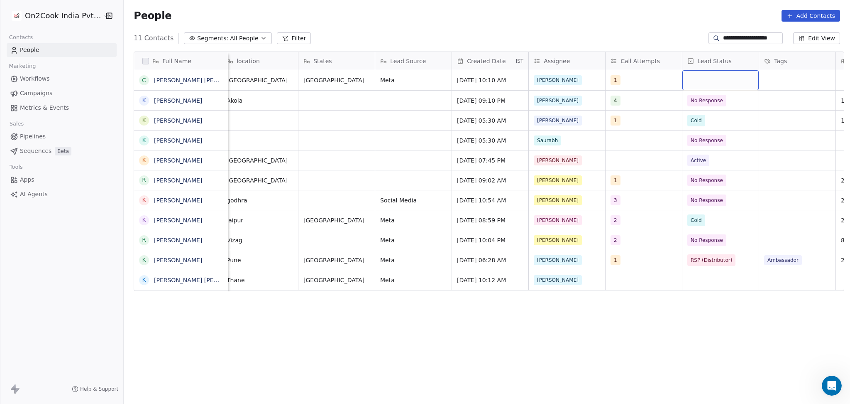
click at [729, 80] on div "grid" at bounding box center [721, 80] width 76 height 20
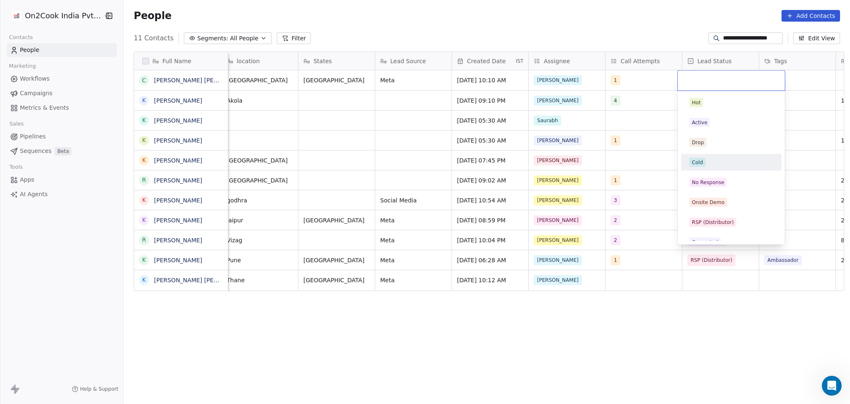
click at [724, 172] on div "Hot Active Drop Cold No Response Onsite Demo RSP (Distributor) Converted Duplic…" at bounding box center [731, 281] width 100 height 375
click at [725, 175] on div "No Response" at bounding box center [731, 182] width 100 height 17
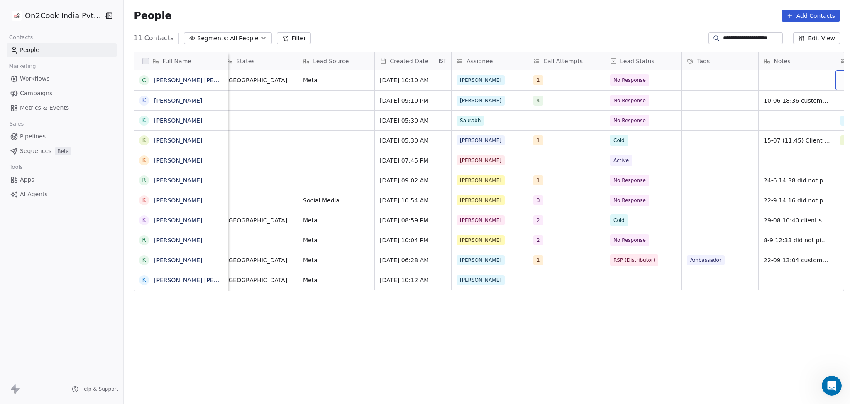
scroll to position [0, 545]
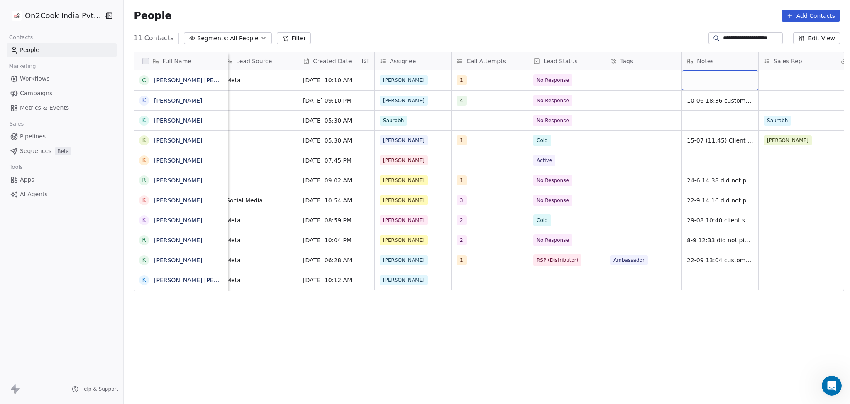
click at [693, 82] on div "grid" at bounding box center [720, 80] width 76 height 20
type textarea "**********"
click at [657, 97] on html "**********" at bounding box center [425, 202] width 850 height 404
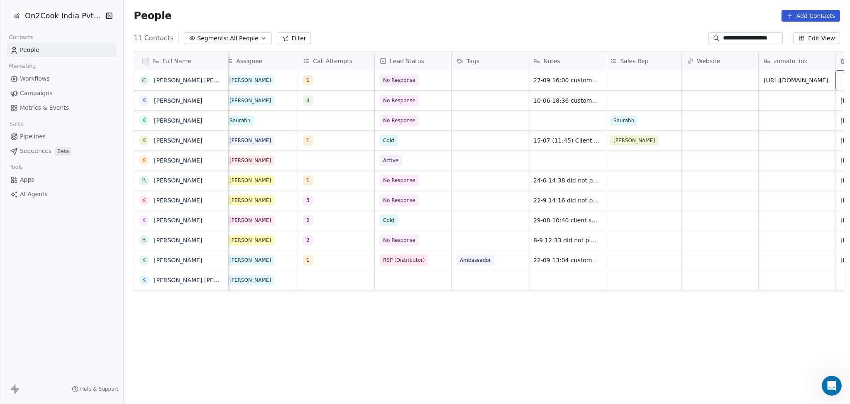
scroll to position [0, 775]
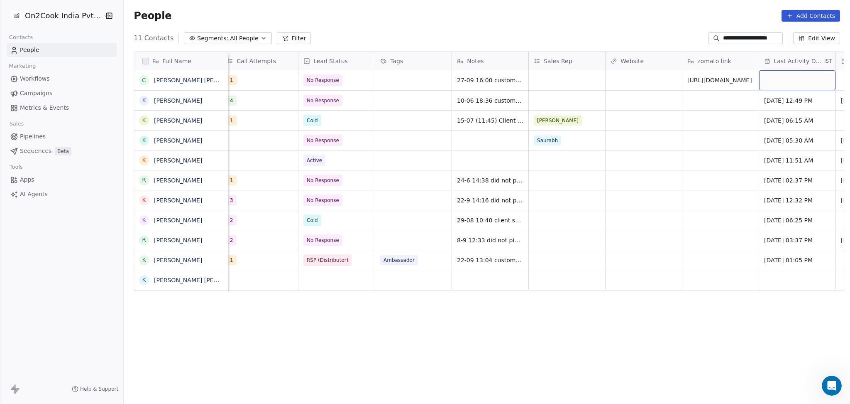
click at [760, 79] on div "grid" at bounding box center [798, 80] width 76 height 20
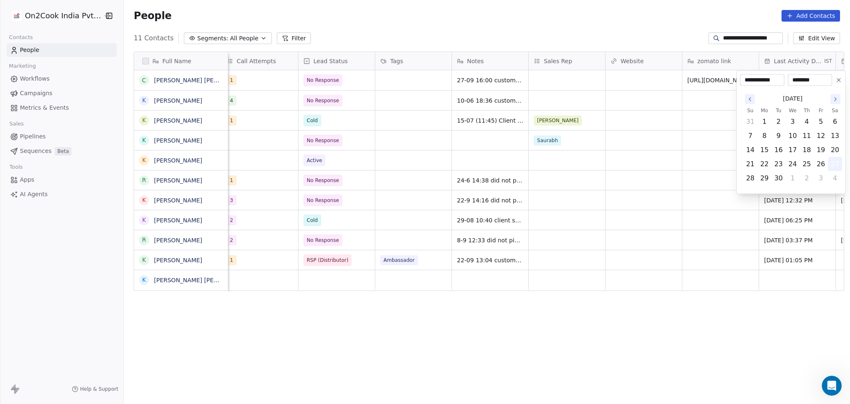
click at [833, 161] on button "27" at bounding box center [835, 163] width 13 height 13
click at [656, 135] on html "**********" at bounding box center [425, 202] width 850 height 404
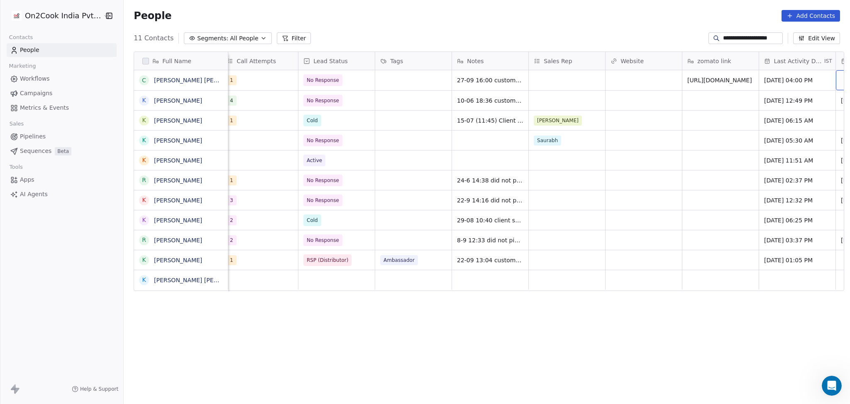
scroll to position [0, 852]
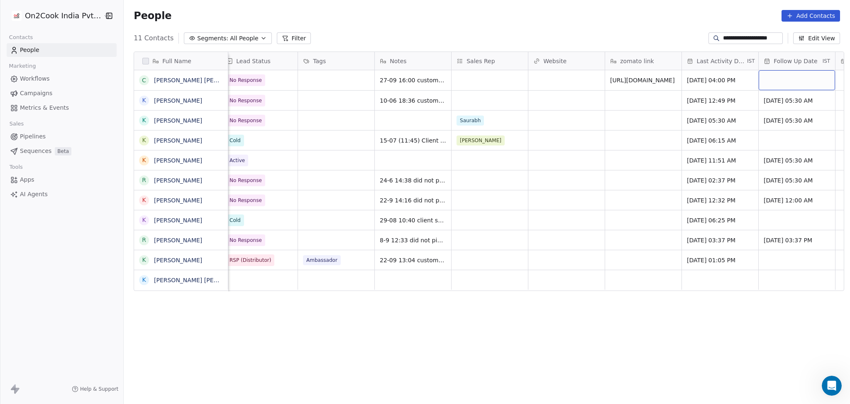
click at [788, 83] on div "grid" at bounding box center [797, 80] width 76 height 20
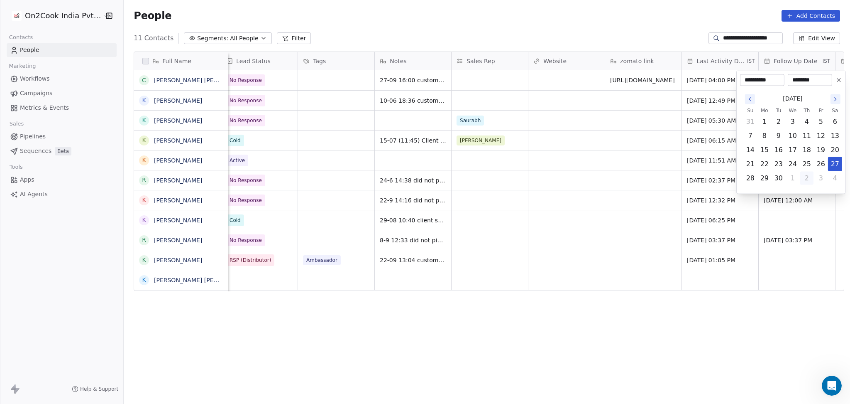
click at [804, 175] on button "2" at bounding box center [807, 178] width 13 height 13
type input "**********"
click at [629, 165] on html "**********" at bounding box center [425, 202] width 850 height 404
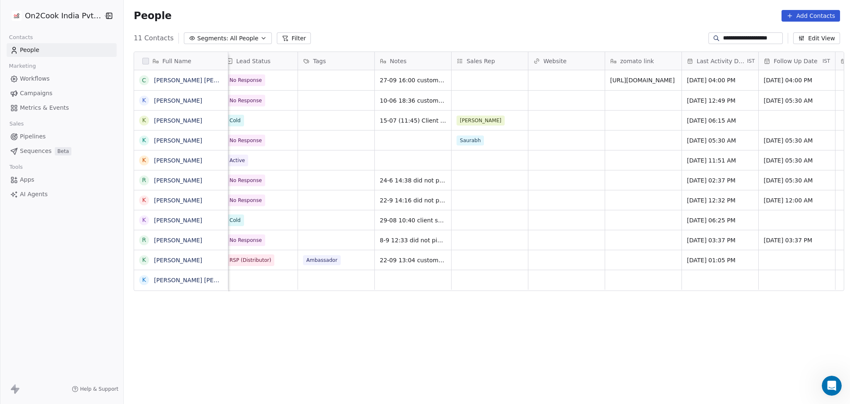
click at [752, 37] on input "**********" at bounding box center [752, 38] width 58 height 8
paste input
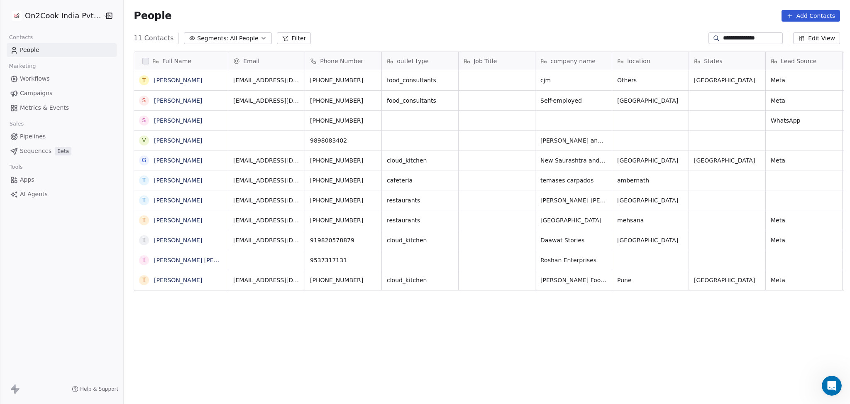
scroll to position [347, 722]
type input "**********"
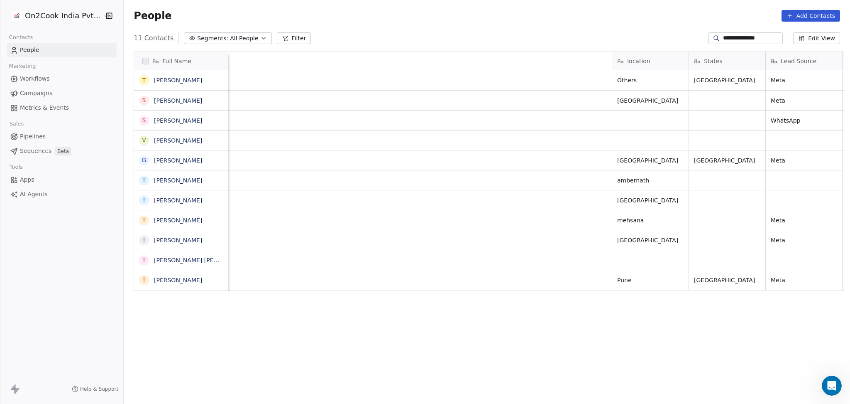
scroll to position [0, 621]
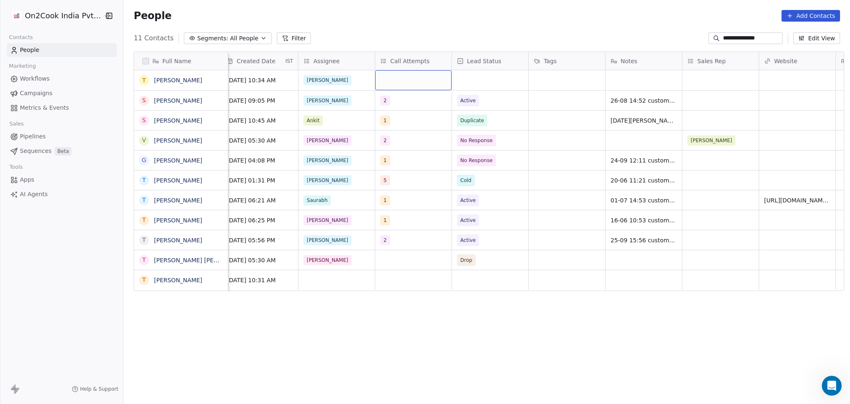
click at [409, 78] on div "grid" at bounding box center [413, 80] width 76 height 20
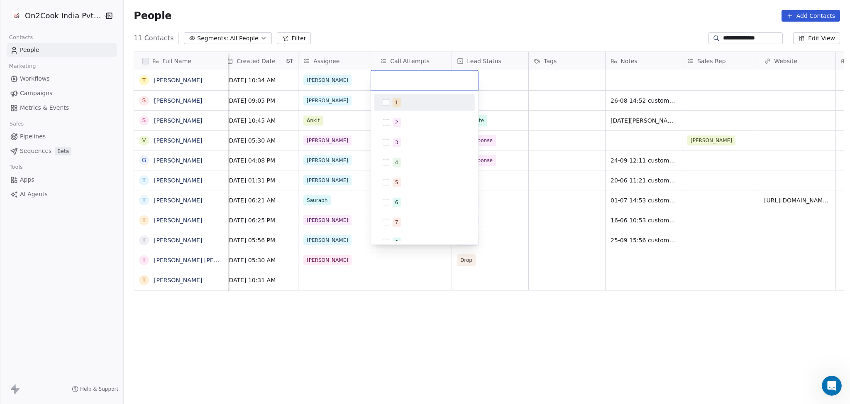
click at [401, 103] on div "1" at bounding box center [430, 102] width 74 height 9
click at [623, 98] on html "**********" at bounding box center [425, 202] width 850 height 404
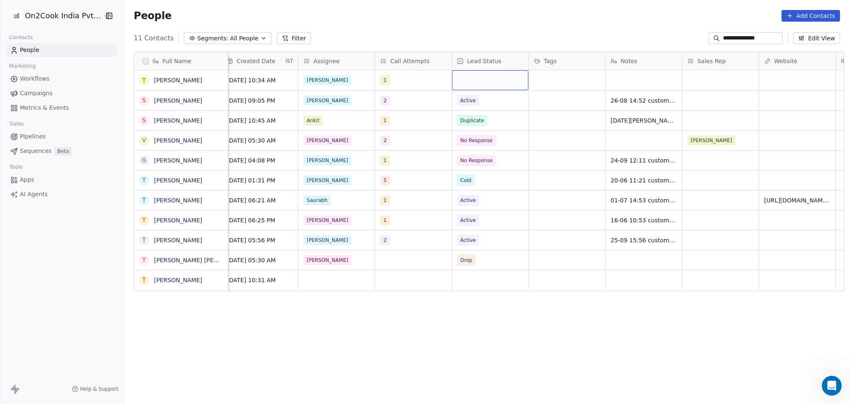
click at [494, 81] on div "grid" at bounding box center [490, 80] width 76 height 20
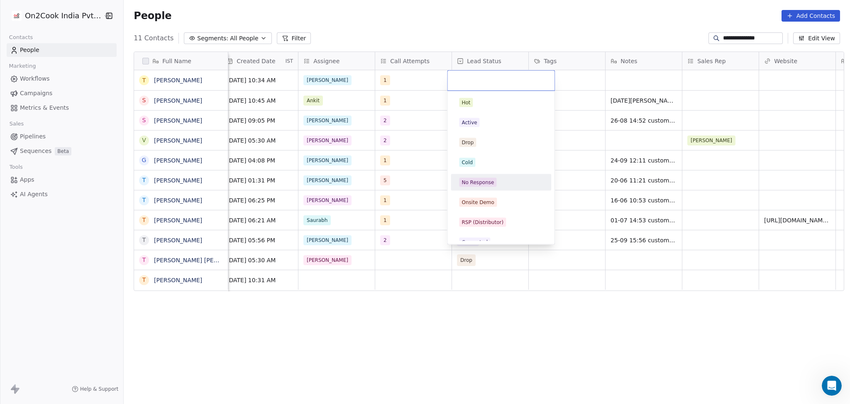
click at [504, 181] on div "No Response" at bounding box center [501, 182] width 84 height 9
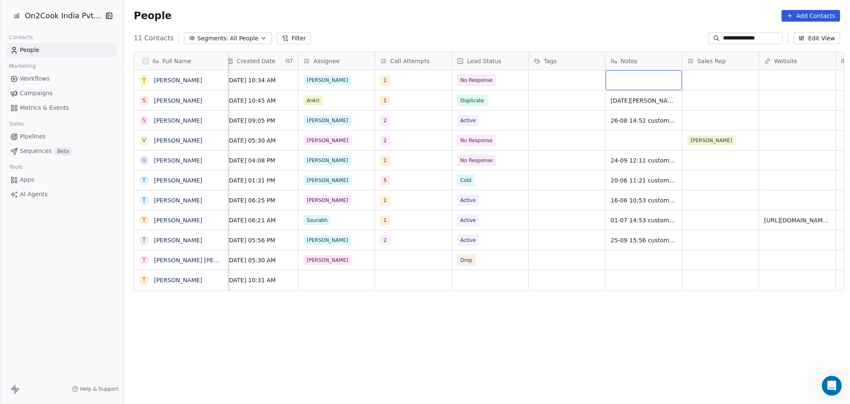
click at [633, 81] on div "grid" at bounding box center [644, 80] width 76 height 20
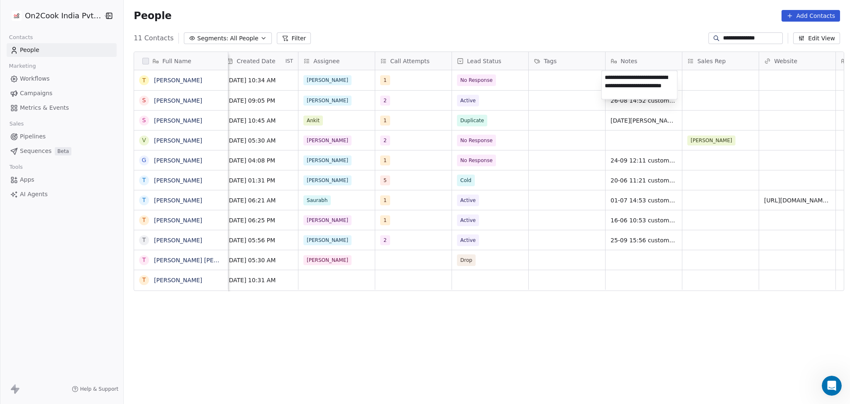
type textarea "**********"
click at [550, 85] on html "**********" at bounding box center [425, 202] width 850 height 404
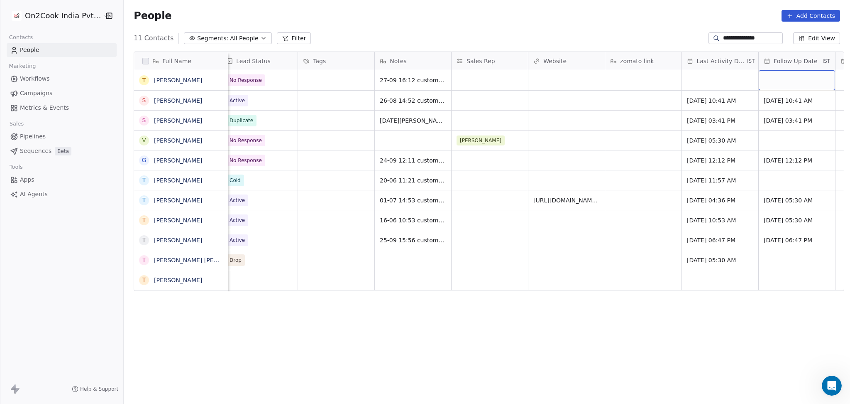
scroll to position [0, 929]
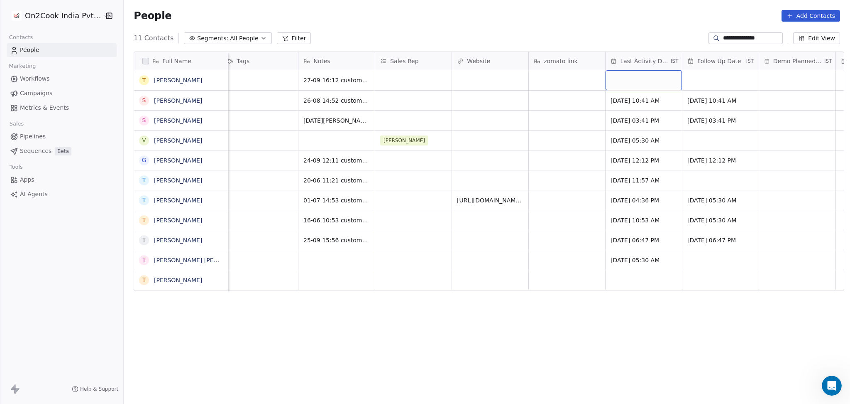
click at [618, 78] on div "grid" at bounding box center [644, 80] width 76 height 20
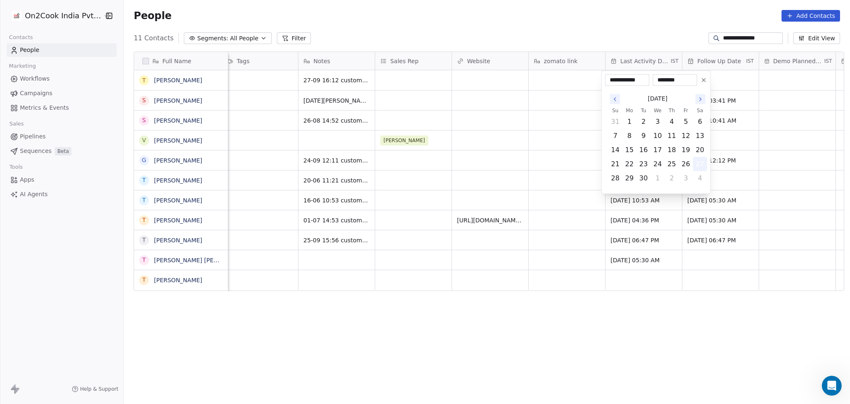
click at [700, 162] on button "27" at bounding box center [700, 163] width 13 height 13
click at [428, 126] on html "**********" at bounding box center [425, 202] width 850 height 404
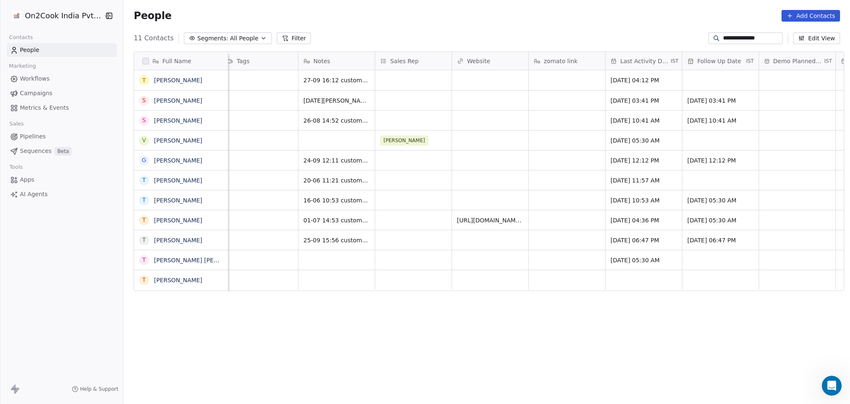
click at [700, 69] on div "Follow Up Date IST" at bounding box center [721, 61] width 76 height 18
click at [700, 69] on html "**********" at bounding box center [425, 202] width 850 height 404
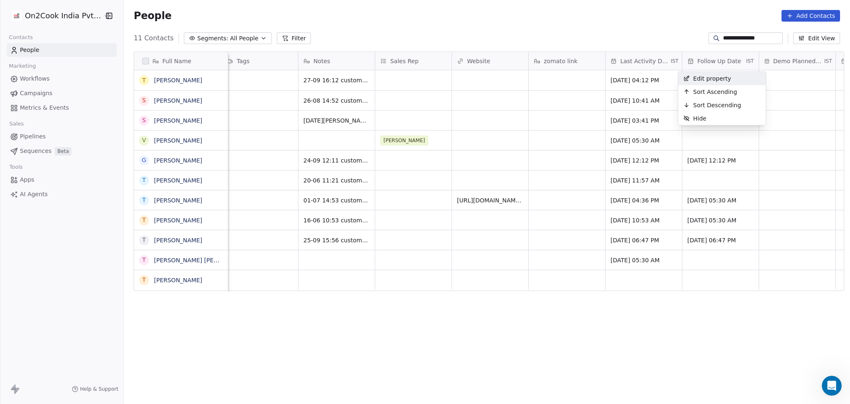
click at [545, 99] on html "**********" at bounding box center [425, 202] width 850 height 404
click at [726, 81] on div "grid" at bounding box center [721, 80] width 76 height 20
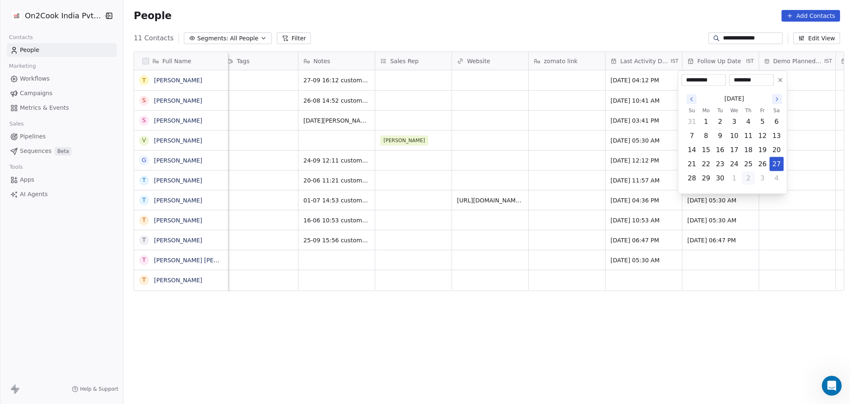
click at [748, 179] on button "2" at bounding box center [748, 178] width 13 height 13
type input "**********"
click at [577, 150] on html "**********" at bounding box center [425, 202] width 850 height 404
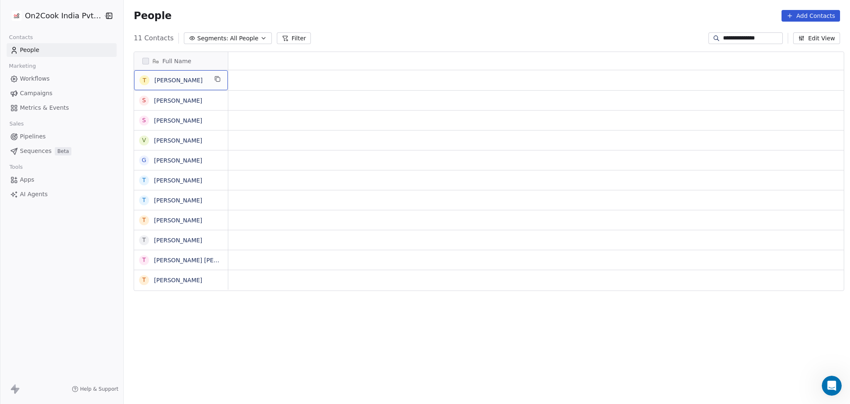
scroll to position [0, 0]
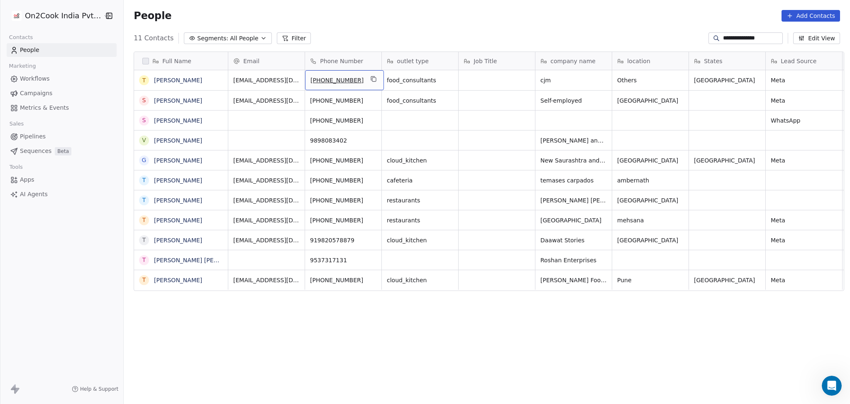
click at [370, 80] on icon "grid" at bounding box center [373, 79] width 7 height 7
click at [215, 78] on icon "grid" at bounding box center [217, 79] width 7 height 7
click at [372, 80] on icon "grid" at bounding box center [374, 80] width 4 height 4
click at [734, 41] on input "**********" at bounding box center [752, 38] width 58 height 8
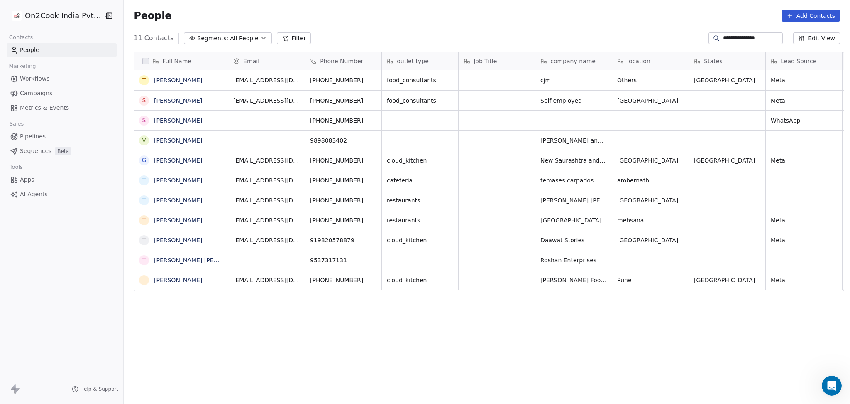
click at [734, 41] on input "**********" at bounding box center [752, 38] width 58 height 8
paste input
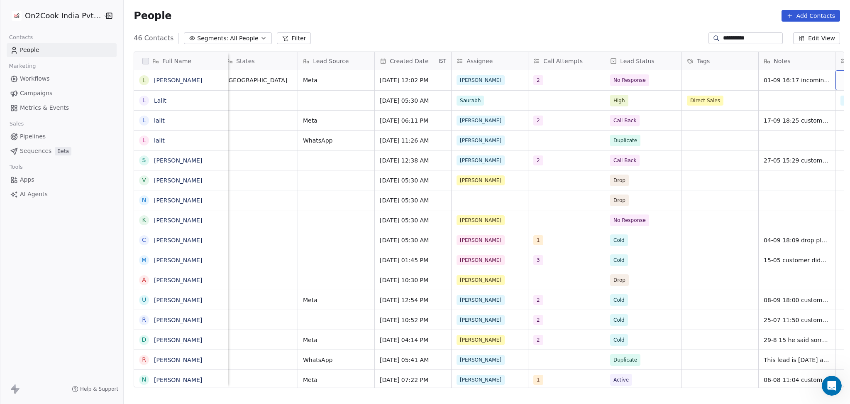
scroll to position [0, 545]
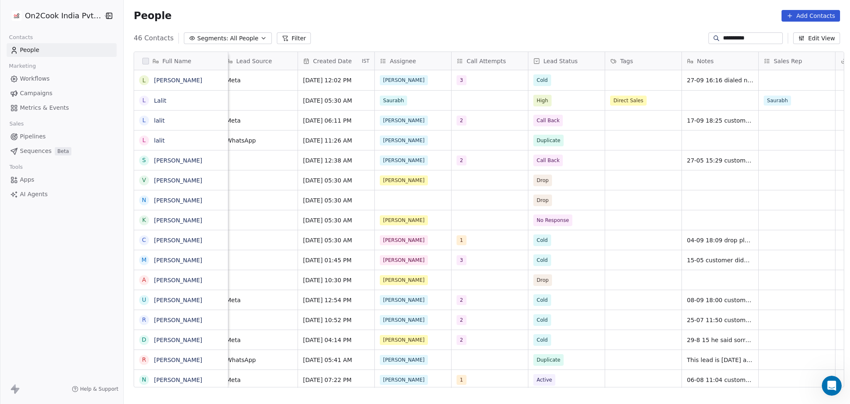
click at [723, 37] on input "**********" at bounding box center [752, 38] width 58 height 8
paste input
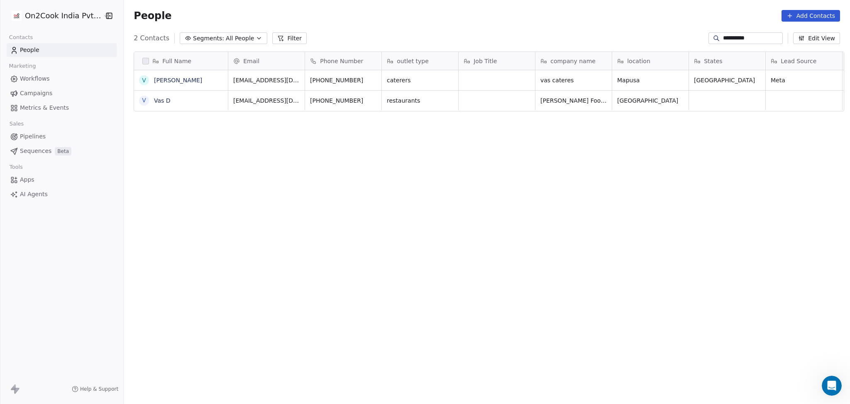
scroll to position [347, 722]
type input "**********"
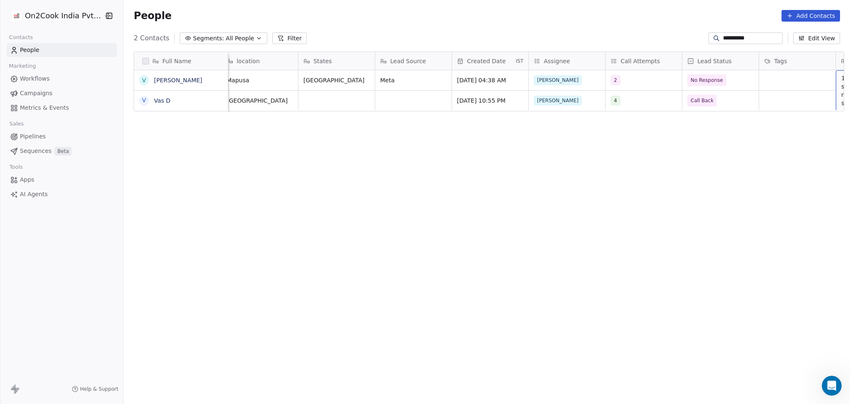
scroll to position [0, 468]
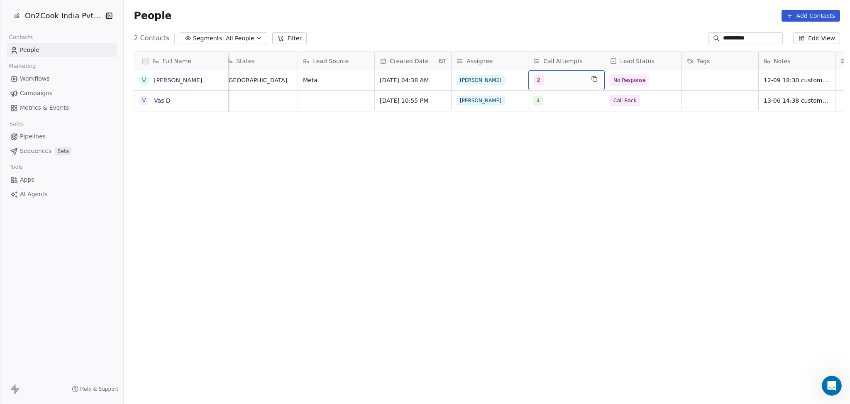
click at [554, 80] on div "2" at bounding box center [559, 80] width 51 height 10
click at [547, 122] on span "2" at bounding box center [550, 122] width 8 height 9
click at [546, 139] on span "3" at bounding box center [550, 142] width 8 height 9
click at [679, 143] on html "**********" at bounding box center [425, 202] width 850 height 404
click at [781, 82] on span "12-09 18:30 customer number is switched off 01-09 12:55 dialed number is switch…" at bounding box center [813, 90] width 99 height 33
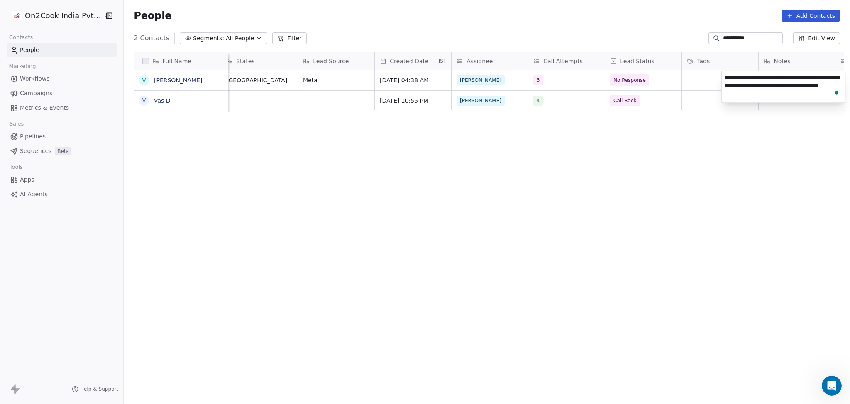
click at [726, 76] on textarea "**********" at bounding box center [784, 87] width 124 height 32
type textarea "**********"
click at [531, 205] on html "**********" at bounding box center [425, 202] width 850 height 404
click at [742, 39] on input "**********" at bounding box center [752, 38] width 58 height 8
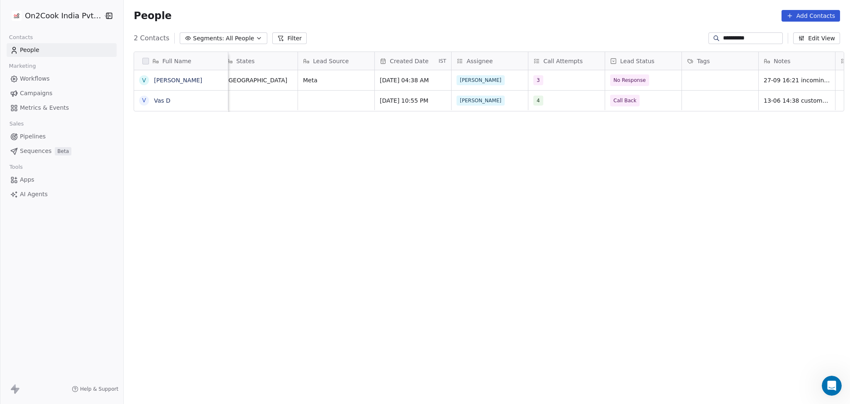
click at [742, 39] on input "**********" at bounding box center [752, 38] width 58 height 8
paste input
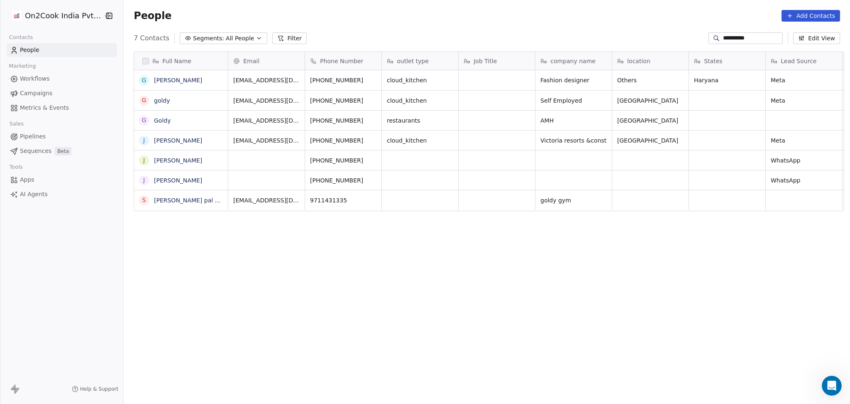
scroll to position [347, 722]
type input "**********"
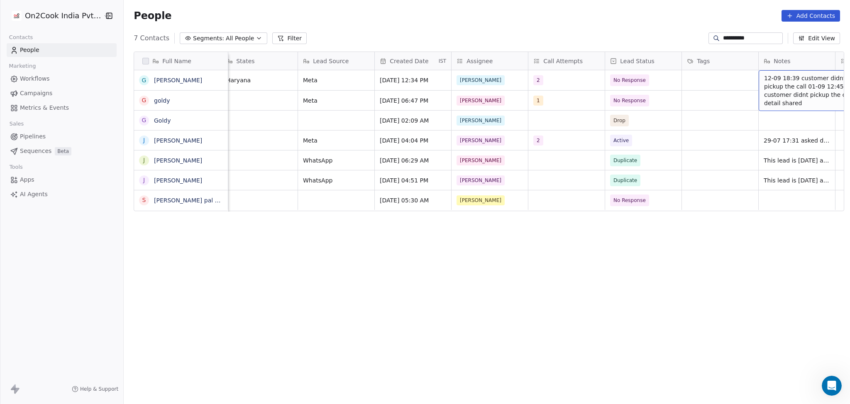
scroll to position [0, 545]
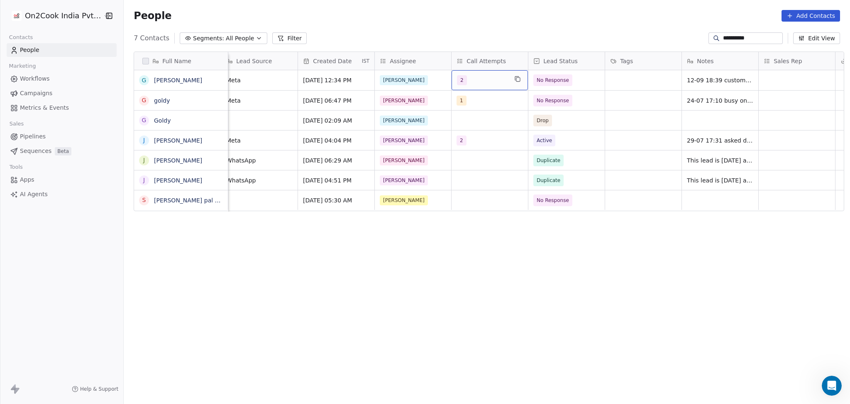
click at [464, 84] on div "2" at bounding box center [482, 80] width 51 height 10
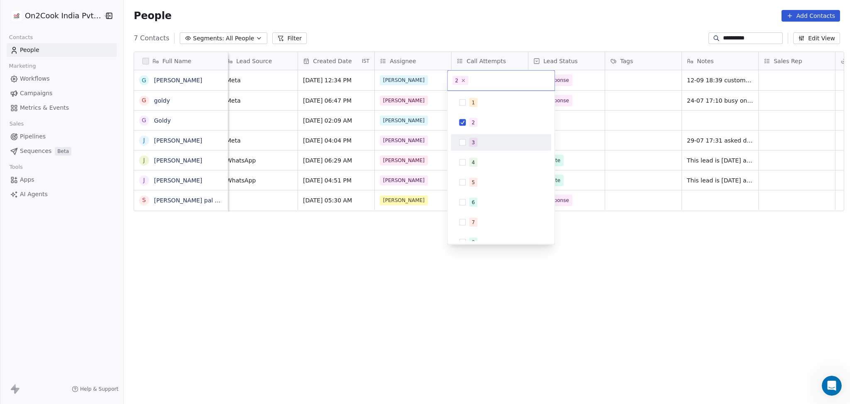
click at [465, 145] on button "Suggestions" at bounding box center [462, 142] width 7 height 7
click at [469, 125] on span "2" at bounding box center [473, 122] width 8 height 9
click at [594, 118] on html "**********" at bounding box center [425, 202] width 850 height 404
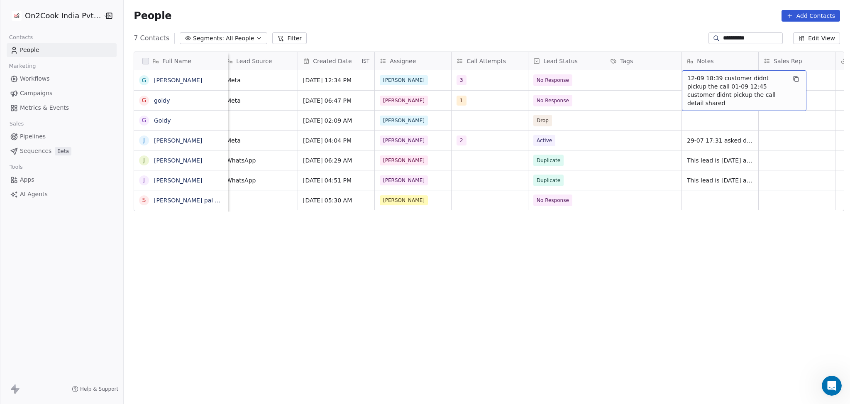
click at [709, 85] on span "12-09 18:39 customer didnt pickup the call 01-09 12:45 customer didnt pickup th…" at bounding box center [737, 90] width 99 height 33
click at [684, 77] on textarea "**********" at bounding box center [741, 87] width 124 height 32
click at [683, 75] on textarea "**********" at bounding box center [741, 87] width 124 height 32
type textarea "**********"
click at [616, 137] on html "**********" at bounding box center [425, 202] width 850 height 404
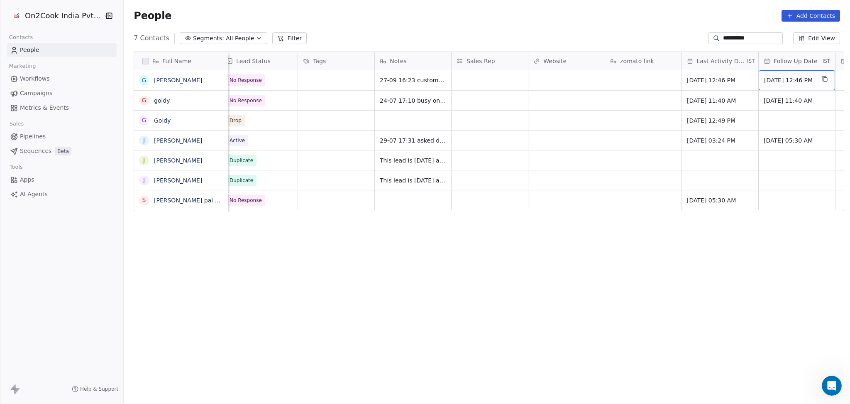
scroll to position [0, 929]
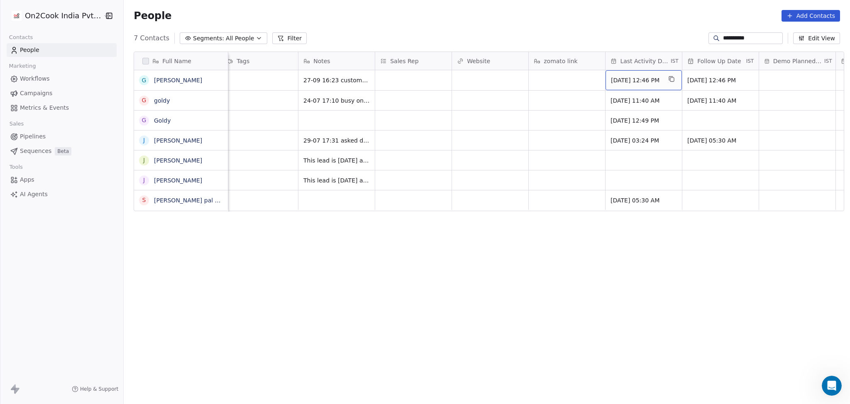
click at [634, 83] on span "Sep 12, 2025 12:46 PM" at bounding box center [636, 80] width 51 height 8
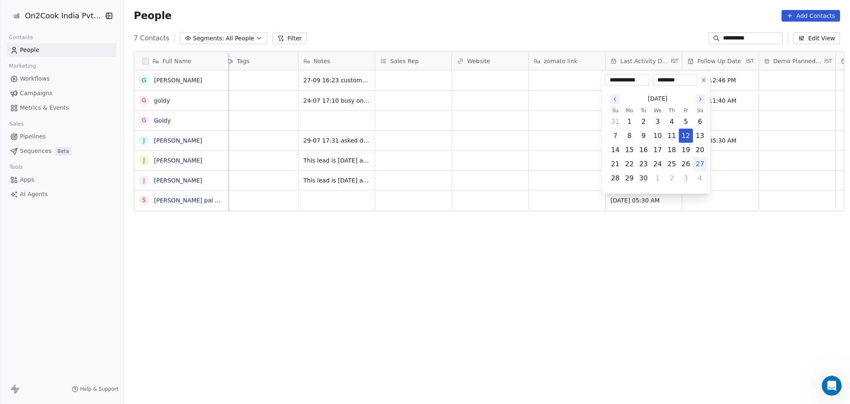
click at [698, 163] on button "27" at bounding box center [700, 163] width 13 height 13
type input "**********"
drag, startPoint x: 420, startPoint y: 123, endPoint x: 499, endPoint y: 105, distance: 80.6
click at [432, 118] on html "**********" at bounding box center [425, 202] width 850 height 404
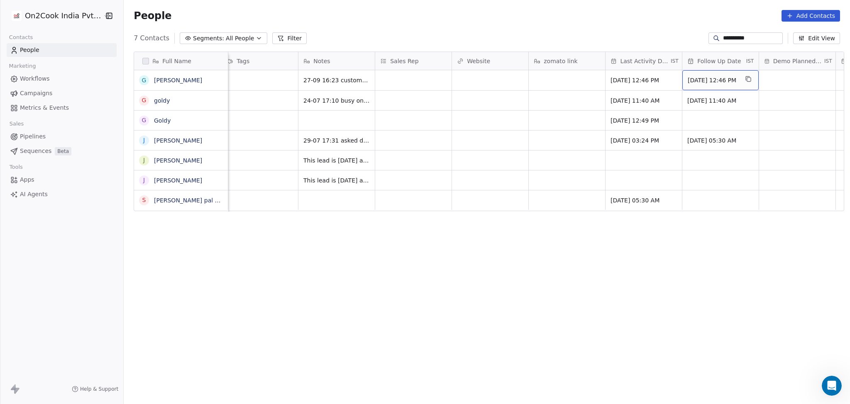
click at [736, 81] on span "Sep 23, 2025 12:46 PM" at bounding box center [713, 80] width 51 height 8
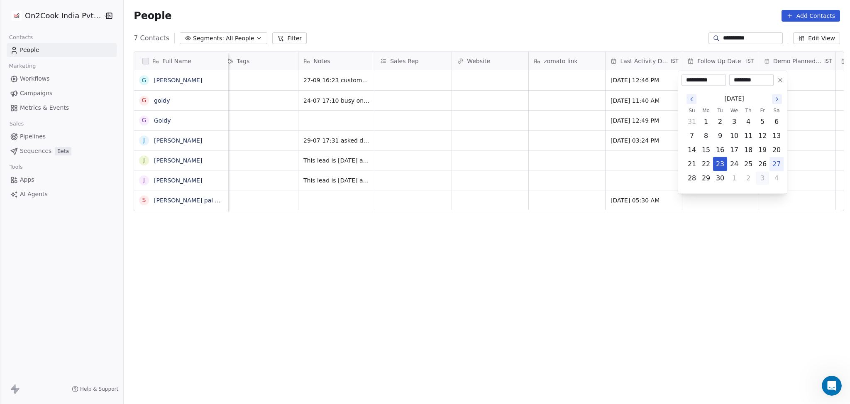
click at [763, 179] on button "3" at bounding box center [762, 178] width 13 height 13
type input "**********"
click at [736, 36] on html "**********" at bounding box center [425, 202] width 850 height 404
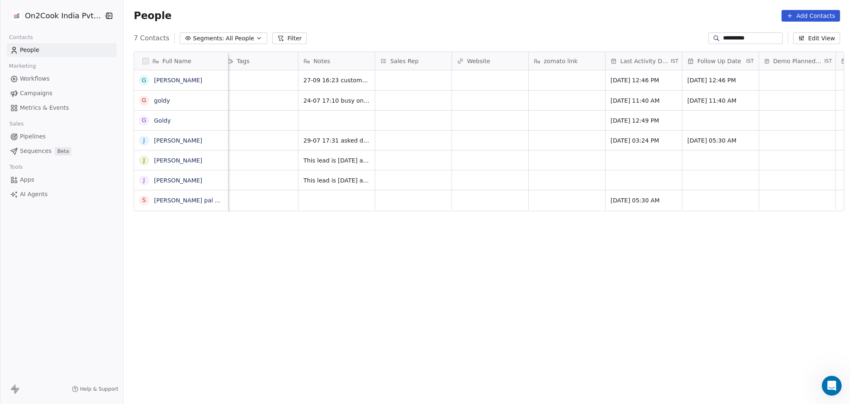
click at [736, 36] on input "**********" at bounding box center [752, 38] width 58 height 8
paste input "**********"
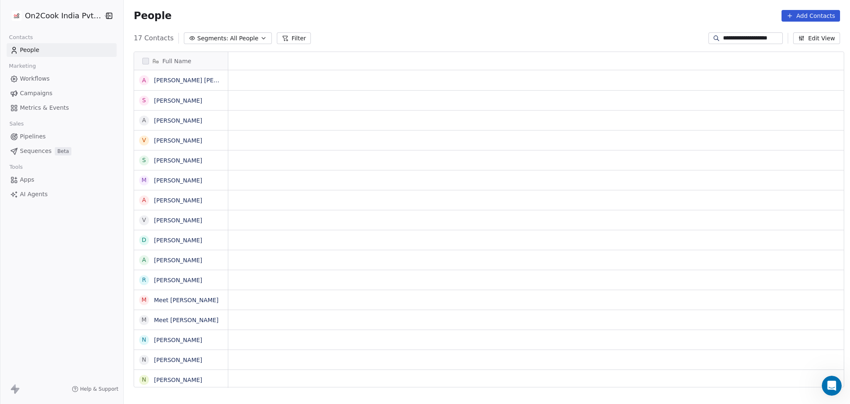
scroll to position [347, 722]
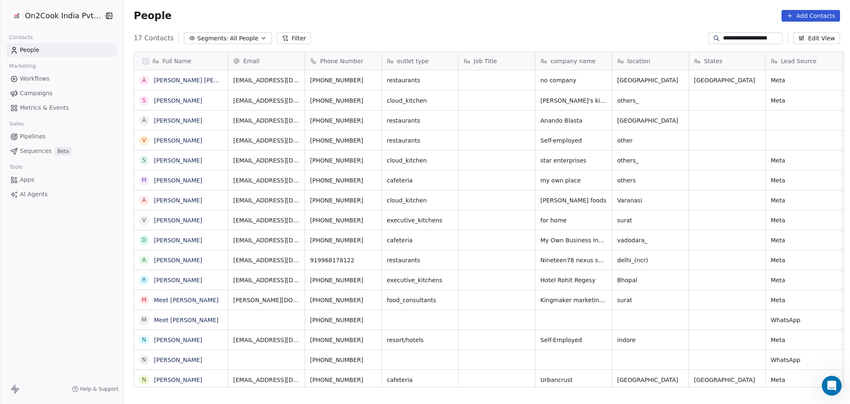
type input "**********"
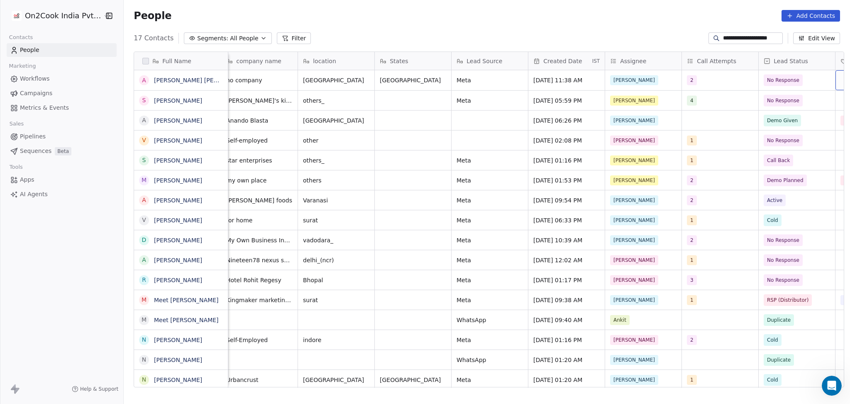
scroll to position [0, 391]
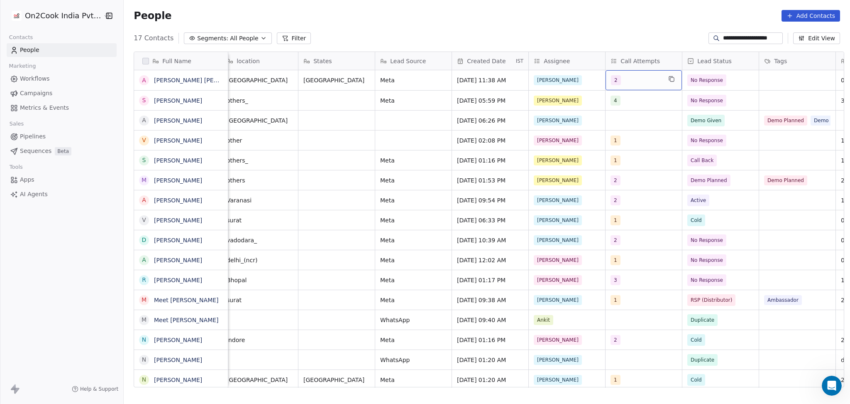
click at [639, 76] on div "2" at bounding box center [636, 80] width 51 height 10
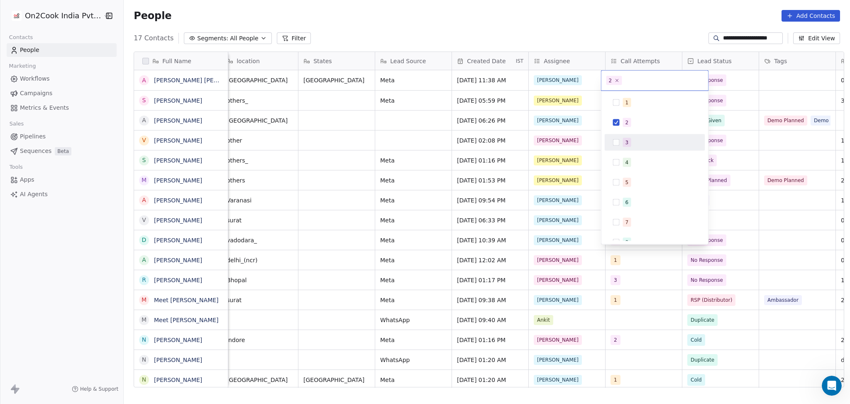
click at [636, 137] on div "3" at bounding box center [655, 142] width 94 height 13
click at [637, 117] on div "2" at bounding box center [655, 122] width 94 height 13
click at [729, 89] on html "**********" at bounding box center [425, 202] width 850 height 404
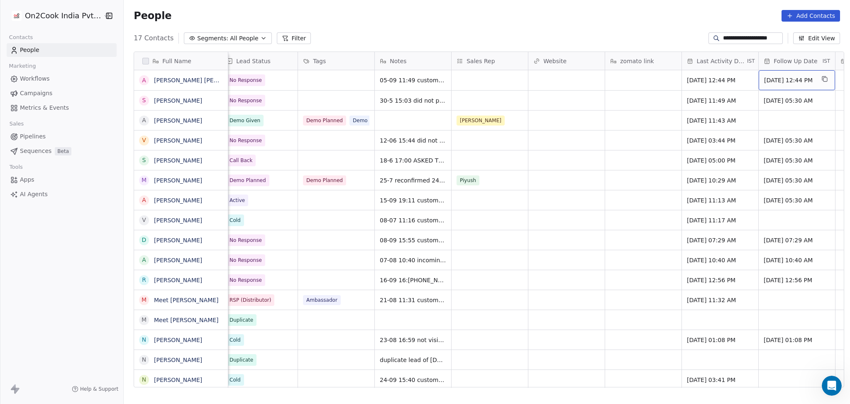
scroll to position [0, 929]
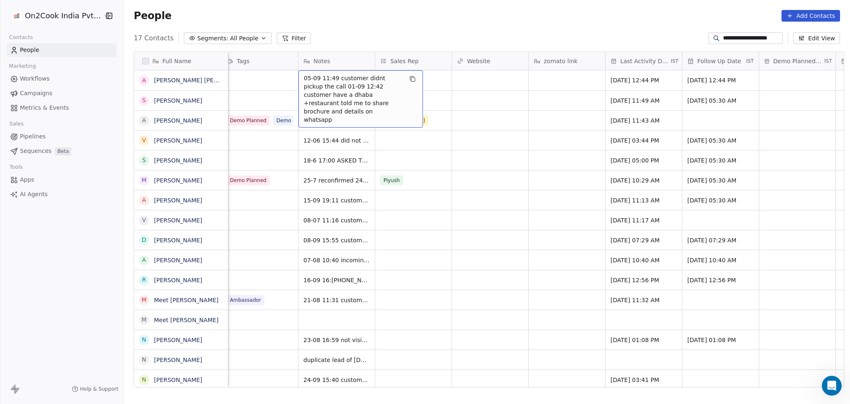
click at [336, 81] on span "05-09 11:49 customer didnt pickup the call 01-09 12:42 customer have a dhaba +r…" at bounding box center [353, 99] width 99 height 50
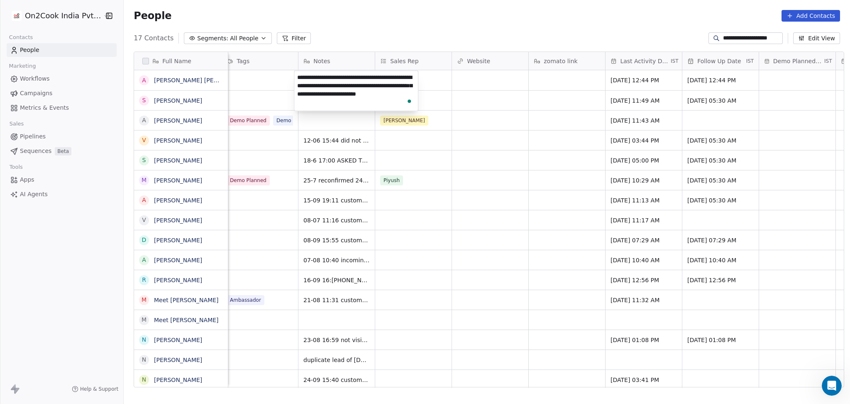
click at [294, 78] on textarea "**********" at bounding box center [356, 91] width 124 height 40
type textarea "**********"
drag, startPoint x: 503, startPoint y: 94, endPoint x: 503, endPoint y: 88, distance: 5.8
click at [503, 91] on html "**********" at bounding box center [425, 202] width 850 height 404
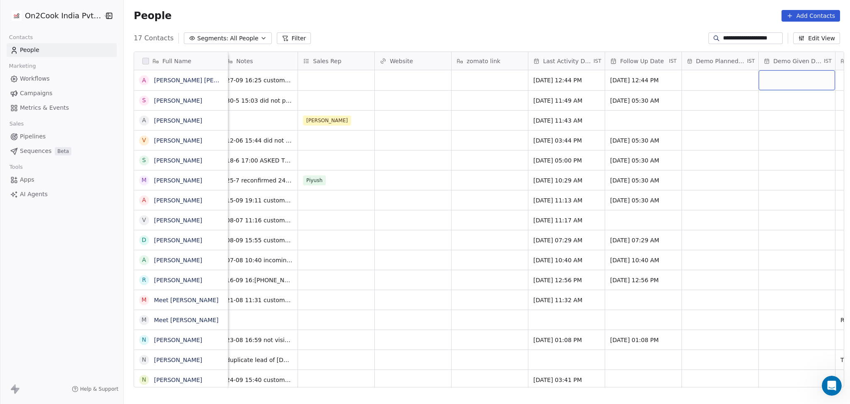
scroll to position [0, 1082]
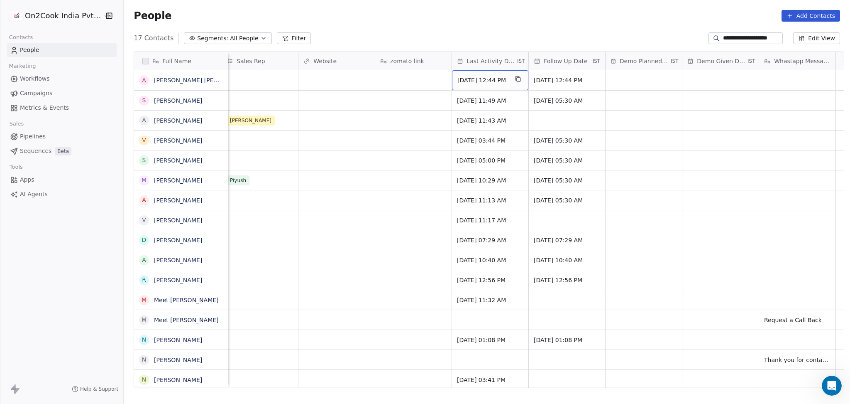
click at [478, 86] on div "Sep 05, 2025 12:44 PM" at bounding box center [490, 80] width 76 height 20
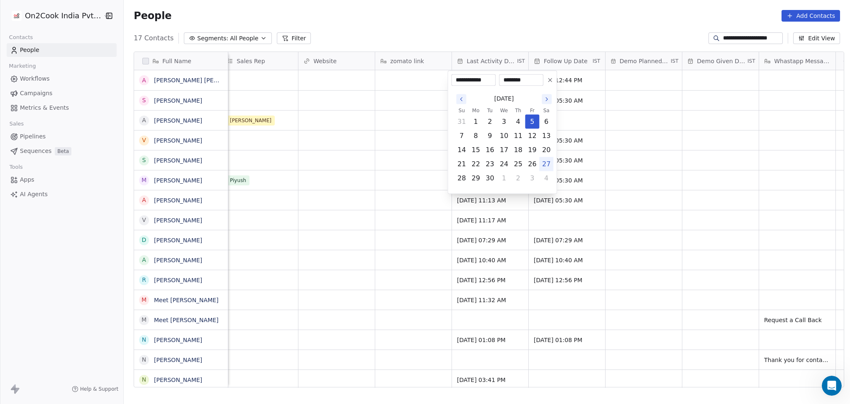
click at [546, 163] on button "27" at bounding box center [546, 163] width 13 height 13
type input "**********"
drag, startPoint x: 329, startPoint y: 143, endPoint x: 514, endPoint y: 93, distance: 191.9
click at [334, 142] on html "**********" at bounding box center [425, 202] width 850 height 404
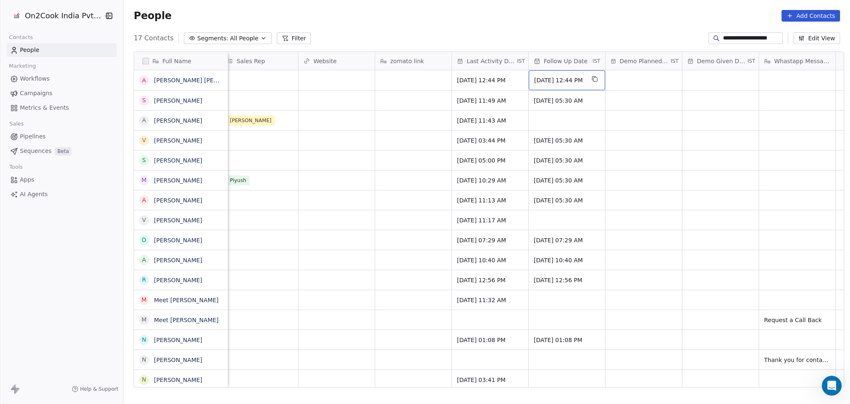
click at [558, 81] on span "Sep 24, 2025 12:44 PM" at bounding box center [559, 80] width 51 height 8
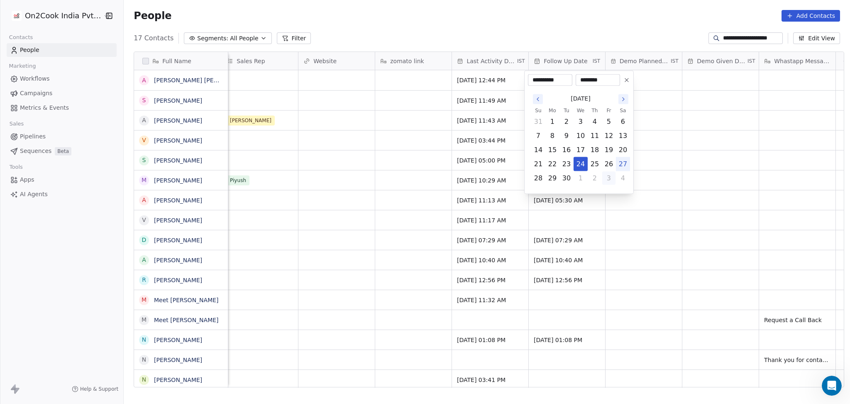
click at [603, 176] on button "3" at bounding box center [609, 178] width 13 height 13
type input "**********"
click at [412, 150] on html "**********" at bounding box center [425, 202] width 850 height 404
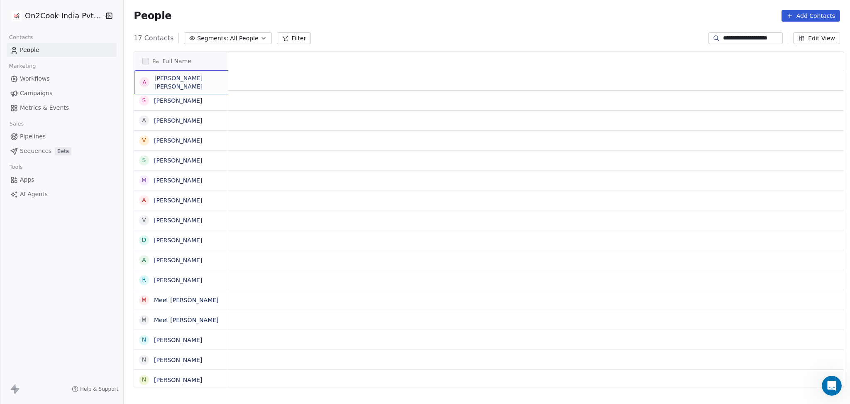
scroll to position [0, 0]
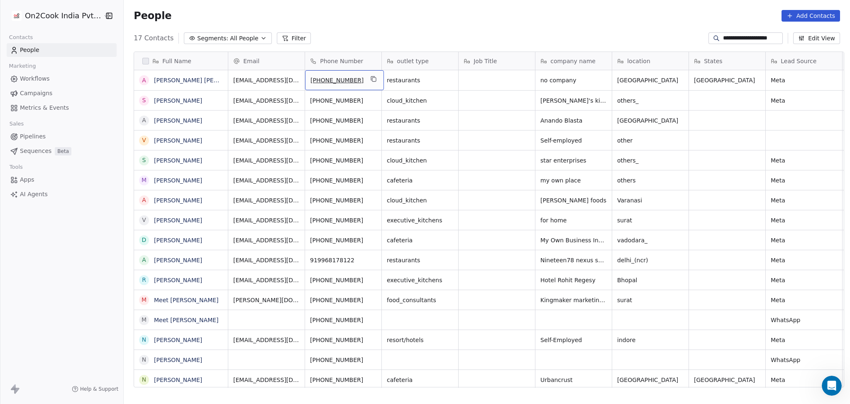
click at [370, 80] on icon "grid" at bounding box center [373, 79] width 7 height 7
click at [751, 36] on input "**********" at bounding box center [752, 38] width 58 height 8
paste input
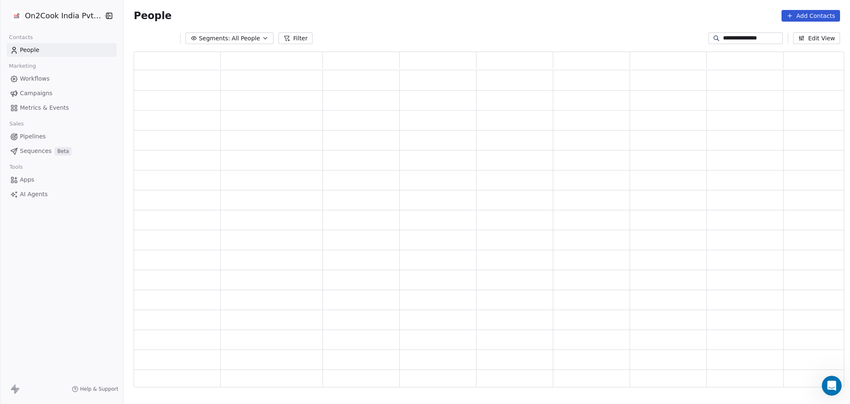
scroll to position [327, 702]
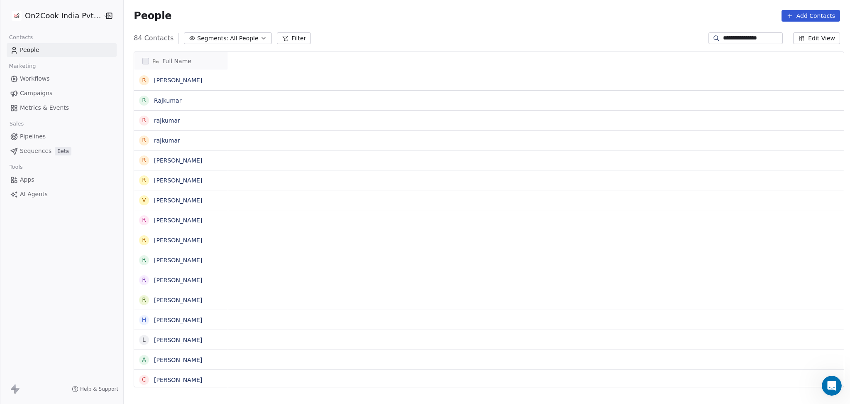
type input "**********"
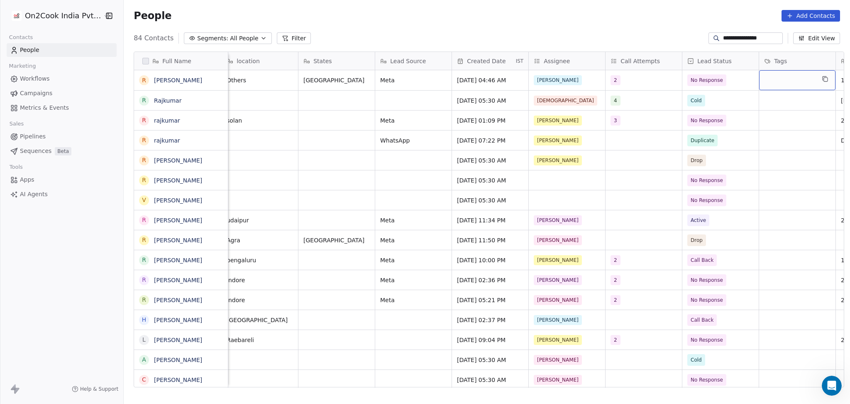
scroll to position [0, 468]
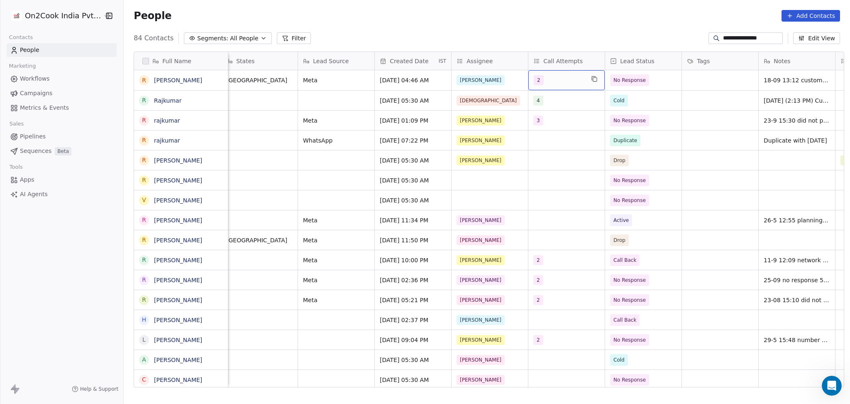
click at [580, 80] on div "2" at bounding box center [567, 80] width 76 height 20
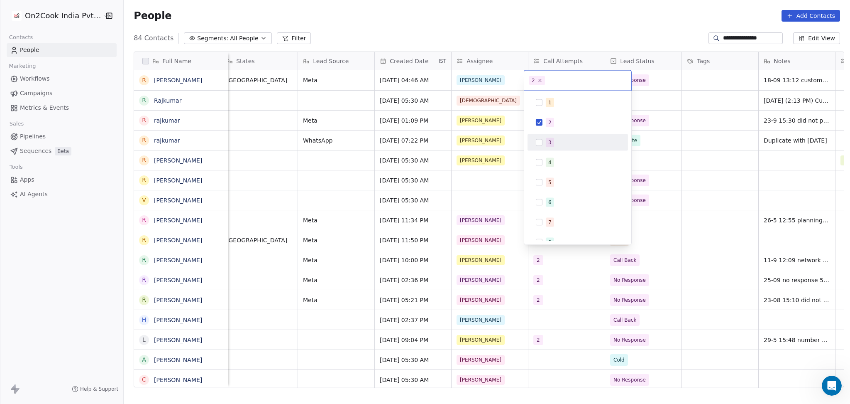
click at [554, 142] on span "3" at bounding box center [550, 142] width 8 height 9
click at [557, 116] on div "2" at bounding box center [578, 122] width 94 height 13
click at [710, 115] on html "**********" at bounding box center [425, 202] width 850 height 404
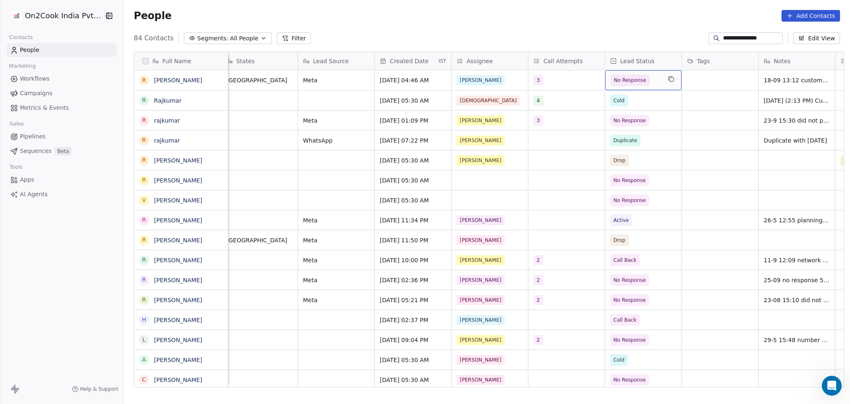
click at [647, 86] on span "No Response" at bounding box center [636, 80] width 51 height 12
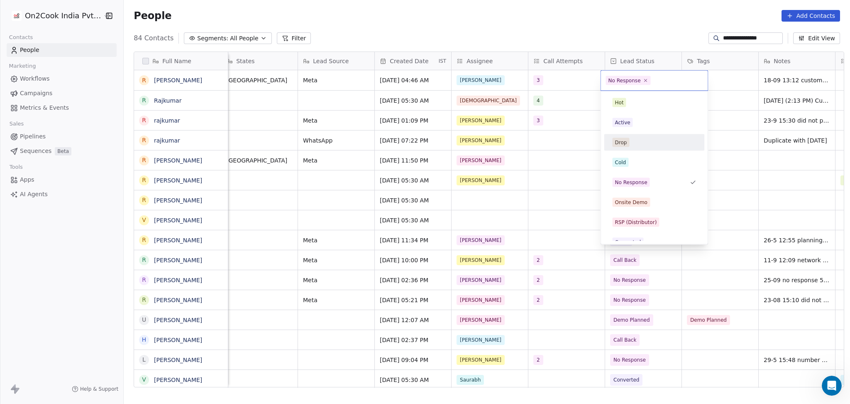
click at [775, 78] on html "**********" at bounding box center [425, 202] width 850 height 404
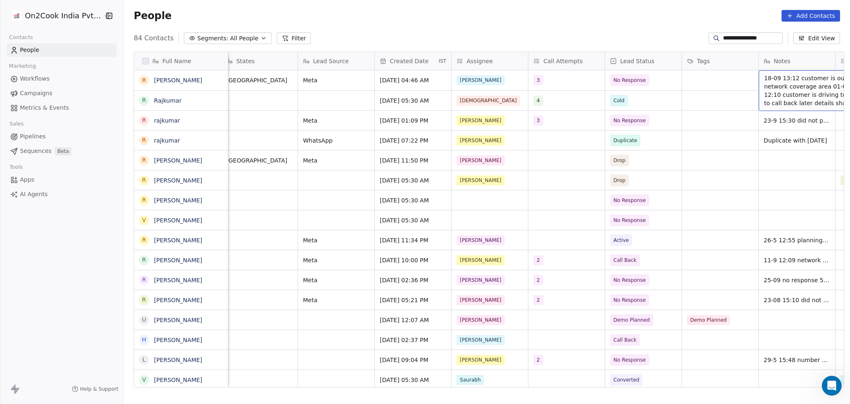
click at [764, 77] on span "18-09 13:12 customer is out of network coverage area 01-09 12:10 customer is dr…" at bounding box center [813, 90] width 99 height 33
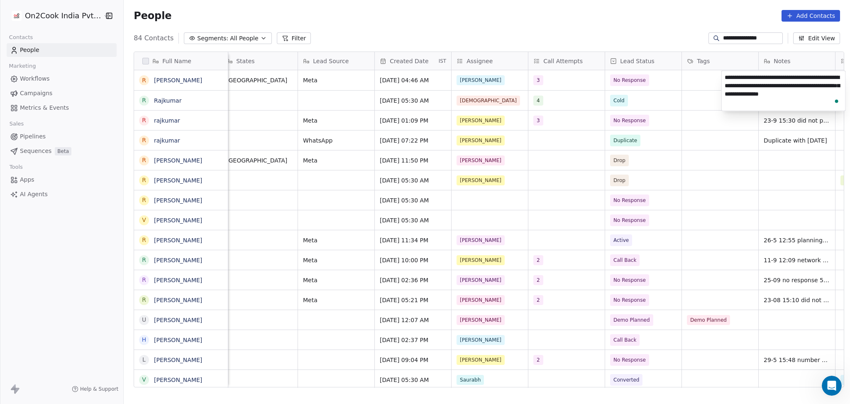
click at [723, 78] on textarea "**********" at bounding box center [784, 91] width 124 height 40
type textarea "**********"
click at [715, 108] on html "**********" at bounding box center [425, 202] width 850 height 404
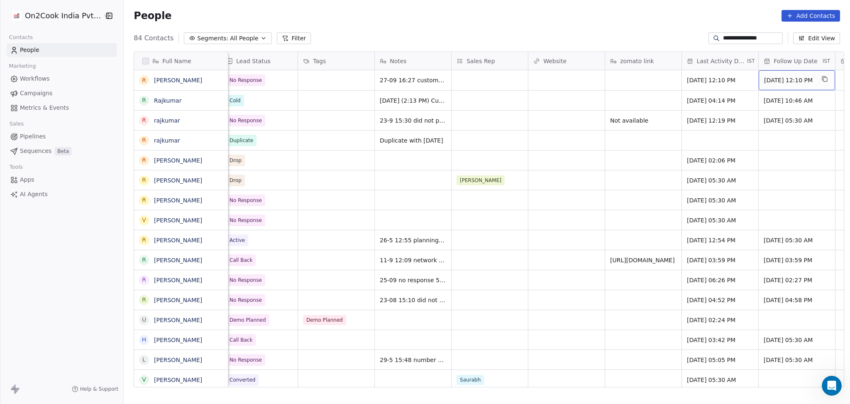
scroll to position [0, 929]
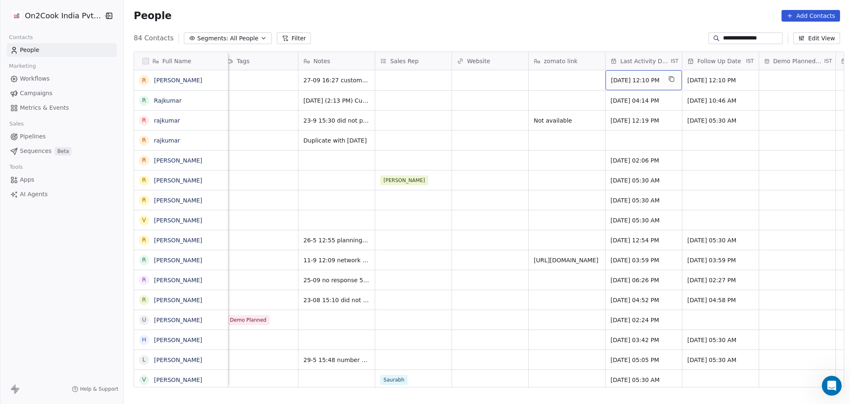
click at [635, 82] on span "Sep 18, 2025 12:10 PM" at bounding box center [636, 80] width 51 height 8
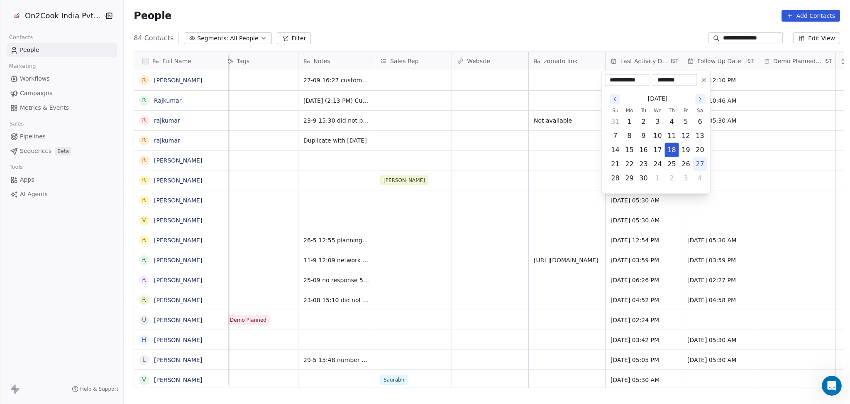
click at [700, 165] on button "27" at bounding box center [700, 163] width 13 height 13
type input "**********"
click at [393, 181] on html "**********" at bounding box center [425, 202] width 850 height 404
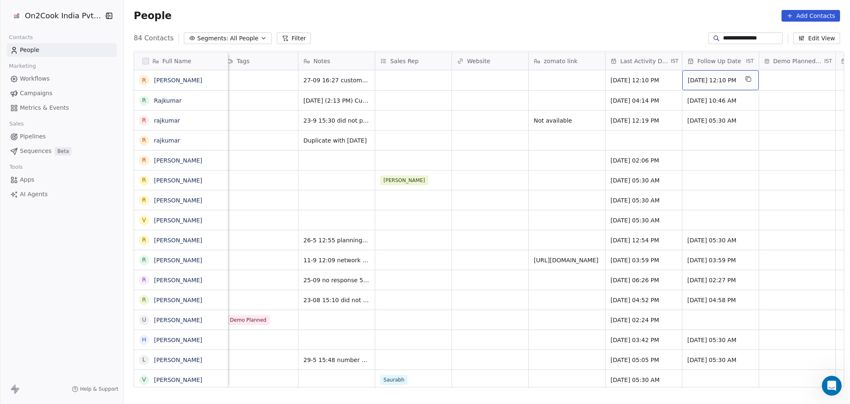
click at [692, 83] on span "Sep 25, 2025 12:10 PM" at bounding box center [713, 80] width 51 height 8
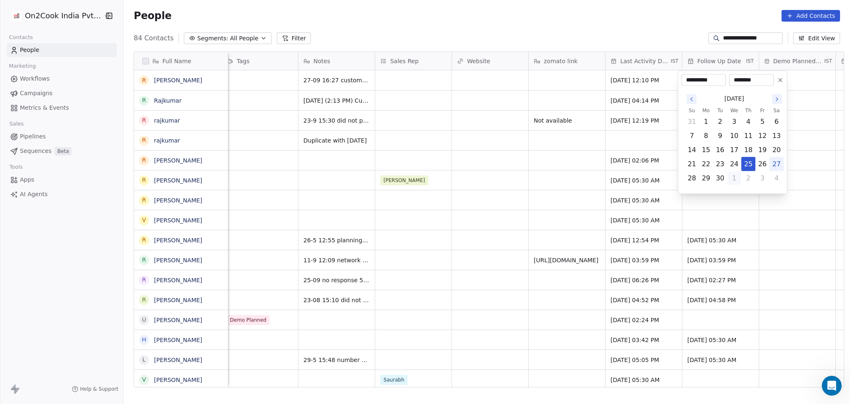
click at [739, 178] on button "1" at bounding box center [734, 178] width 13 height 13
type input "**********"
click at [304, 193] on html "**********" at bounding box center [425, 202] width 850 height 404
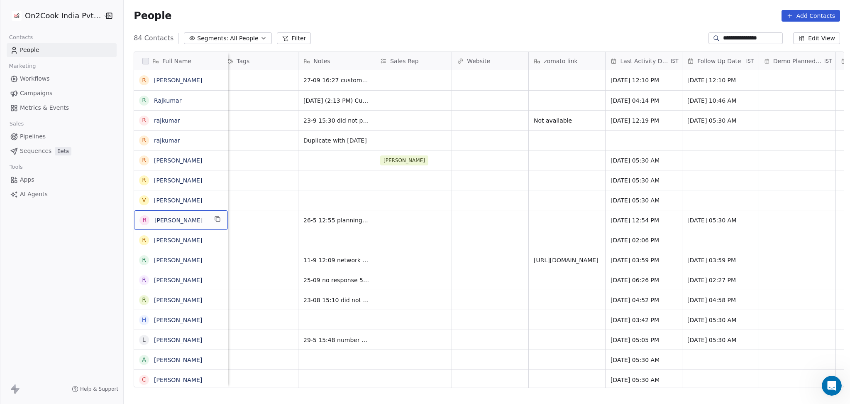
scroll to position [0, 1102]
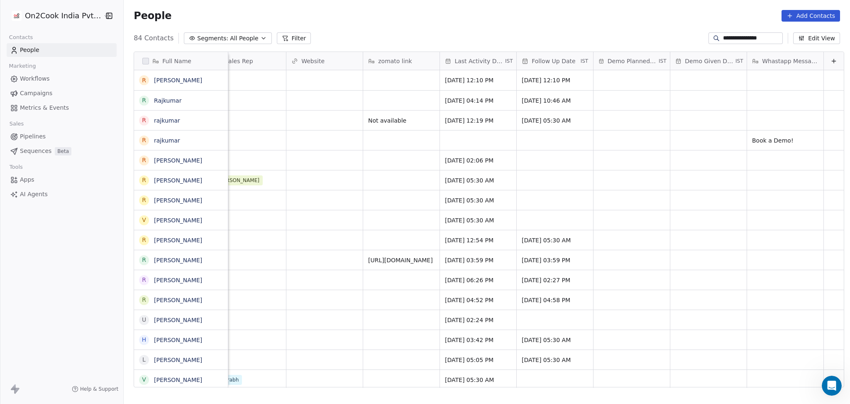
click at [739, 41] on input "**********" at bounding box center [752, 38] width 58 height 8
paste input
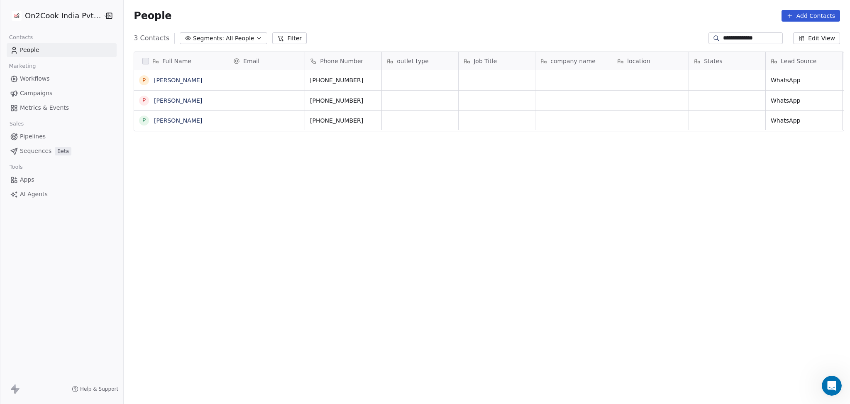
scroll to position [347, 722]
type input "**********"
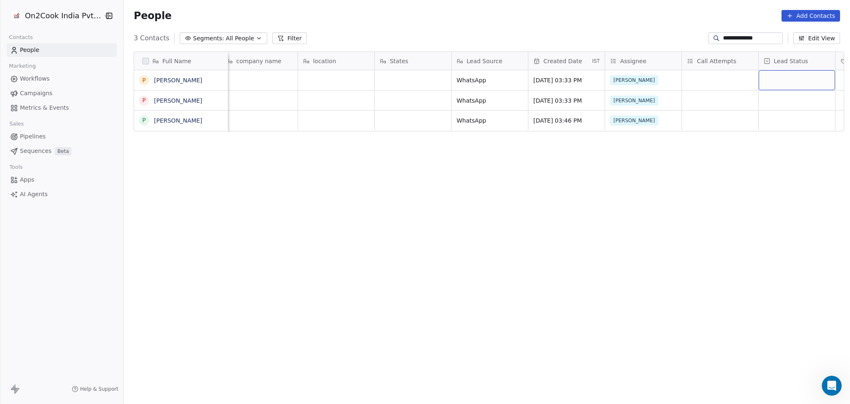
scroll to position [0, 391]
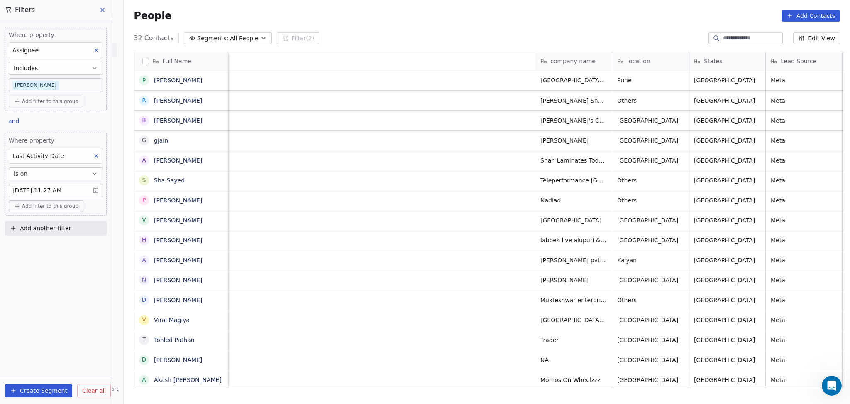
scroll to position [347, 722]
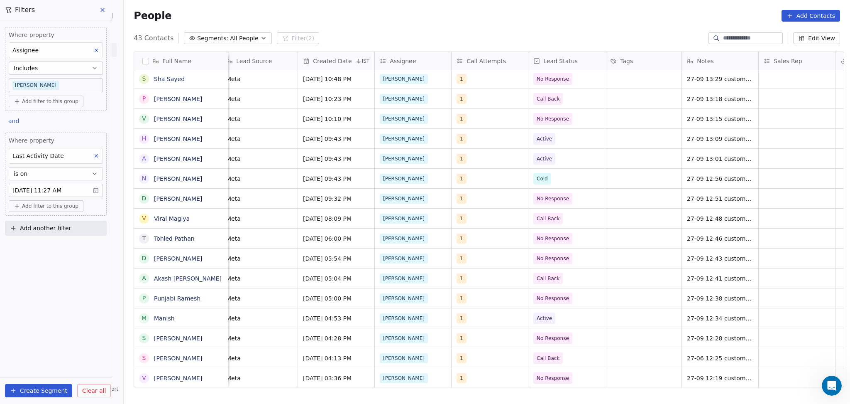
click at [76, 79] on body "On2Cook India Pvt. Ltd. Contacts People Marketing Workflows Campaigns Metrics &…" at bounding box center [425, 202] width 850 height 404
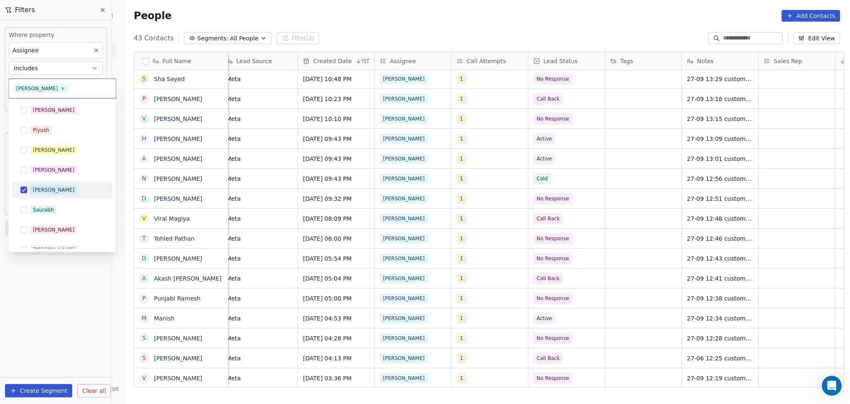
click at [71, 105] on div "[PERSON_NAME]" at bounding box center [67, 109] width 74 height 9
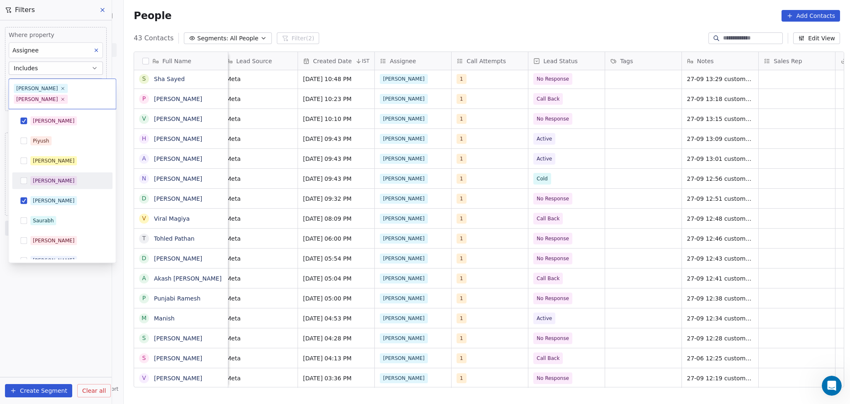
click at [45, 196] on span "[PERSON_NAME]" at bounding box center [53, 200] width 47 height 9
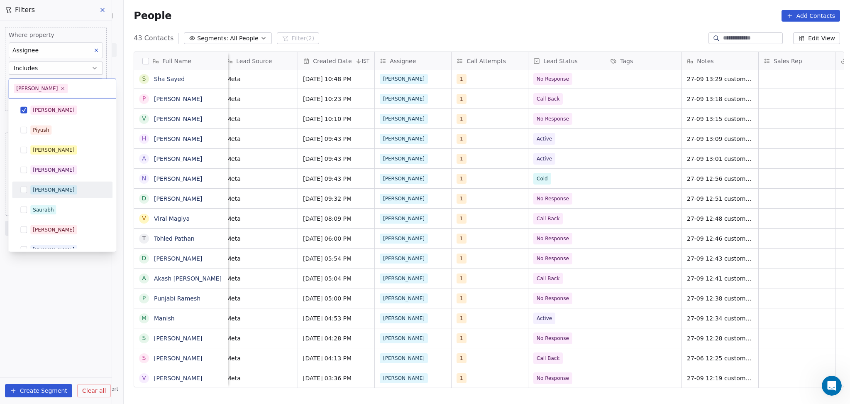
click at [64, 299] on html "On2Cook India Pvt. Ltd. Contacts People Marketing Workflows Campaigns Metrics &…" at bounding box center [425, 202] width 850 height 404
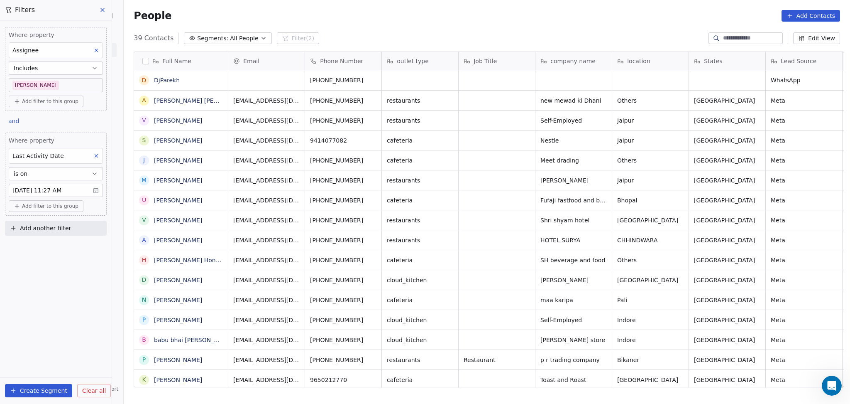
click at [41, 87] on body "On2Cook India Pvt. Ltd. Contacts People Marketing Workflows Campaigns Metrics &…" at bounding box center [425, 202] width 850 height 404
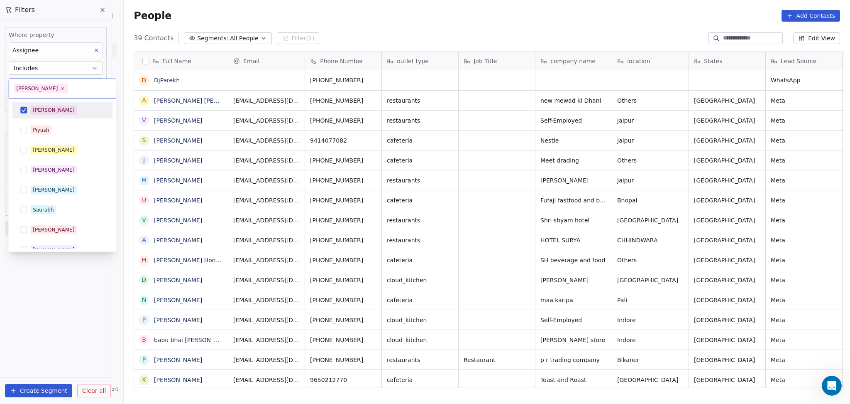
click at [38, 110] on div "[PERSON_NAME]" at bounding box center [54, 109] width 42 height 7
click at [40, 195] on div "[PERSON_NAME]" at bounding box center [62, 189] width 94 height 13
click at [64, 331] on html "On2Cook India Pvt. Ltd. Contacts People Marketing Workflows Campaigns Metrics &…" at bounding box center [425, 202] width 850 height 404
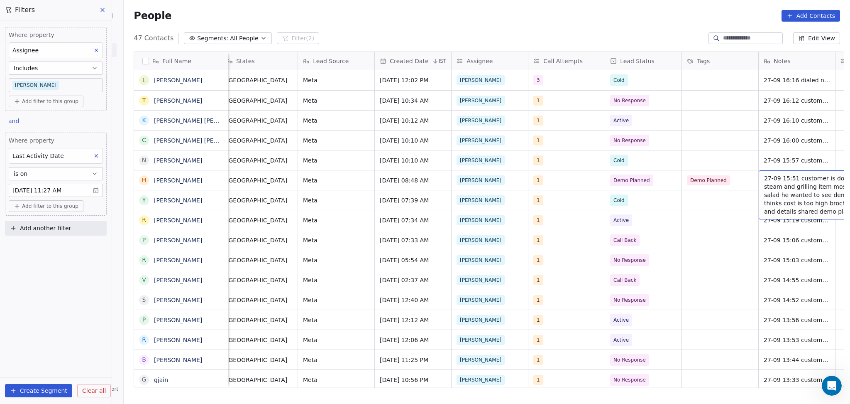
scroll to position [0, 545]
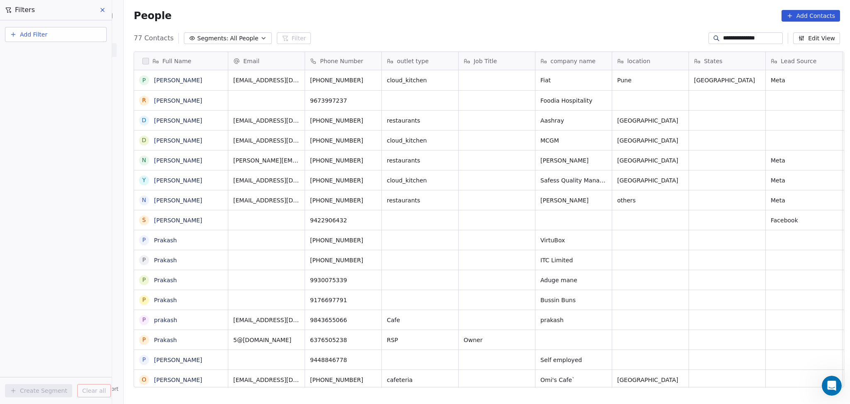
scroll to position [347, 722]
click at [733, 42] on input "**********" at bounding box center [752, 38] width 58 height 8
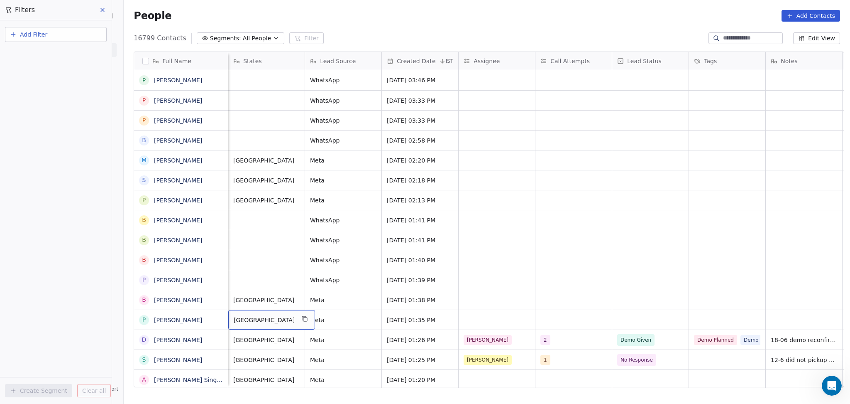
scroll to position [0, 384]
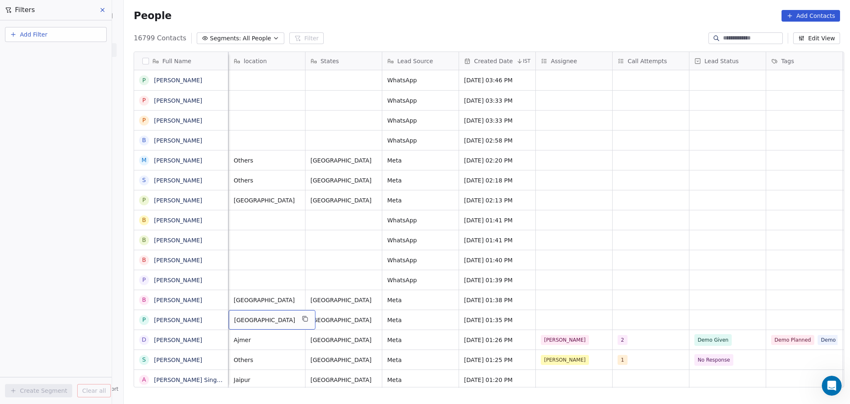
click at [537, 309] on div "[PHONE_NUMBER] restaurants Ranjan's Kitchen [GEOGRAPHIC_DATA] [GEOGRAPHIC_DATA]…" at bounding box center [700, 319] width 1710 height 20
click at [546, 319] on div "grid" at bounding box center [574, 320] width 76 height 20
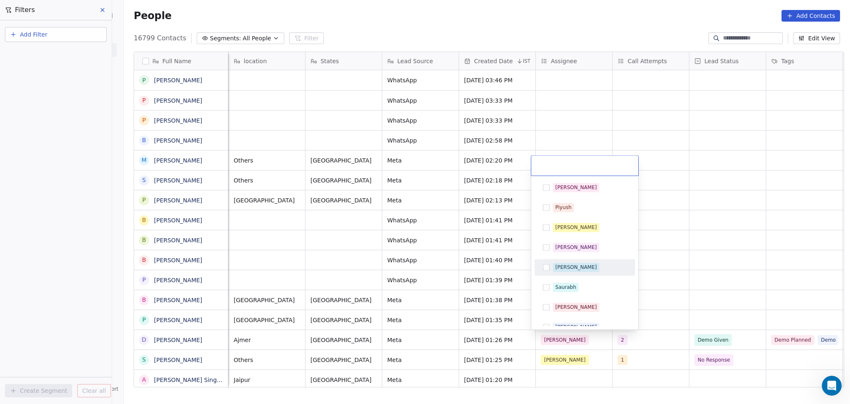
click at [566, 265] on div "[PERSON_NAME]" at bounding box center [577, 266] width 42 height 7
click at [682, 293] on html "On2Cook India Pvt. Ltd. Contacts People Marketing Workflows Campaigns Metrics &…" at bounding box center [425, 202] width 850 height 404
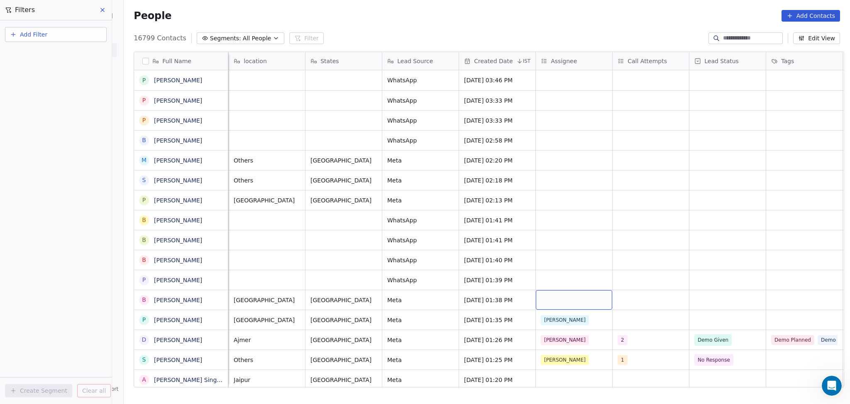
click at [545, 300] on div "grid" at bounding box center [574, 300] width 76 height 20
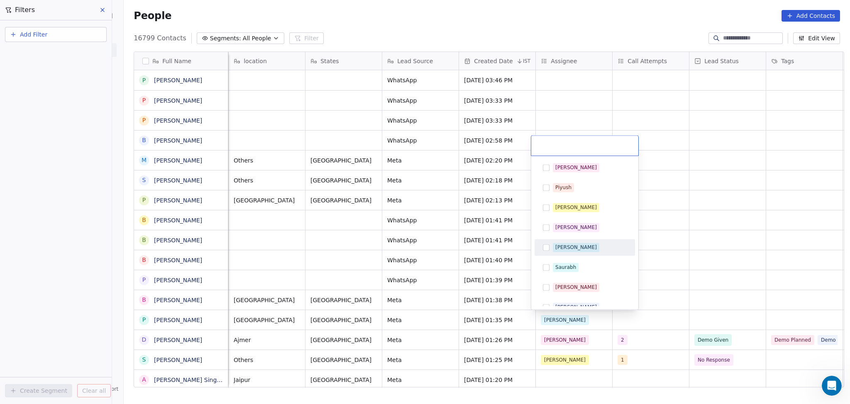
click at [568, 247] on div "[PERSON_NAME]" at bounding box center [577, 246] width 42 height 7
click at [675, 274] on html "On2Cook India Pvt. Ltd. Contacts People Marketing Workflows Campaigns Metrics &…" at bounding box center [425, 202] width 850 height 404
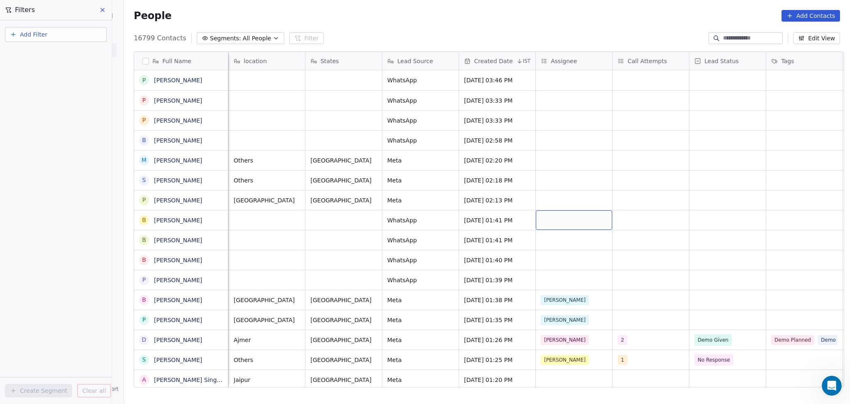
click at [544, 222] on div "grid" at bounding box center [574, 220] width 76 height 20
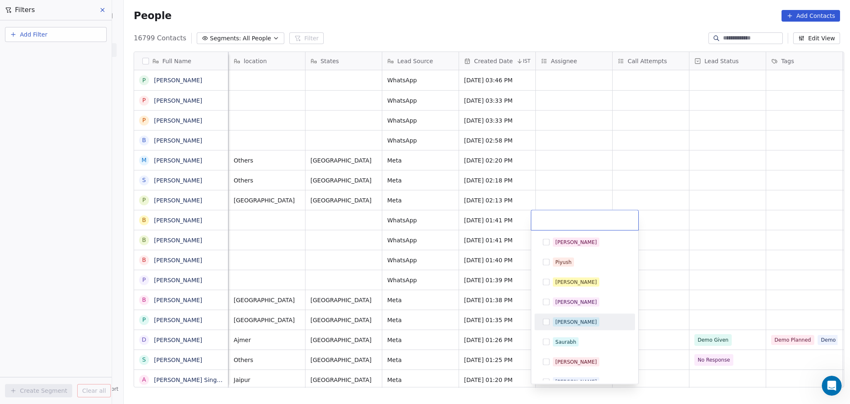
click at [570, 327] on div "[PERSON_NAME]" at bounding box center [585, 321] width 94 height 13
click at [665, 287] on html "On2Cook India Pvt. Ltd. Contacts People Marketing Workflows Campaigns Metrics &…" at bounding box center [425, 202] width 850 height 404
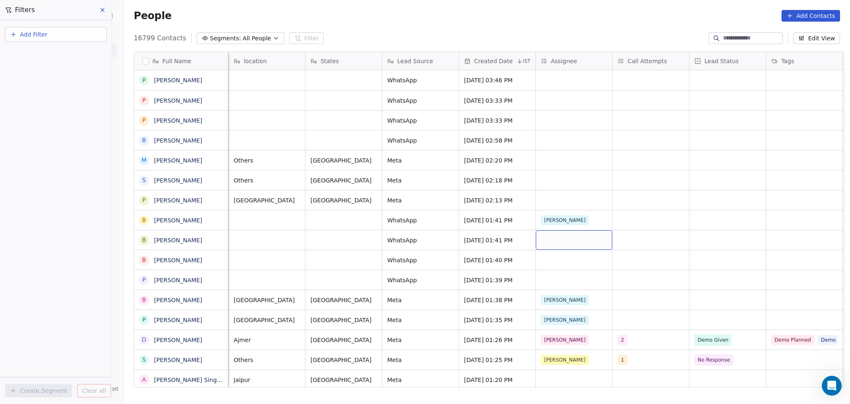
click at [536, 238] on div "grid" at bounding box center [574, 240] width 76 height 20
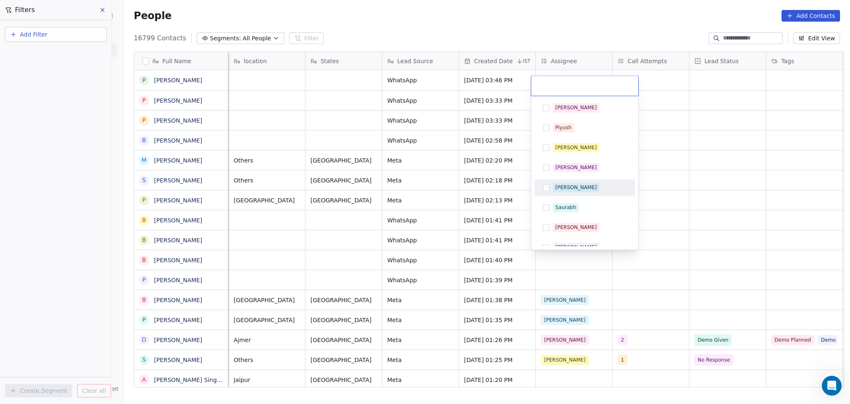
click at [559, 188] on div "[PERSON_NAME]" at bounding box center [577, 187] width 42 height 7
click at [673, 221] on html "On2Cook India Pvt. Ltd. Contacts People Marketing Workflows Campaigns Metrics &…" at bounding box center [425, 202] width 850 height 404
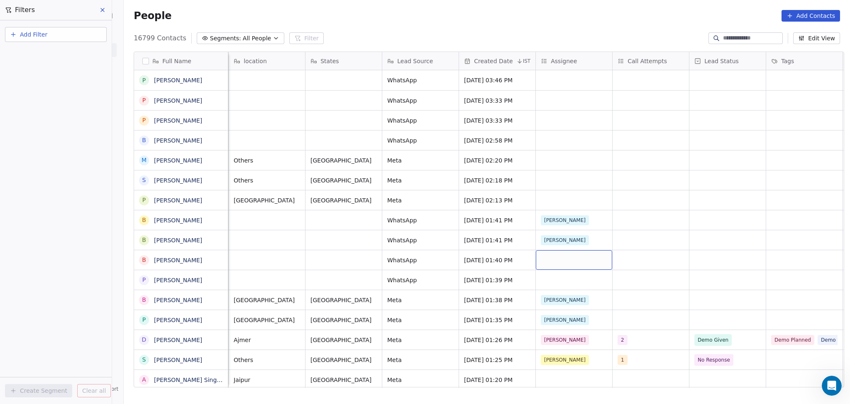
click at [551, 261] on div "grid" at bounding box center [574, 260] width 76 height 20
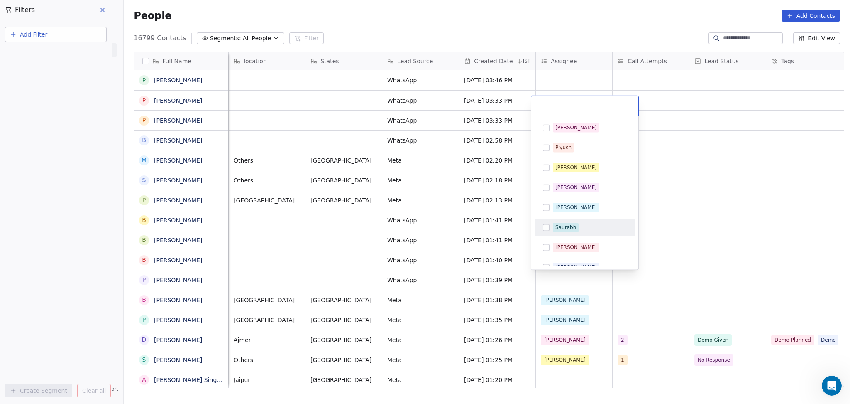
click at [558, 209] on div "[PERSON_NAME]" at bounding box center [577, 206] width 42 height 7
click at [707, 293] on html "On2Cook India Pvt. Ltd. Contacts People Marketing Workflows Campaigns Metrics &…" at bounding box center [425, 202] width 850 height 404
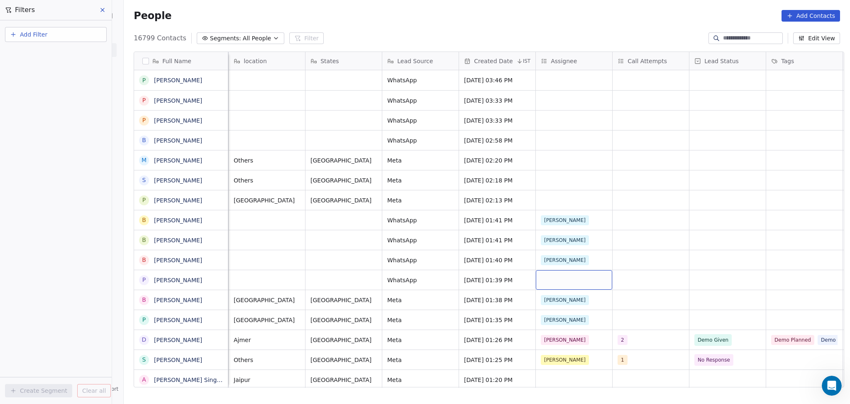
click at [560, 280] on div "grid" at bounding box center [574, 280] width 76 height 20
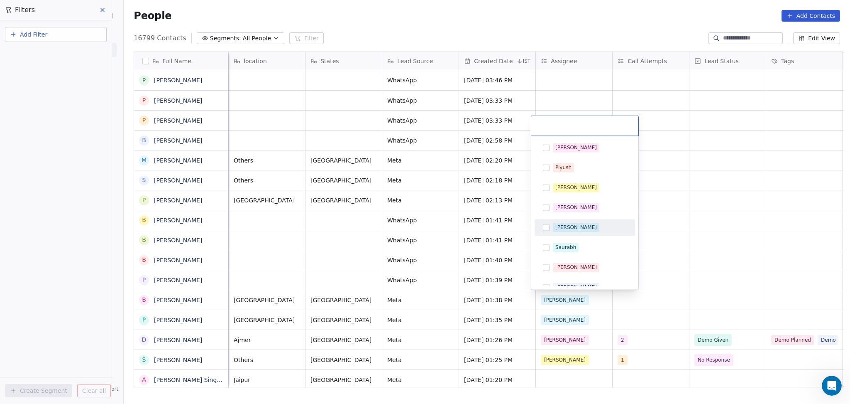
click at [565, 222] on div "[PERSON_NAME]" at bounding box center [585, 227] width 94 height 13
click at [685, 235] on html "On2Cook India Pvt. Ltd. Contacts People Marketing Workflows Campaigns Metrics &…" at bounding box center [425, 202] width 850 height 404
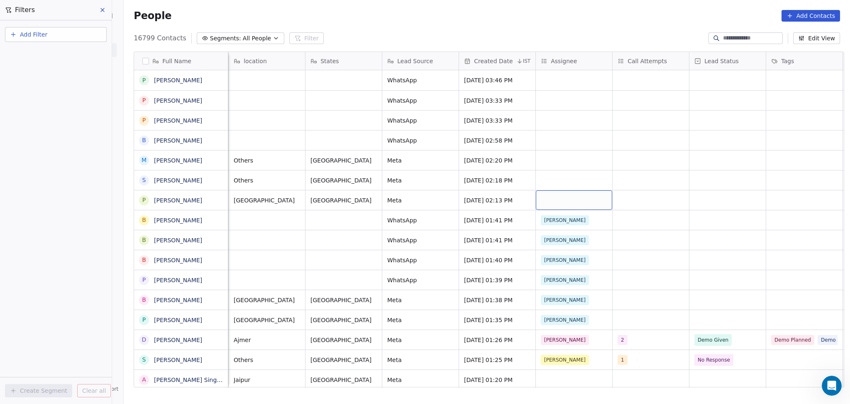
click at [557, 198] on div "grid" at bounding box center [574, 200] width 76 height 20
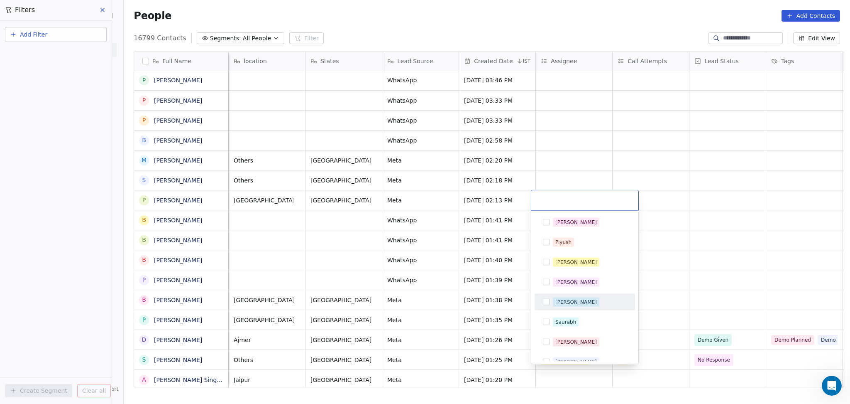
click at [561, 299] on div "[PERSON_NAME]" at bounding box center [577, 301] width 42 height 7
click at [689, 266] on html "On2Cook India Pvt. Ltd. Contacts People Marketing Workflows Campaigns Metrics &…" at bounding box center [425, 202] width 850 height 404
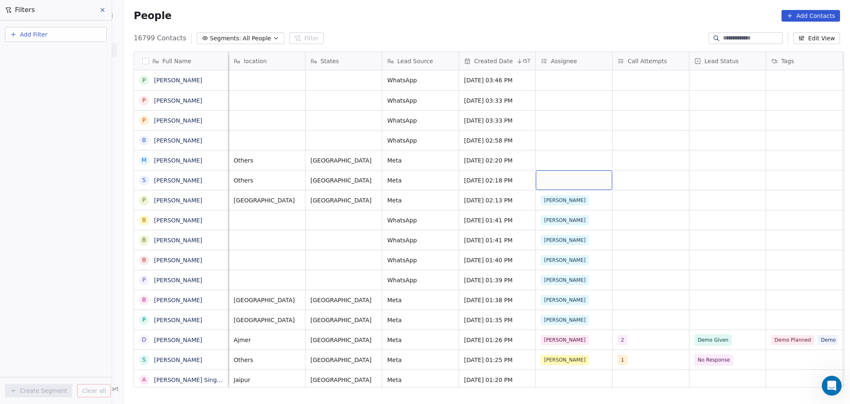
click at [545, 176] on div "grid" at bounding box center [574, 180] width 76 height 20
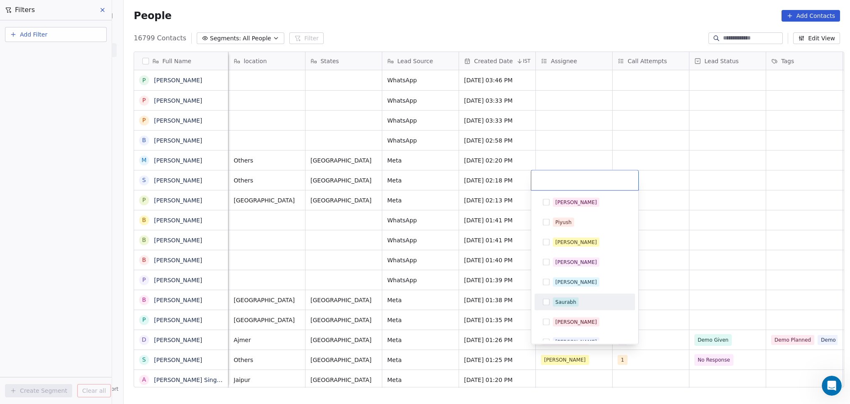
click at [568, 282] on span "[PERSON_NAME]" at bounding box center [576, 281] width 47 height 9
click at [752, 276] on html "On2Cook India Pvt. Ltd. Contacts People Marketing Workflows Campaigns Metrics &…" at bounding box center [425, 202] width 850 height 404
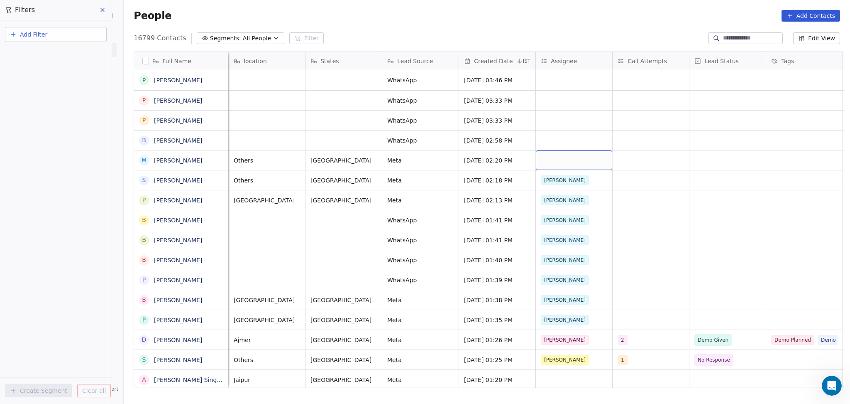
click at [544, 160] on div "grid" at bounding box center [574, 160] width 76 height 20
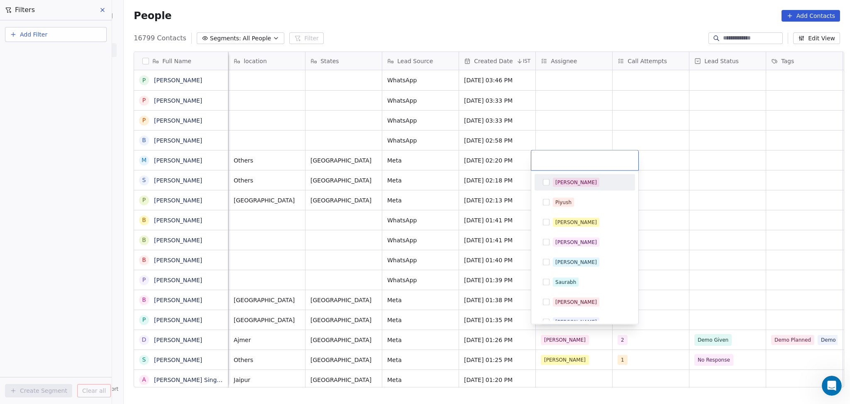
click at [557, 181] on div "[PERSON_NAME]" at bounding box center [577, 182] width 42 height 7
click at [680, 194] on html "On2Cook India Pvt. Ltd. Contacts People Marketing Workflows Campaigns Metrics &…" at bounding box center [425, 202] width 850 height 404
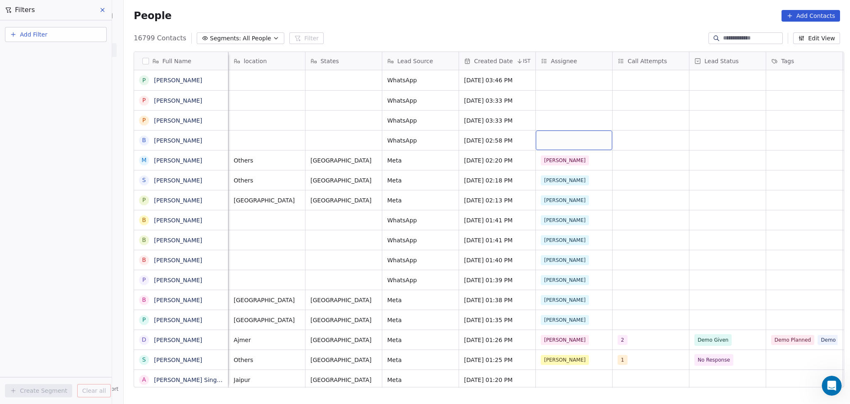
click at [566, 141] on div "grid" at bounding box center [574, 140] width 76 height 20
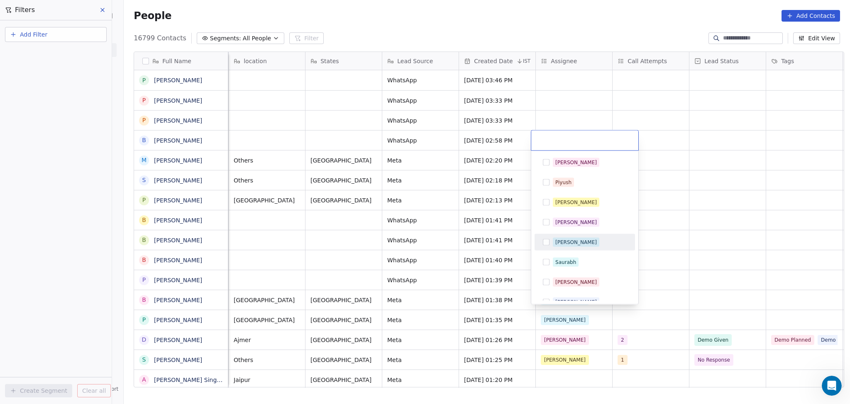
click at [556, 242] on div "[PERSON_NAME]" at bounding box center [577, 241] width 42 height 7
click at [710, 243] on html "On2Cook India Pvt. Ltd. Contacts People Marketing Workflows Campaigns Metrics &…" at bounding box center [425, 202] width 850 height 404
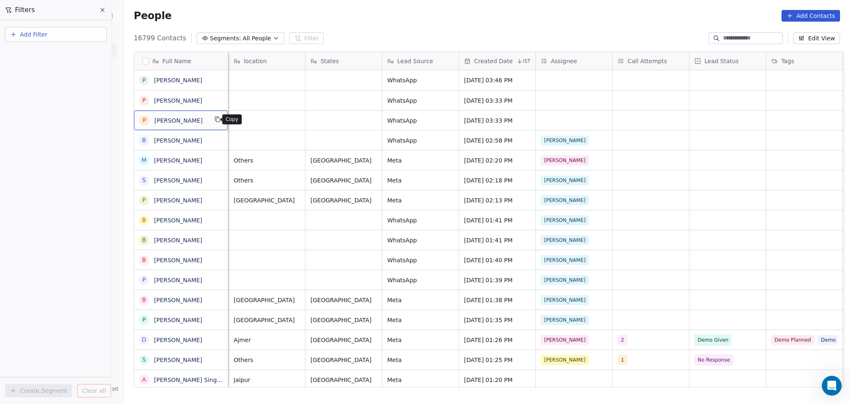
click at [214, 117] on icon "grid" at bounding box center [217, 119] width 7 height 7
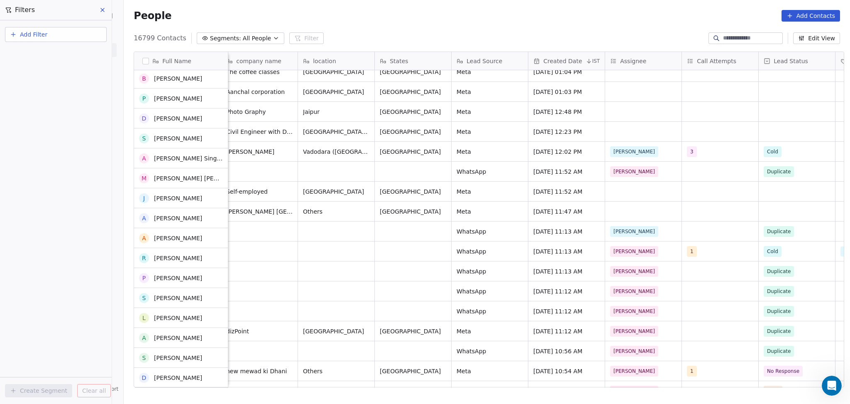
scroll to position [387, 0]
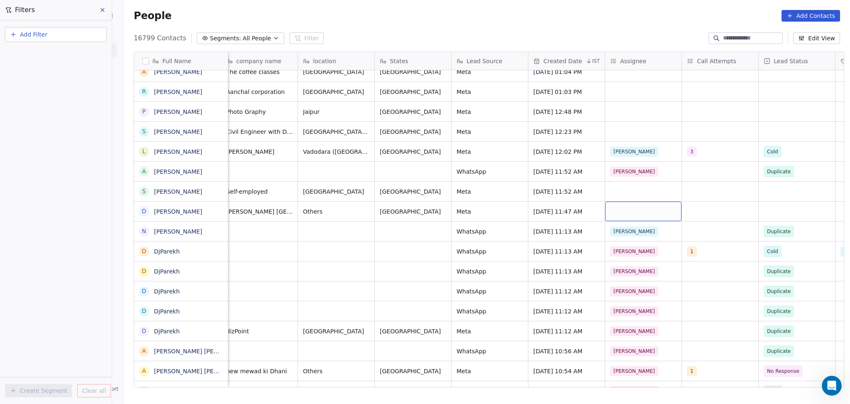
click at [647, 208] on div "grid" at bounding box center [643, 211] width 76 height 20
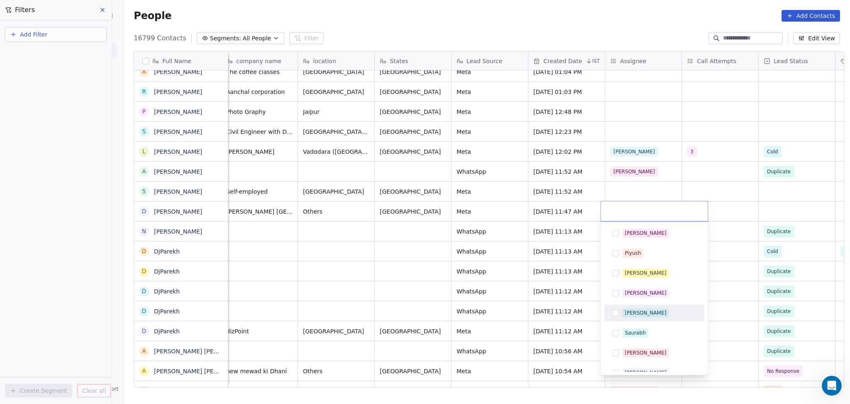
click at [634, 307] on div "[PERSON_NAME]" at bounding box center [655, 312] width 94 height 13
click at [535, 225] on html "On2Cook India Pvt. Ltd. Contacts People Marketing Workflows Campaigns Metrics &…" at bounding box center [425, 202] width 850 height 404
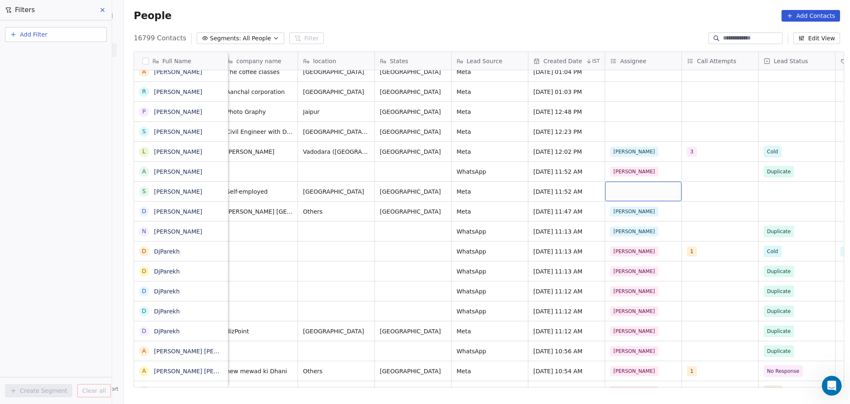
click at [627, 198] on div "grid" at bounding box center [643, 191] width 76 height 20
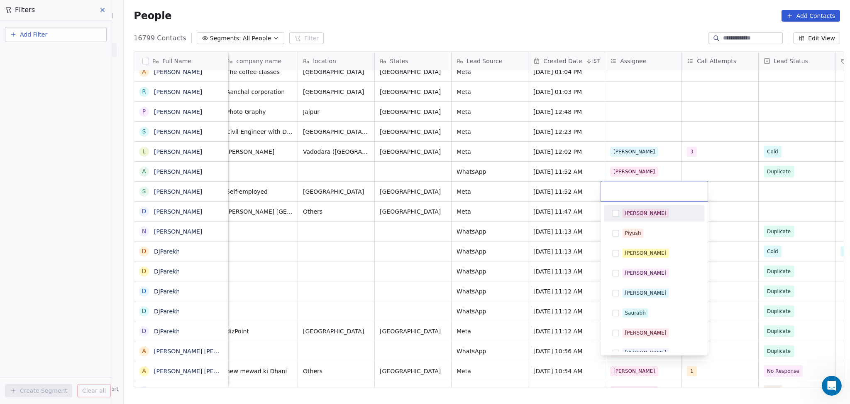
click at [631, 213] on div "[PERSON_NAME]" at bounding box center [646, 212] width 42 height 7
click at [656, 156] on html "On2Cook India Pvt. Ltd. Contacts People Marketing Workflows Campaigns Metrics &…" at bounding box center [425, 202] width 850 height 404
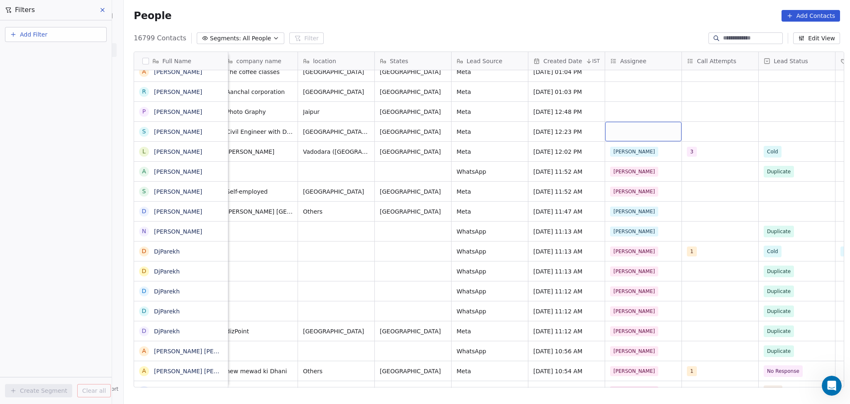
click at [614, 133] on div "grid" at bounding box center [643, 132] width 76 height 20
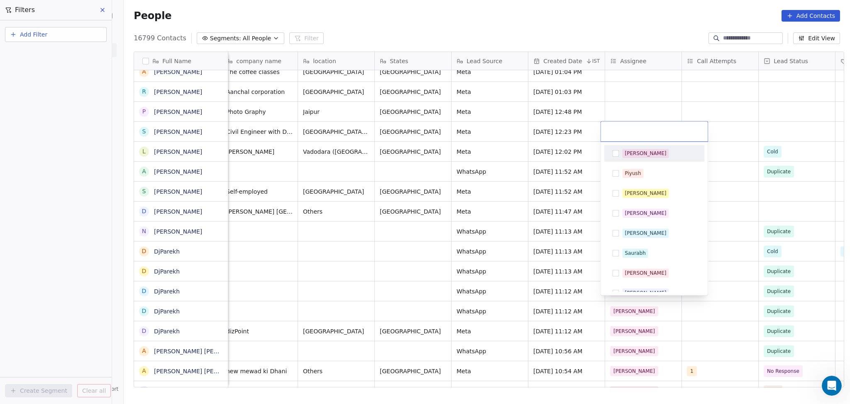
click at [631, 110] on html "On2Cook India Pvt. Ltd. Contacts People Marketing Workflows Campaigns Metrics &…" at bounding box center [425, 202] width 850 height 404
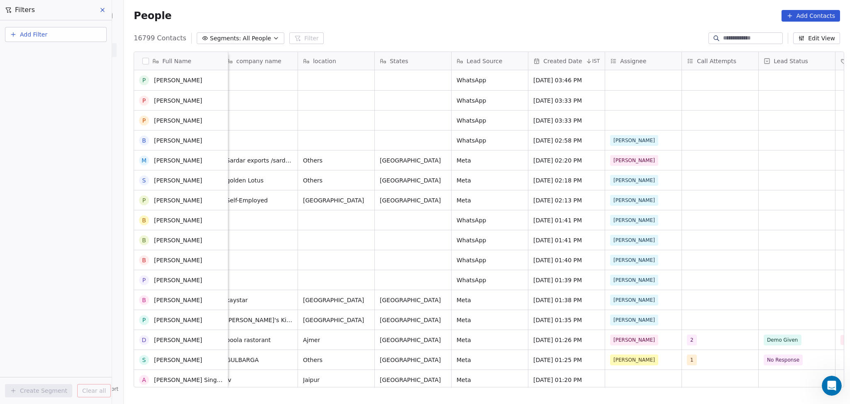
scroll to position [221, 0]
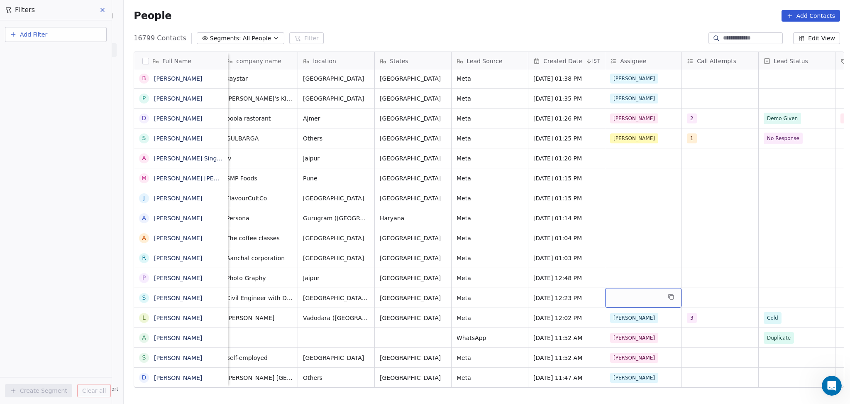
click at [617, 296] on div "grid" at bounding box center [643, 298] width 76 height 20
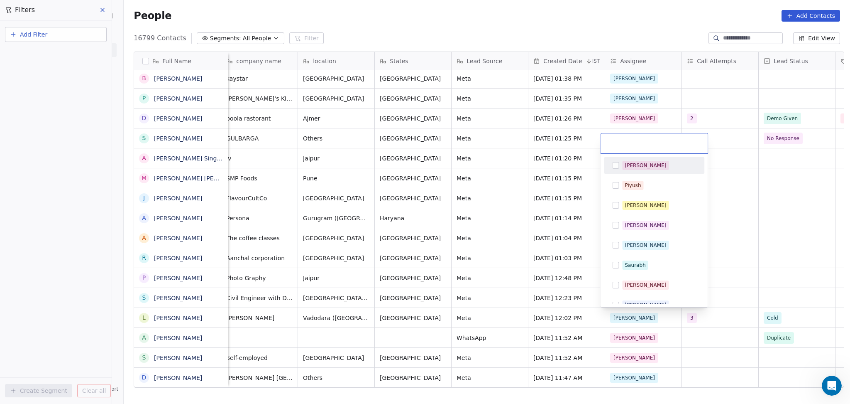
click at [632, 168] on div "Salim" at bounding box center [646, 165] width 42 height 7
click at [726, 211] on html "On2Cook India Pvt. Ltd. Contacts People Marketing Workflows Campaigns Metrics &…" at bounding box center [425, 202] width 850 height 404
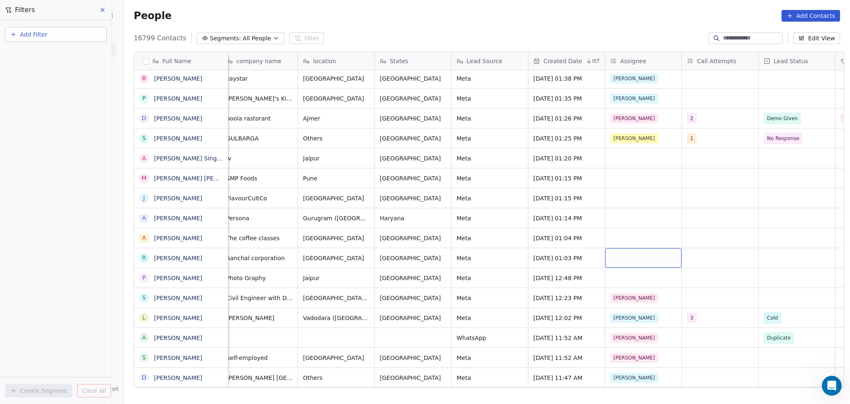
click at [616, 262] on div "grid" at bounding box center [643, 258] width 76 height 20
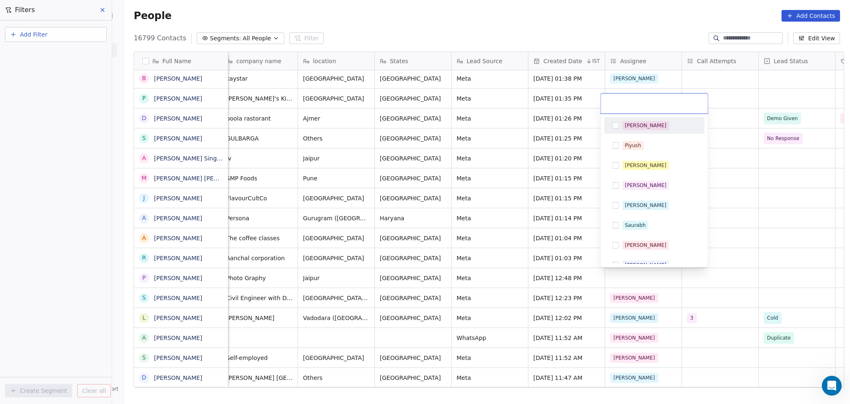
click at [636, 122] on div "Salim" at bounding box center [646, 125] width 42 height 7
click at [739, 184] on html "On2Cook India Pvt. Ltd. Contacts People Marketing Workflows Campaigns Metrics &…" at bounding box center [425, 202] width 850 height 404
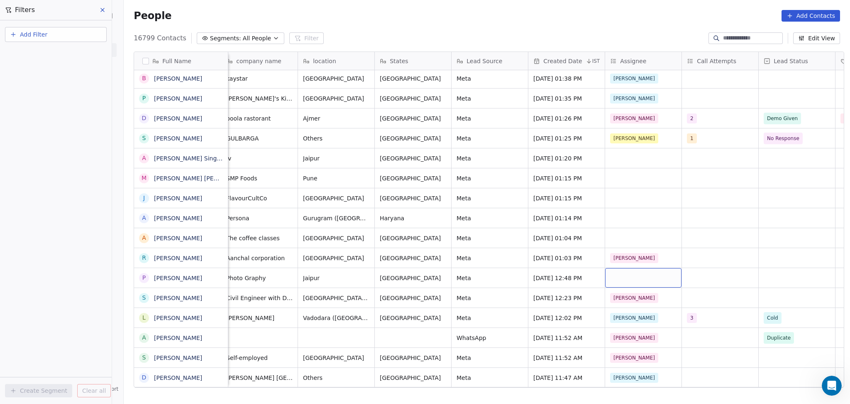
click at [626, 273] on div "grid" at bounding box center [643, 278] width 76 height 20
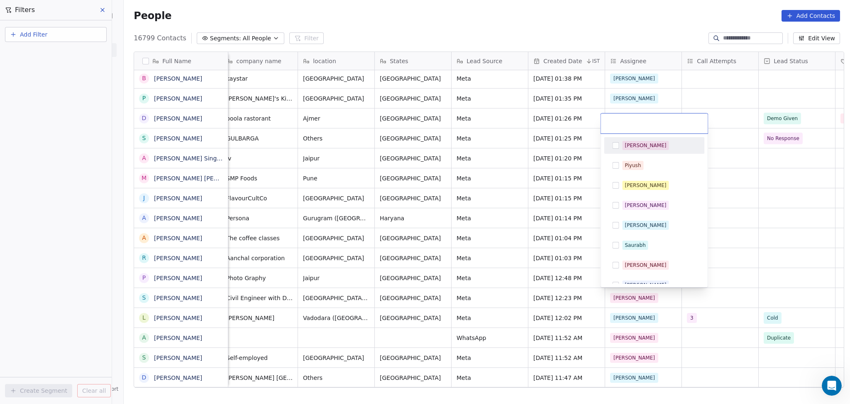
click at [630, 149] on span "Salim" at bounding box center [645, 145] width 47 height 9
click at [735, 211] on html "On2Cook India Pvt. Ltd. Contacts People Marketing Workflows Campaigns Metrics &…" at bounding box center [425, 202] width 850 height 404
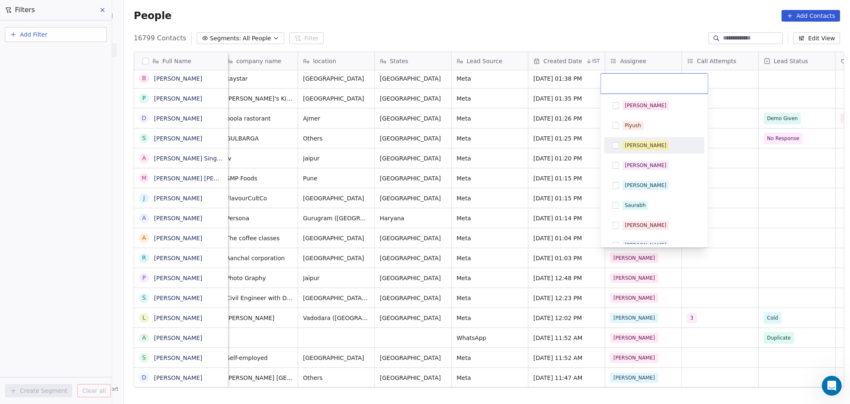
click at [639, 142] on div "Madhuri" at bounding box center [646, 145] width 42 height 7
click at [735, 201] on html "On2Cook India Pvt. Ltd. Contacts People Marketing Workflows Campaigns Metrics &…" at bounding box center [425, 202] width 850 height 404
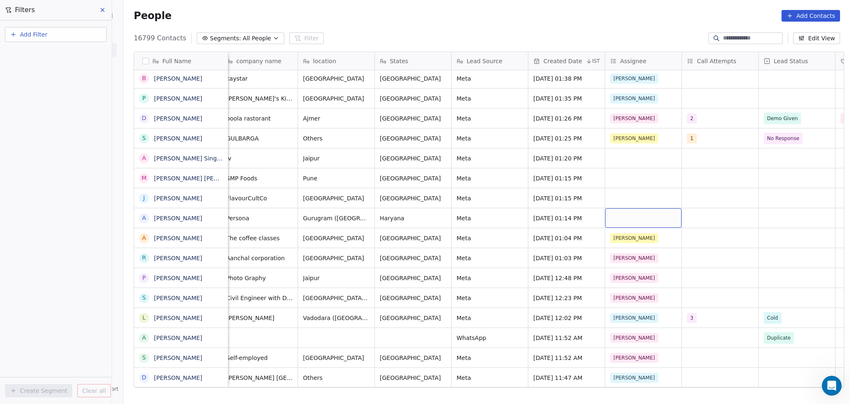
click at [612, 218] on div "grid" at bounding box center [643, 218] width 76 height 20
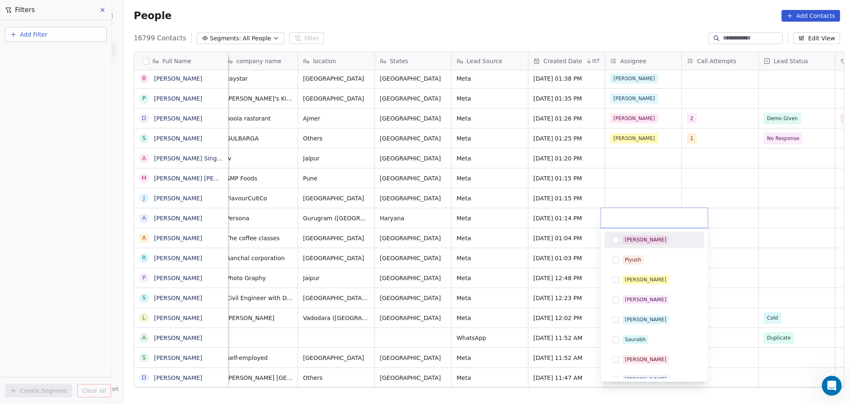
click at [631, 241] on div "Salim" at bounding box center [646, 239] width 42 height 7
click at [704, 181] on html "On2Cook India Pvt. Ltd. Contacts People Marketing Workflows Campaigns Metrics &…" at bounding box center [425, 202] width 850 height 404
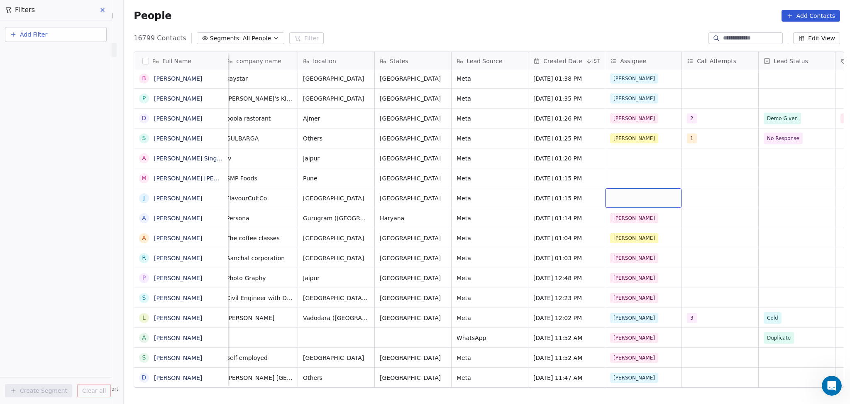
click at [628, 199] on div "grid" at bounding box center [643, 198] width 76 height 20
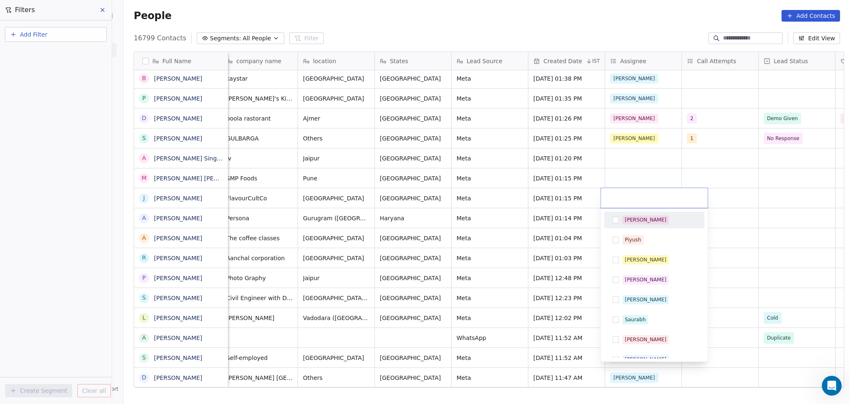
click at [627, 218] on div "Salim" at bounding box center [646, 219] width 42 height 7
click at [641, 162] on html "On2Cook India Pvt. Ltd. Contacts People Marketing Workflows Campaigns Metrics &…" at bounding box center [425, 202] width 850 height 404
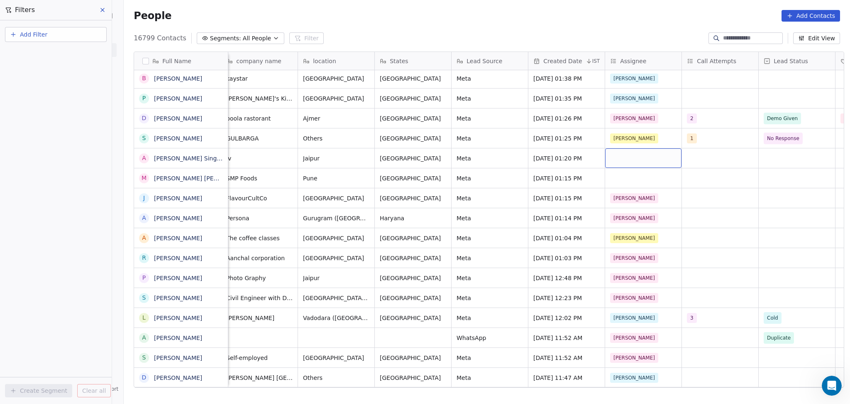
click at [626, 159] on div "grid" at bounding box center [643, 158] width 76 height 20
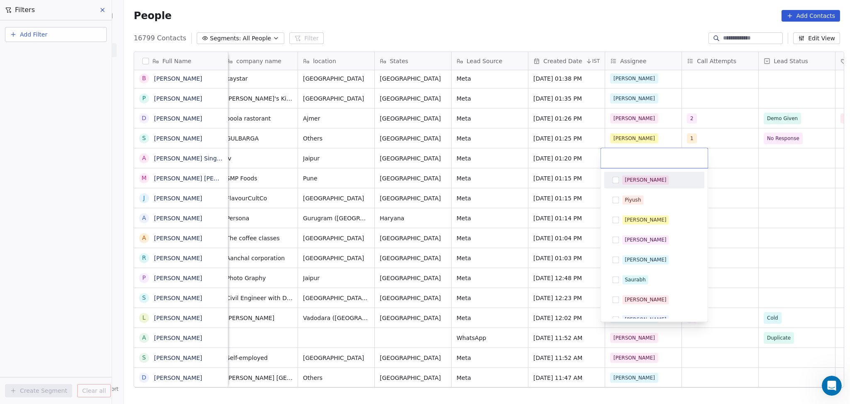
click at [629, 187] on div "Salim" at bounding box center [654, 180] width 100 height 17
click at [730, 193] on html "On2Cook India Pvt. Ltd. Contacts People Marketing Workflows Campaigns Metrics &…" at bounding box center [425, 202] width 850 height 404
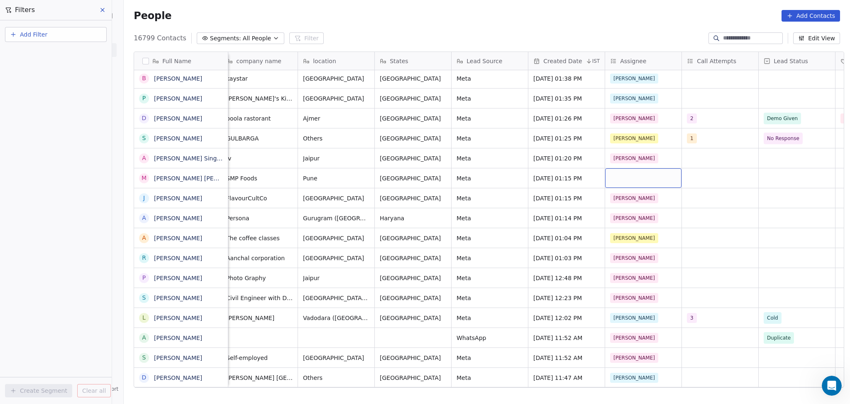
click at [625, 178] on div "grid" at bounding box center [643, 178] width 76 height 20
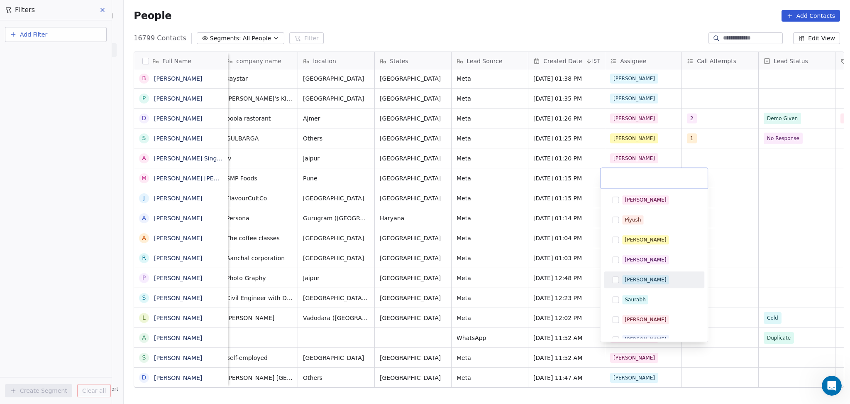
click at [635, 279] on div "[PERSON_NAME]" at bounding box center [646, 279] width 42 height 7
click at [733, 220] on html "On2Cook India Pvt. Ltd. Contacts People Marketing Workflows Campaigns Metrics &…" at bounding box center [425, 202] width 850 height 404
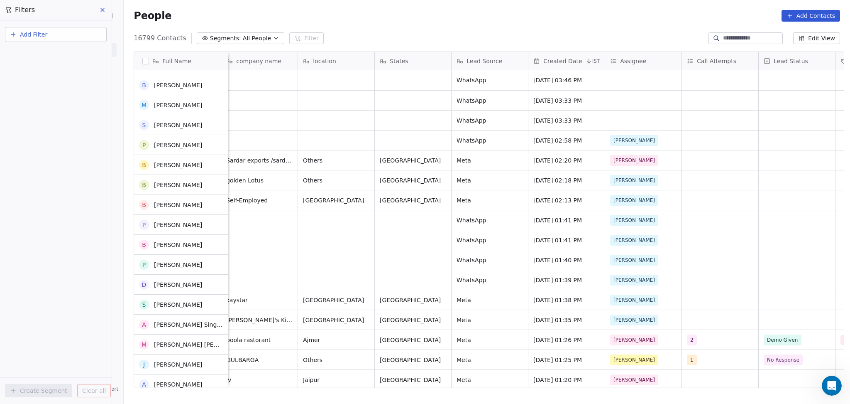
scroll to position [0, 0]
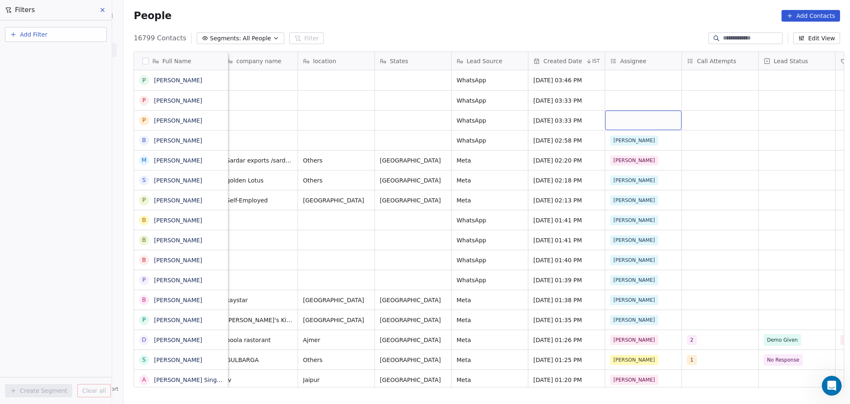
click at [638, 120] on div "grid" at bounding box center [643, 120] width 76 height 20
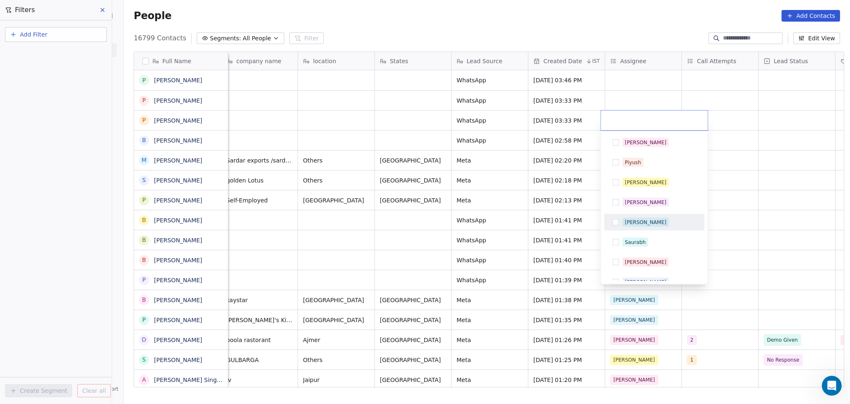
click at [638, 229] on div "[PERSON_NAME]" at bounding box center [654, 222] width 100 height 17
click at [790, 209] on html "On2Cook India Pvt. Ltd. Contacts People Marketing Workflows Campaigns Metrics &…" at bounding box center [425, 202] width 850 height 404
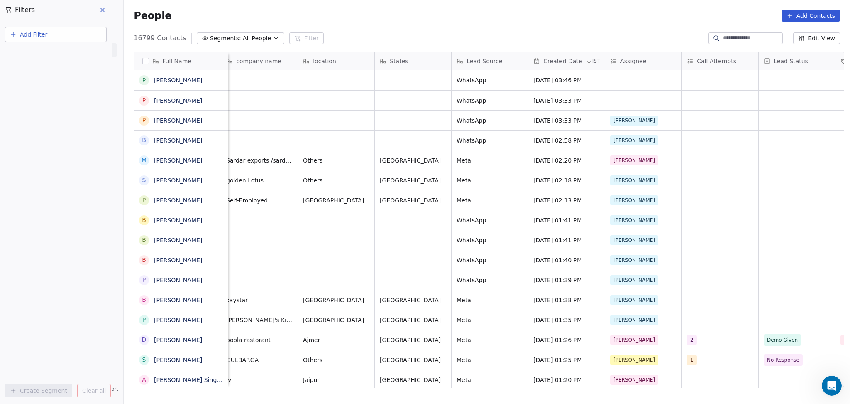
click at [606, 56] on div "Assignee" at bounding box center [643, 61] width 76 height 18
click at [635, 125] on html "On2Cook India Pvt. Ltd. Contacts People Marketing Workflows Campaigns Metrics &…" at bounding box center [425, 202] width 850 height 404
click at [636, 86] on div "grid" at bounding box center [643, 80] width 76 height 20
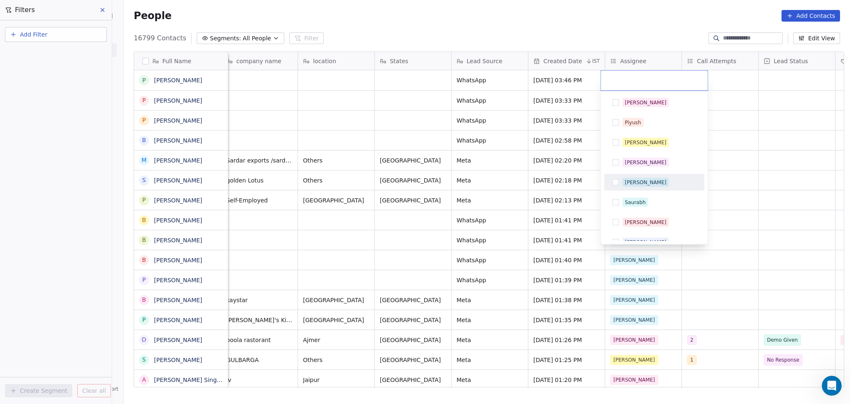
drag, startPoint x: 639, startPoint y: 179, endPoint x: 733, endPoint y: 164, distance: 94.5
click at [642, 179] on div "[PERSON_NAME]" at bounding box center [659, 182] width 74 height 9
click at [733, 164] on html "On2Cook India Pvt. Ltd. Contacts People Marketing Workflows Campaigns Metrics &…" at bounding box center [425, 202] width 850 height 404
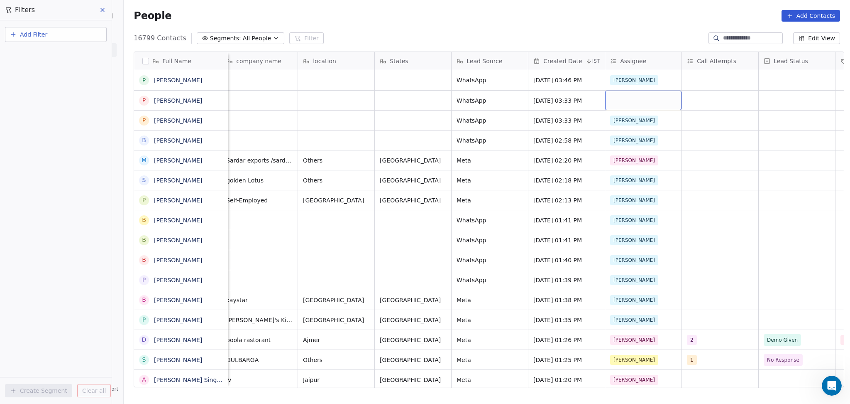
click at [632, 106] on div "grid" at bounding box center [643, 101] width 76 height 20
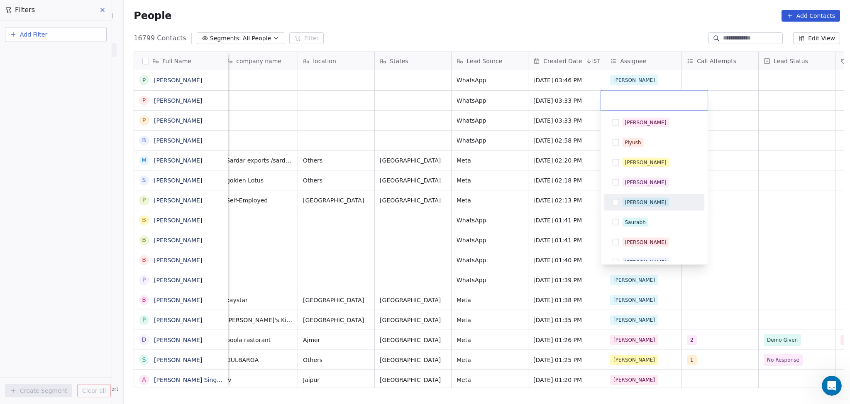
click at [635, 199] on div "[PERSON_NAME]" at bounding box center [646, 201] width 42 height 7
click at [742, 203] on html "On2Cook India Pvt. Ltd. Contacts People Marketing Workflows Campaigns Metrics &…" at bounding box center [425, 202] width 850 height 404
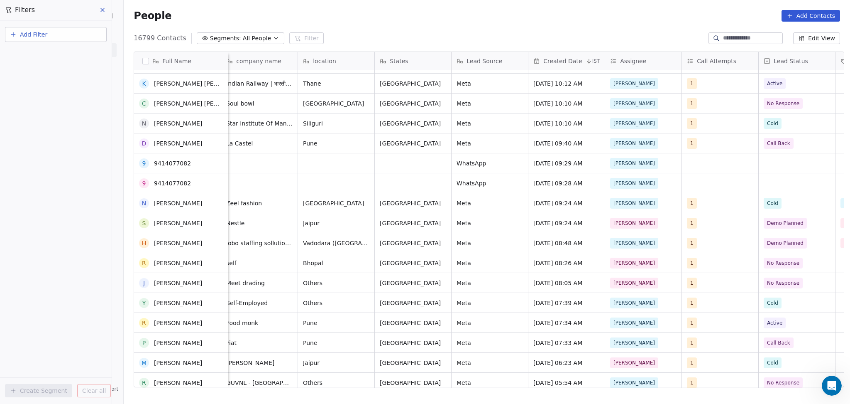
scroll to position [775, 0]
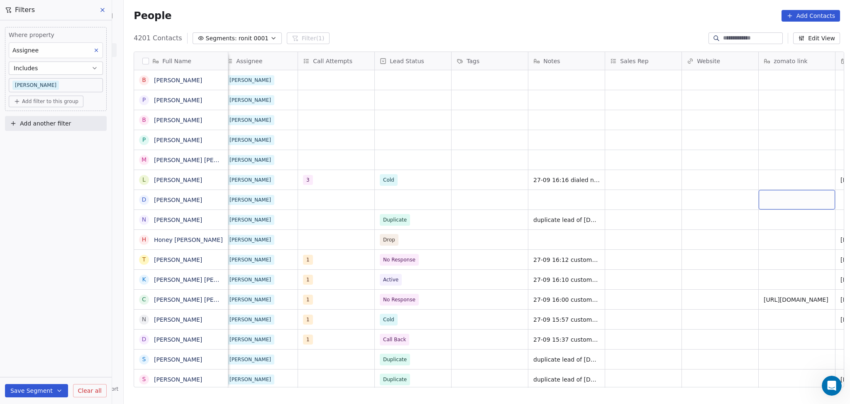
scroll to position [0, 775]
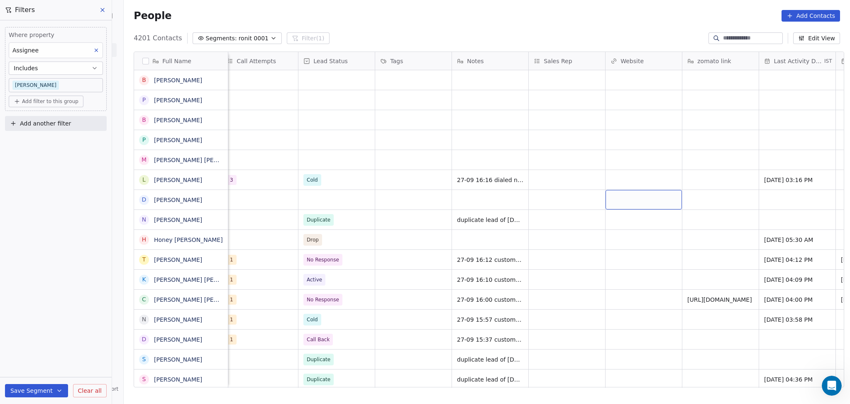
click at [651, 203] on div "grid" at bounding box center [644, 200] width 76 height 20
type input "**********"
click at [561, 208] on html "On2Cook India Pvt. Ltd. Contacts People Marketing Workflows Campaigns Metrics &…" at bounding box center [425, 202] width 850 height 404
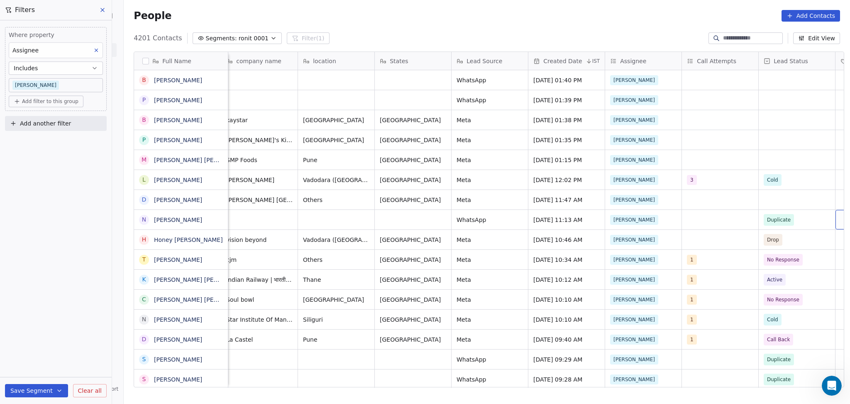
scroll to position [0, 391]
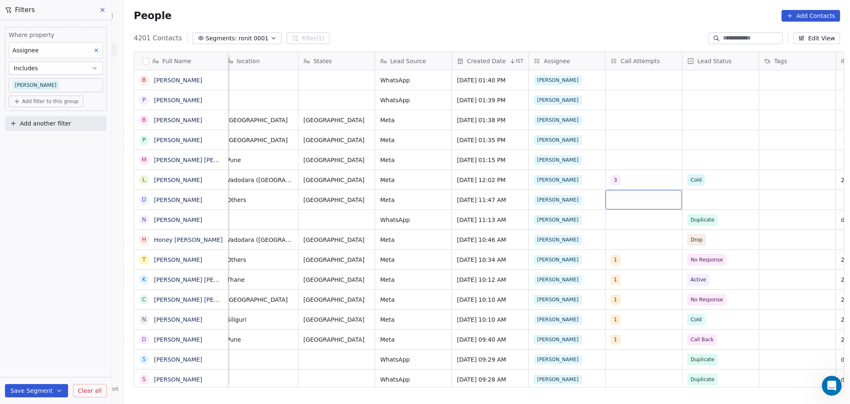
click at [610, 195] on div "grid" at bounding box center [644, 200] width 76 height 20
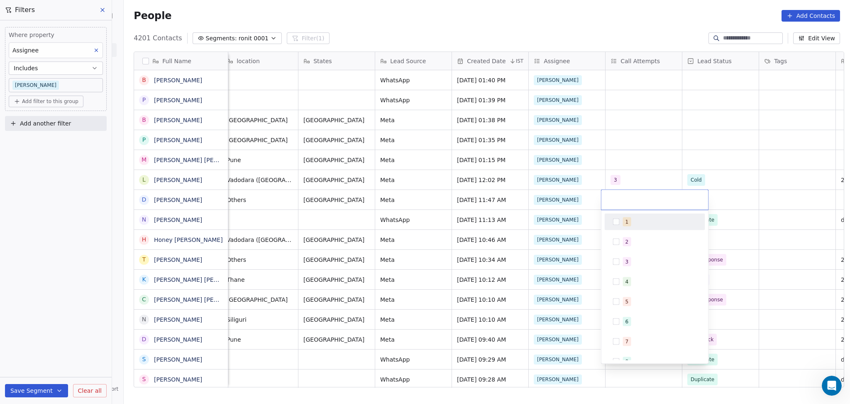
click at [626, 217] on span "1" at bounding box center [627, 221] width 8 height 9
click at [716, 195] on html "On2Cook India Pvt. Ltd. Contacts People Marketing Workflows Campaigns Metrics &…" at bounding box center [425, 202] width 850 height 404
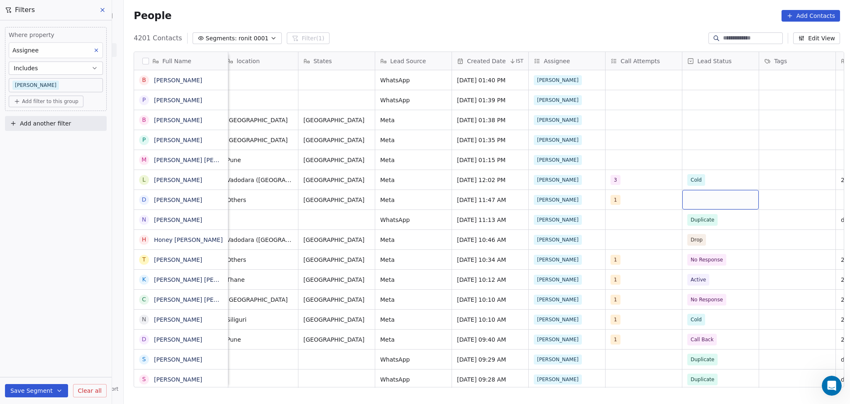
click at [715, 202] on div "grid" at bounding box center [721, 200] width 76 height 20
click at [723, 298] on span "No Response" at bounding box center [708, 301] width 37 height 9
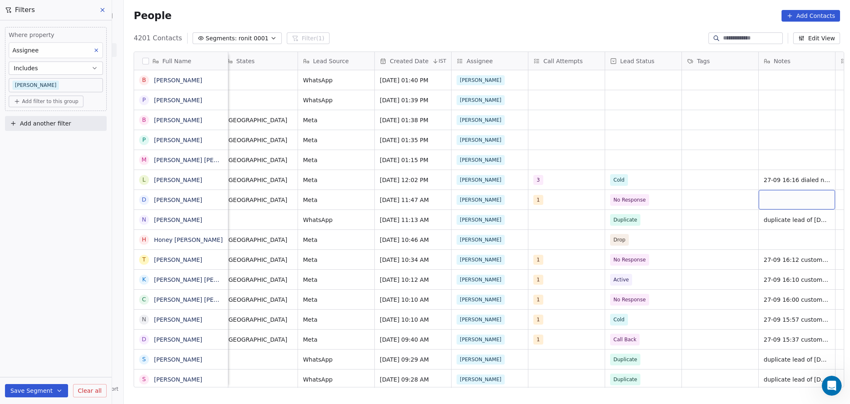
scroll to position [0, 545]
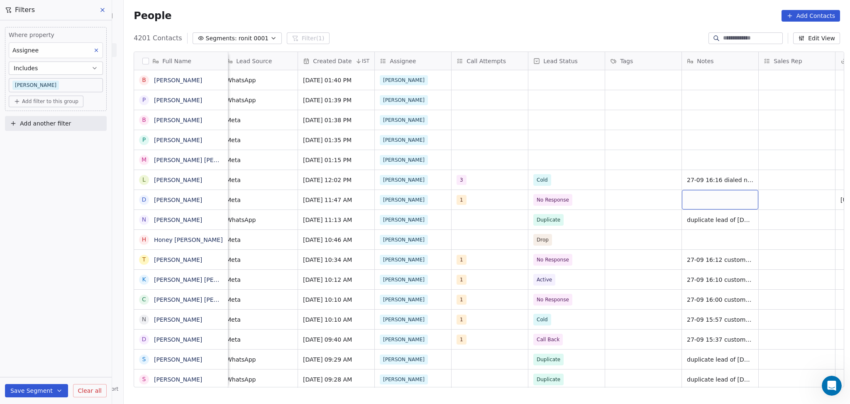
click at [713, 198] on div "grid" at bounding box center [720, 200] width 76 height 20
type textarea "**********"
click at [816, 200] on html "On2Cook India Pvt. Ltd. Contacts People Marketing Workflows Campaigns Metrics &…" at bounding box center [425, 202] width 850 height 404
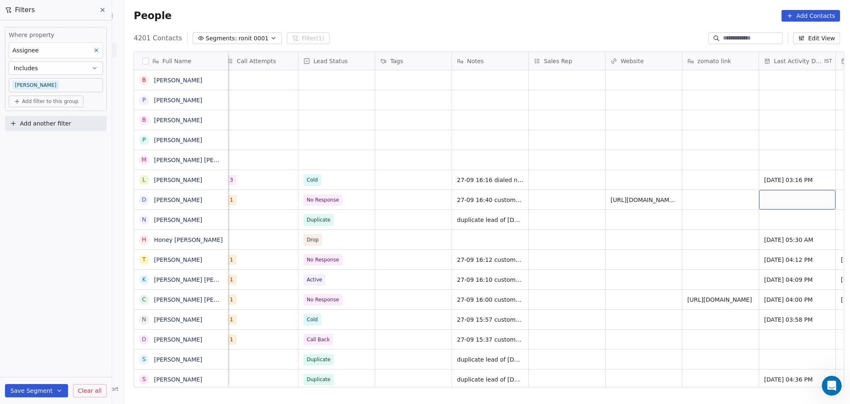
scroll to position [0, 852]
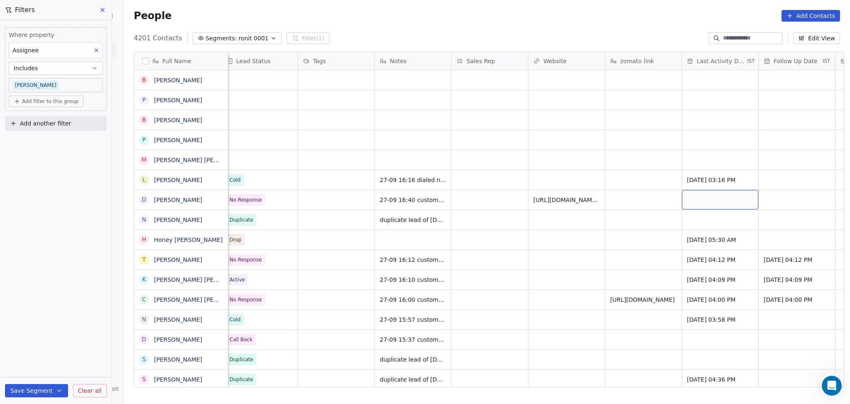
drag, startPoint x: 720, startPoint y: 198, endPoint x: 708, endPoint y: 193, distance: 12.9
click at [708, 193] on div "grid" at bounding box center [720, 200] width 76 height 20
click at [708, 201] on div "grid" at bounding box center [720, 200] width 76 height 20
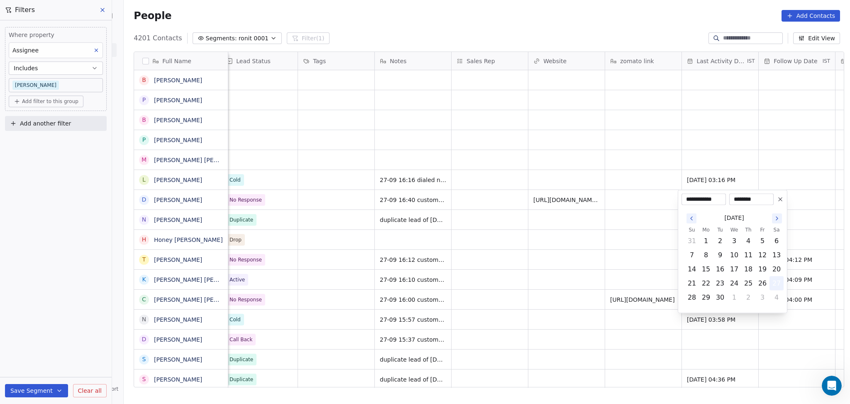
click at [778, 283] on button "27" at bounding box center [776, 283] width 13 height 13
click at [433, 274] on html "On2Cook India Pvt. Ltd. Contacts People Marketing Workflows Campaigns Metrics &…" at bounding box center [425, 202] width 850 height 404
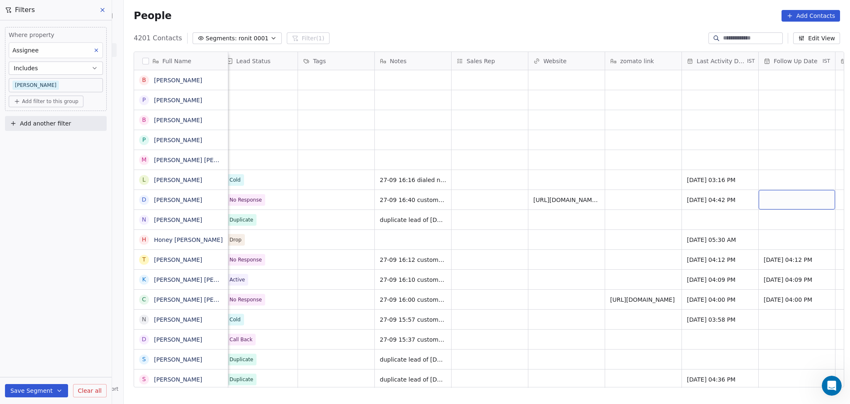
click at [777, 193] on div "grid" at bounding box center [797, 200] width 76 height 20
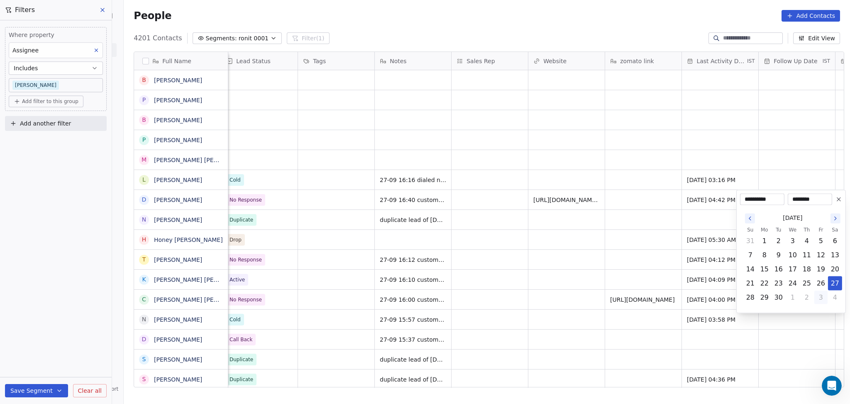
click at [819, 301] on button "3" at bounding box center [821, 297] width 13 height 13
type input "**********"
click at [557, 268] on html "On2Cook India Pvt. Ltd. Contacts People Marketing Workflows Campaigns Metrics &…" at bounding box center [425, 202] width 850 height 404
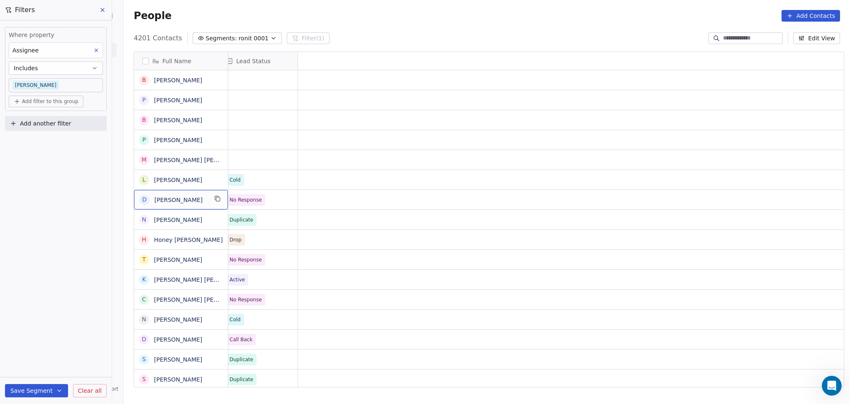
scroll to position [0, 0]
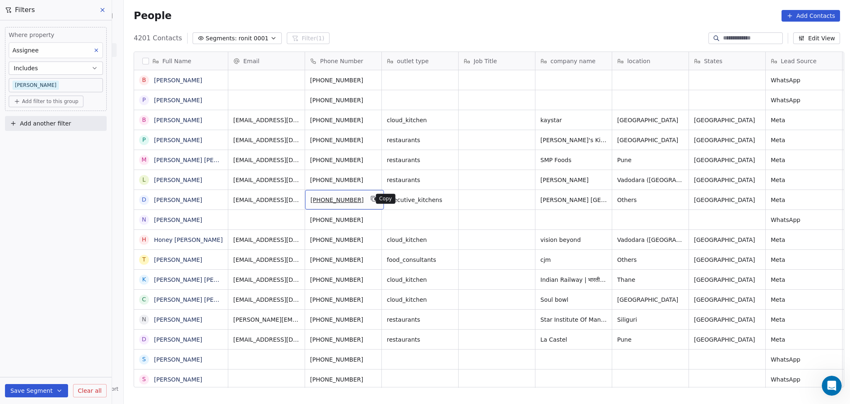
click at [370, 200] on icon "grid" at bounding box center [373, 198] width 7 height 7
click at [598, 158] on icon "grid" at bounding box center [601, 158] width 7 height 7
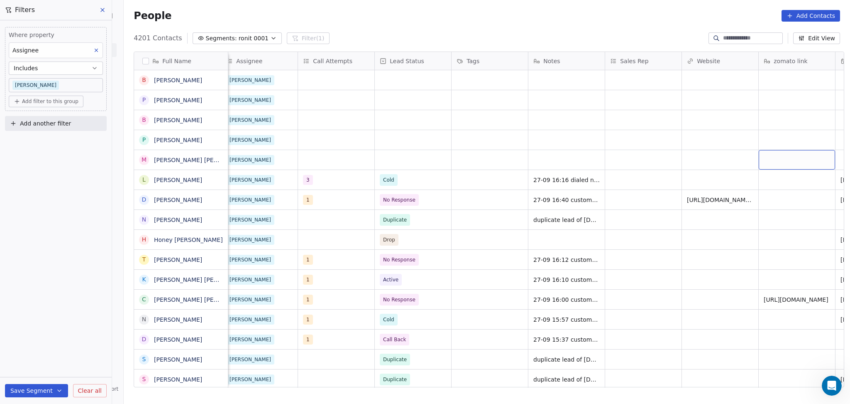
scroll to position [0, 775]
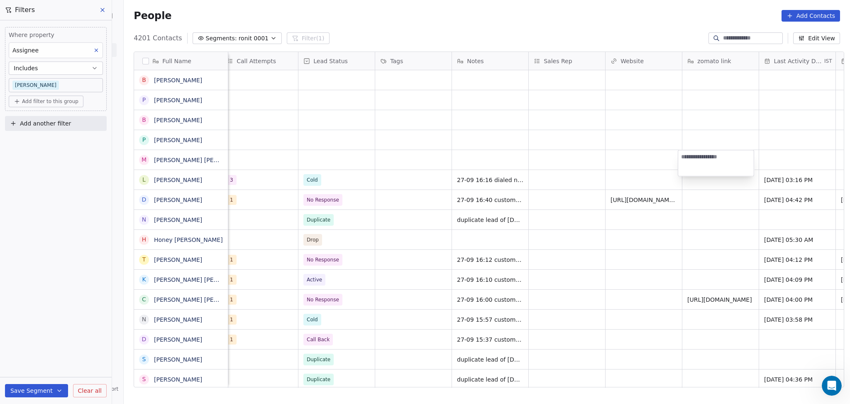
type textarea "**********"
click at [647, 155] on html "On2Cook India Pvt. Ltd. Contacts People Marketing Workflows Campaigns Metrics &…" at bounding box center [425, 202] width 850 height 404
click at [645, 157] on div "grid" at bounding box center [644, 160] width 76 height 20
type input "**********"
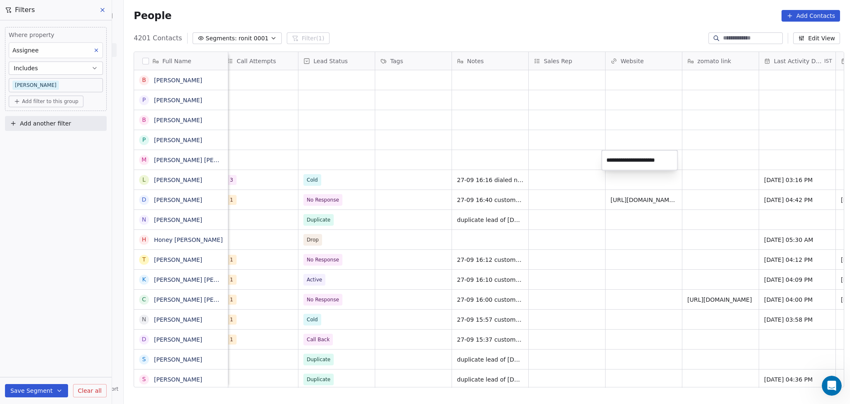
click at [573, 160] on html "On2Cook India Pvt. Ltd. Contacts People Marketing Workflows Campaigns Metrics &…" at bounding box center [425, 202] width 850 height 404
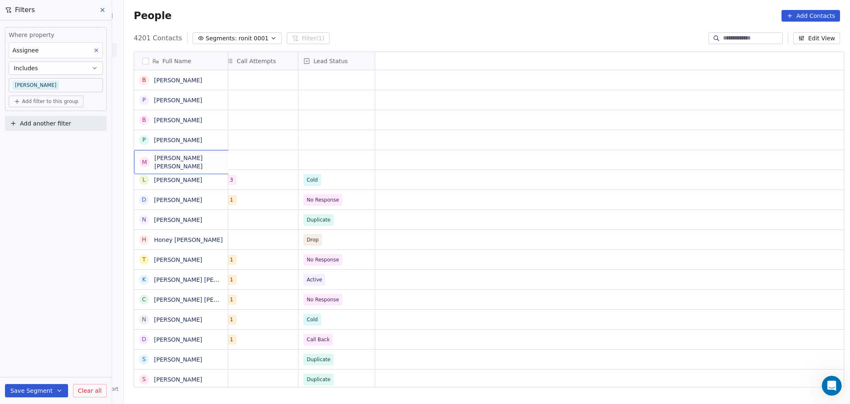
scroll to position [0, 0]
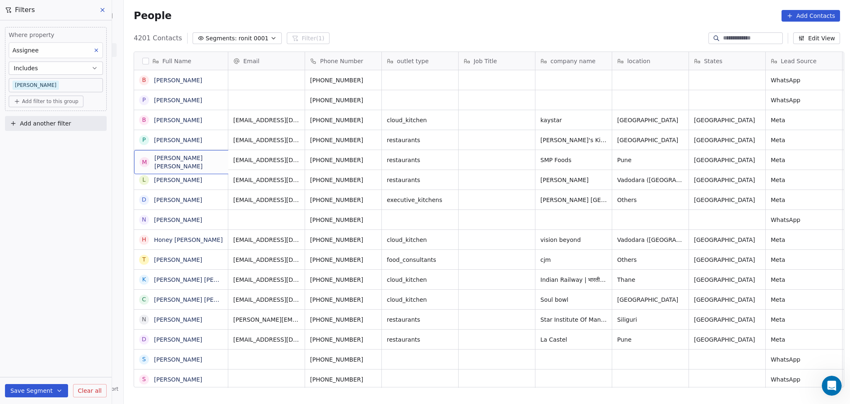
click at [216, 166] on div "M [PERSON_NAME] [PERSON_NAME]" at bounding box center [196, 162] width 125 height 24
click at [215, 151] on textarea "**********" at bounding box center [190, 163] width 118 height 26
drag, startPoint x: 214, startPoint y: 155, endPoint x: 134, endPoint y: 152, distance: 80.2
click at [132, 152] on textarea "**********" at bounding box center [190, 163] width 118 height 26
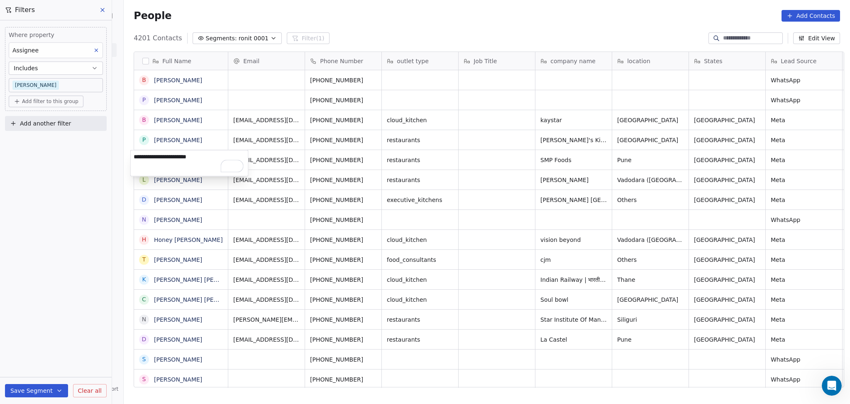
click at [167, 155] on textarea "**********" at bounding box center [190, 163] width 118 height 26
click at [461, 153] on html "On2Cook India Pvt. Ltd. Contacts People Marketing Workflows Campaigns Metrics &…" at bounding box center [425, 202] width 850 height 404
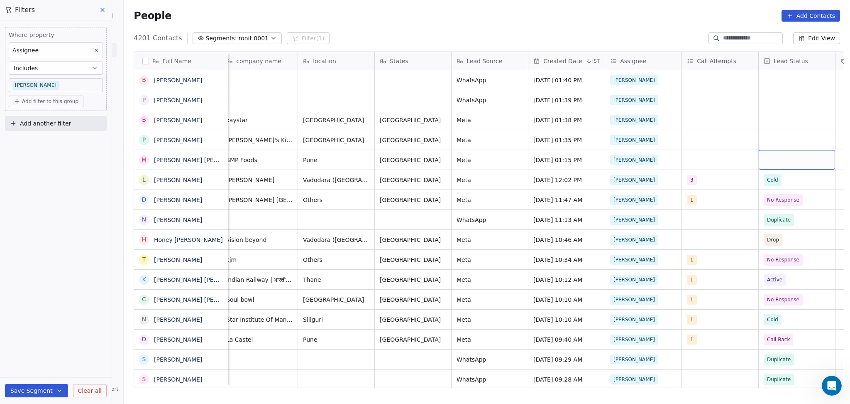
scroll to position [0, 391]
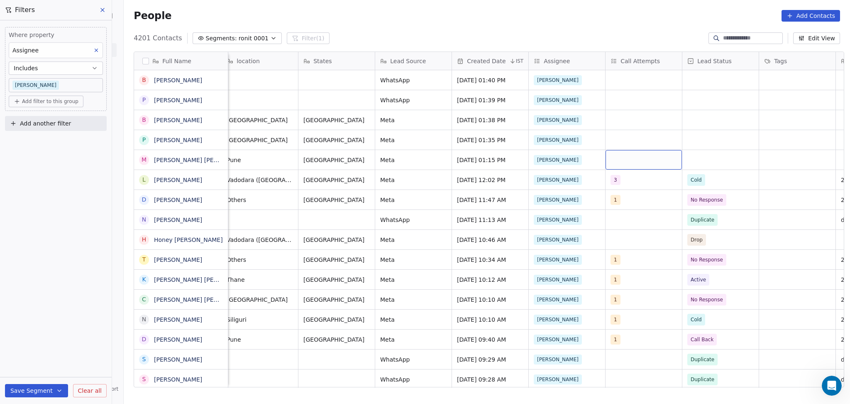
click at [644, 165] on div "grid" at bounding box center [644, 160] width 76 height 20
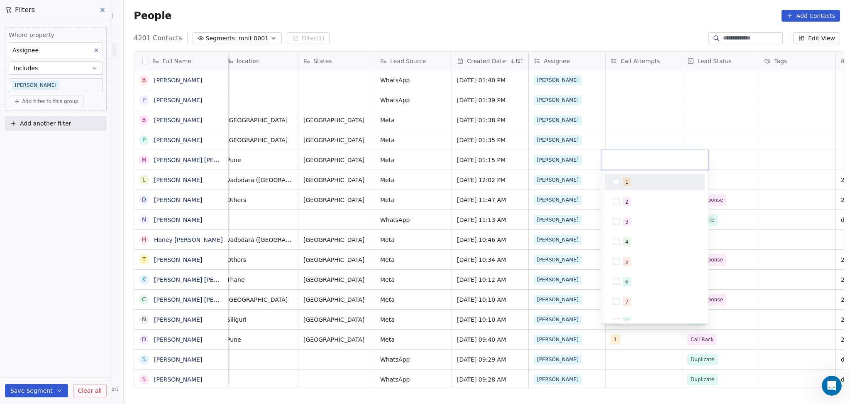
click at [627, 186] on span "1" at bounding box center [627, 181] width 8 height 9
click at [653, 142] on html "On2Cook India Pvt. Ltd. Contacts People Marketing Workflows Campaigns Metrics &…" at bounding box center [425, 202] width 850 height 404
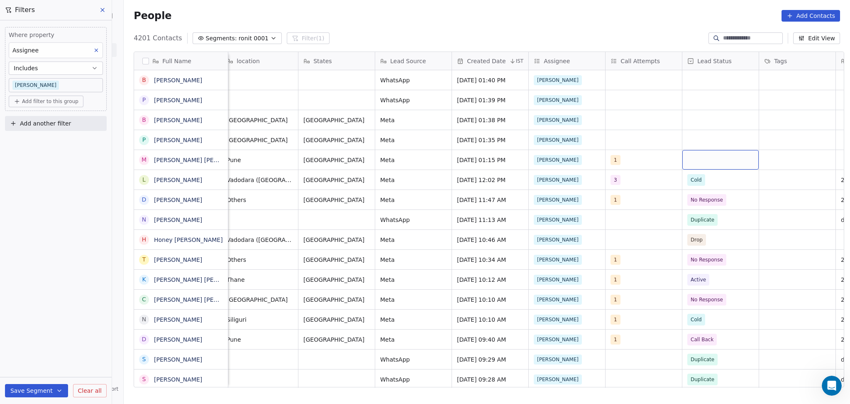
click at [719, 164] on div "grid" at bounding box center [721, 160] width 76 height 20
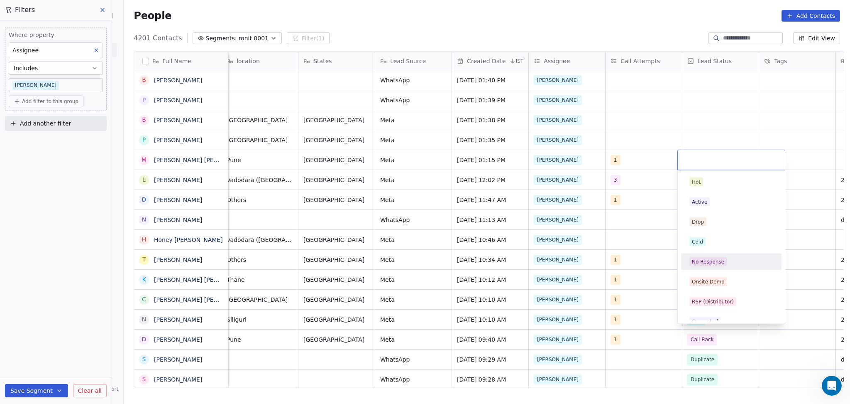
click at [719, 256] on div "No Response" at bounding box center [732, 261] width 94 height 13
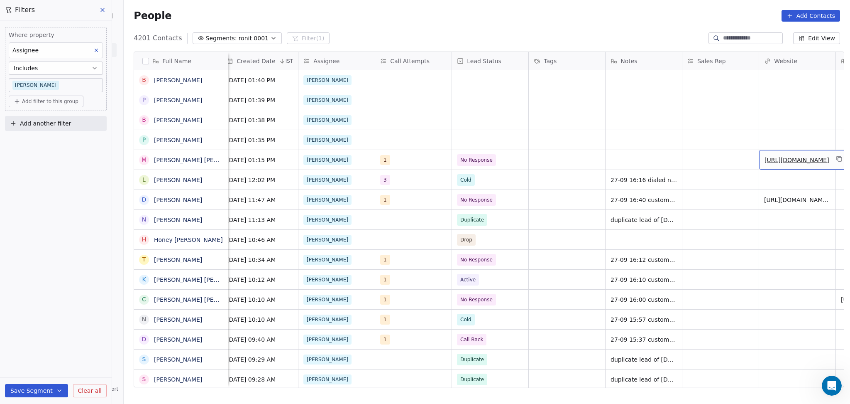
scroll to position [0, 698]
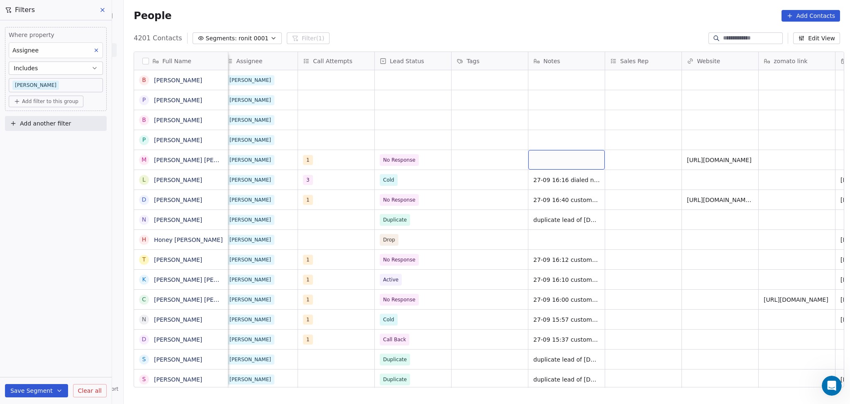
click at [581, 162] on div "grid" at bounding box center [567, 160] width 76 height 20
type textarea "**********"
drag, startPoint x: 630, startPoint y: 152, endPoint x: 631, endPoint y: 157, distance: 4.2
click at [631, 157] on html "On2Cook India Pvt. Ltd. Contacts People Marketing Workflows Campaigns Metrics &…" at bounding box center [425, 202] width 850 height 404
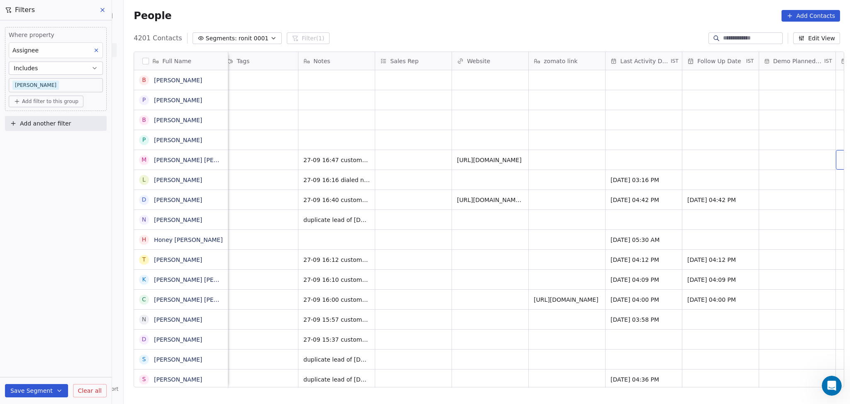
scroll to position [0, 1006]
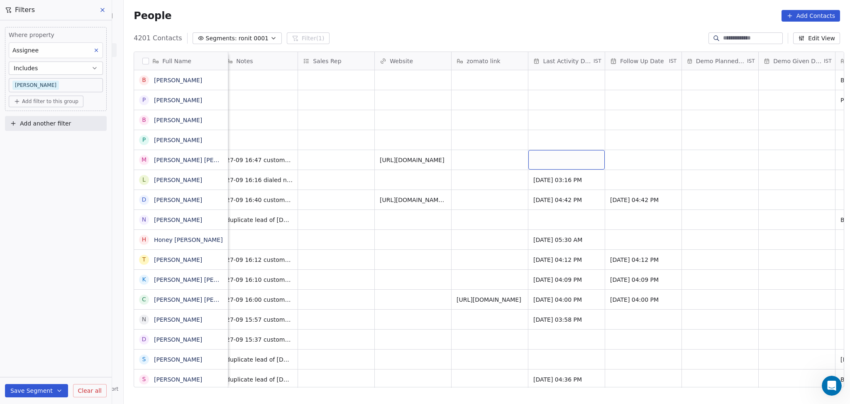
click at [547, 161] on div "grid" at bounding box center [567, 160] width 76 height 20
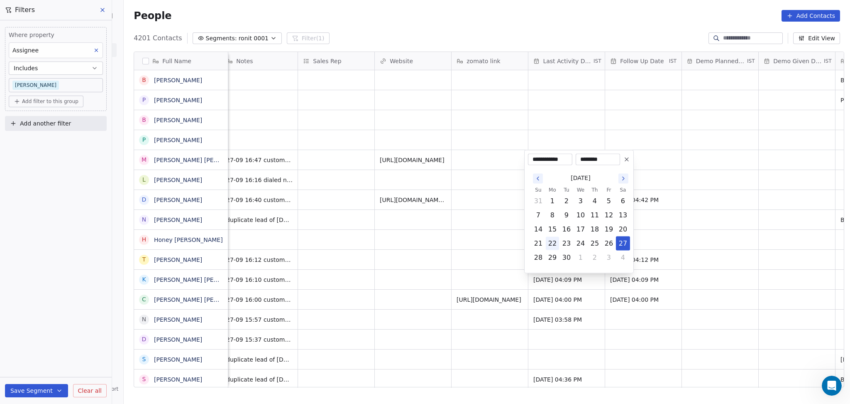
click at [623, 244] on button "27" at bounding box center [623, 243] width 13 height 13
click at [464, 221] on html "On2Cook India Pvt. Ltd. Contacts People Marketing Workflows Campaigns Metrics &…" at bounding box center [425, 202] width 850 height 404
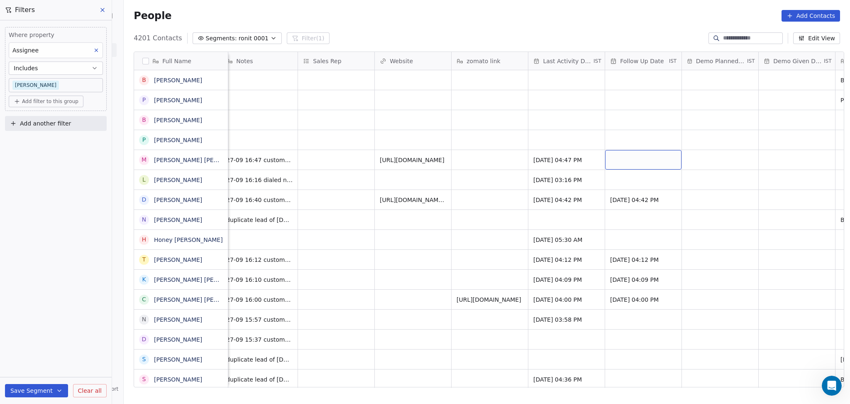
click at [649, 168] on div "grid" at bounding box center [643, 160] width 76 height 20
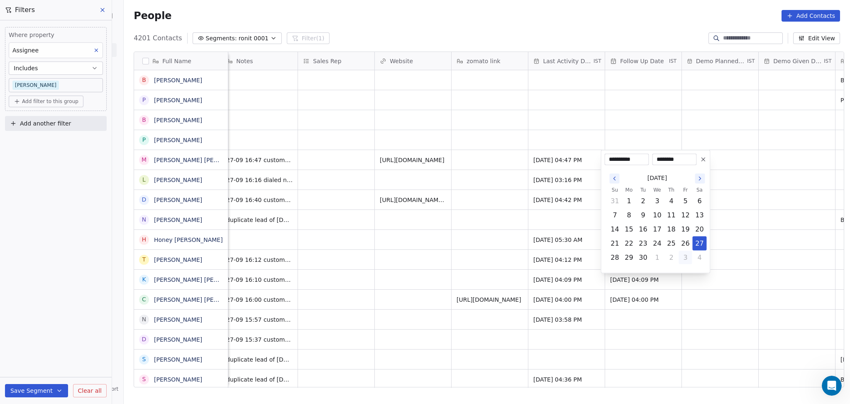
click at [683, 257] on button "3" at bounding box center [685, 257] width 13 height 13
type input "**********"
click at [446, 219] on html "On2Cook India Pvt. Ltd. Contacts People Marketing Workflows Campaigns Metrics &…" at bounding box center [425, 202] width 850 height 404
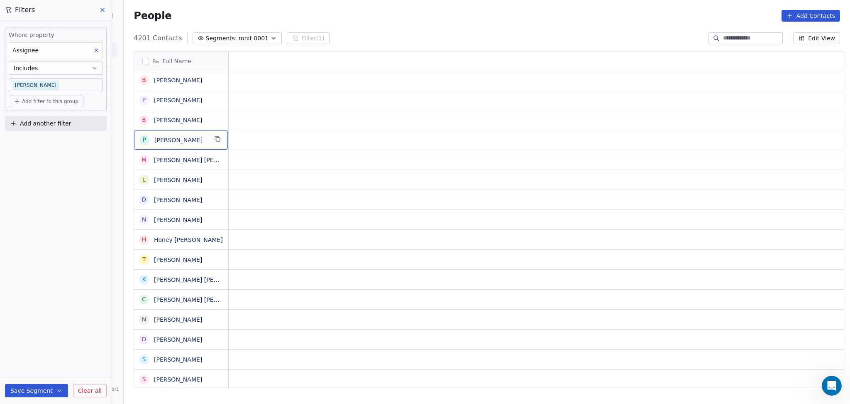
scroll to position [0, 0]
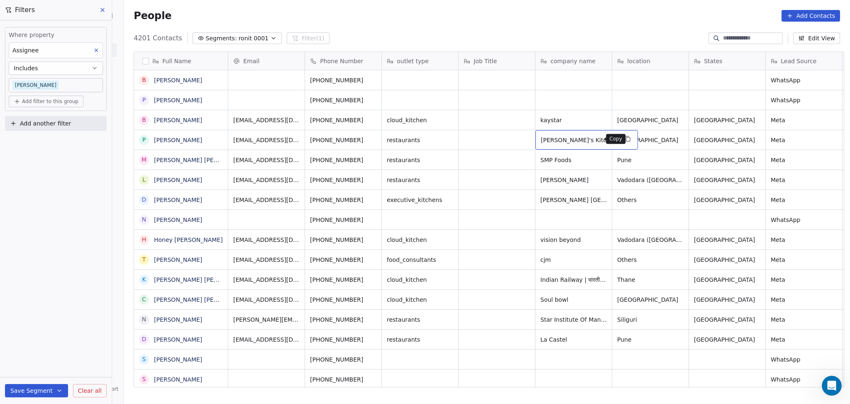
click at [623, 134] on button "grid" at bounding box center [628, 139] width 10 height 10
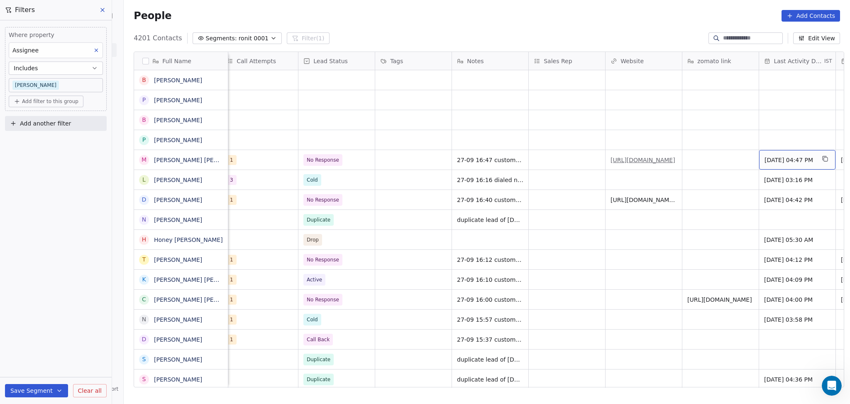
scroll to position [0, 852]
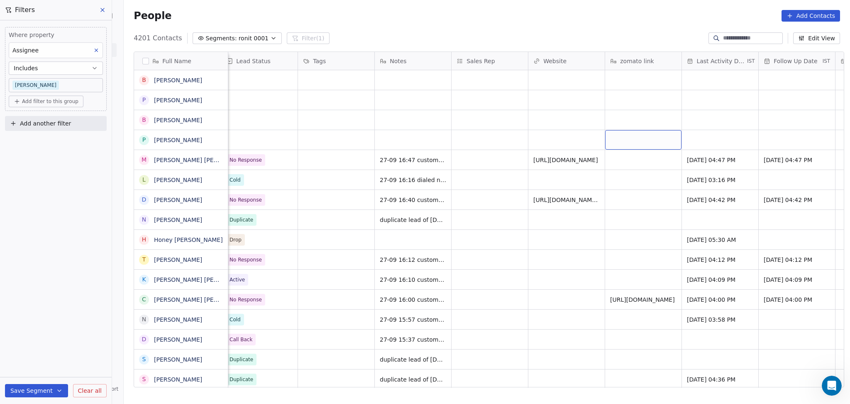
click at [629, 137] on div "grid" at bounding box center [643, 140] width 76 height 20
type textarea "**********"
click at [550, 145] on html "On2Cook India Pvt. Ltd. Contacts People Marketing Workflows Campaigns Metrics &…" at bounding box center [425, 202] width 850 height 404
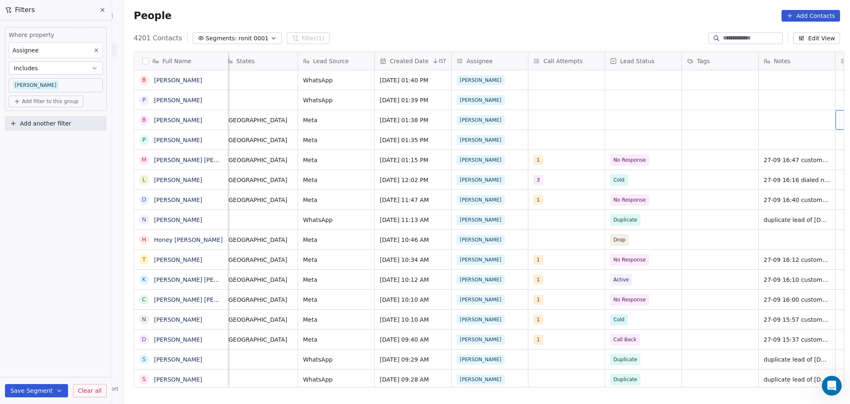
scroll to position [0, 545]
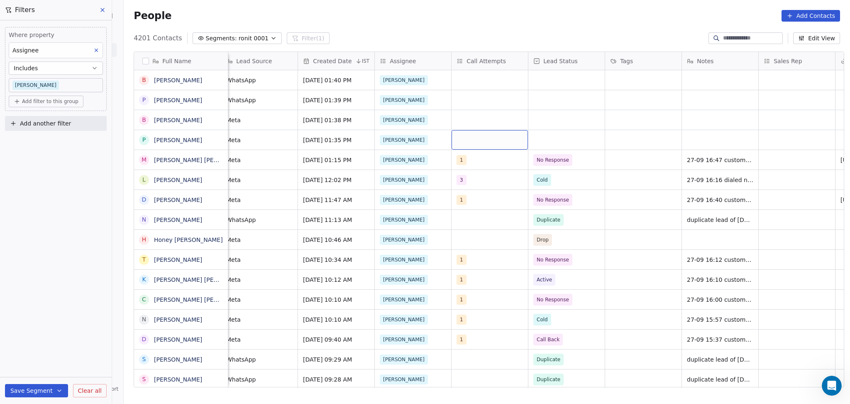
click at [488, 144] on div "grid" at bounding box center [490, 140] width 76 height 20
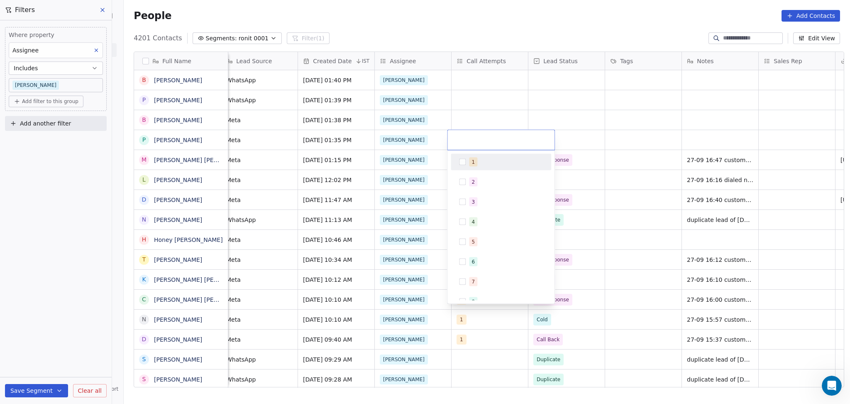
click at [382, 221] on html "On2Cook India Pvt. Ltd. Contacts People Marketing Workflows Campaigns Metrics &…" at bounding box center [425, 202] width 850 height 404
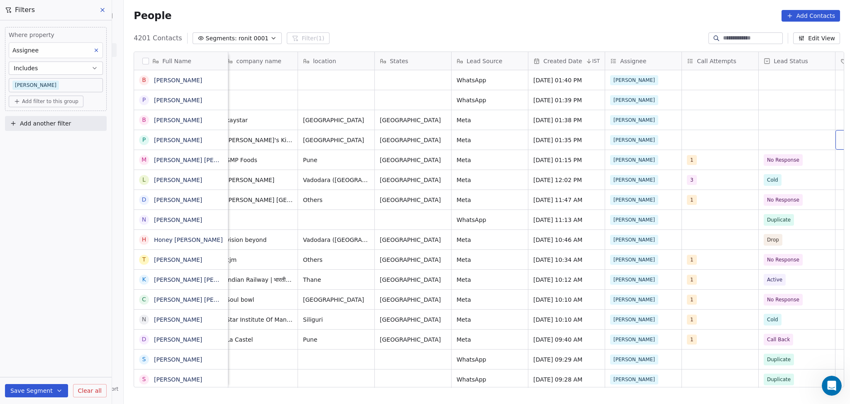
scroll to position [0, 391]
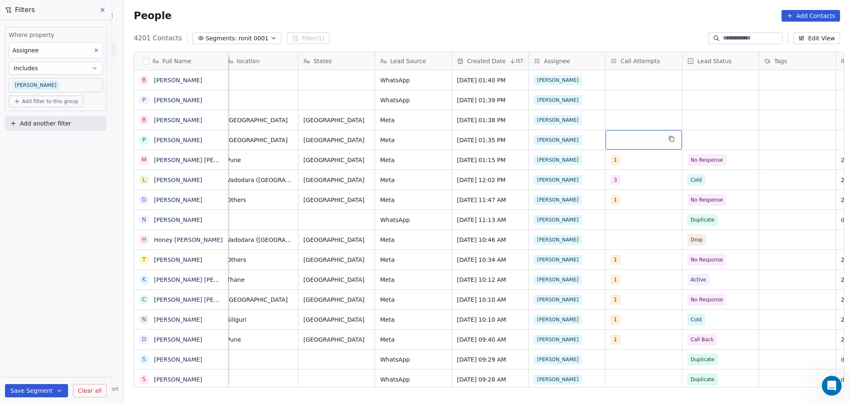
click at [649, 141] on div "grid" at bounding box center [644, 140] width 76 height 20
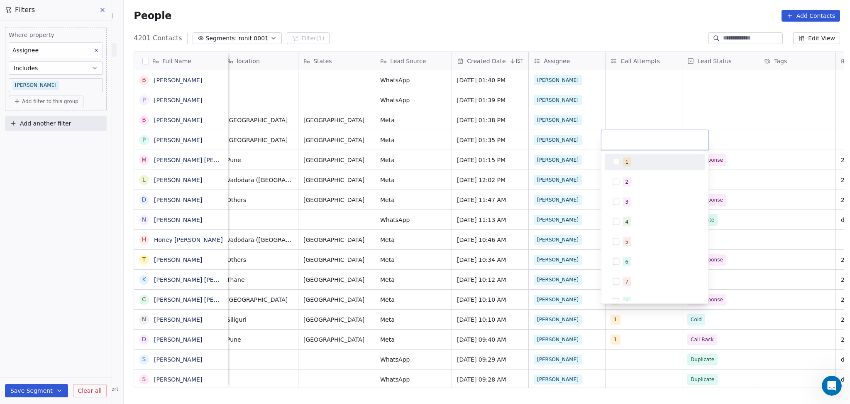
click at [635, 162] on div "1" at bounding box center [660, 161] width 74 height 9
click at [753, 158] on html "On2Cook India Pvt. Ltd. Contacts People Marketing Workflows Campaigns Metrics &…" at bounding box center [425, 202] width 850 height 404
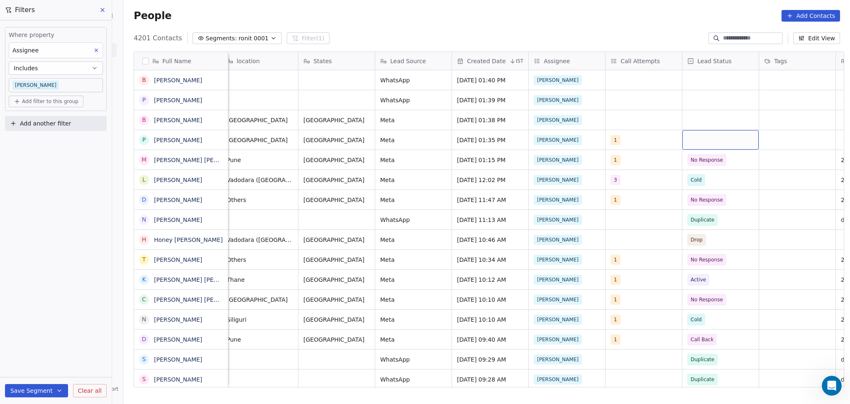
click at [726, 142] on div "grid" at bounding box center [721, 140] width 76 height 20
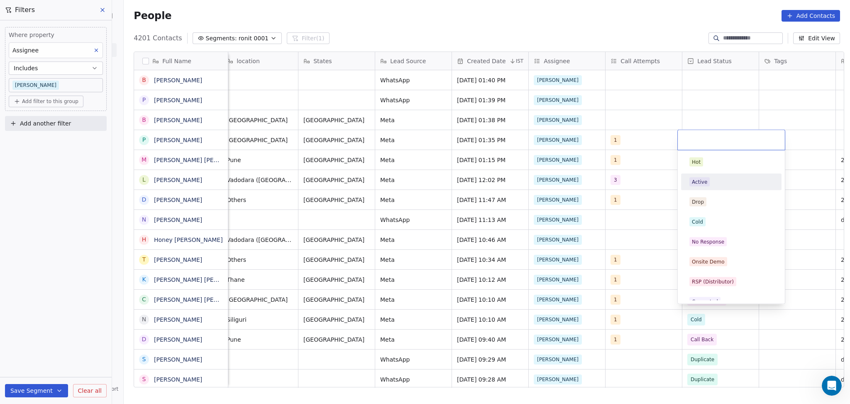
click at [716, 183] on div "Active" at bounding box center [732, 181] width 84 height 9
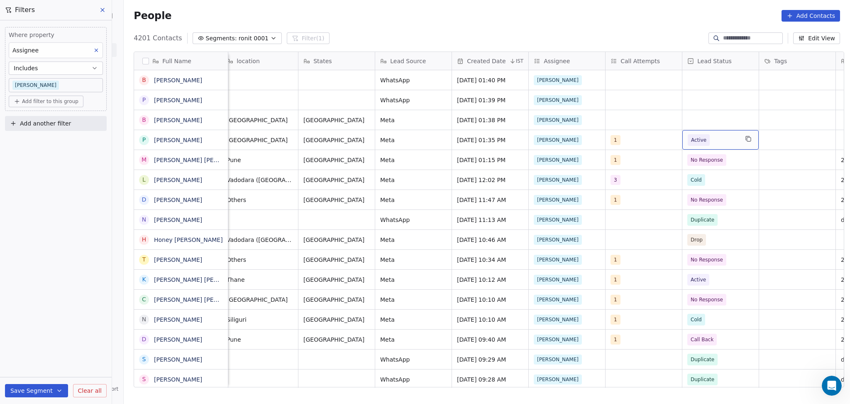
click at [726, 142] on span "Active" at bounding box center [713, 140] width 51 height 12
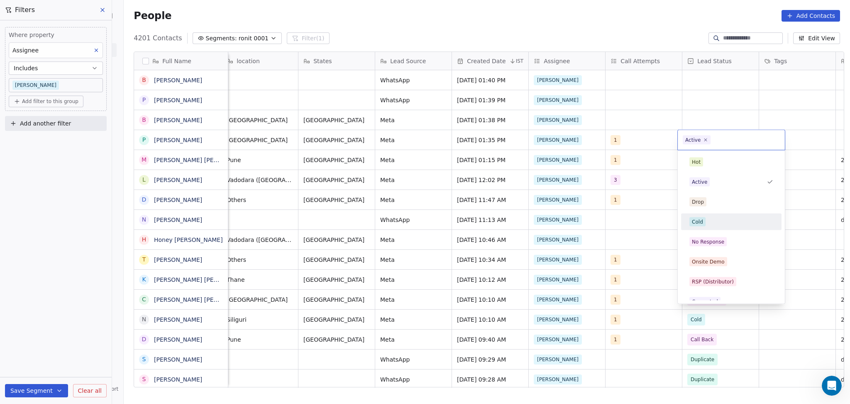
click at [711, 223] on div "Cold" at bounding box center [732, 221] width 84 height 9
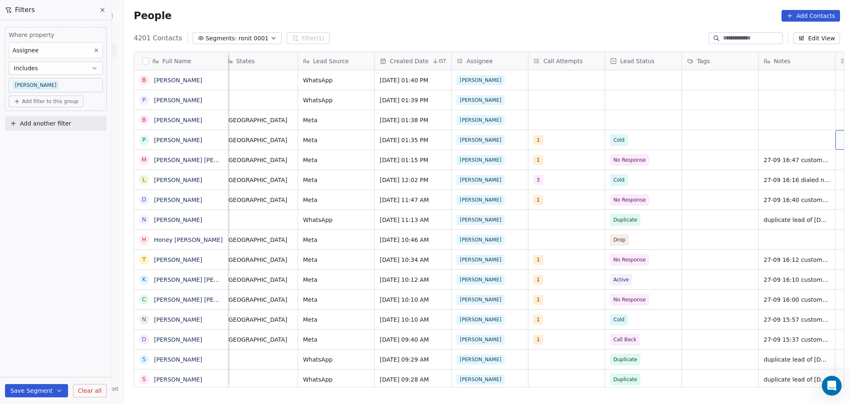
scroll to position [0, 545]
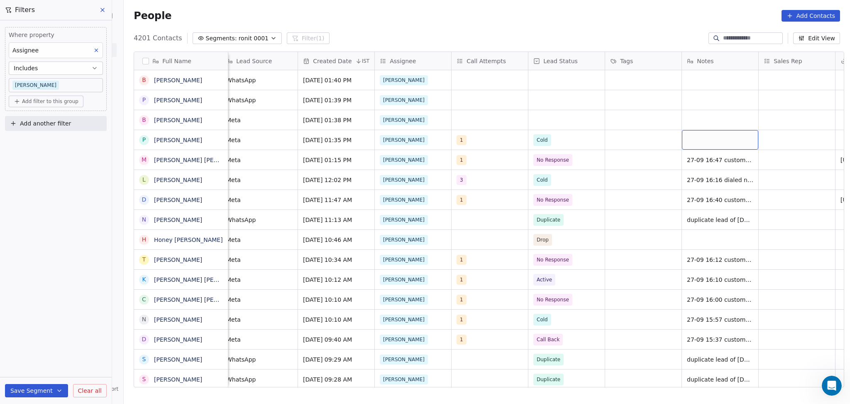
click at [713, 145] on div "grid" at bounding box center [720, 140] width 76 height 20
type textarea "**********"
click at [618, 137] on html "On2Cook India Pvt. Ltd. Contacts People Marketing Workflows Campaigns Metrics &…" at bounding box center [425, 202] width 850 height 404
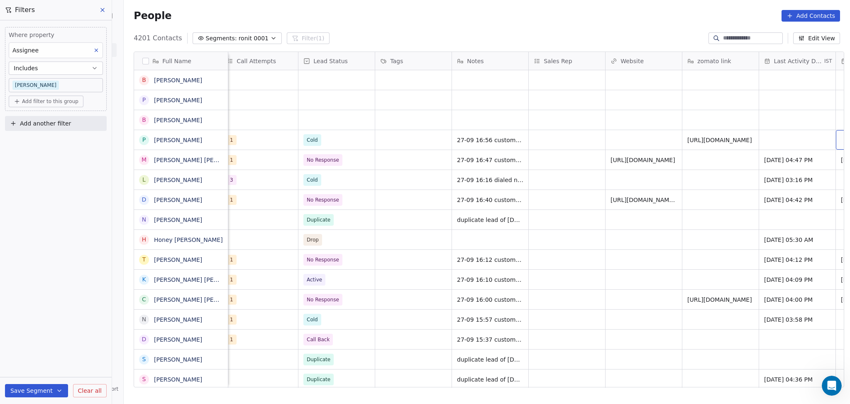
scroll to position [0, 852]
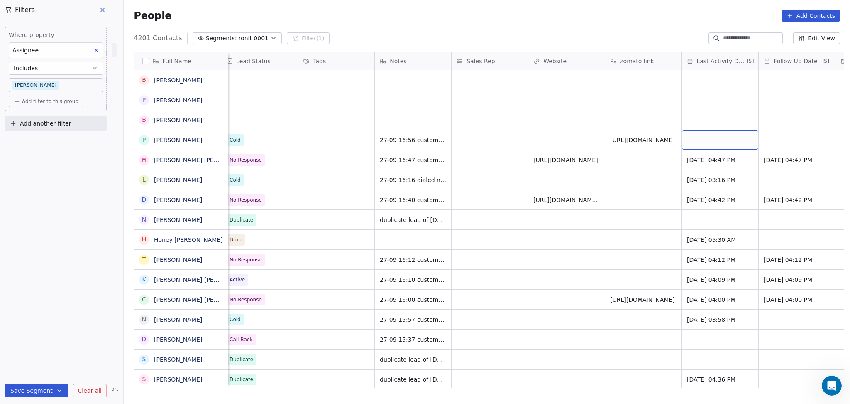
click at [725, 135] on div "grid" at bounding box center [720, 140] width 76 height 20
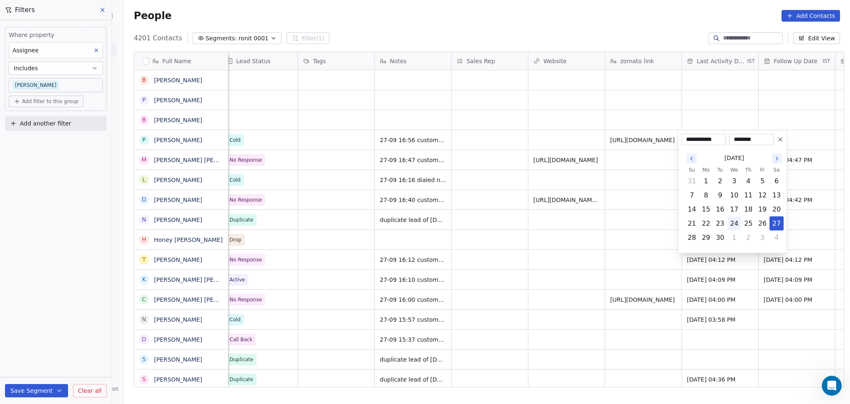
drag, startPoint x: 779, startPoint y: 229, endPoint x: 736, endPoint y: 229, distance: 42.4
click at [779, 229] on button "27" at bounding box center [776, 223] width 13 height 13
click at [585, 200] on html "On2Cook India Pvt. Ltd. Contacts People Marketing Workflows Campaigns Metrics &…" at bounding box center [425, 202] width 850 height 404
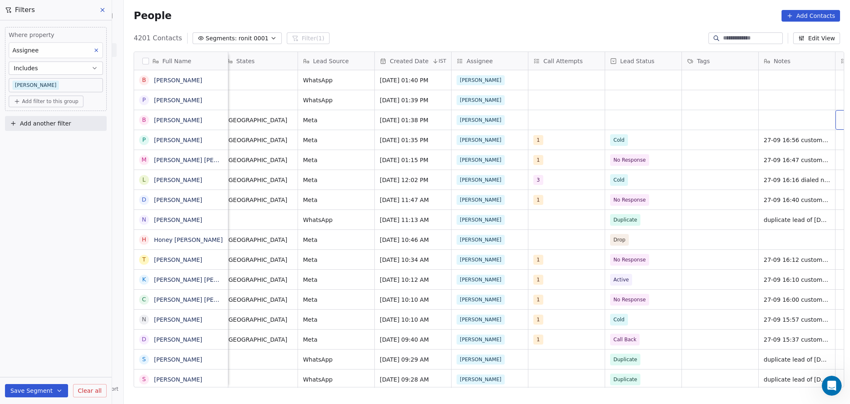
scroll to position [0, 545]
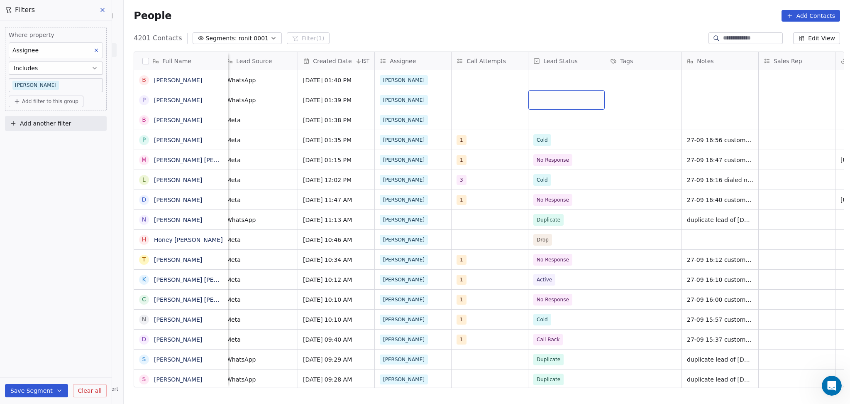
click at [564, 102] on div "grid" at bounding box center [567, 100] width 76 height 20
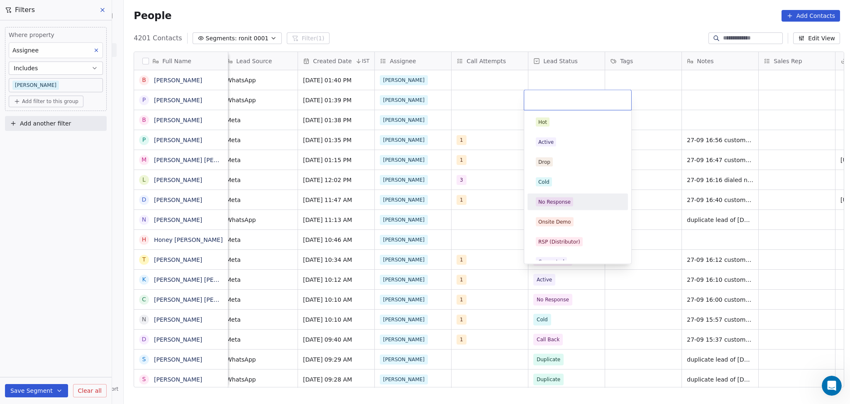
scroll to position [55, 0]
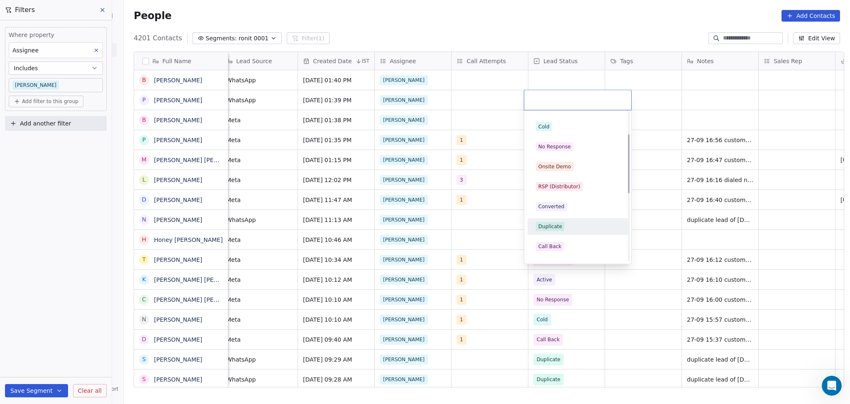
click at [556, 227] on div "Duplicate" at bounding box center [551, 226] width 24 height 7
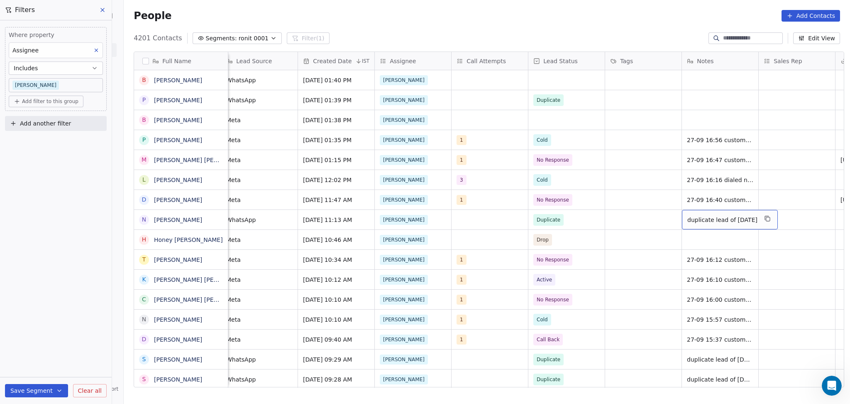
click at [772, 224] on div "duplicate lead of [DATE]" at bounding box center [730, 220] width 96 height 20
click at [778, 219] on div "duplicate lead of [DATE]" at bounding box center [730, 220] width 96 height 20
click at [770, 219] on icon "grid" at bounding box center [769, 219] width 4 height 4
click at [705, 100] on div "grid" at bounding box center [720, 100] width 76 height 20
click at [577, 117] on html "On2Cook India Pvt. Ltd. Contacts People Marketing Workflows Campaigns Metrics &…" at bounding box center [425, 202] width 850 height 404
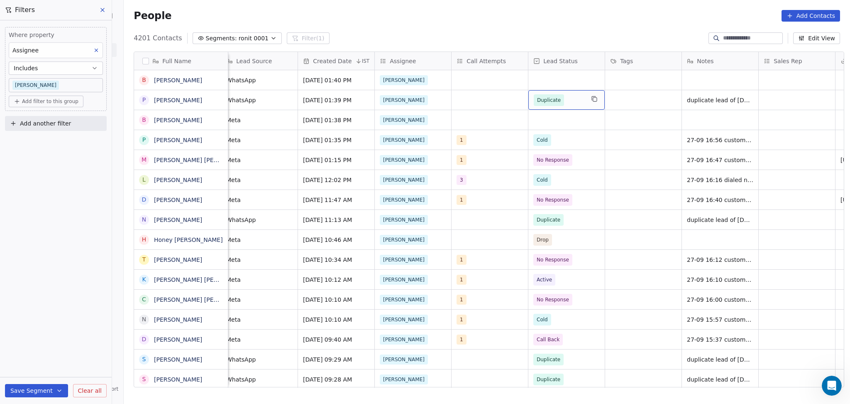
click at [571, 99] on span "Duplicate" at bounding box center [559, 100] width 51 height 12
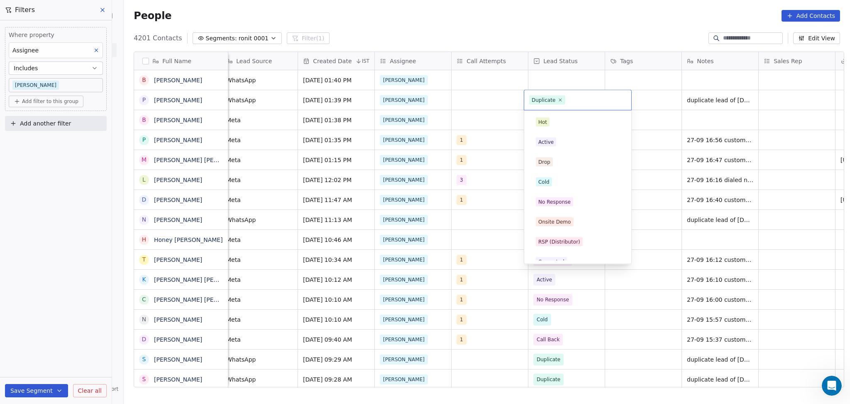
scroll to position [29, 0]
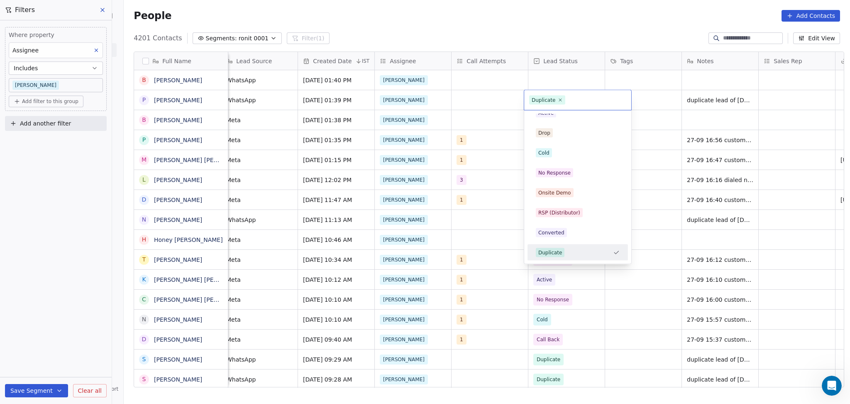
click at [572, 84] on html "On2Cook India Pvt. Ltd. Contacts People Marketing Workflows Campaigns Metrics &…" at bounding box center [425, 202] width 850 height 404
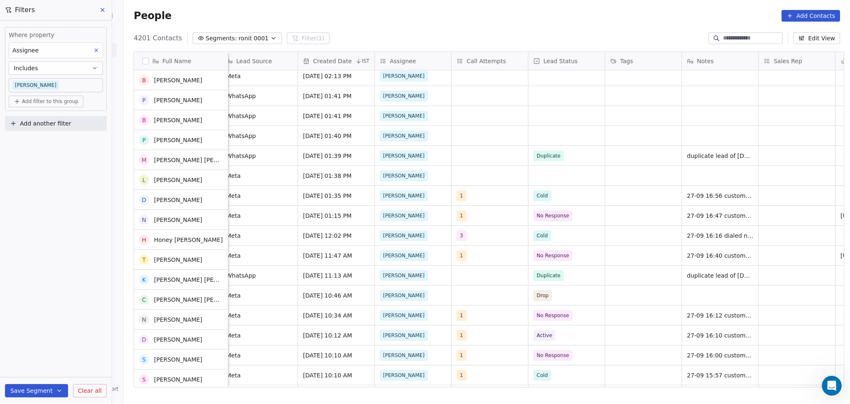
scroll to position [104, 0]
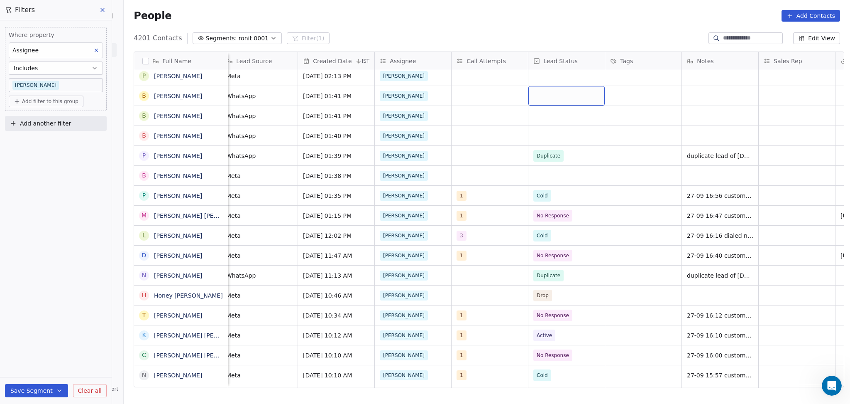
click at [564, 103] on div "grid" at bounding box center [567, 96] width 76 height 20
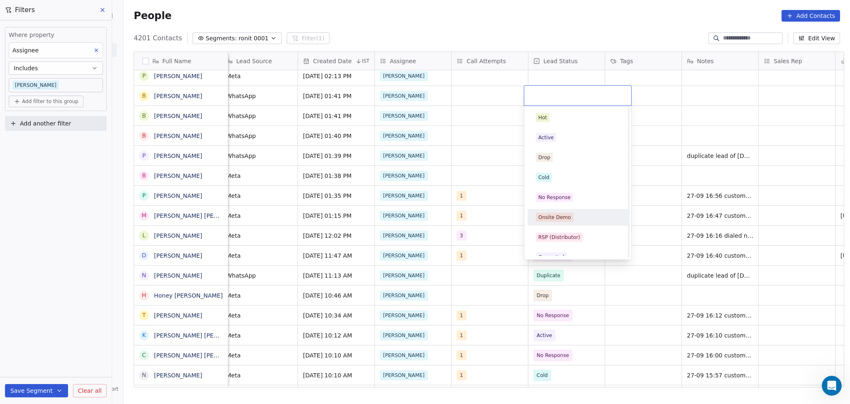
scroll to position [110, 0]
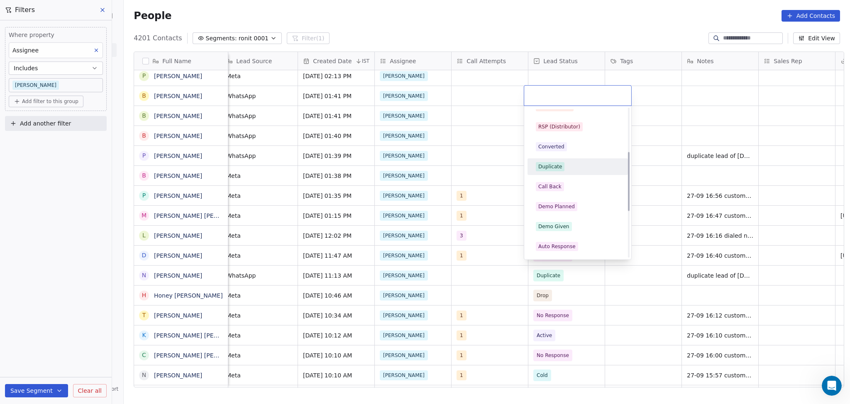
click at [555, 167] on div "Duplicate" at bounding box center [551, 166] width 24 height 7
click at [653, 165] on div "kaystar [GEOGRAPHIC_DATA] [GEOGRAPHIC_DATA] [GEOGRAPHIC_DATA] [DATE] 01:38 PM […" at bounding box center [539, 175] width 1710 height 20
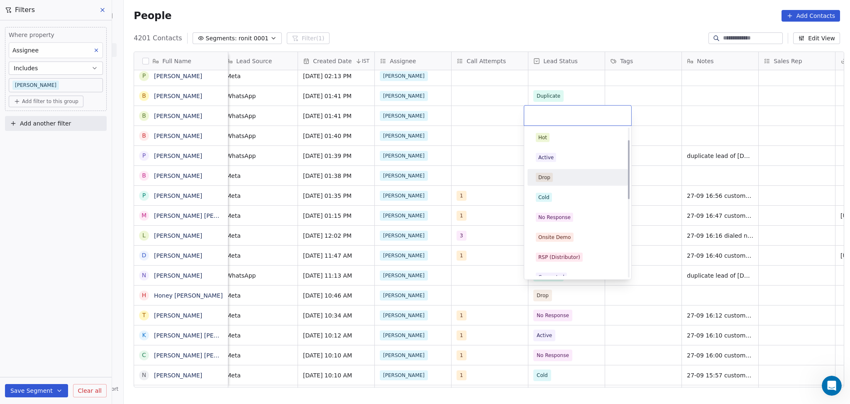
scroll to position [55, 0]
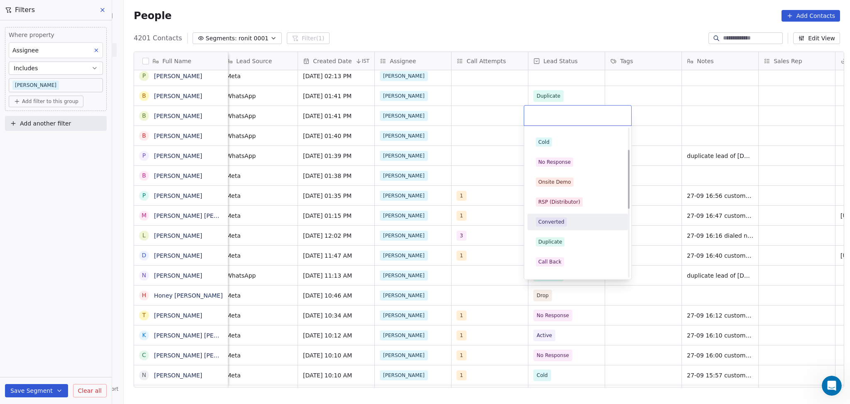
click at [555, 242] on div "Duplicate" at bounding box center [551, 241] width 24 height 7
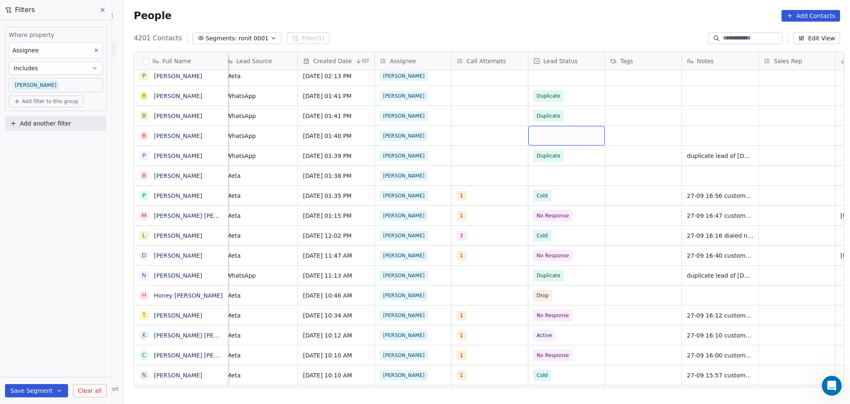
click at [549, 133] on div "grid" at bounding box center [567, 136] width 76 height 20
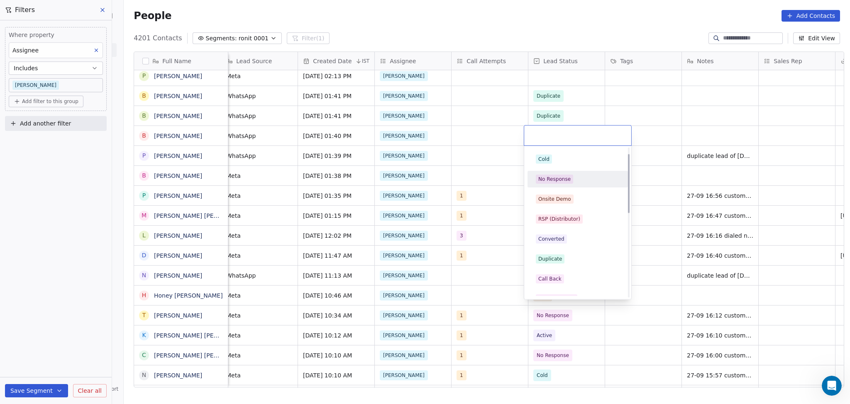
scroll to position [110, 0]
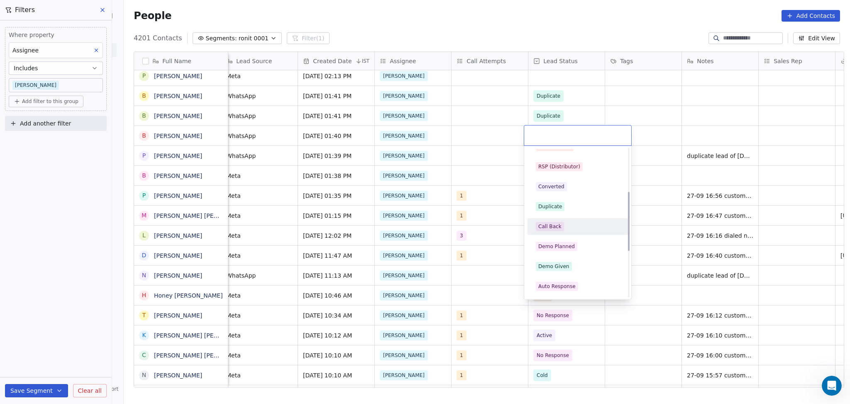
click at [561, 213] on div "Duplicate" at bounding box center [578, 206] width 100 height 17
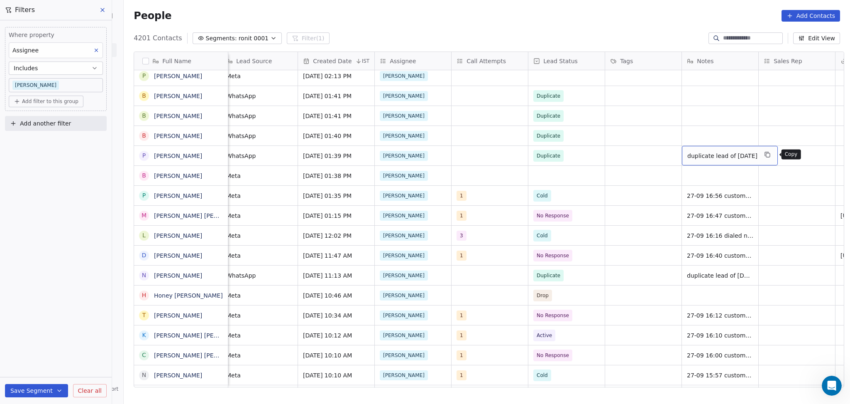
click at [772, 150] on button "grid" at bounding box center [768, 154] width 10 height 10
click at [710, 130] on div "grid" at bounding box center [720, 136] width 76 height 20
type textarea "**********"
click at [695, 122] on html "On2Cook India Pvt. Ltd. Contacts People Marketing Workflows Campaigns Metrics &…" at bounding box center [425, 202] width 850 height 404
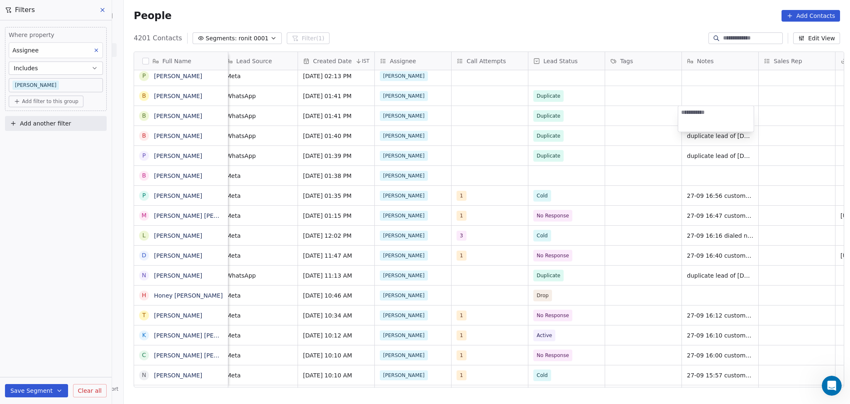
type textarea "**********"
click at [687, 97] on html "On2Cook India Pvt. Ltd. Contacts People Marketing Workflows Campaigns Metrics &…" at bounding box center [425, 202] width 850 height 404
click at [687, 97] on div "grid" at bounding box center [720, 96] width 76 height 20
click at [707, 97] on div "grid" at bounding box center [720, 96] width 76 height 20
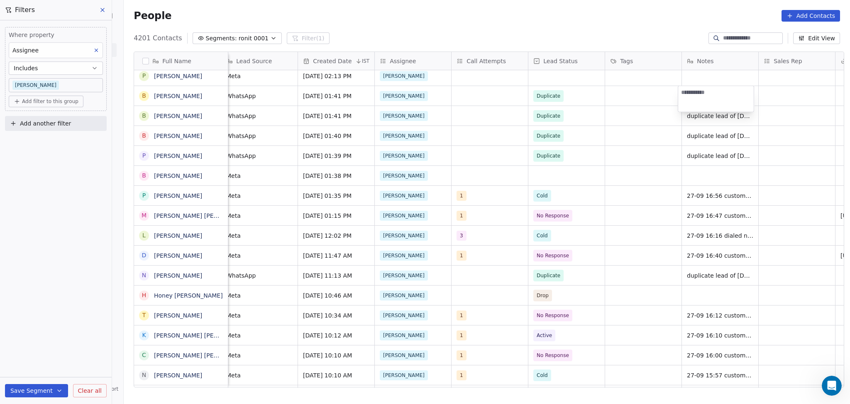
type textarea "**********"
click at [642, 125] on html "On2Cook India Pvt. Ltd. Contacts People Marketing Workflows Campaigns Metrics &…" at bounding box center [425, 202] width 850 height 404
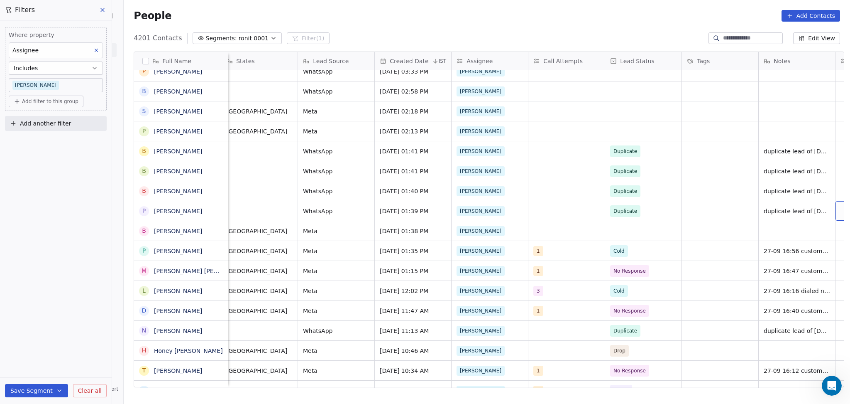
scroll to position [0, 545]
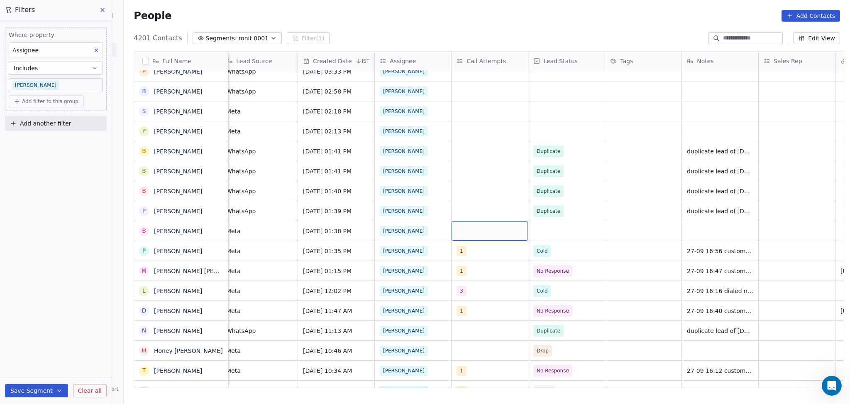
click at [476, 235] on div "grid" at bounding box center [490, 231] width 76 height 20
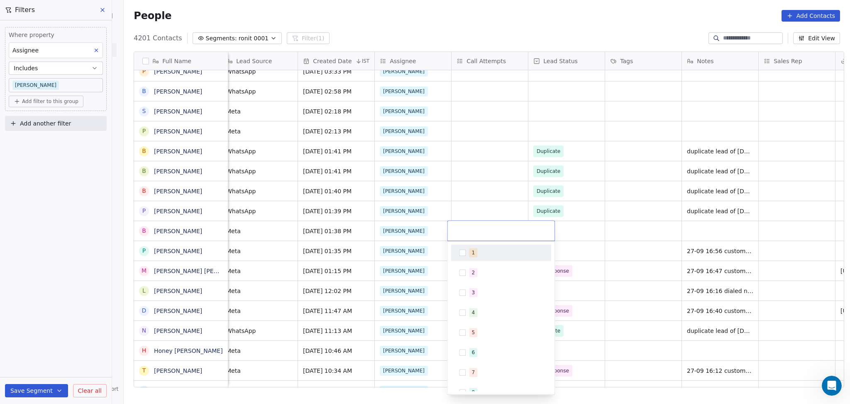
click at [607, 233] on html "On2Cook India Pvt. Ltd. Contacts People Marketing Workflows Campaigns Metrics &…" at bounding box center [425, 202] width 850 height 404
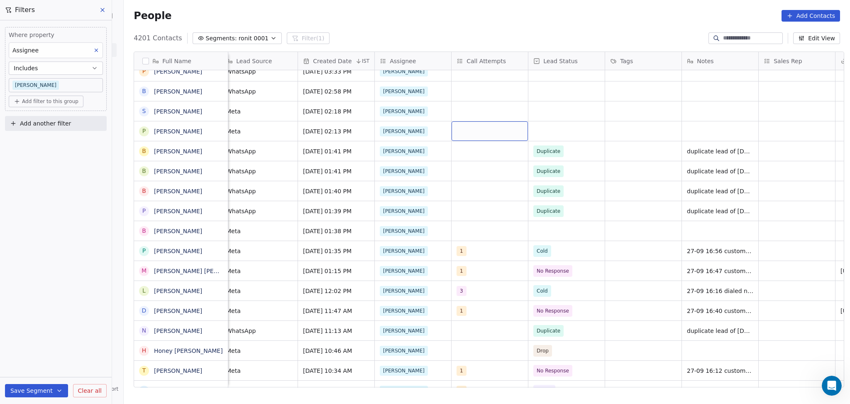
click at [464, 136] on div "grid" at bounding box center [490, 131] width 76 height 20
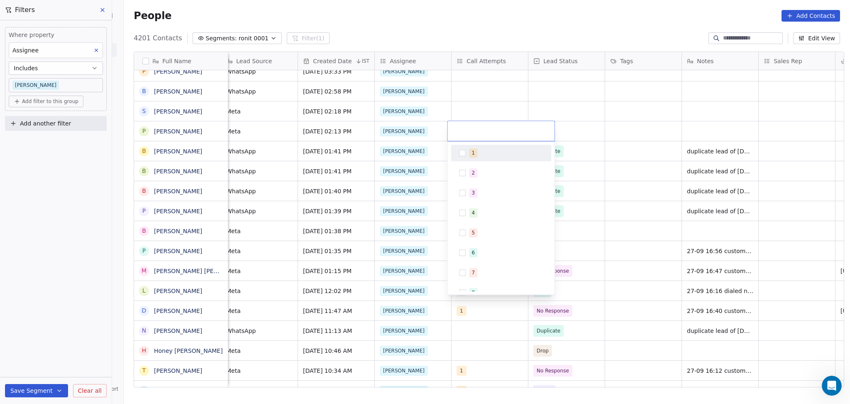
click at [473, 153] on div "1" at bounding box center [473, 152] width 3 height 7
click at [678, 142] on html "On2Cook India Pvt. Ltd. Contacts People Marketing Workflows Campaigns Metrics &…" at bounding box center [425, 202] width 850 height 404
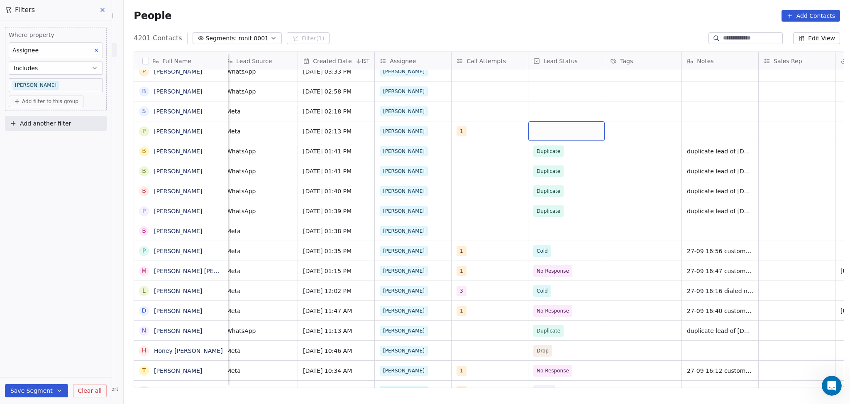
click at [554, 129] on div "grid" at bounding box center [567, 131] width 76 height 20
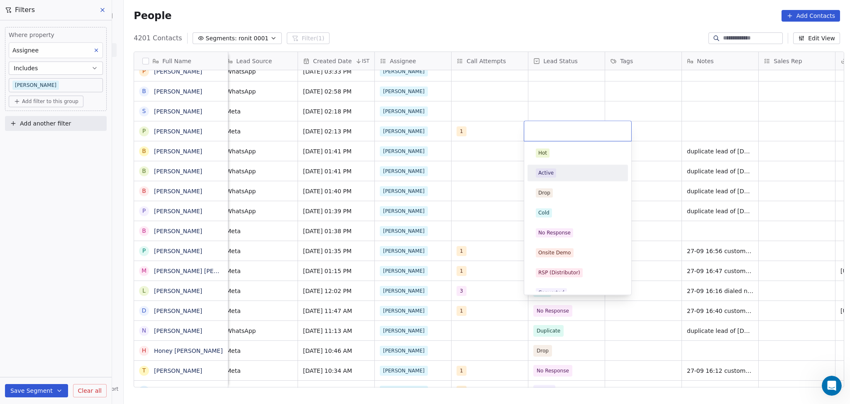
click at [561, 171] on div "Active" at bounding box center [578, 172] width 84 height 9
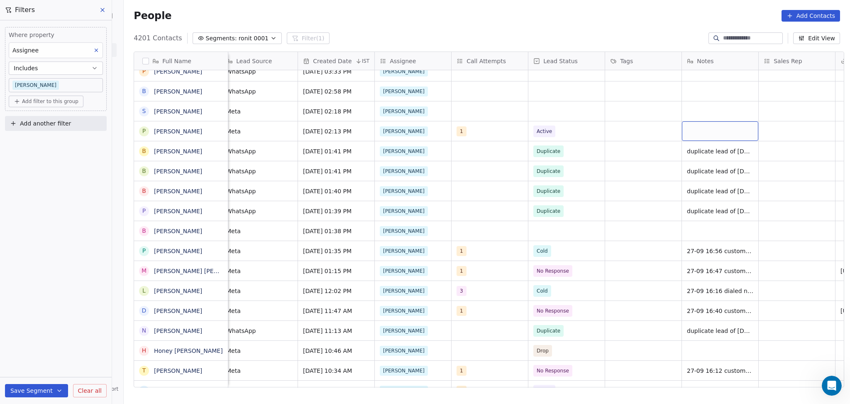
click at [688, 126] on div "grid" at bounding box center [720, 131] width 76 height 20
click at [520, 137] on html "On2Cook India Pvt. Ltd. Contacts People Marketing Workflows Campaigns Metrics &…" at bounding box center [425, 202] width 850 height 404
click at [720, 130] on div "grid" at bounding box center [720, 131] width 76 height 20
type textarea "**********"
click at [459, 189] on html "On2Cook India Pvt. Ltd. Contacts People Marketing Workflows Campaigns Metrics &…" at bounding box center [425, 202] width 850 height 404
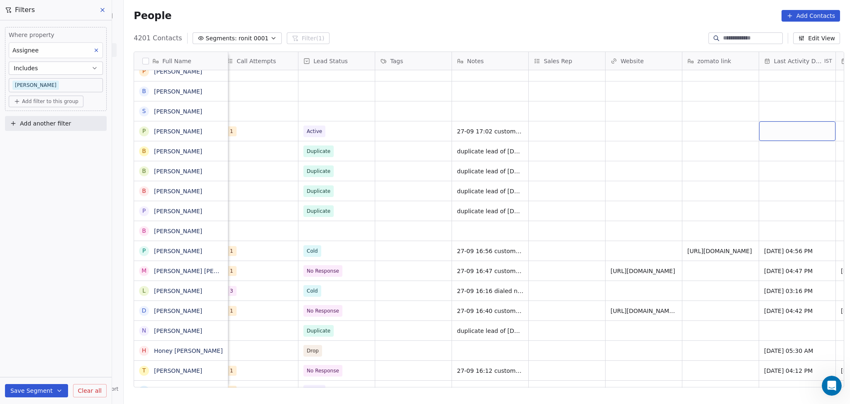
scroll to position [0, 852]
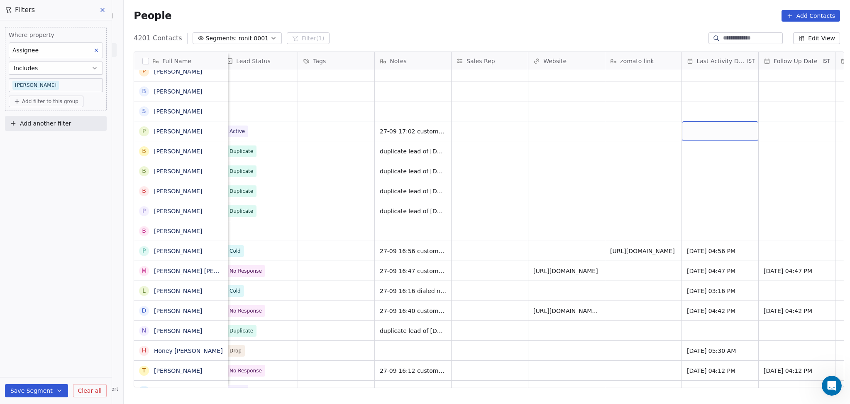
click at [691, 132] on div "grid" at bounding box center [720, 131] width 76 height 20
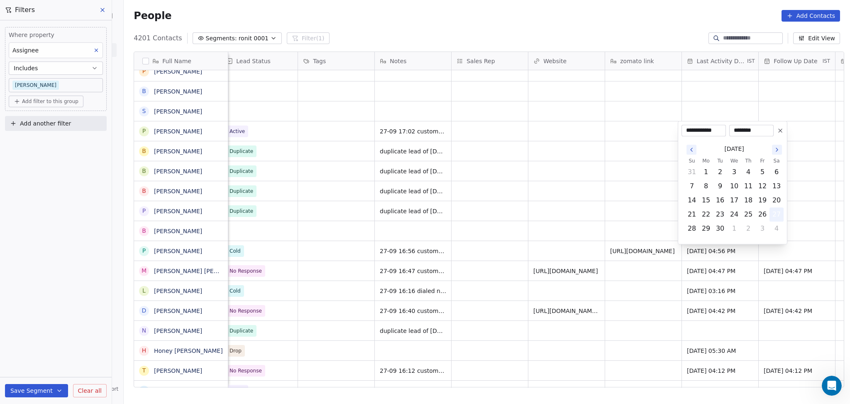
click at [777, 213] on button "27" at bounding box center [776, 214] width 13 height 13
click at [577, 176] on html "On2Cook India Pvt. Ltd. Contacts People Marketing Workflows Campaigns Metrics &…" at bounding box center [425, 202] width 850 height 404
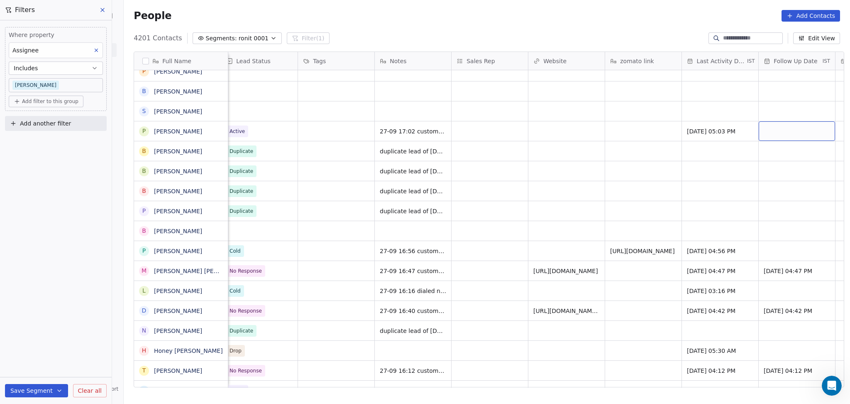
click at [766, 130] on div "grid" at bounding box center [797, 131] width 76 height 20
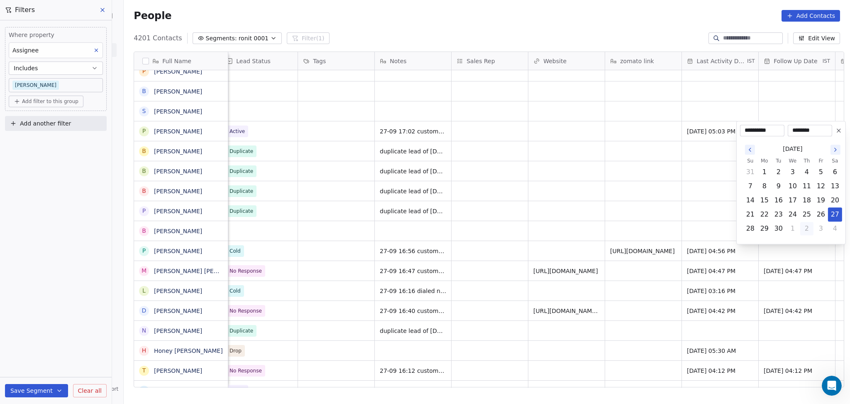
click at [803, 231] on button "2" at bounding box center [807, 228] width 13 height 13
type input "**********"
click at [535, 175] on html "On2Cook India Pvt. Ltd. Contacts People Marketing Workflows Campaigns Metrics &…" at bounding box center [425, 202] width 850 height 404
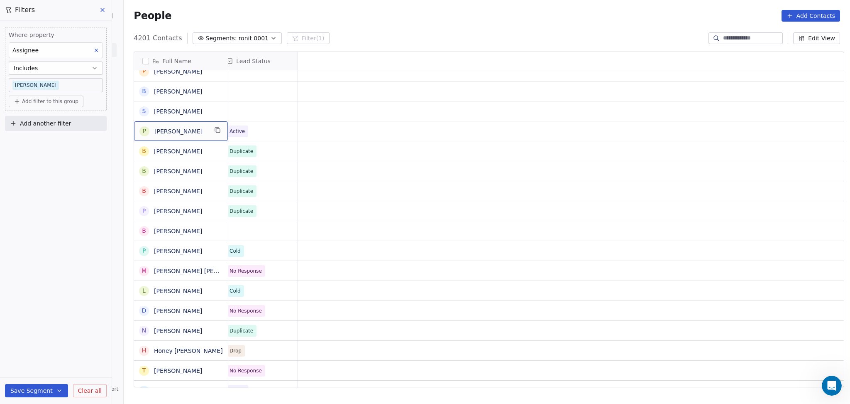
scroll to position [0, 0]
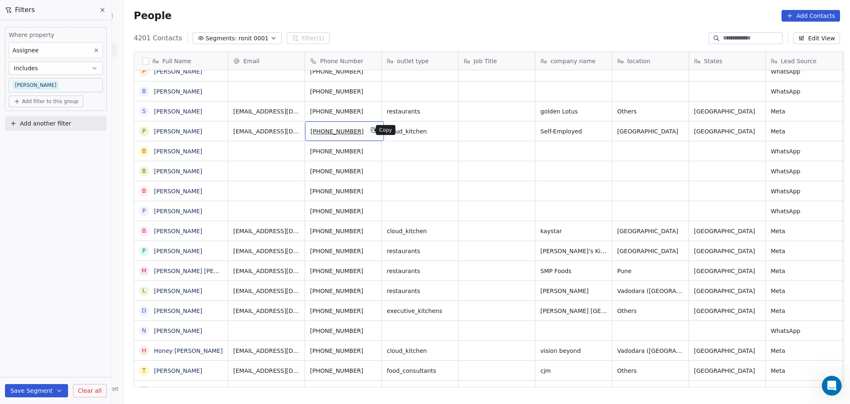
click at [371, 134] on button "grid" at bounding box center [374, 130] width 10 height 10
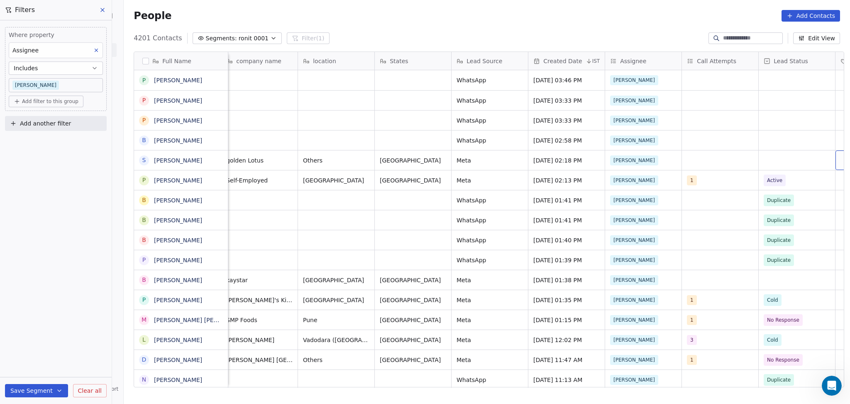
scroll to position [0, 391]
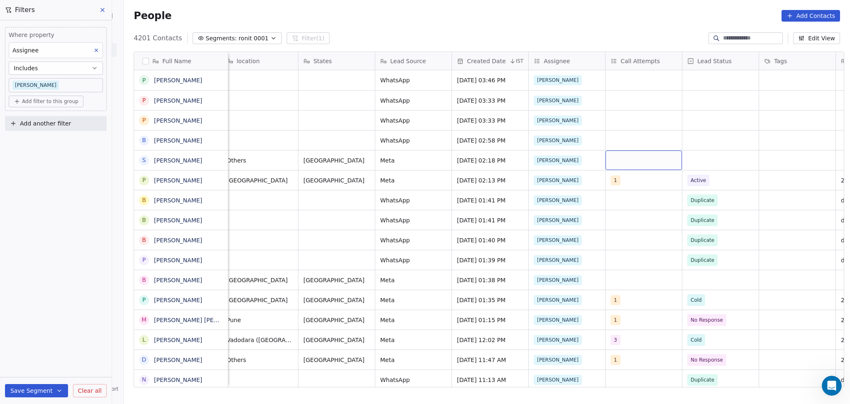
click at [639, 164] on div "grid" at bounding box center [644, 160] width 76 height 20
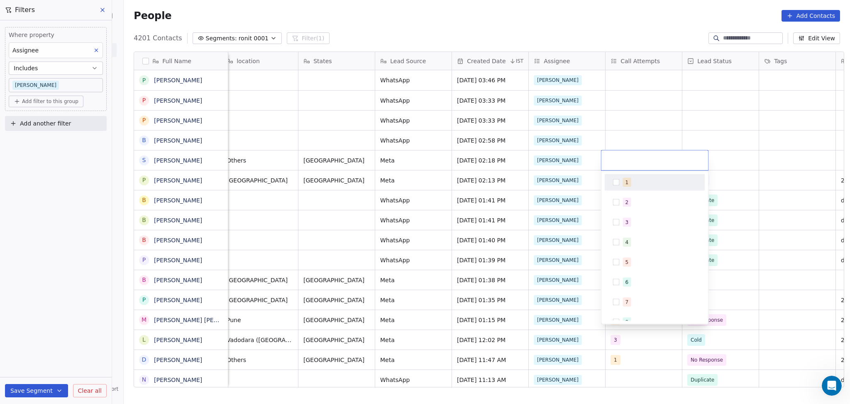
click at [627, 179] on div "1" at bounding box center [627, 182] width 3 height 7
click at [626, 139] on html "On2Cook India Pvt. Ltd. Contacts People Marketing Workflows Campaigns Metrics &…" at bounding box center [425, 202] width 850 height 404
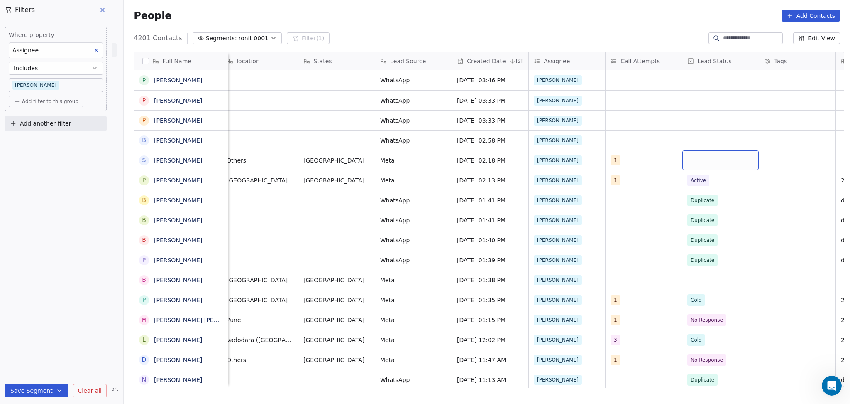
click at [703, 165] on div "grid" at bounding box center [721, 160] width 76 height 20
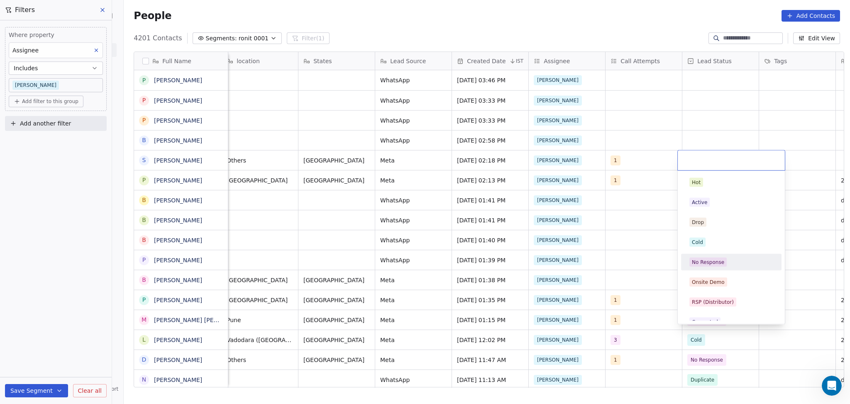
click at [717, 264] on div "No Response" at bounding box center [708, 261] width 32 height 7
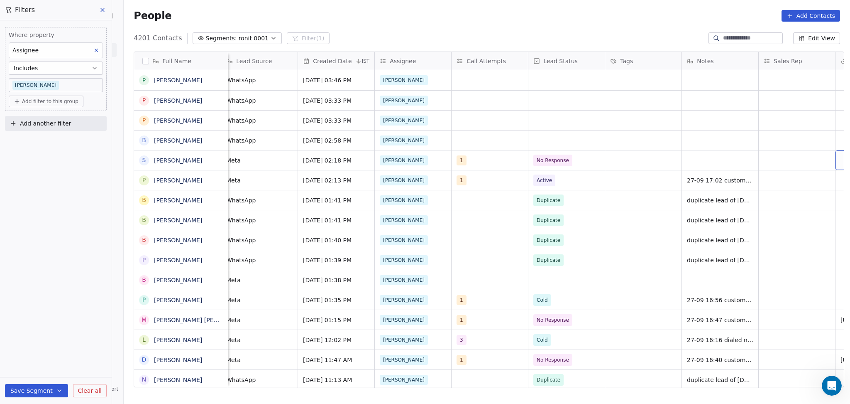
scroll to position [0, 621]
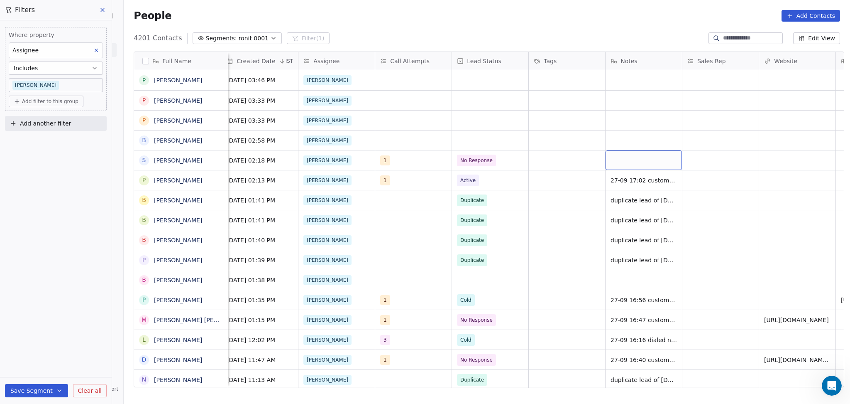
click at [655, 159] on div "grid" at bounding box center [644, 160] width 76 height 20
type textarea "**********"
click at [800, 185] on html "On2Cook India Pvt. Ltd. Contacts People Marketing Workflows Campaigns Metrics &…" at bounding box center [425, 202] width 850 height 404
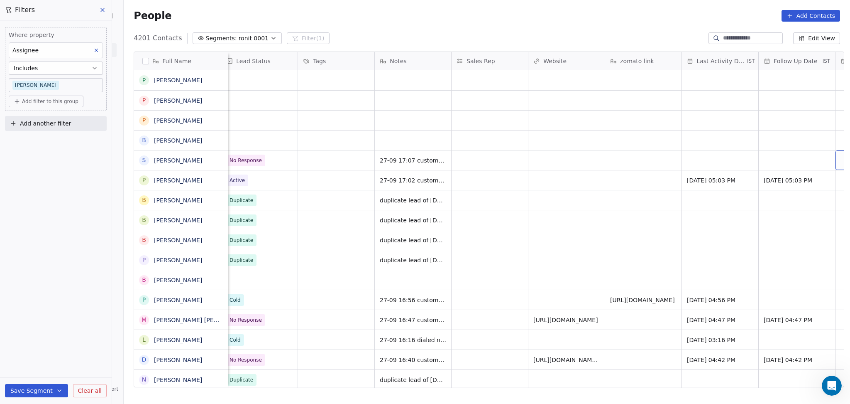
scroll to position [0, 929]
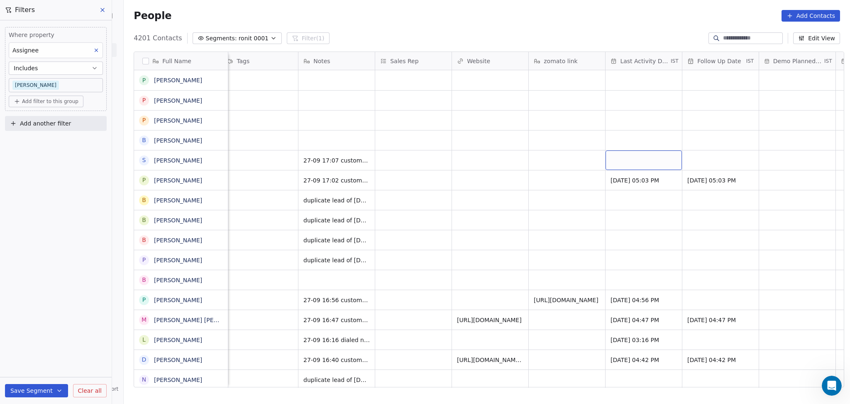
click at [638, 159] on div "grid" at bounding box center [644, 160] width 76 height 20
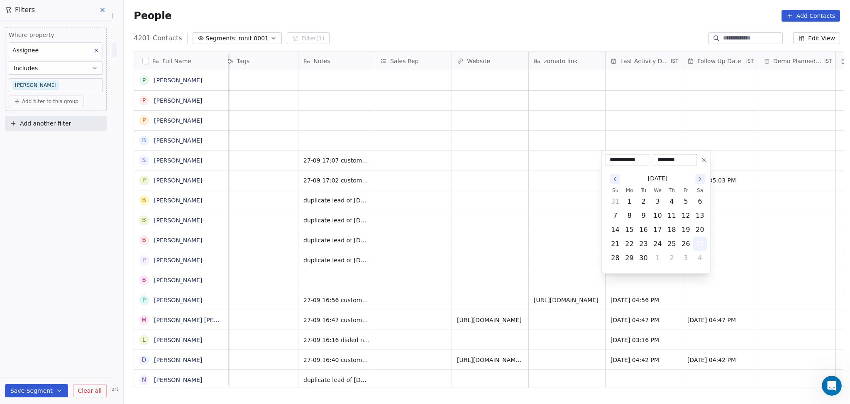
click at [695, 245] on button "27" at bounding box center [700, 243] width 13 height 13
click at [541, 219] on html "On2Cook India Pvt. Ltd. Contacts People Marketing Workflows Campaigns Metrics &…" at bounding box center [425, 202] width 850 height 404
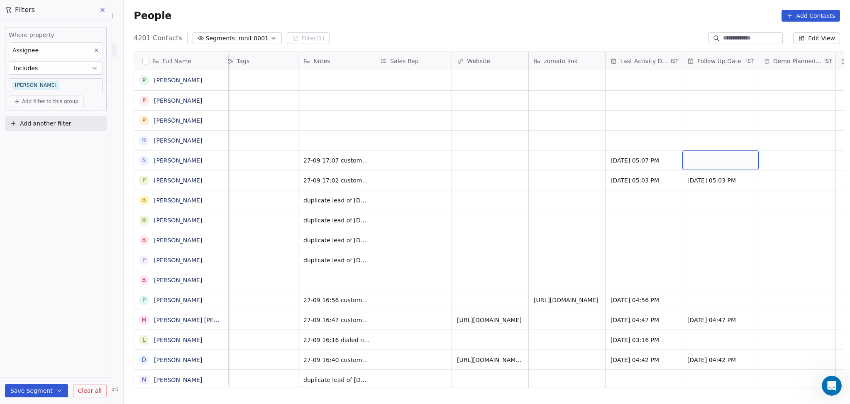
click at [683, 162] on div "grid" at bounding box center [721, 160] width 76 height 20
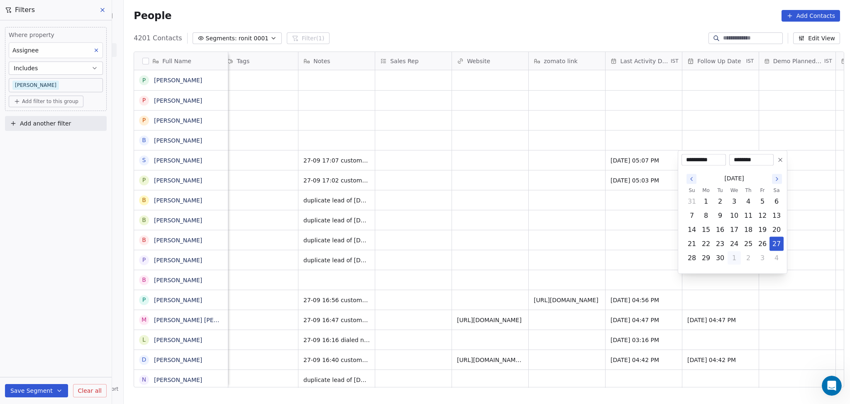
click at [738, 260] on button "1" at bounding box center [734, 257] width 13 height 13
type input "**********"
click at [525, 202] on html "On2Cook India Pvt. Ltd. Contacts People Marketing Workflows Campaigns Metrics &…" at bounding box center [425, 202] width 850 height 404
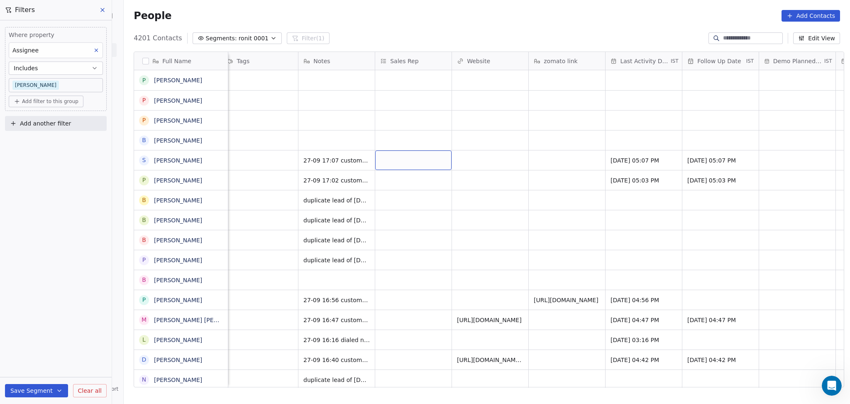
scroll to position [0, 0]
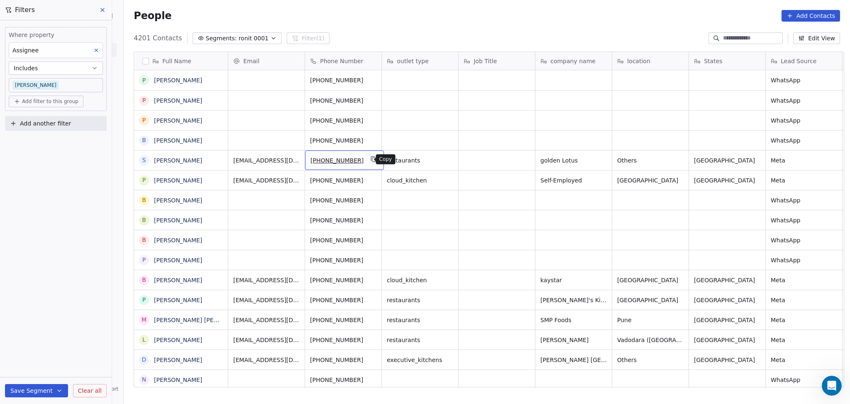
click at [370, 160] on icon "grid" at bounding box center [373, 159] width 7 height 7
